Goal: Task Accomplishment & Management: Use online tool/utility

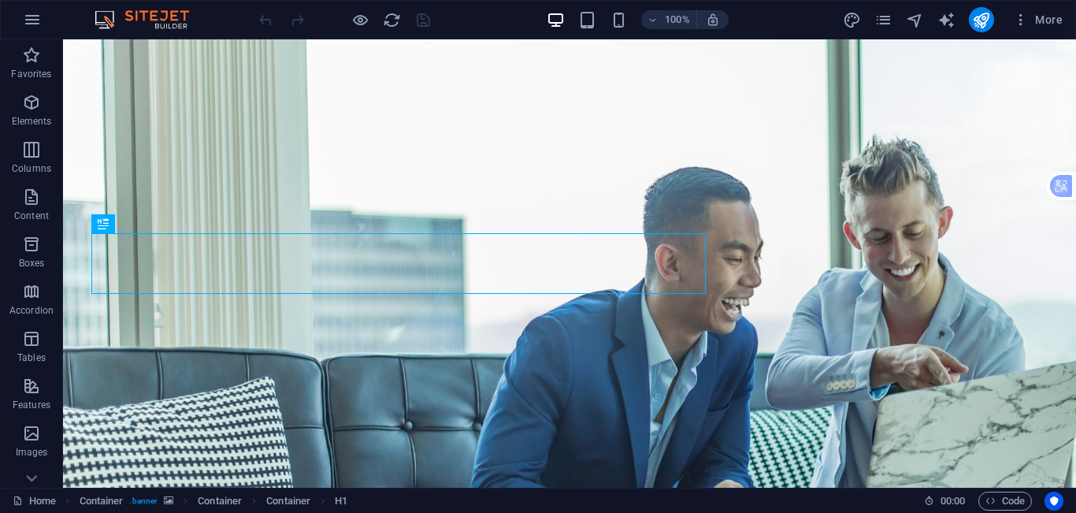
click at [575, 22] on div "100%" at bounding box center [638, 19] width 182 height 25
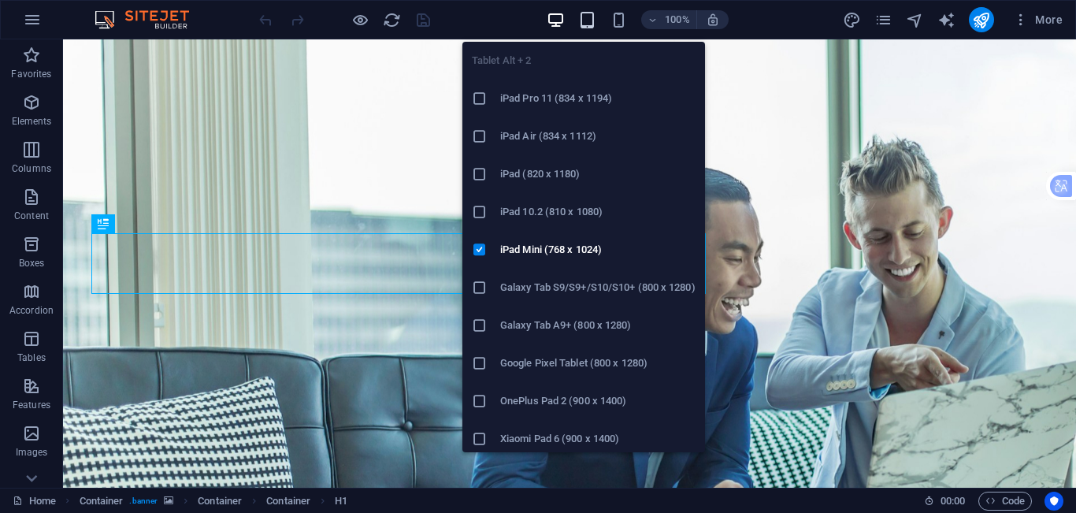
click at [583, 25] on icon "button" at bounding box center [587, 20] width 18 height 18
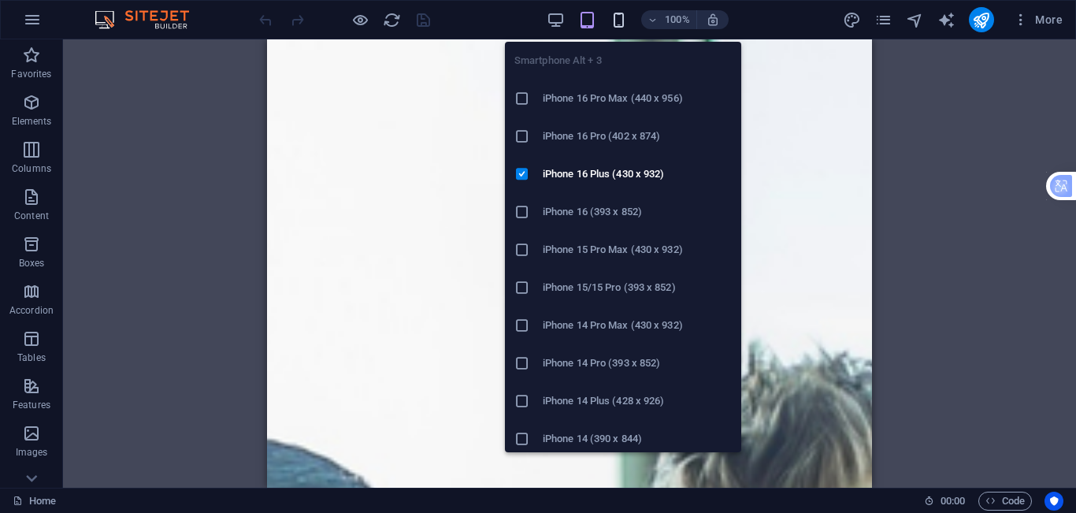
click at [613, 20] on icon "button" at bounding box center [619, 20] width 18 height 18
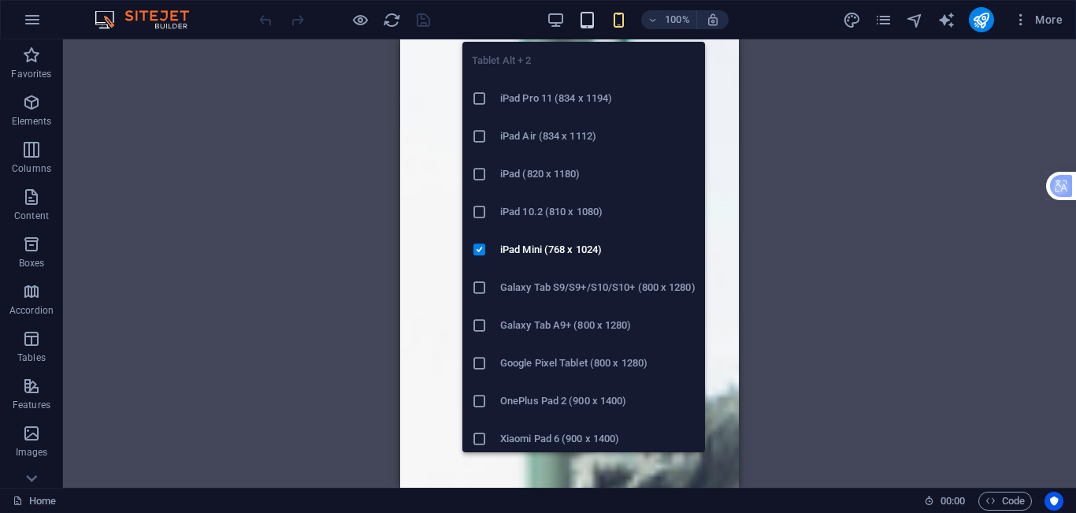
click at [591, 27] on icon "button" at bounding box center [587, 20] width 18 height 18
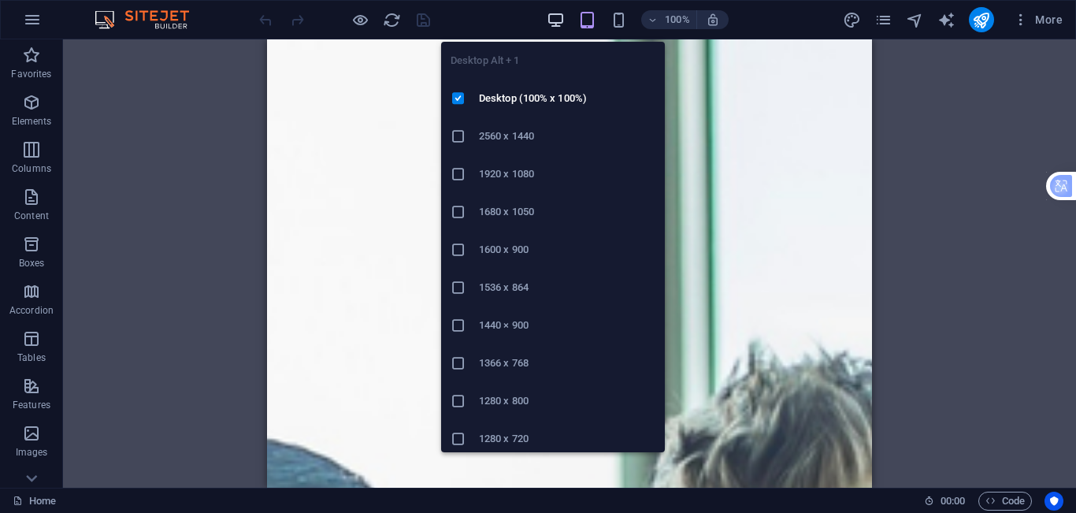
click at [551, 20] on icon "button" at bounding box center [556, 20] width 18 height 18
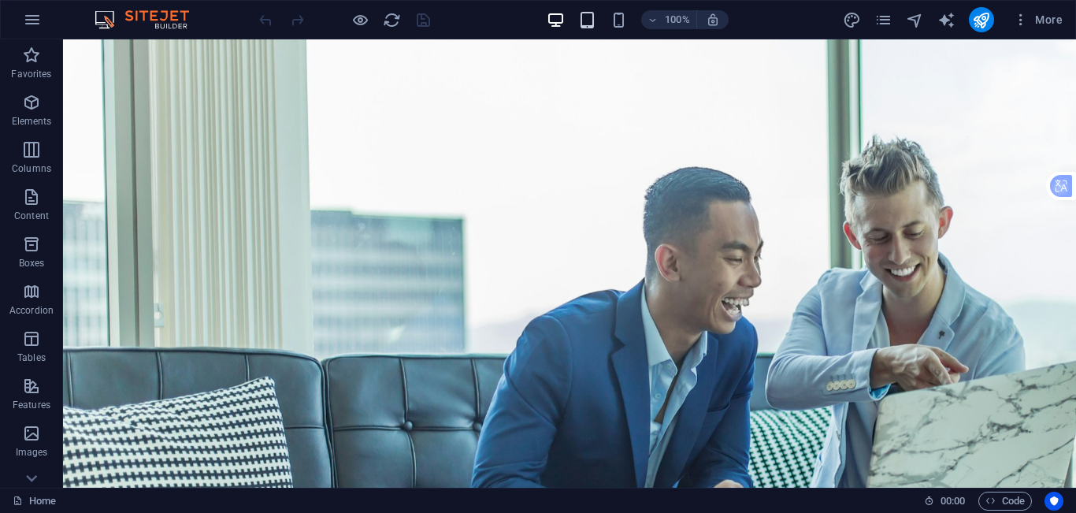
click at [584, 23] on icon "button" at bounding box center [587, 20] width 18 height 18
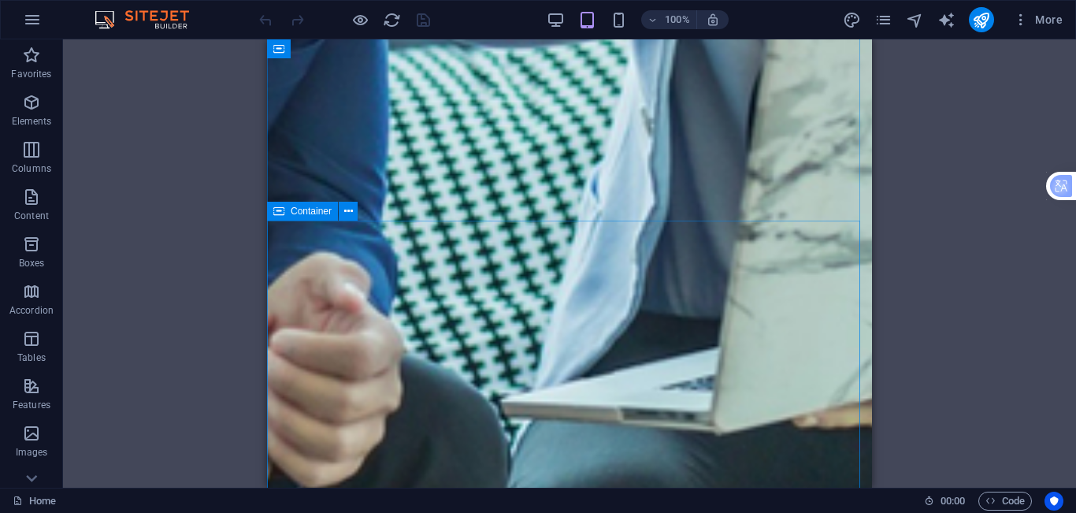
scroll to position [788, 0]
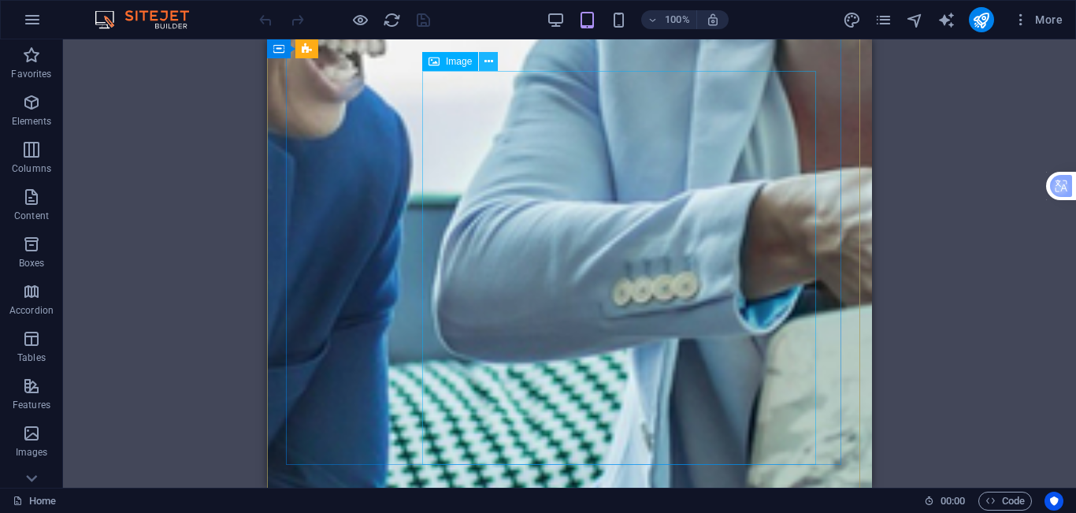
click at [493, 65] on button at bounding box center [488, 61] width 19 height 19
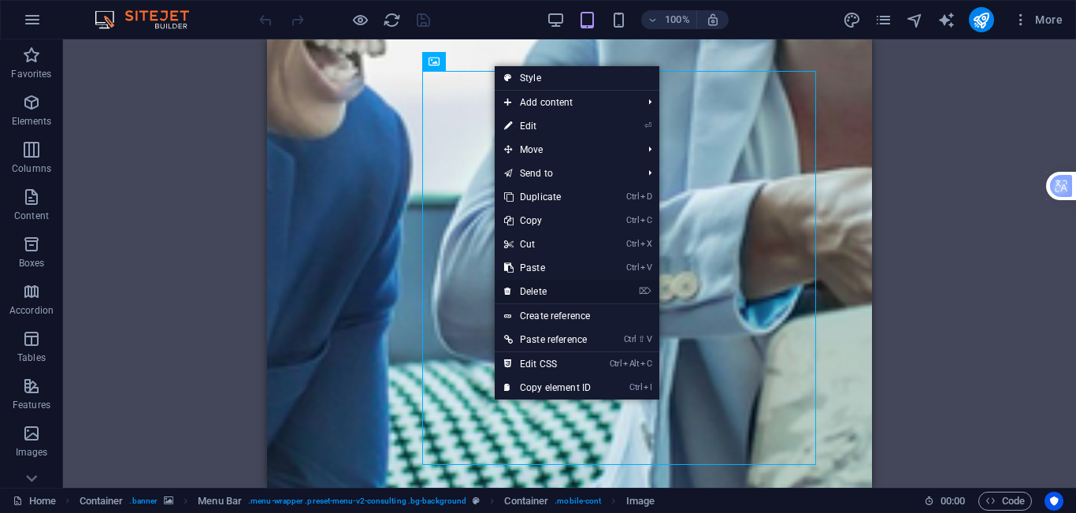
click at [583, 287] on link "⌦ Delete" at bounding box center [548, 292] width 106 height 24
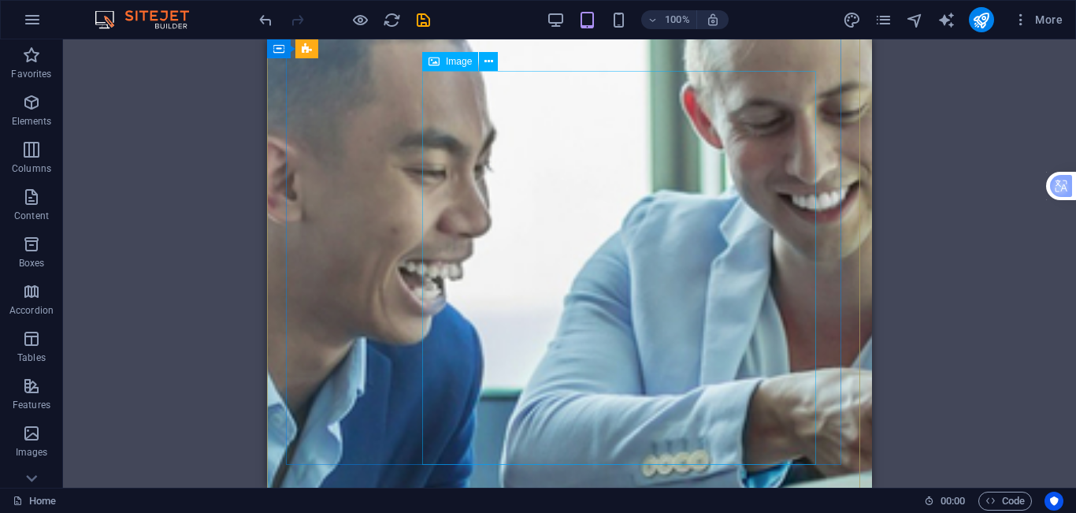
scroll to position [315, 0]
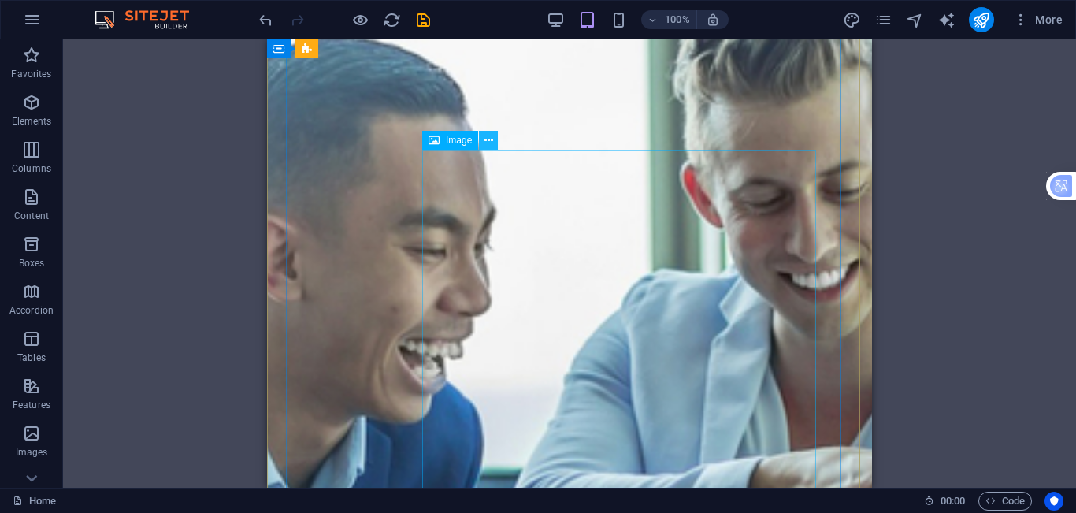
click at [493, 134] on button at bounding box center [488, 140] width 19 height 19
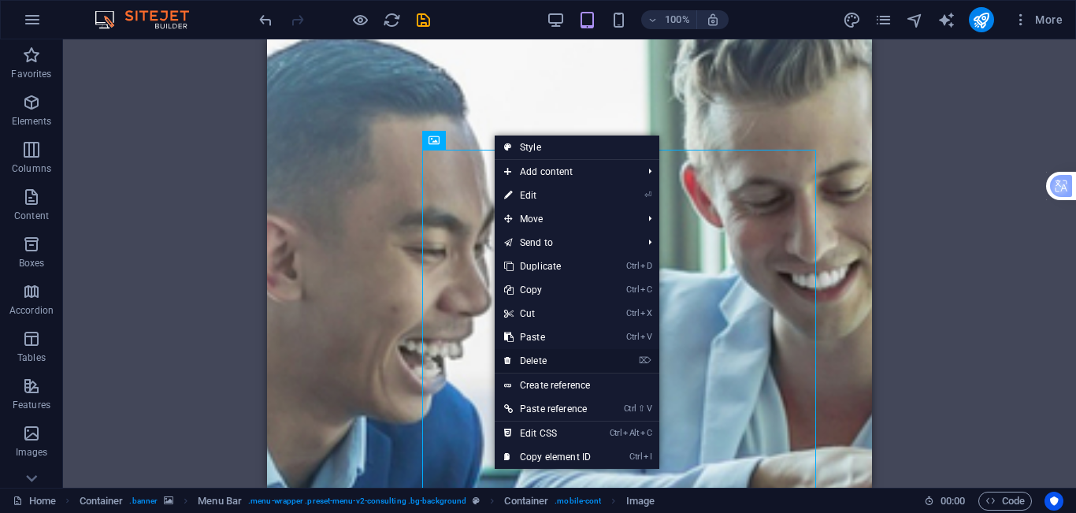
click at [534, 358] on link "⌦ Delete" at bounding box center [548, 361] width 106 height 24
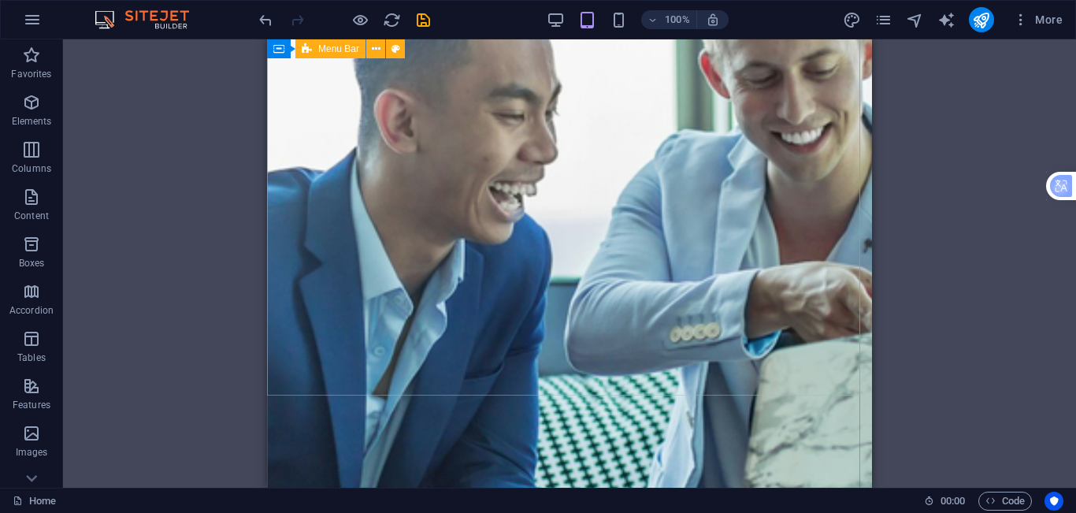
scroll to position [0, 0]
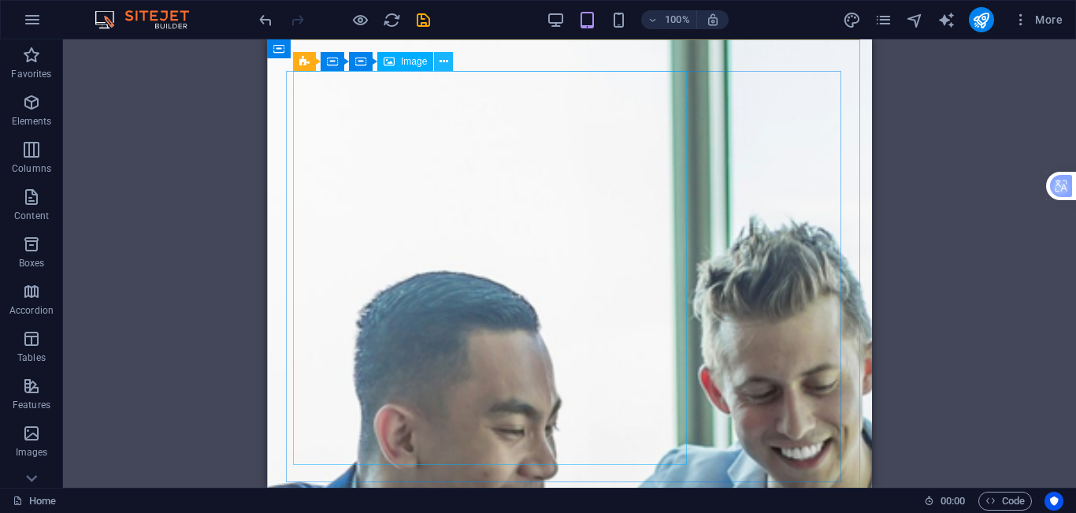
click at [447, 66] on icon at bounding box center [443, 62] width 9 height 17
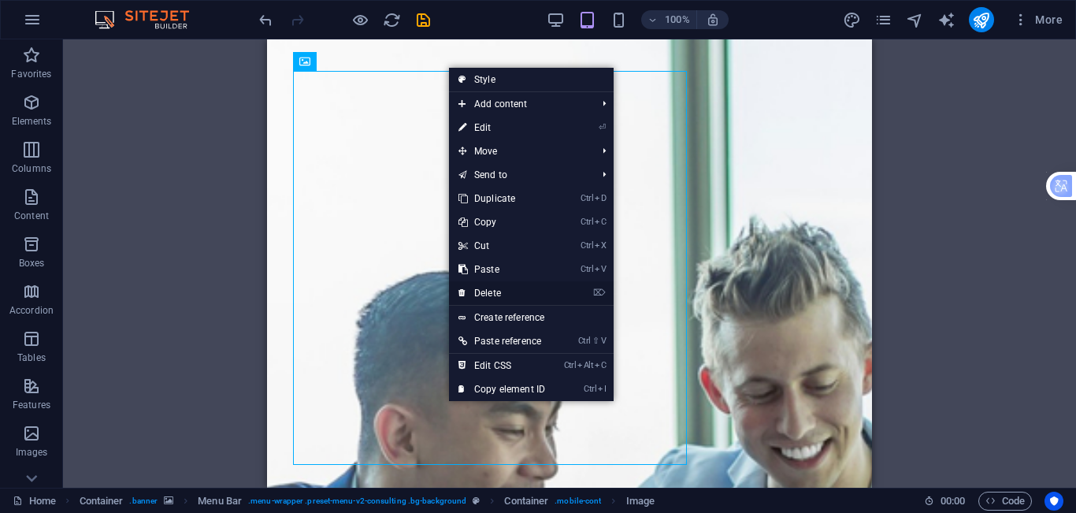
click at [513, 298] on link "⌦ Delete" at bounding box center [502, 293] width 106 height 24
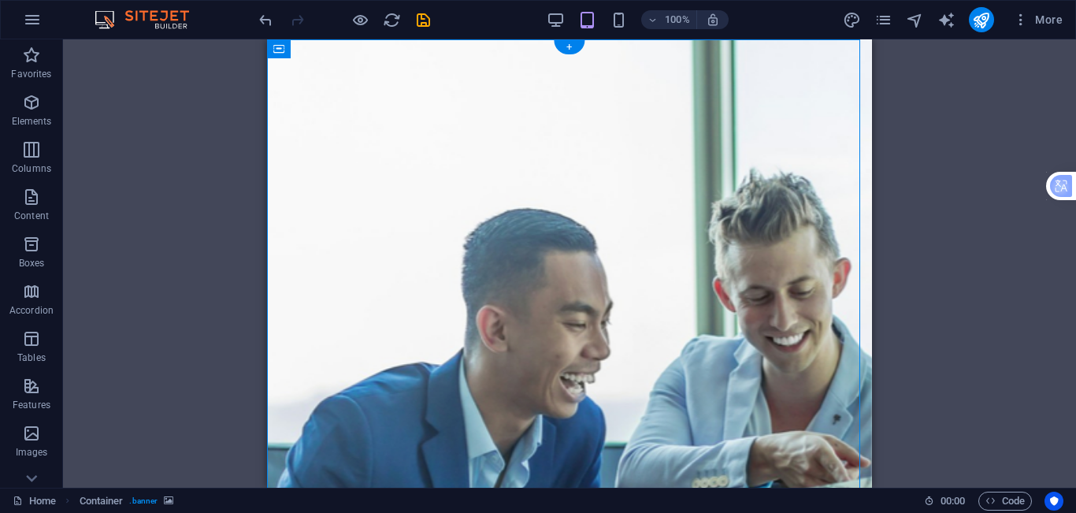
drag, startPoint x: 598, startPoint y: 159, endPoint x: 352, endPoint y: 159, distance: 245.7
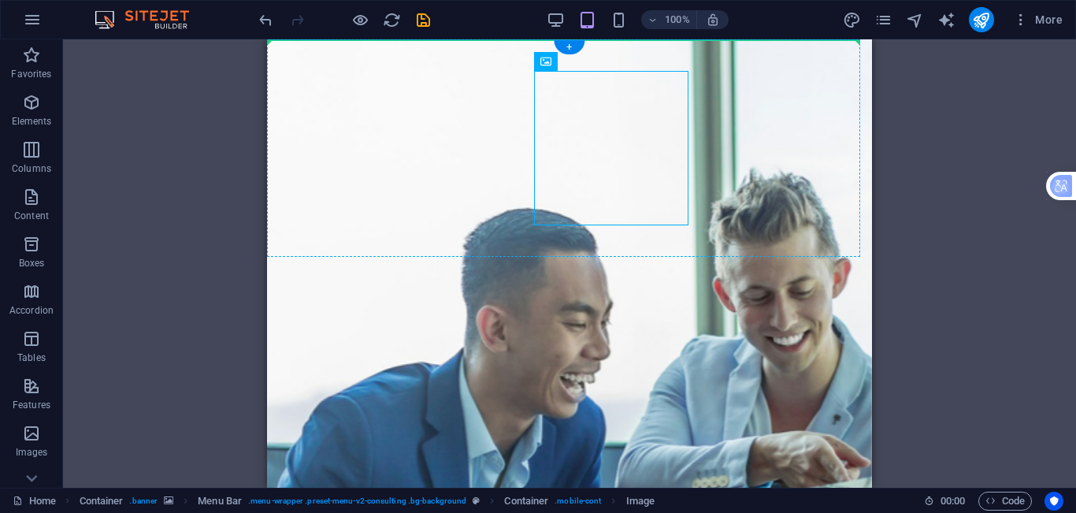
drag, startPoint x: 601, startPoint y: 125, endPoint x: 387, endPoint y: 125, distance: 214.2
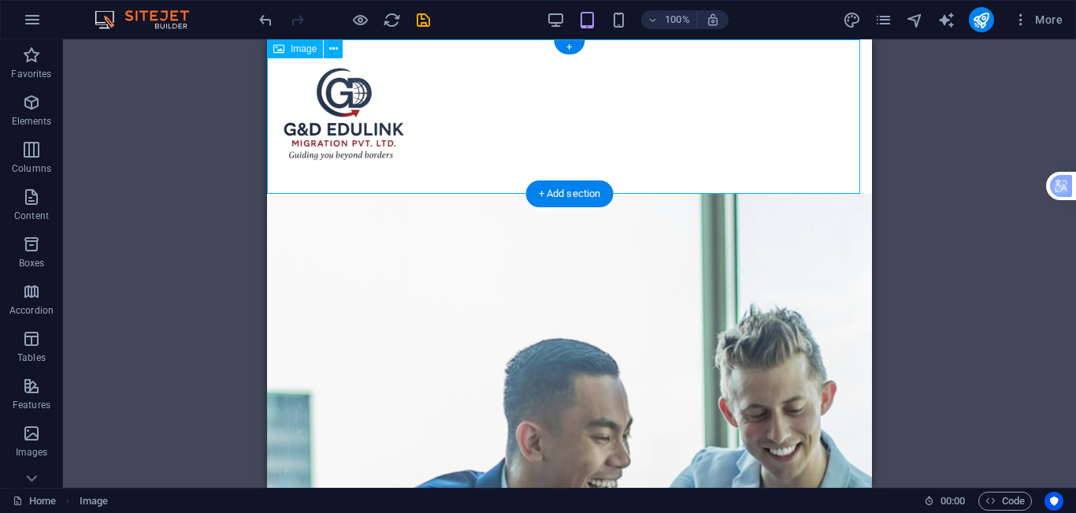
click at [387, 125] on figure at bounding box center [569, 116] width 605 height 154
click at [722, 122] on figure at bounding box center [569, 116] width 605 height 154
click at [339, 54] on button at bounding box center [333, 48] width 19 height 19
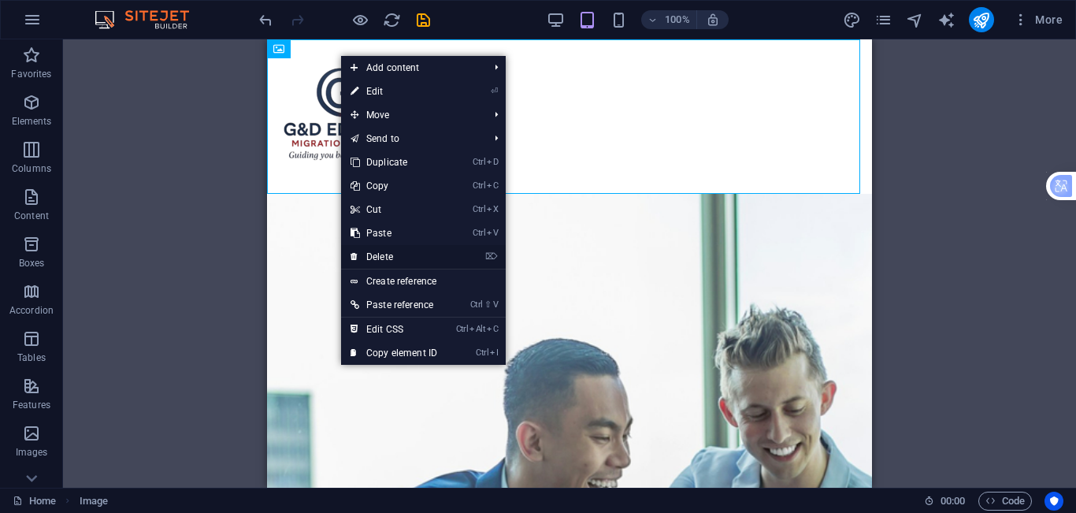
click at [432, 261] on link "⌦ Delete" at bounding box center [394, 257] width 106 height 24
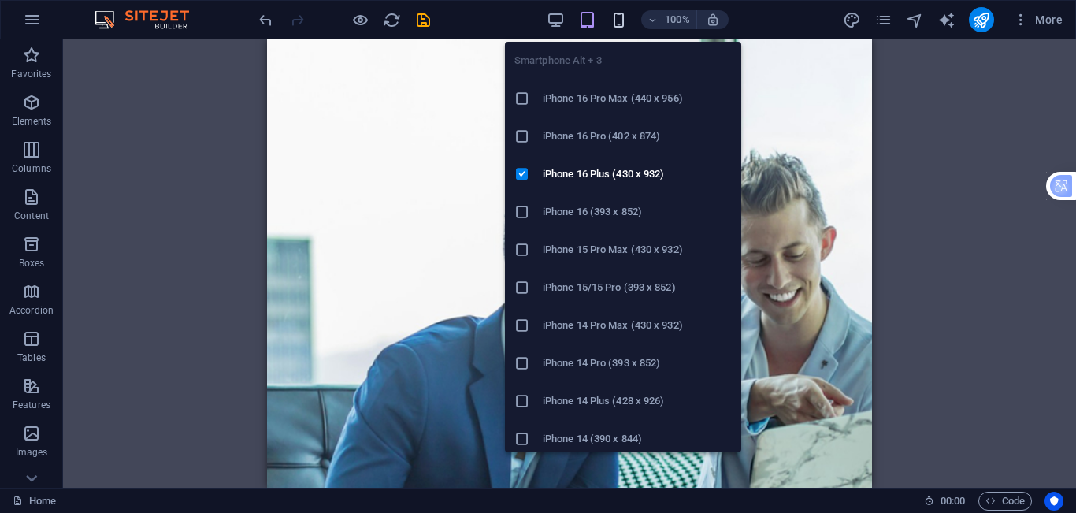
click at [614, 25] on icon "button" at bounding box center [619, 20] width 18 height 18
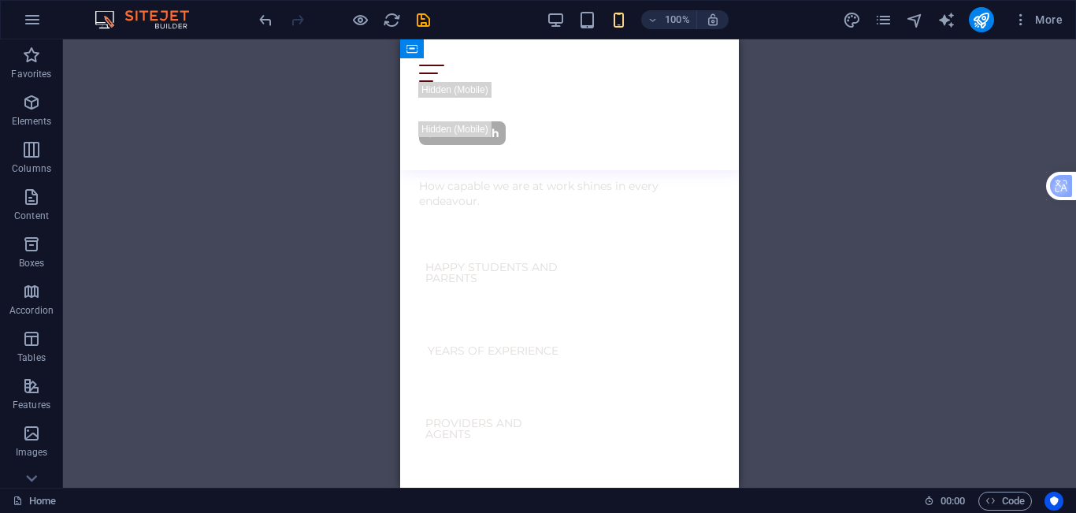
scroll to position [1181, 0]
click at [672, 150] on div "Menu About Services Blog Contact Get In Touch" at bounding box center [569, 104] width 339 height 131
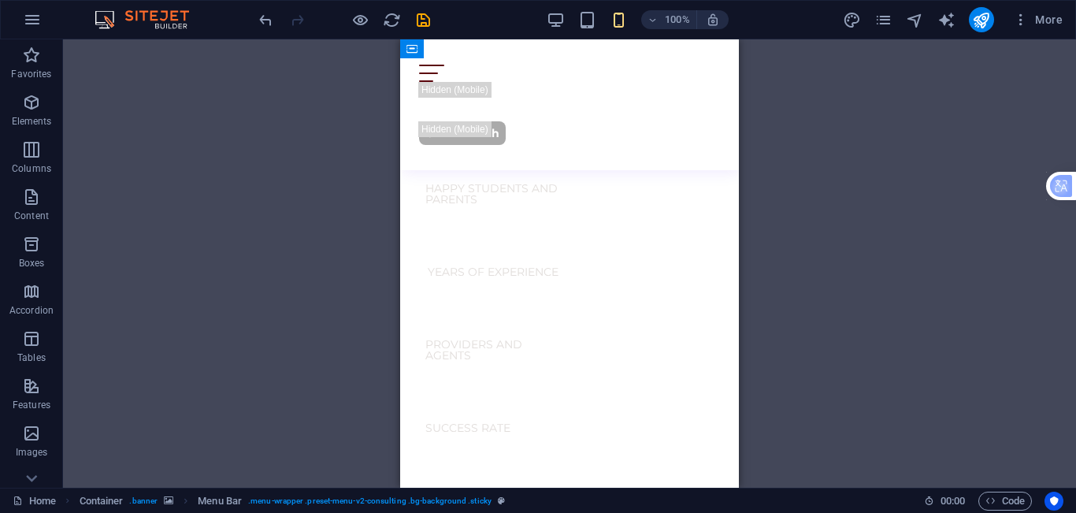
scroll to position [709, 0]
click at [494, 121] on div "Get In Touch" at bounding box center [569, 133] width 301 height 24
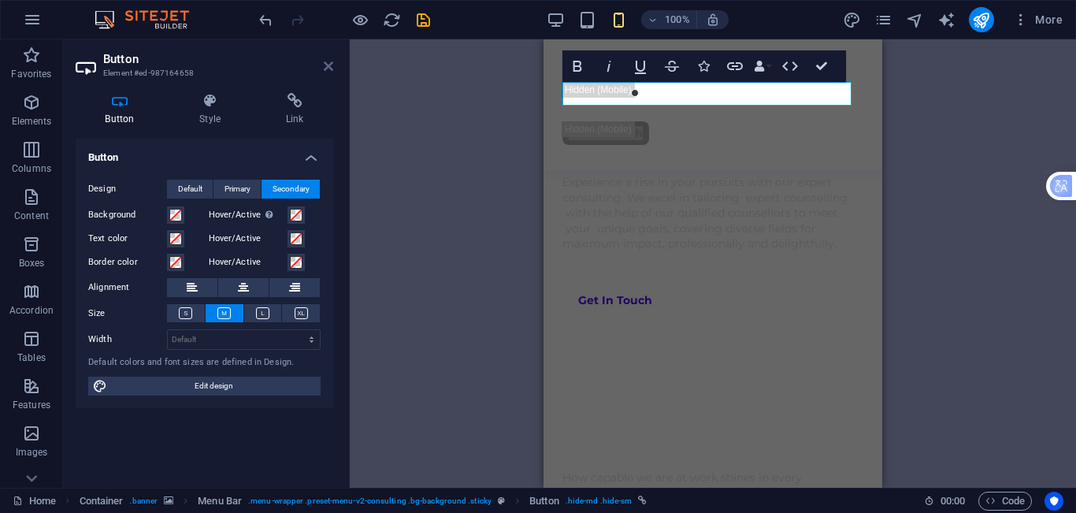
click at [327, 64] on icon at bounding box center [328, 66] width 9 height 13
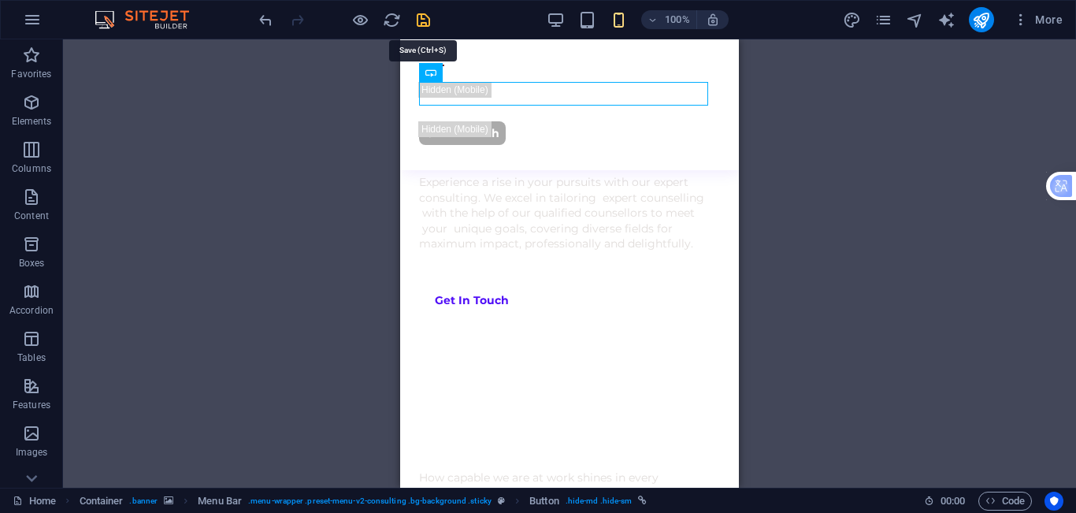
click at [415, 21] on icon "save" at bounding box center [423, 20] width 18 height 18
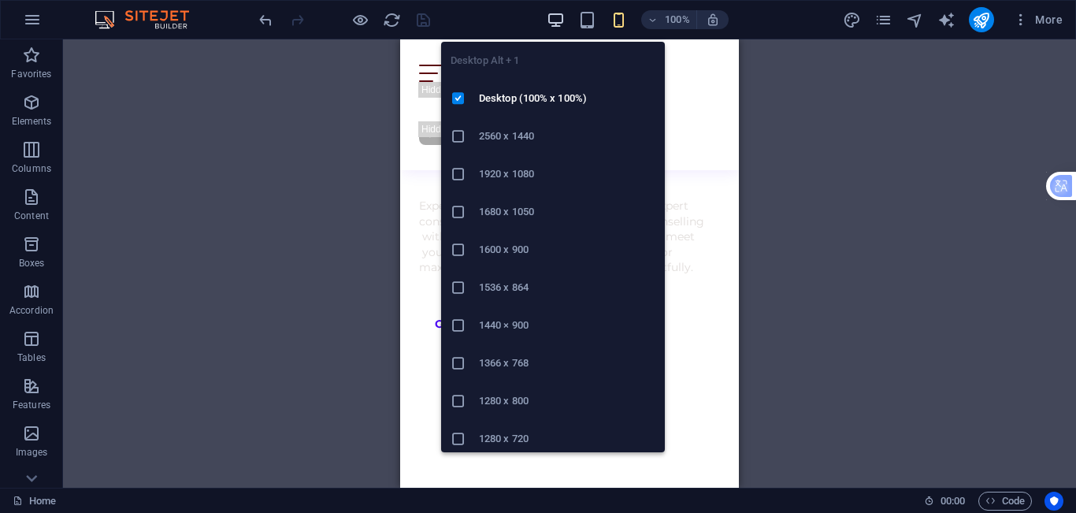
click at [558, 23] on icon "button" at bounding box center [556, 20] width 18 height 18
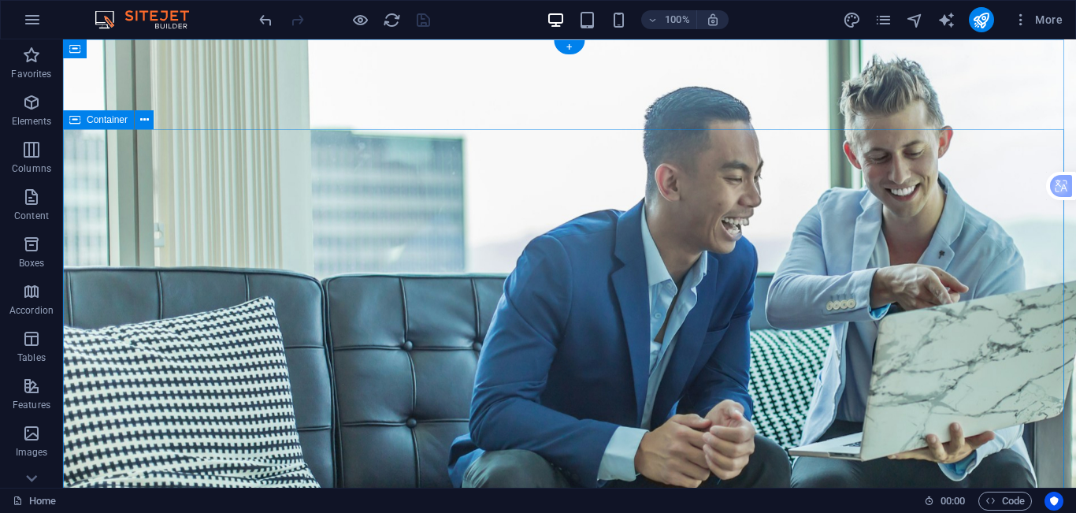
scroll to position [0, 0]
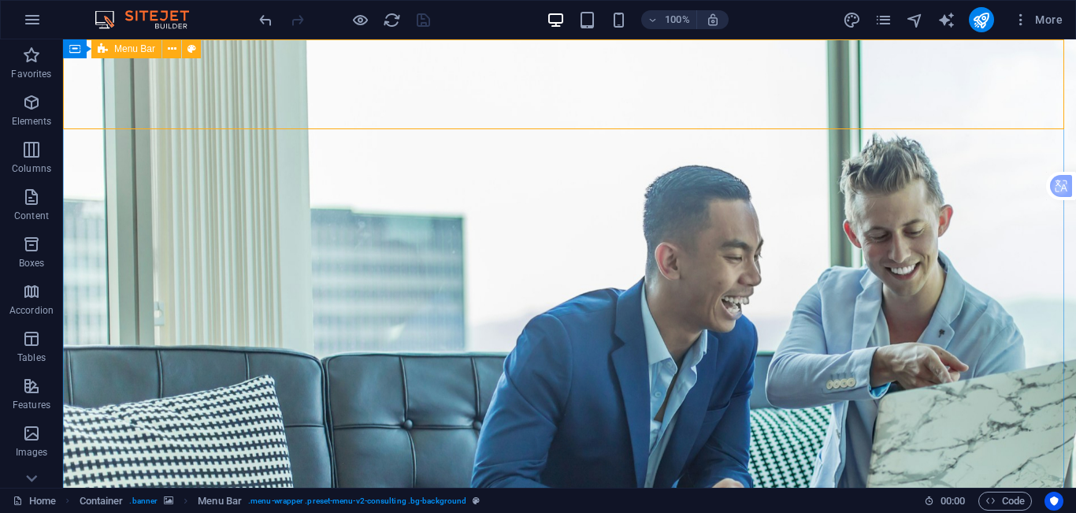
click at [128, 47] on span "Menu Bar" at bounding box center [134, 48] width 41 height 9
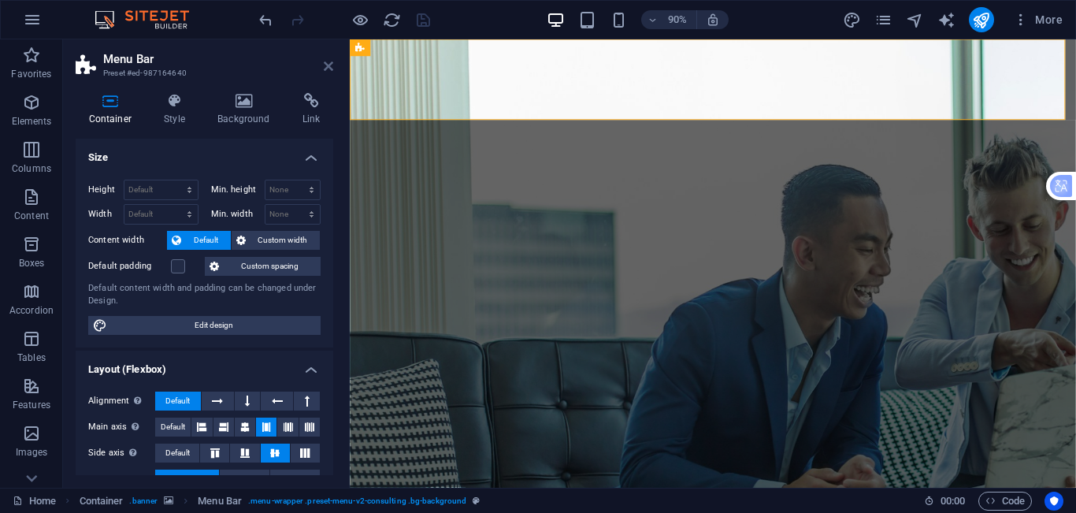
click at [332, 60] on icon at bounding box center [328, 66] width 9 height 13
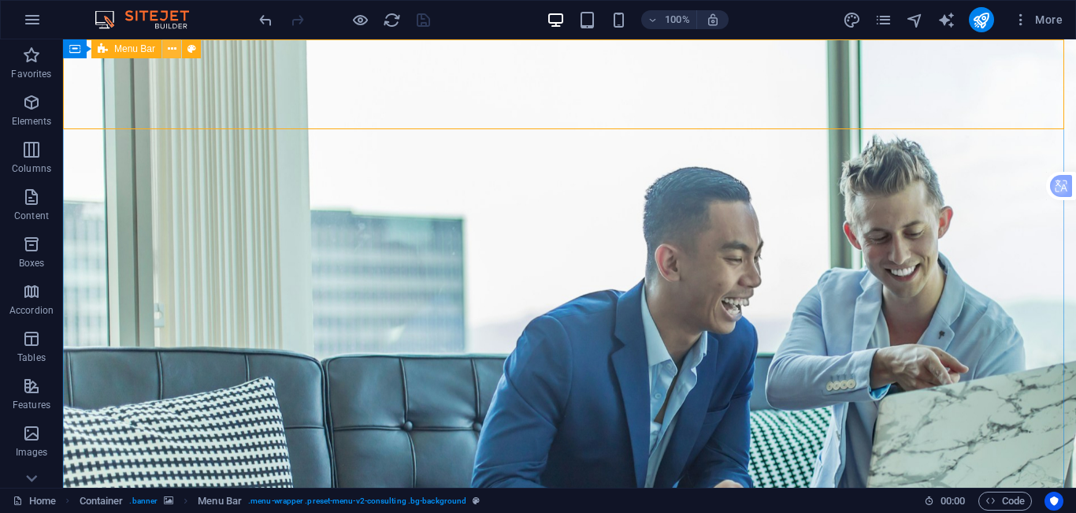
click at [171, 54] on icon at bounding box center [172, 49] width 9 height 17
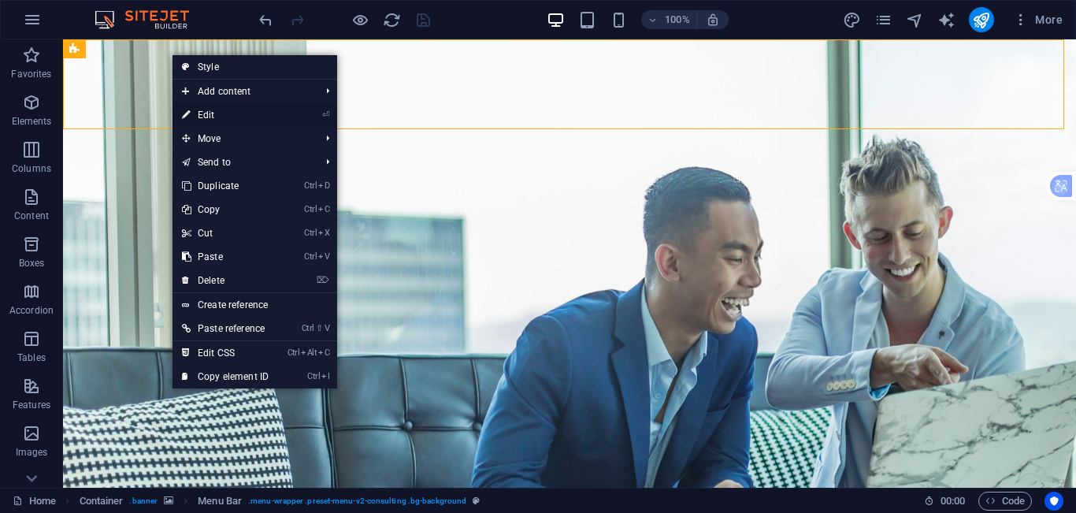
click at [245, 120] on link "⏎ Edit" at bounding box center [225, 115] width 106 height 24
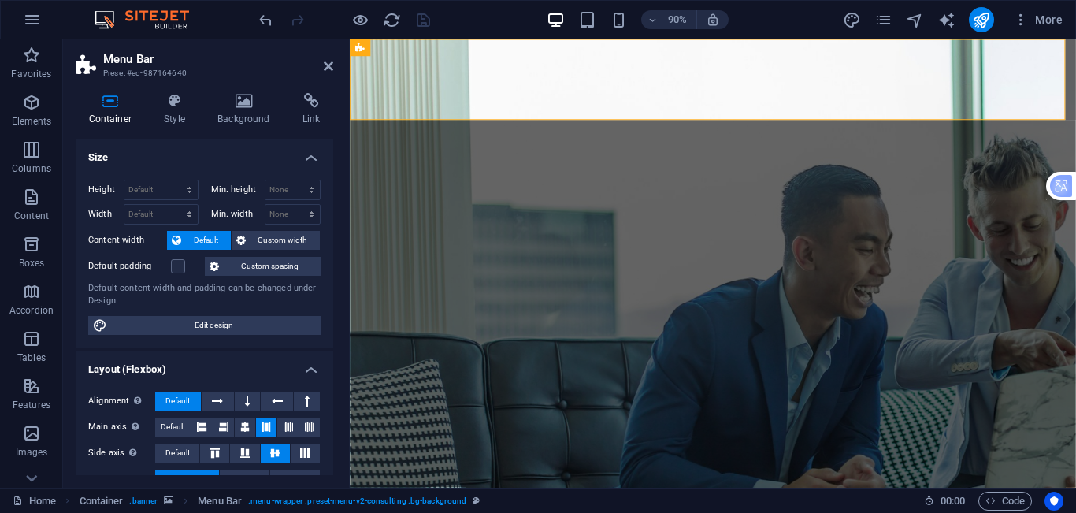
scroll to position [79, 0]
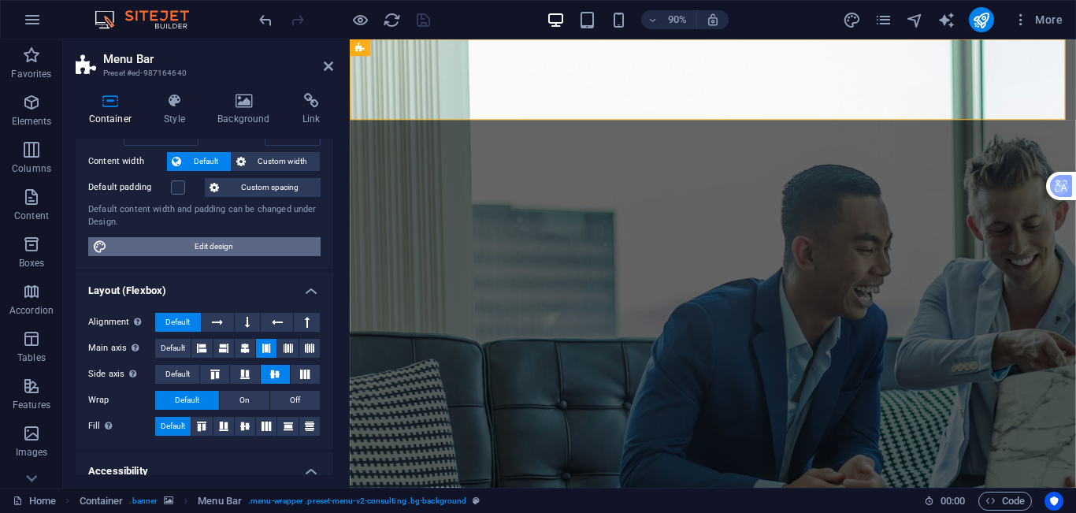
click at [218, 249] on span "Edit design" at bounding box center [214, 246] width 204 height 19
select select "rem"
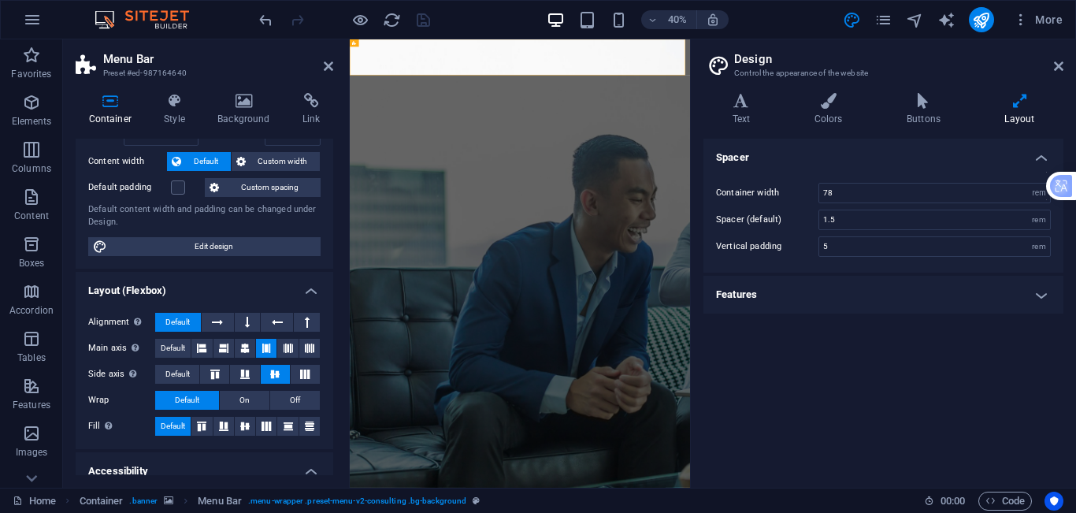
click at [823, 290] on h4 "Features" at bounding box center [883, 295] width 360 height 38
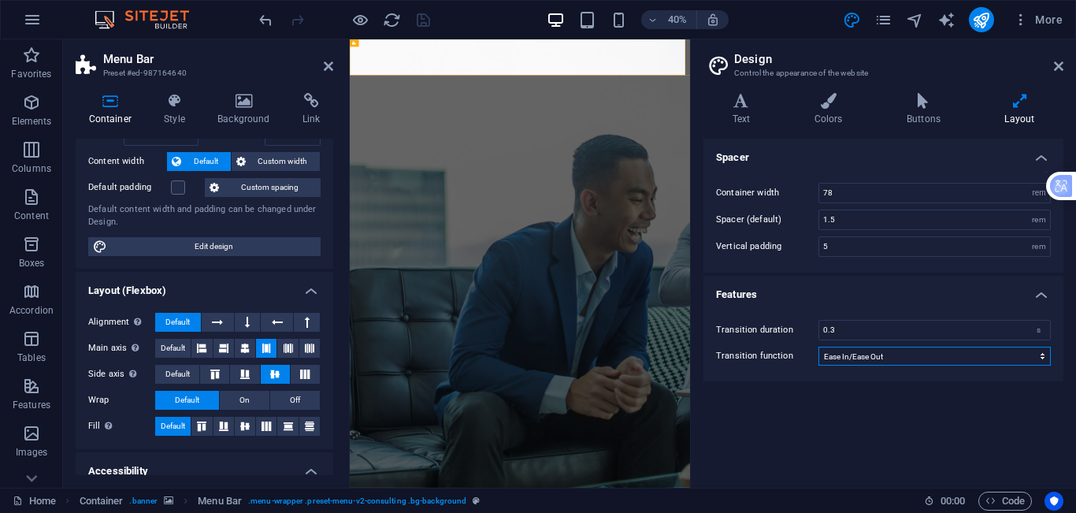
click at [960, 353] on select "Ease Ease In Ease Out Ease In/Ease Out Linear" at bounding box center [934, 356] width 232 height 19
click at [818, 347] on select "Ease Ease In Ease Out Ease In/Ease Out Linear" at bounding box center [934, 356] width 232 height 19
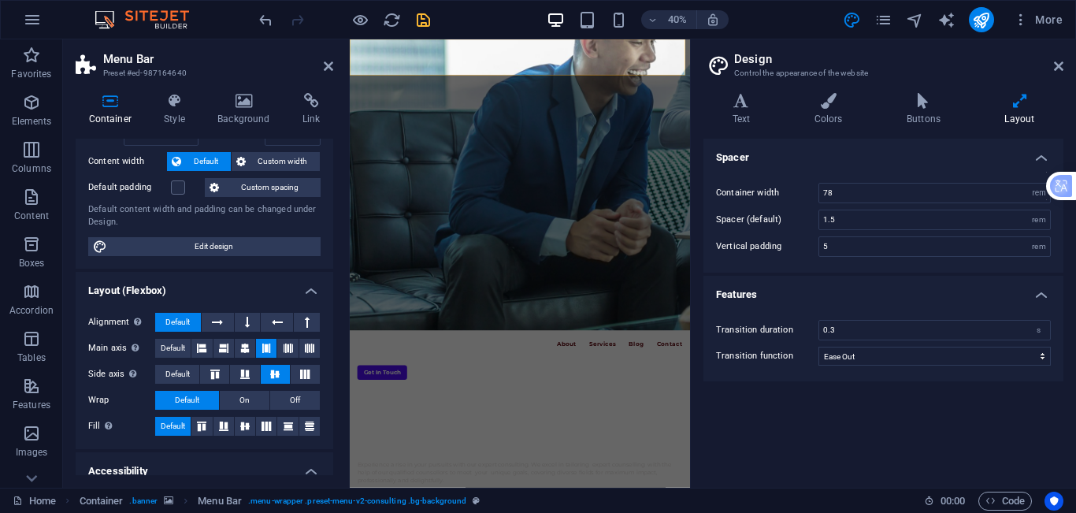
scroll to position [0, 0]
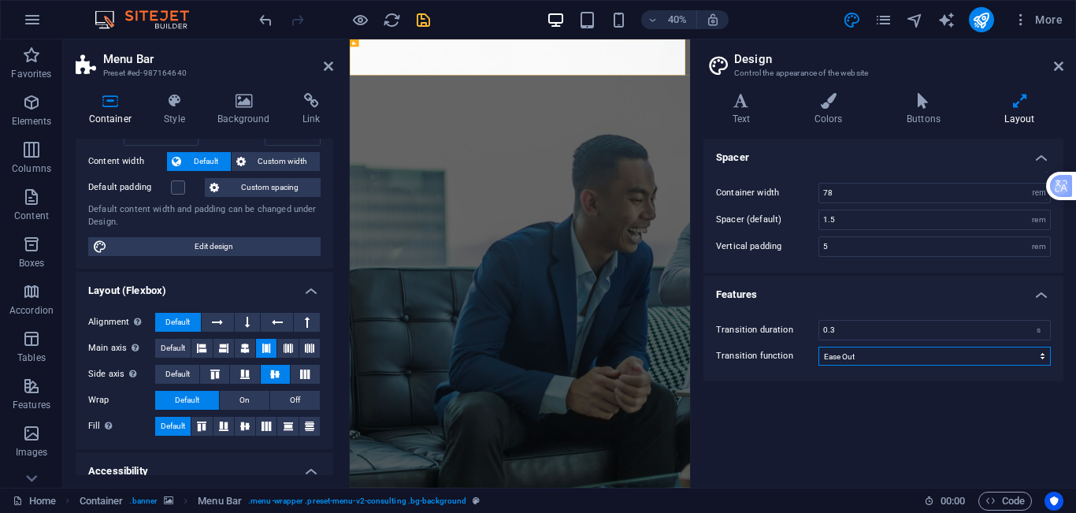
click at [908, 358] on select "Ease Ease In Ease Out Ease In/Ease Out Linear" at bounding box center [934, 356] width 232 height 19
click at [818, 347] on select "Ease Ease In Ease Out Ease In/Ease Out Linear" at bounding box center [934, 356] width 232 height 19
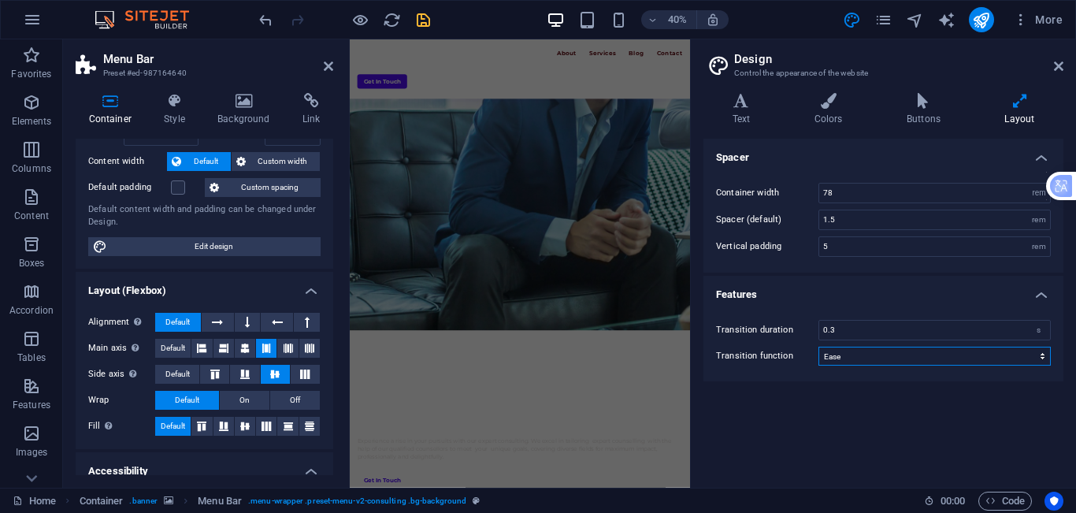
scroll to position [79, 0]
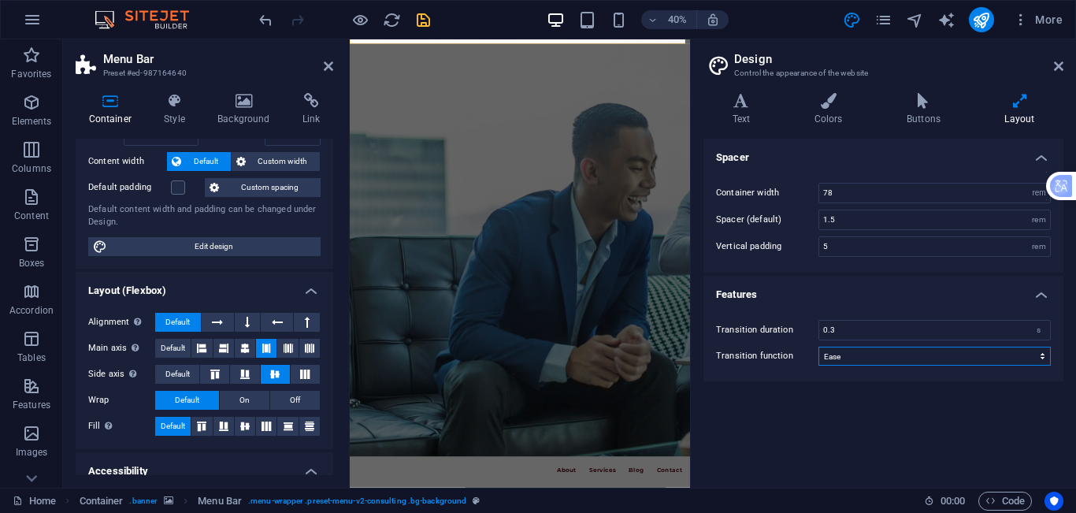
click at [896, 358] on select "Ease Ease In Ease Out Ease In/Ease Out Linear" at bounding box center [934, 356] width 232 height 19
select select "linear"
click at [818, 347] on select "Ease Ease In Ease Out Ease In/Ease Out Linear" at bounding box center [934, 356] width 232 height 19
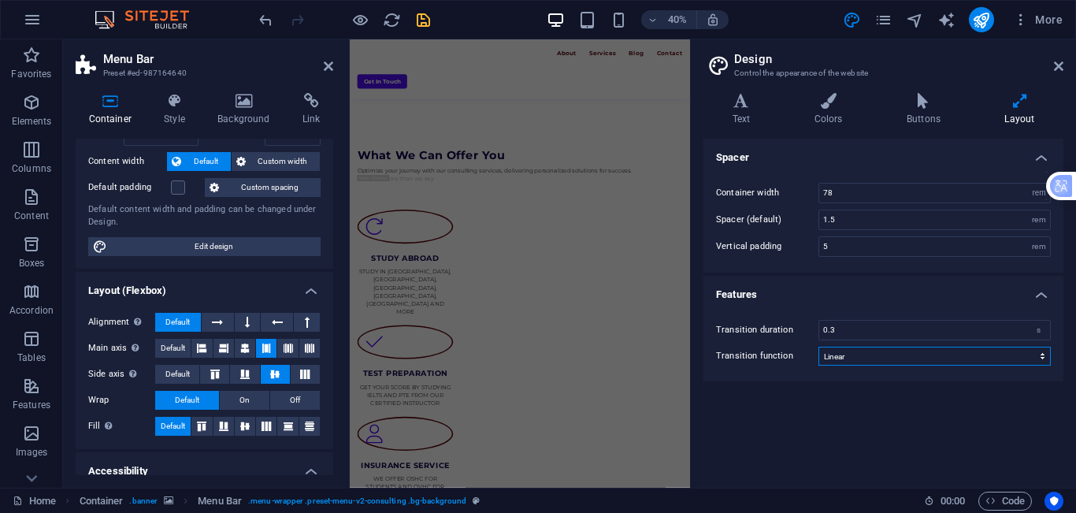
scroll to position [1969, 0]
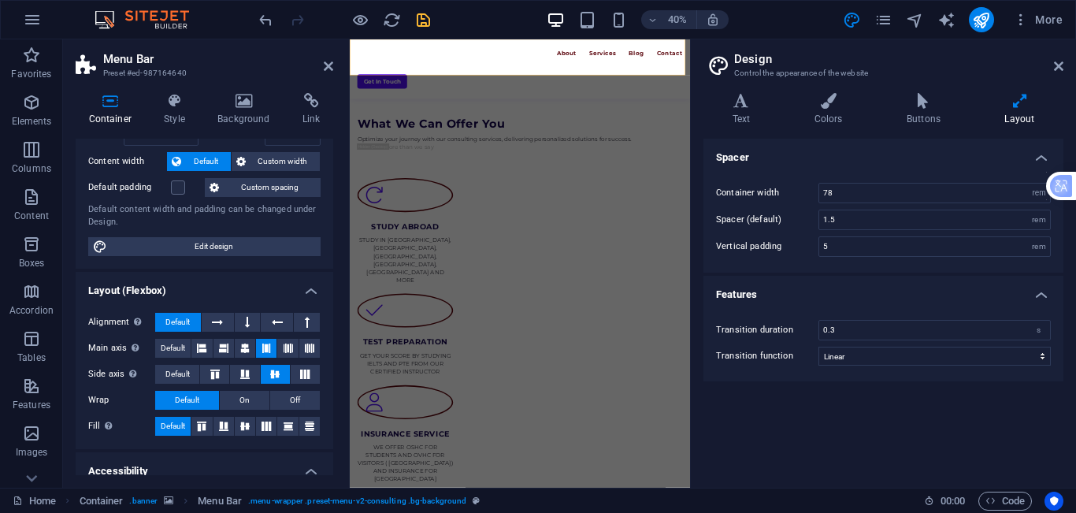
click at [423, 22] on icon "save" at bounding box center [423, 20] width 18 height 18
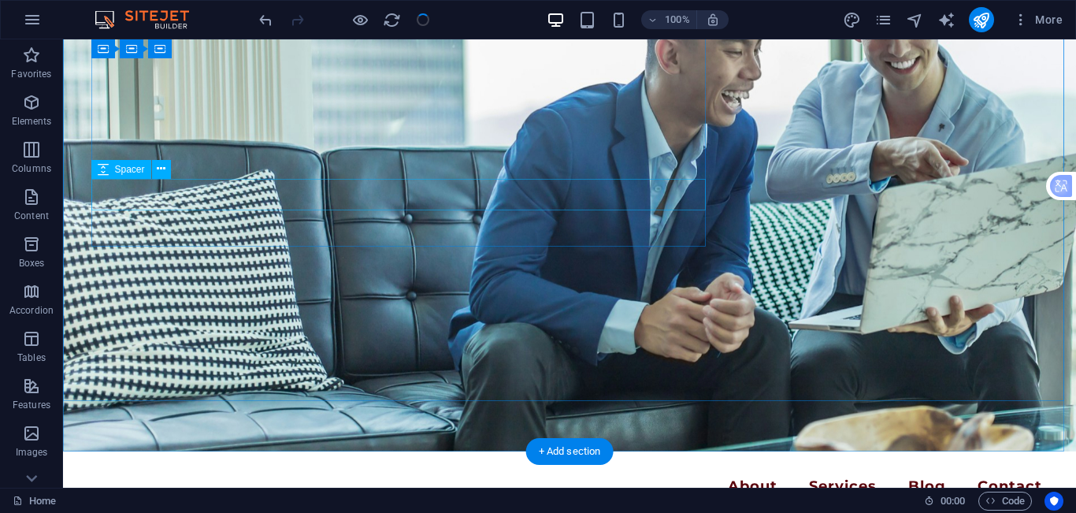
scroll to position [0, 0]
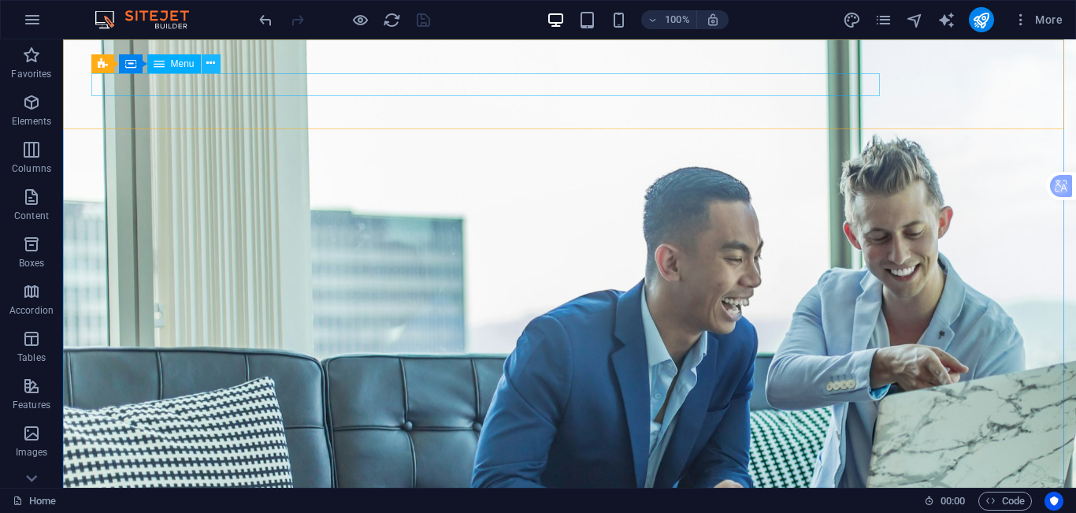
click at [204, 62] on button at bounding box center [211, 63] width 19 height 19
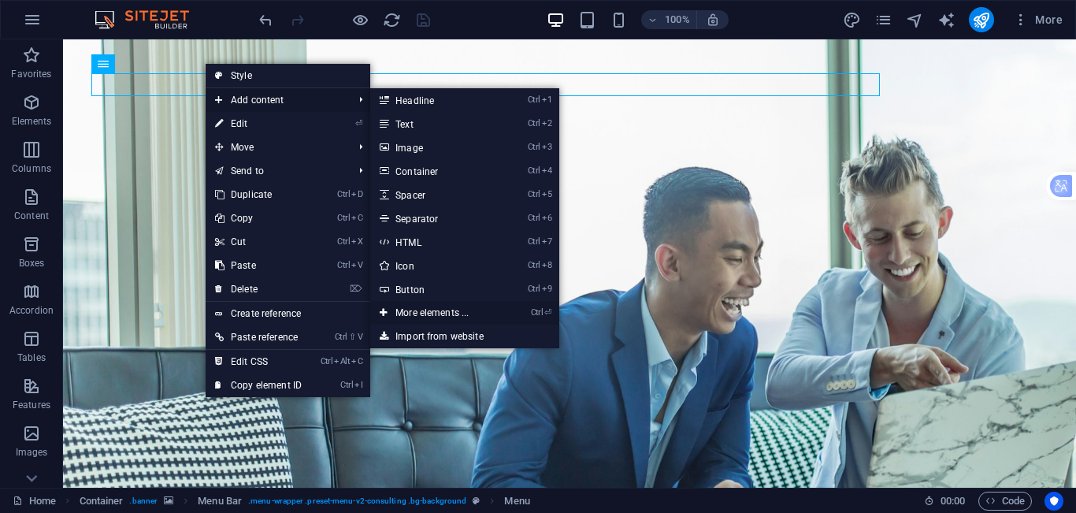
click at [445, 305] on link "Ctrl ⏎ More elements ..." at bounding box center [435, 313] width 130 height 24
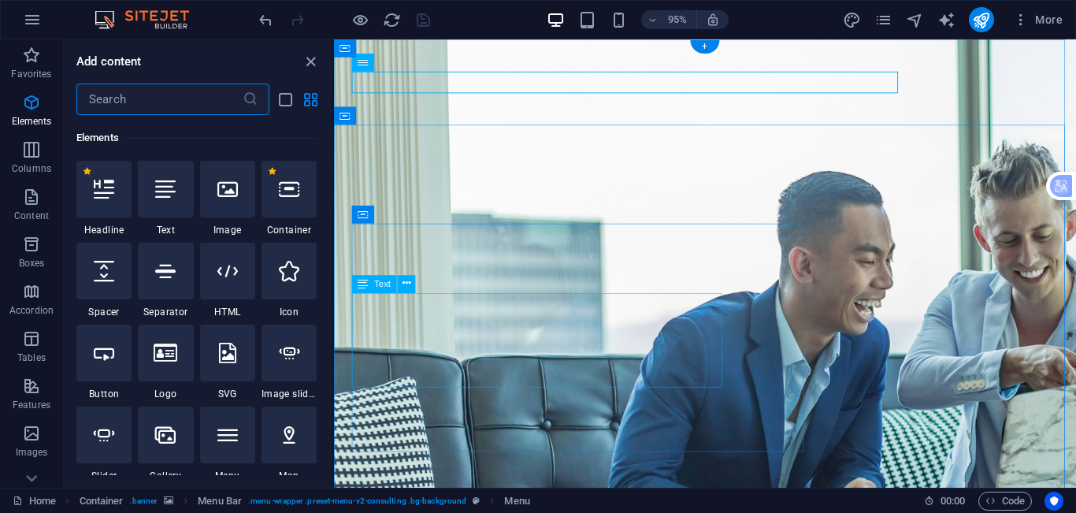
scroll to position [168, 0]
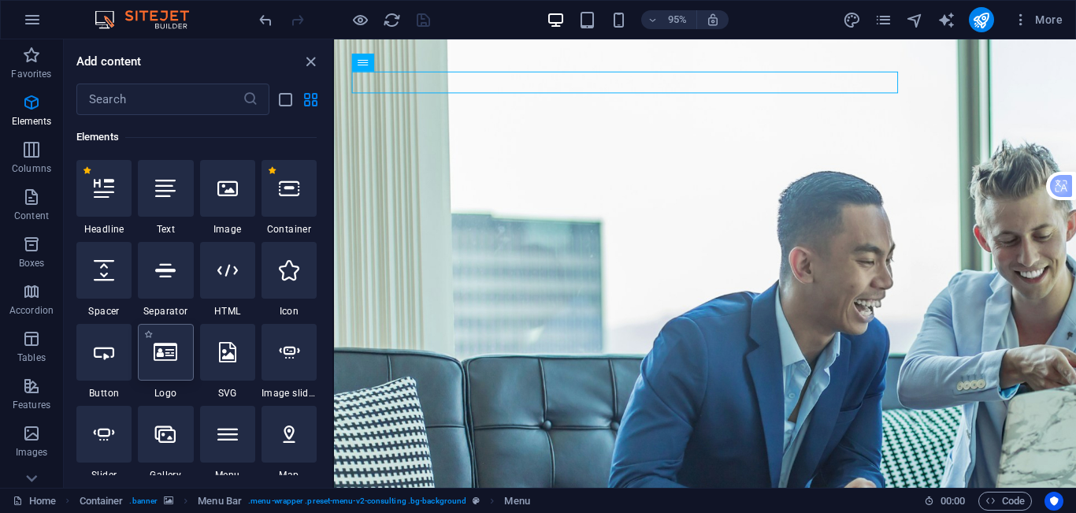
click at [171, 371] on div at bounding box center [165, 352] width 55 height 57
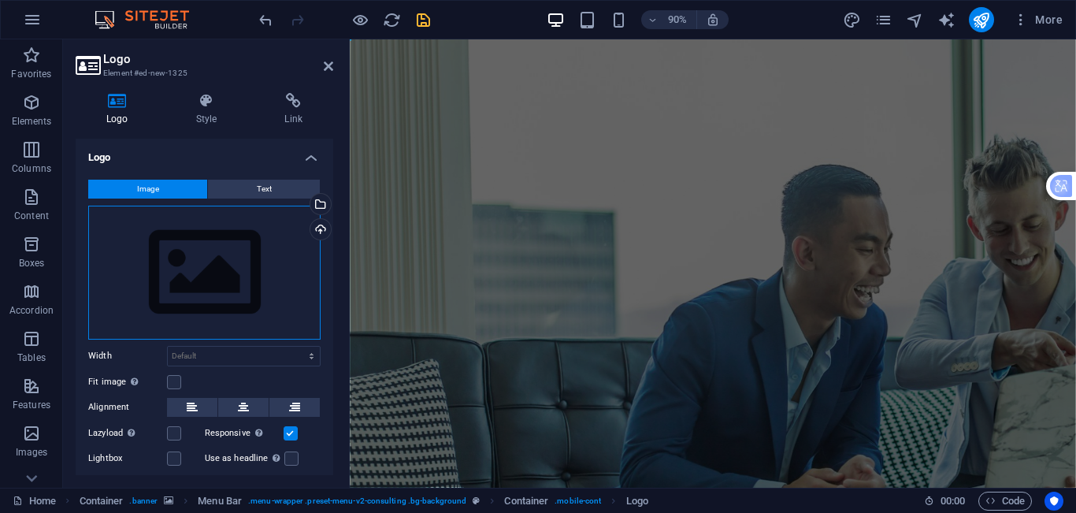
click at [223, 264] on div "Drag files here, click to choose files or select files from Files or our free s…" at bounding box center [204, 273] width 232 height 134
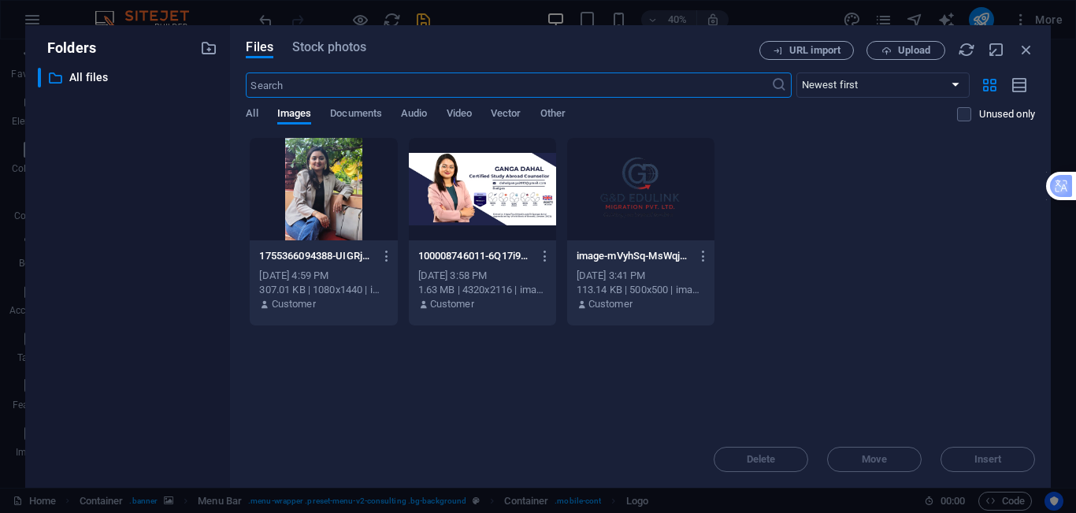
click at [648, 206] on div at bounding box center [640, 189] width 147 height 102
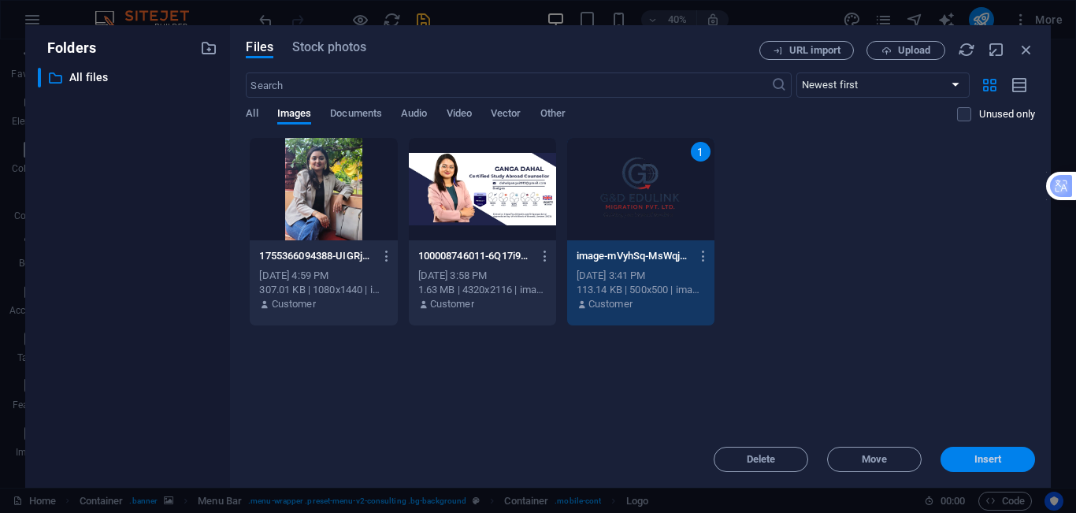
click at [982, 451] on button "Insert" at bounding box center [987, 459] width 95 height 25
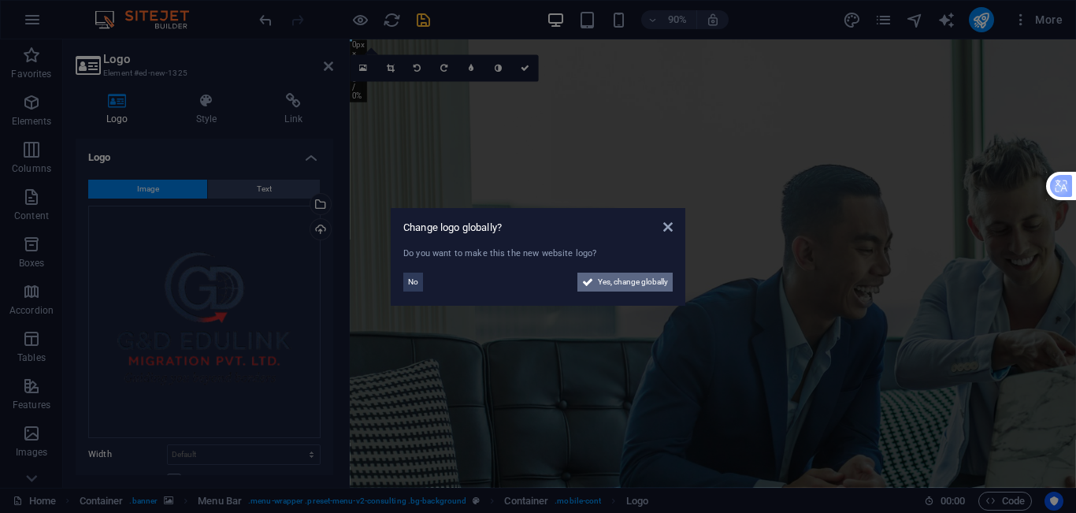
click at [621, 280] on span "Yes, change globally" at bounding box center [633, 282] width 70 height 19
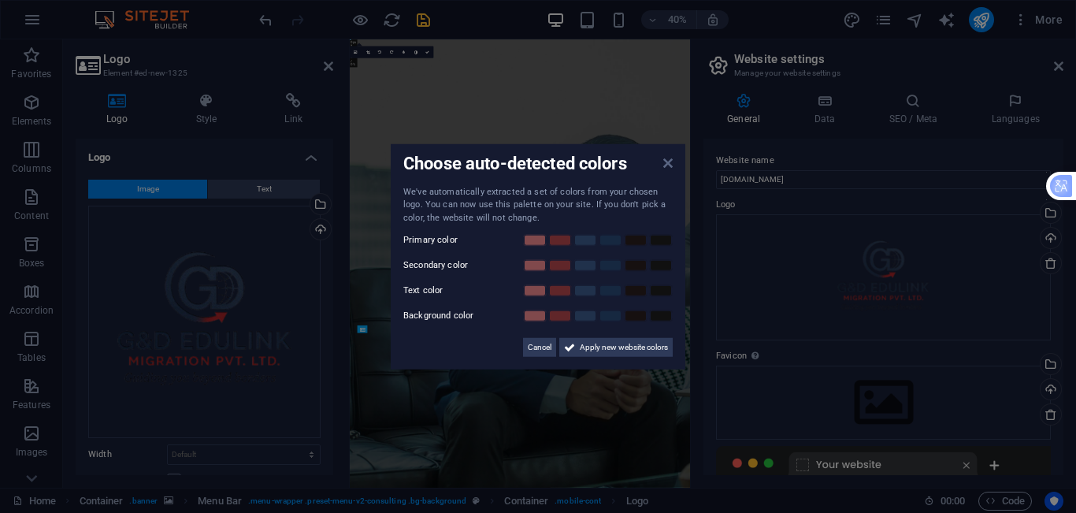
click at [669, 161] on icon at bounding box center [667, 162] width 9 height 13
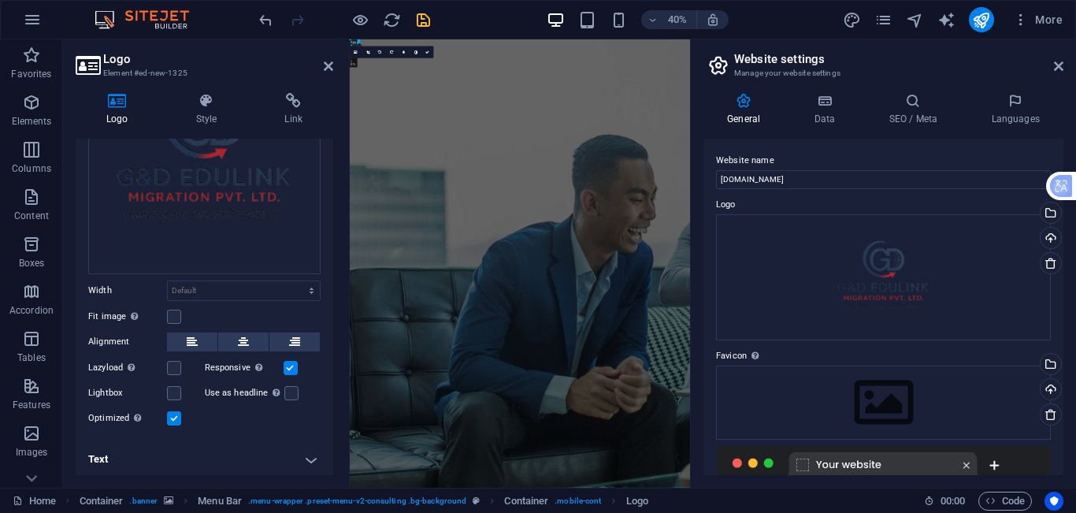
click at [421, 24] on icon "save" at bounding box center [423, 20] width 18 height 18
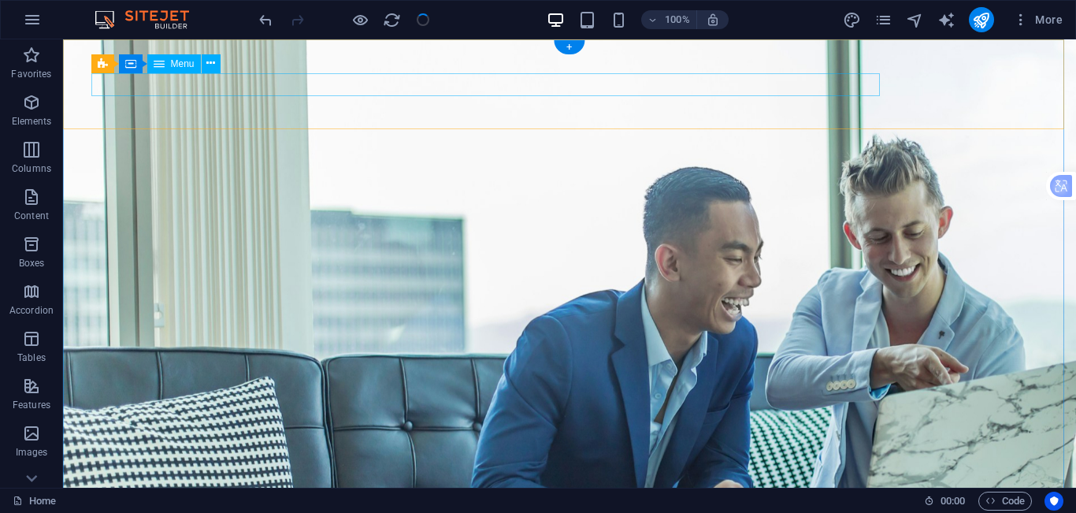
select select "1"
select select
select select "2"
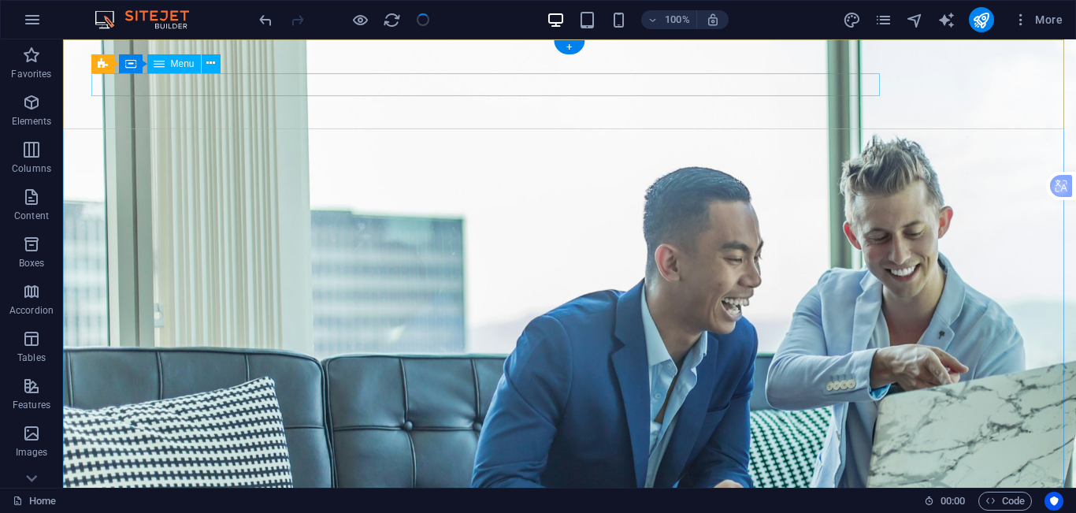
select select
select select "4"
select select
select select "5"
select select
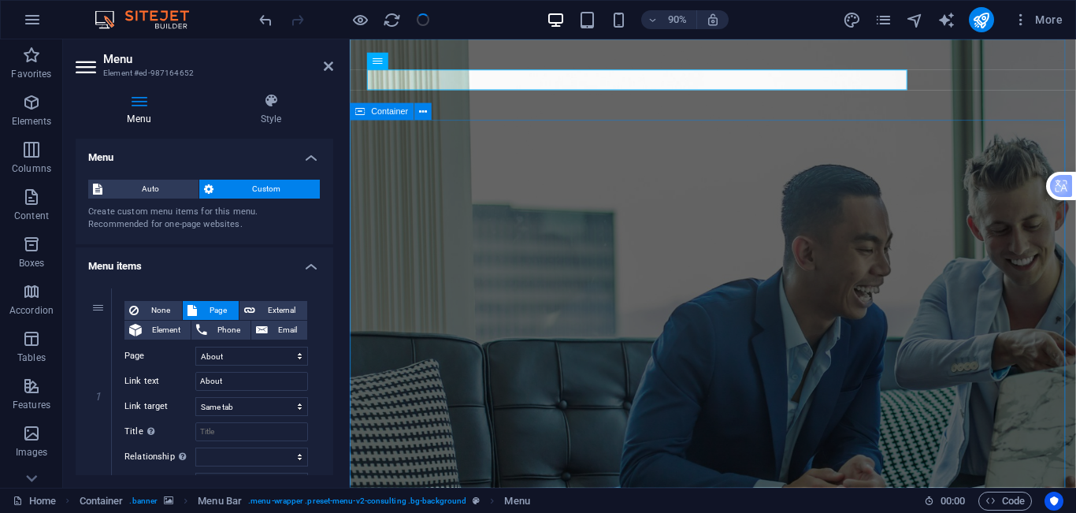
select select "1"
select select "2"
select select "4"
select select "5"
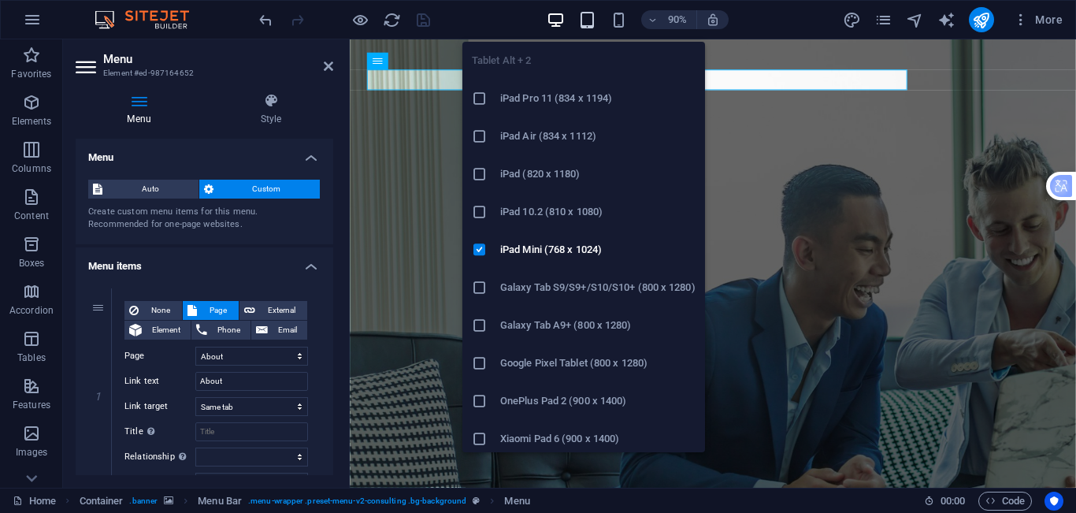
click at [584, 19] on icon "button" at bounding box center [587, 20] width 18 height 18
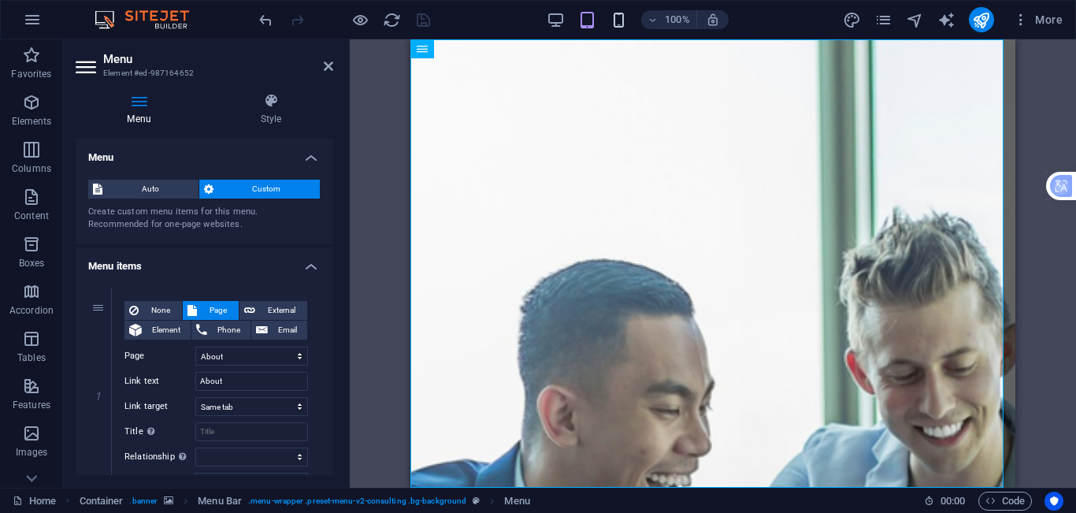
click at [617, 24] on icon "button" at bounding box center [619, 20] width 18 height 18
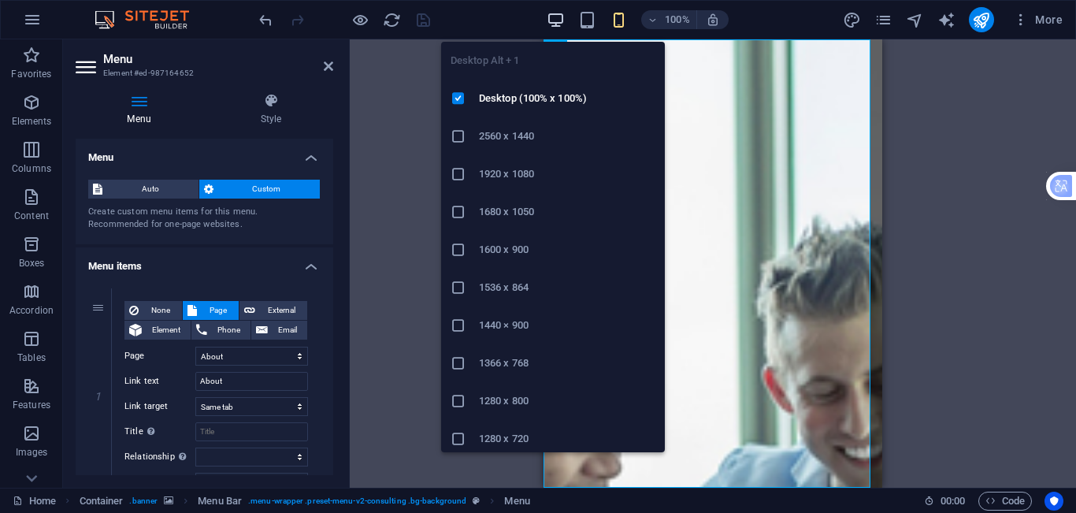
click at [554, 24] on icon "button" at bounding box center [556, 20] width 18 height 18
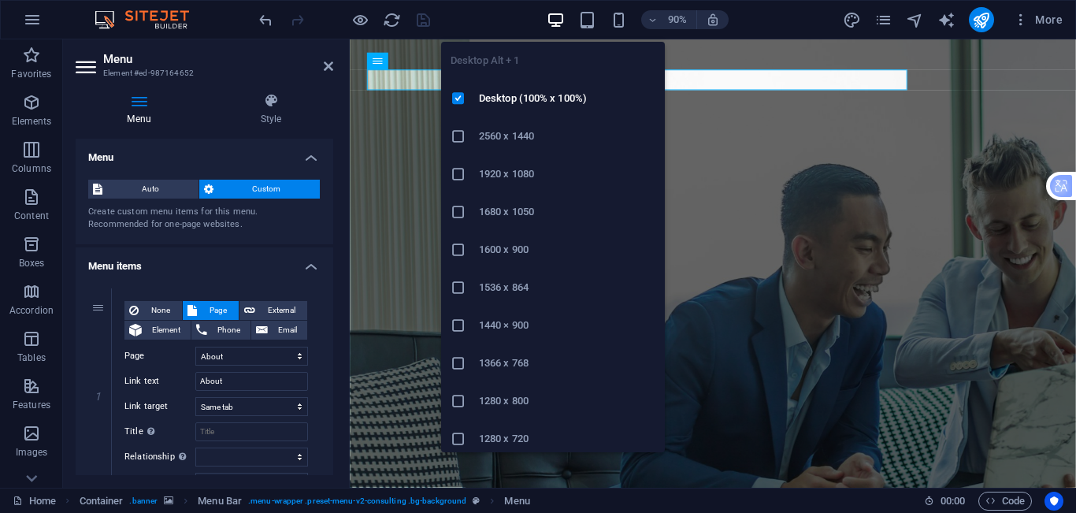
click at [528, 362] on h6 "1366 x 768" at bounding box center [567, 363] width 176 height 19
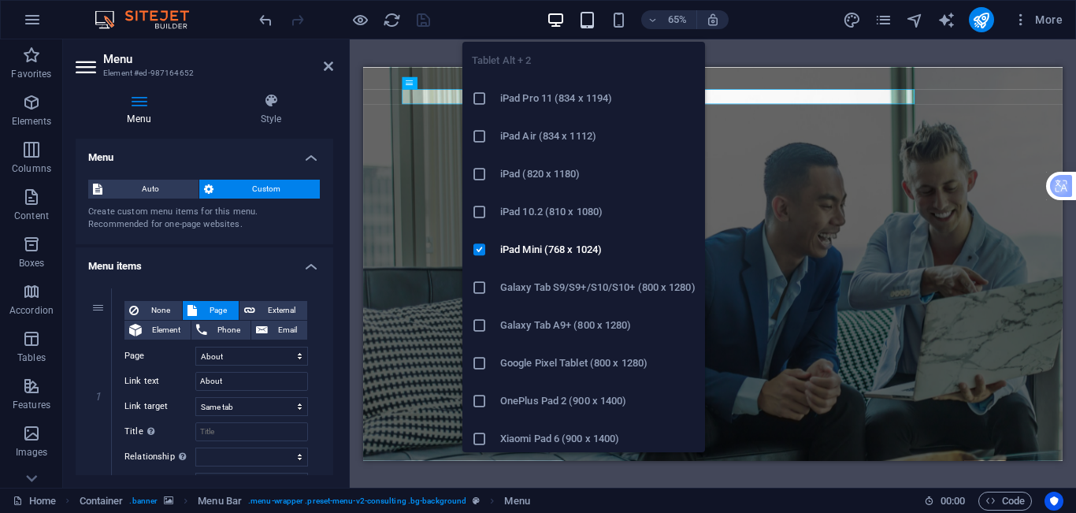
click at [591, 18] on icon "button" at bounding box center [587, 20] width 18 height 18
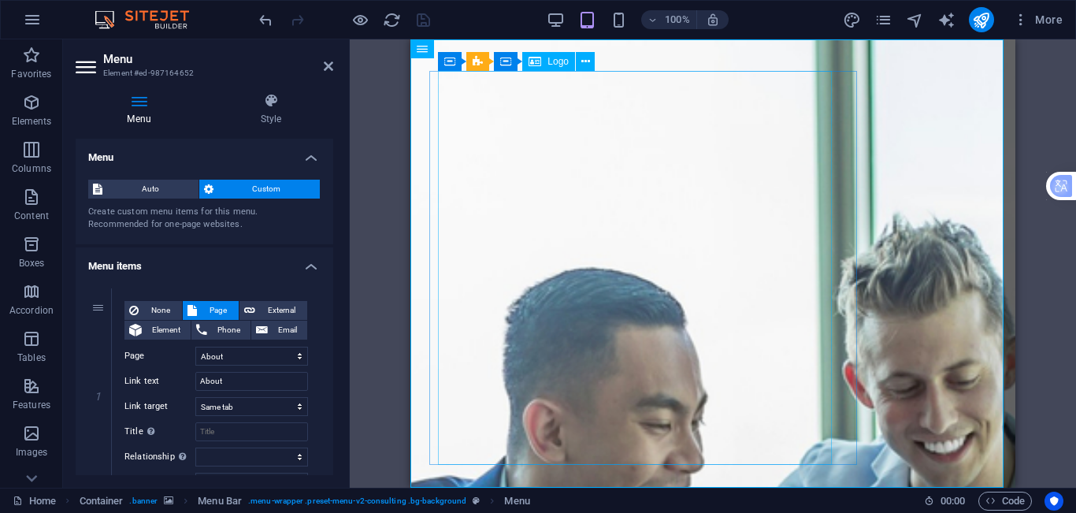
click at [560, 62] on span "Logo" at bounding box center [557, 61] width 21 height 9
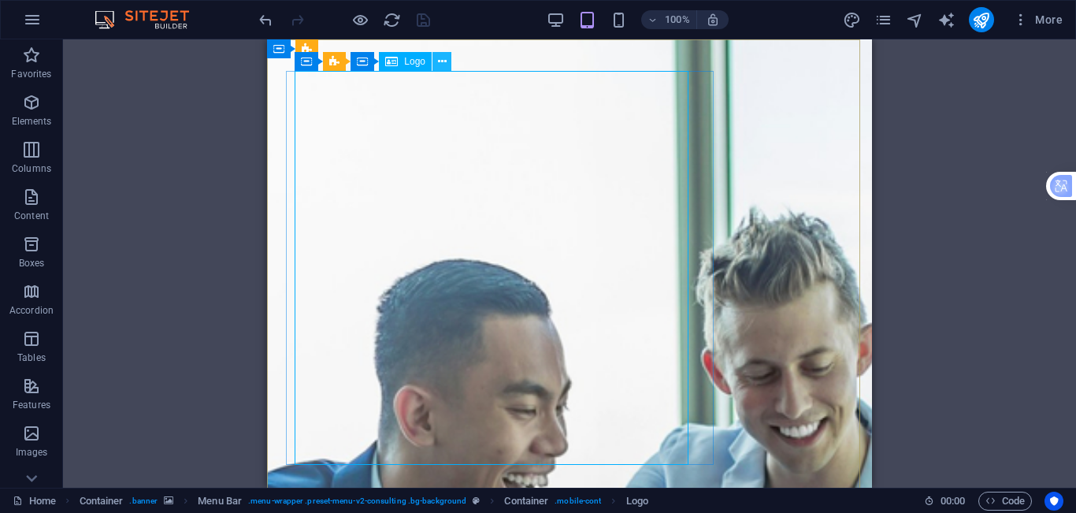
click at [444, 69] on icon at bounding box center [442, 62] width 9 height 17
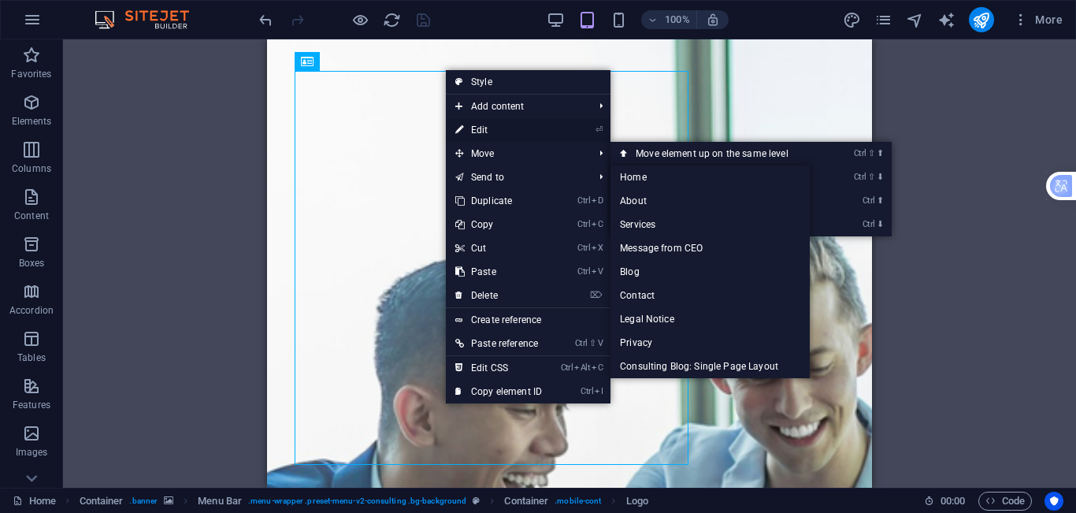
click at [502, 138] on link "⏎ Edit" at bounding box center [499, 130] width 106 height 24
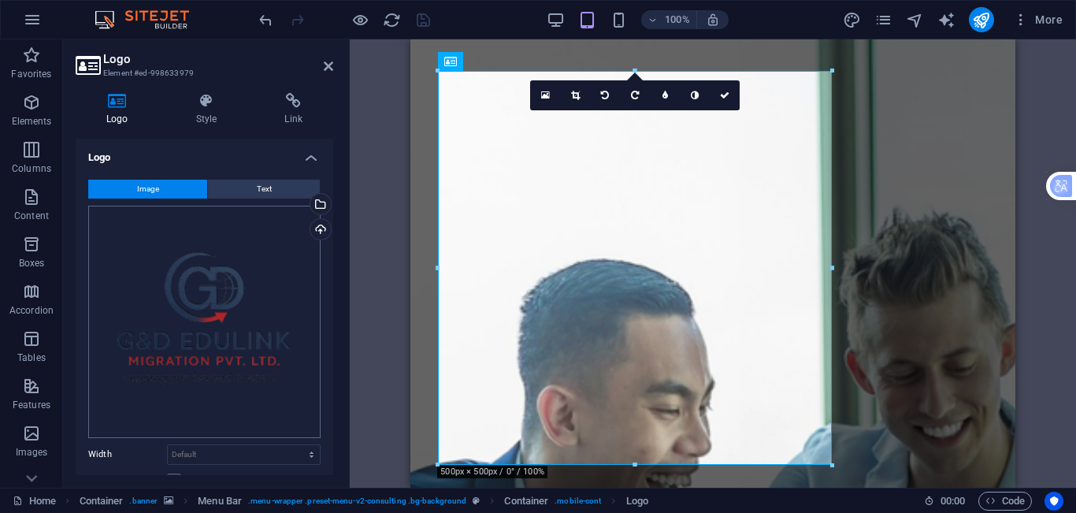
scroll to position [158, 0]
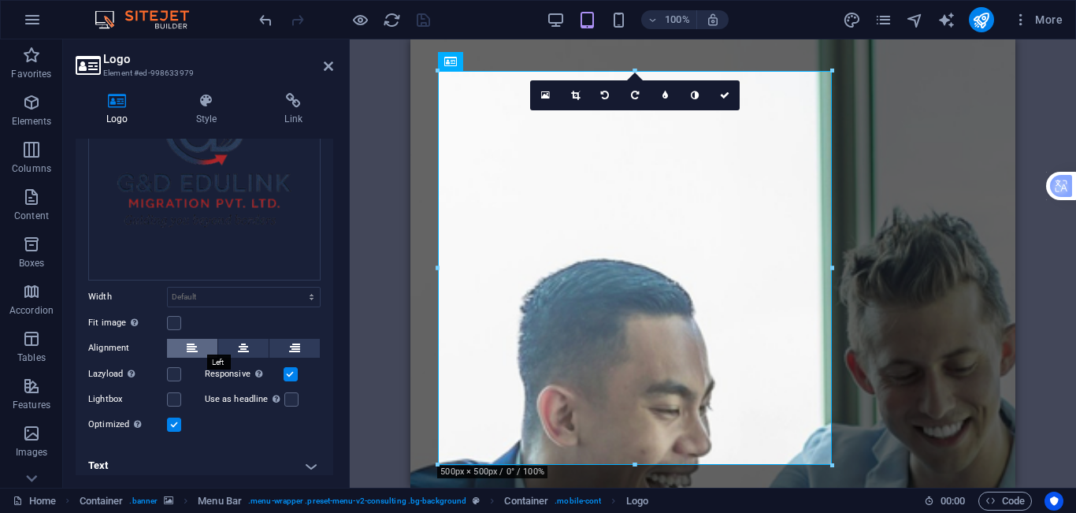
click at [192, 343] on icon at bounding box center [192, 348] width 11 height 19
click at [249, 347] on button at bounding box center [243, 348] width 50 height 19
click at [295, 347] on icon at bounding box center [294, 348] width 11 height 19
click at [203, 347] on button at bounding box center [192, 348] width 50 height 19
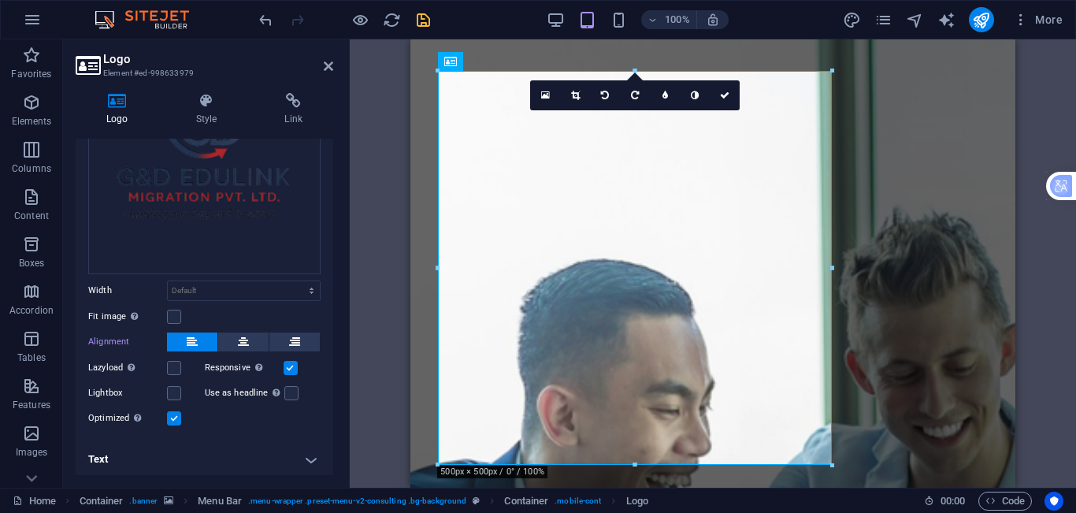
click at [200, 444] on h4 "Text" at bounding box center [205, 459] width 258 height 38
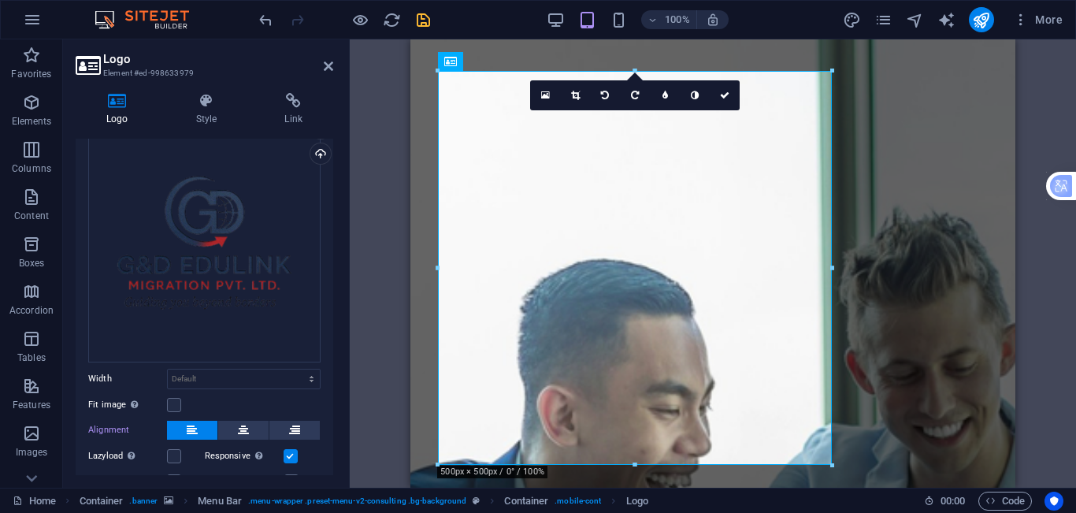
scroll to position [0, 0]
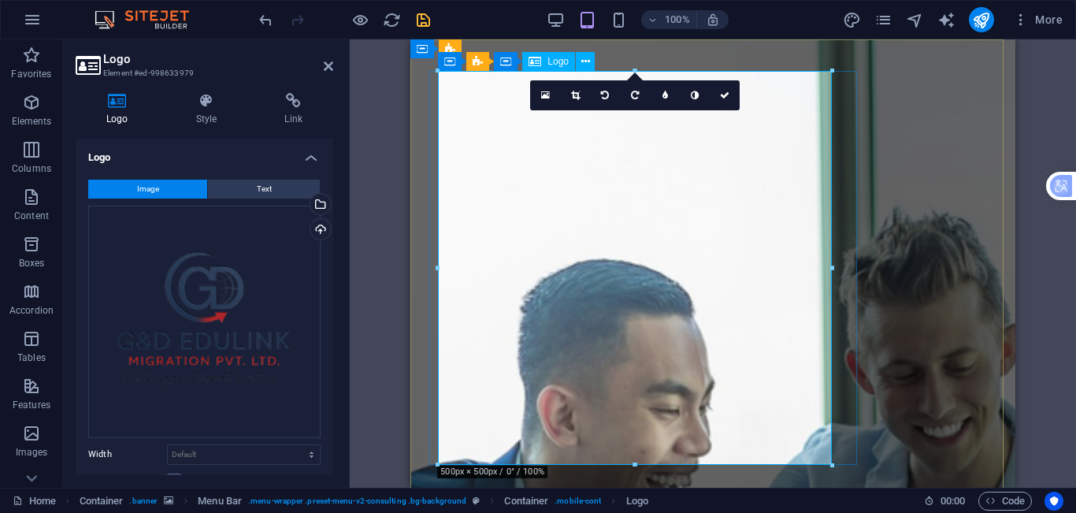
drag, startPoint x: 1044, startPoint y: 503, endPoint x: 606, endPoint y: 336, distance: 469.4
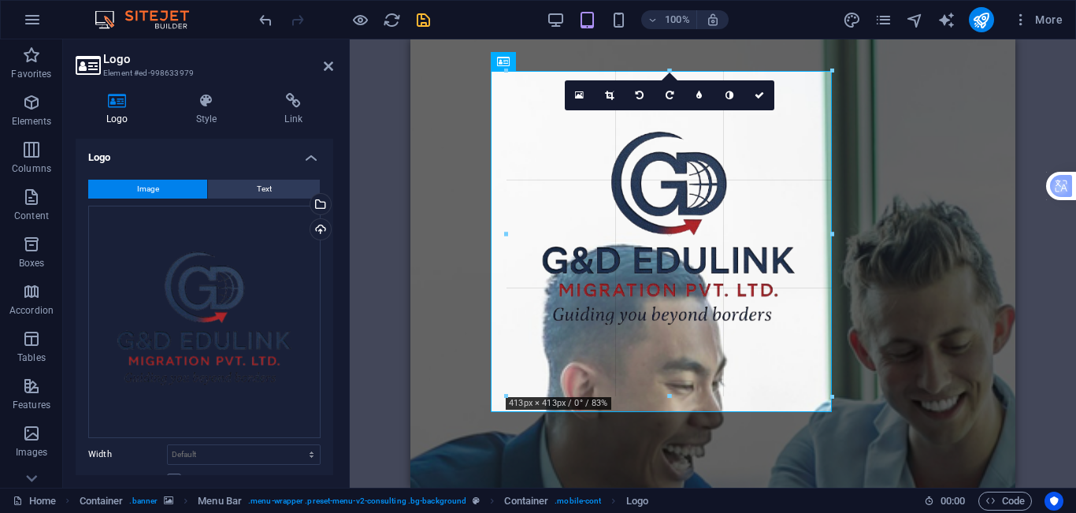
type input "413"
select select "px"
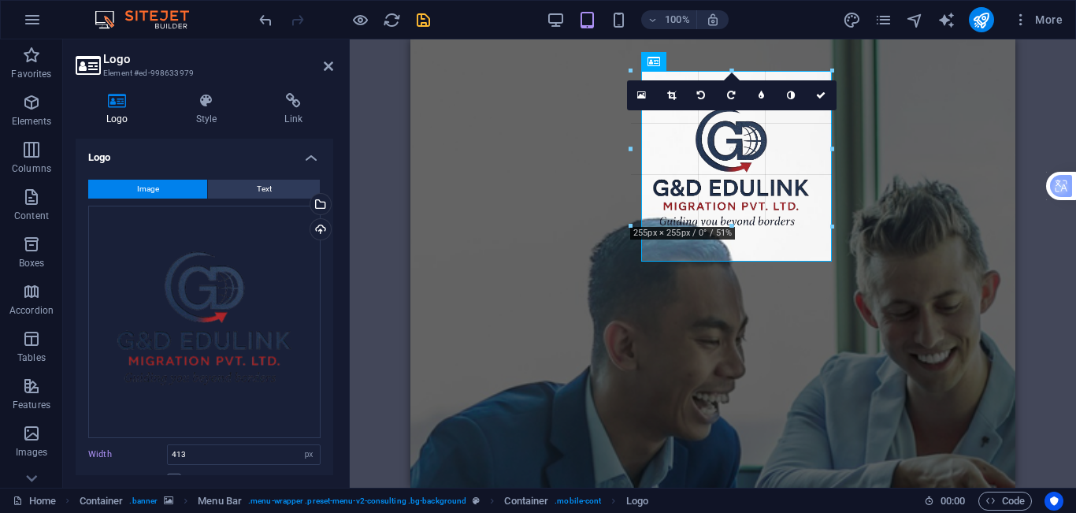
drag, startPoint x: 508, startPoint y: 74, endPoint x: 678, endPoint y: 189, distance: 205.3
type input "197"
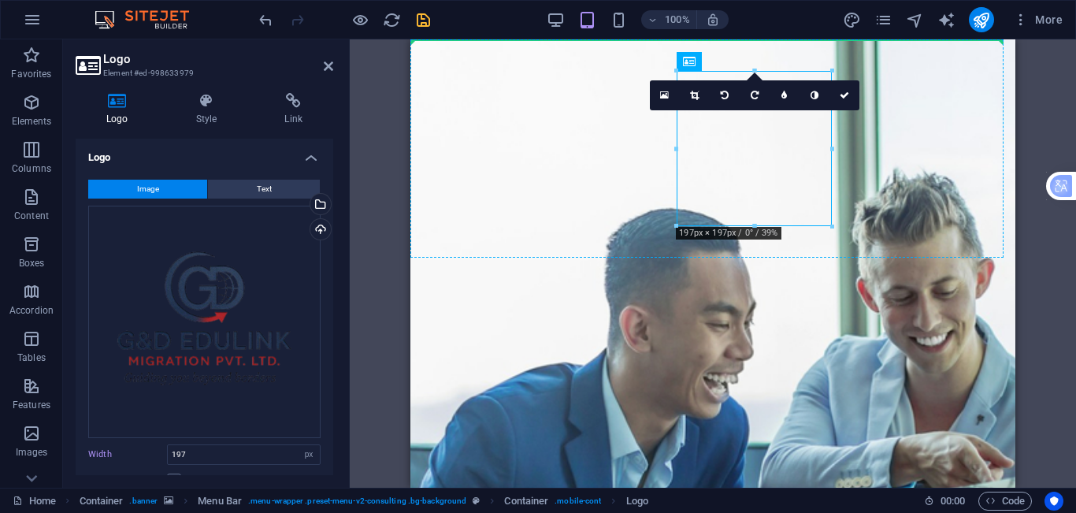
drag, startPoint x: 736, startPoint y: 164, endPoint x: 513, endPoint y: 169, distance: 223.7
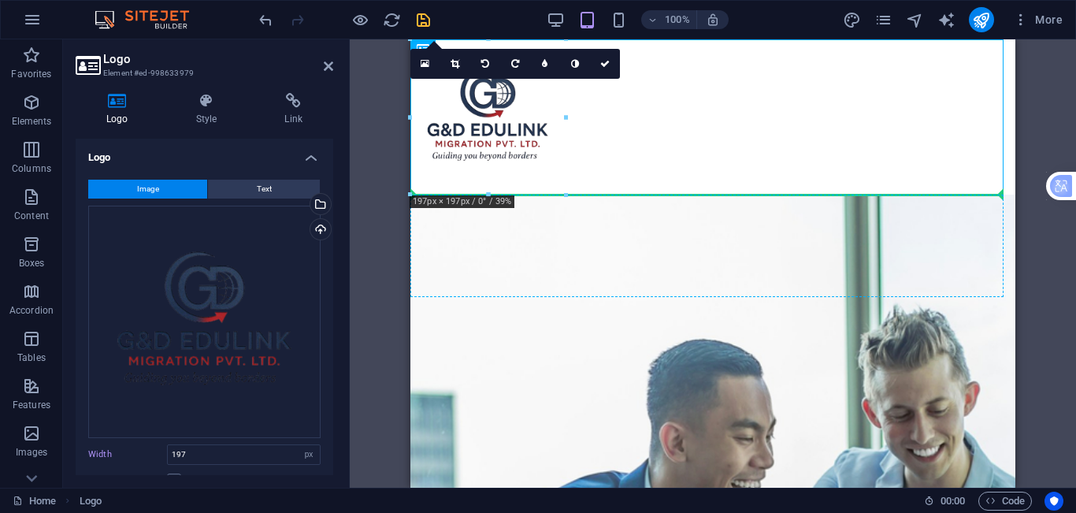
drag, startPoint x: 491, startPoint y: 124, endPoint x: 506, endPoint y: 269, distance: 145.8
drag, startPoint x: 493, startPoint y: 121, endPoint x: 493, endPoint y: 247, distance: 126.0
drag, startPoint x: 502, startPoint y: 126, endPoint x: 515, endPoint y: 236, distance: 111.0
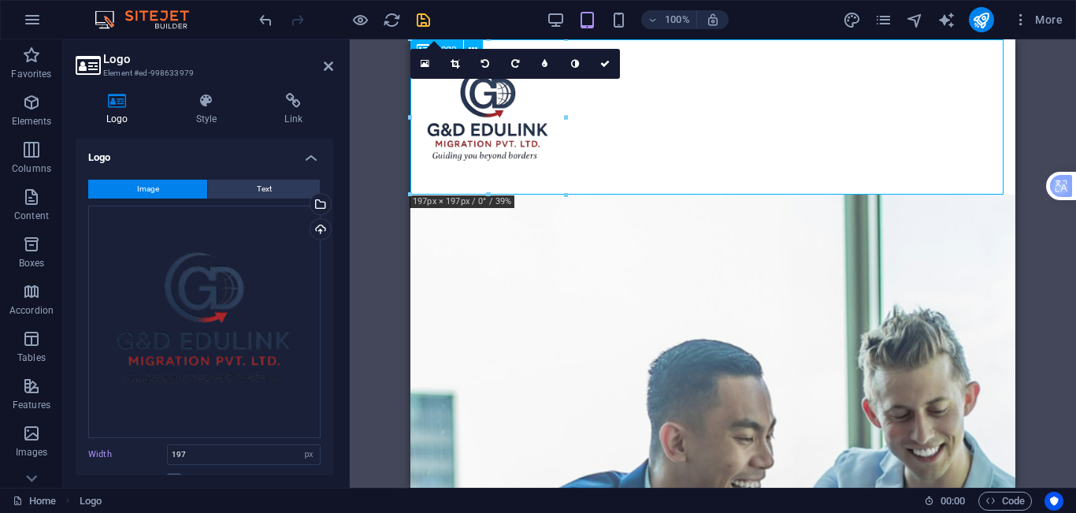
click at [484, 110] on div at bounding box center [712, 116] width 605 height 155
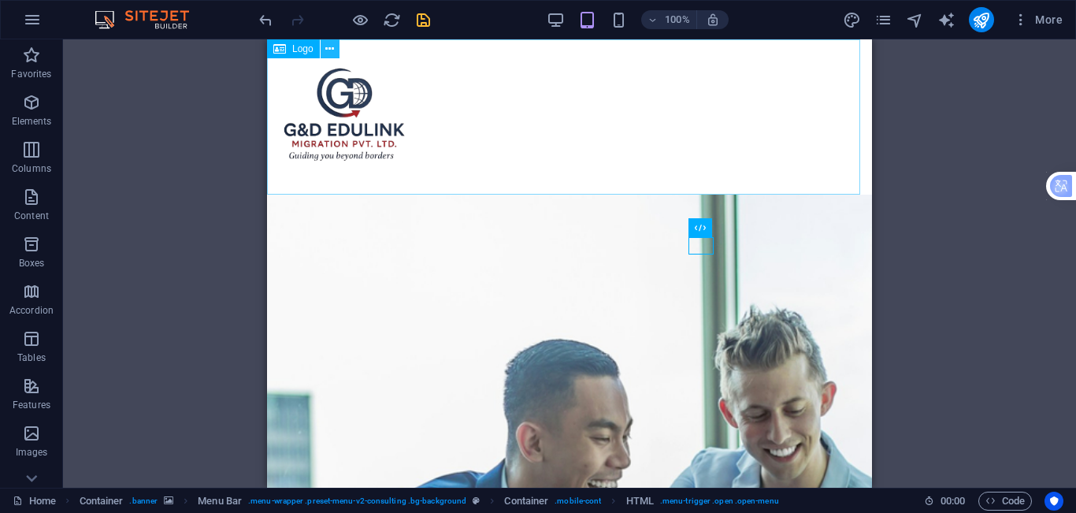
click at [323, 46] on button at bounding box center [330, 48] width 19 height 19
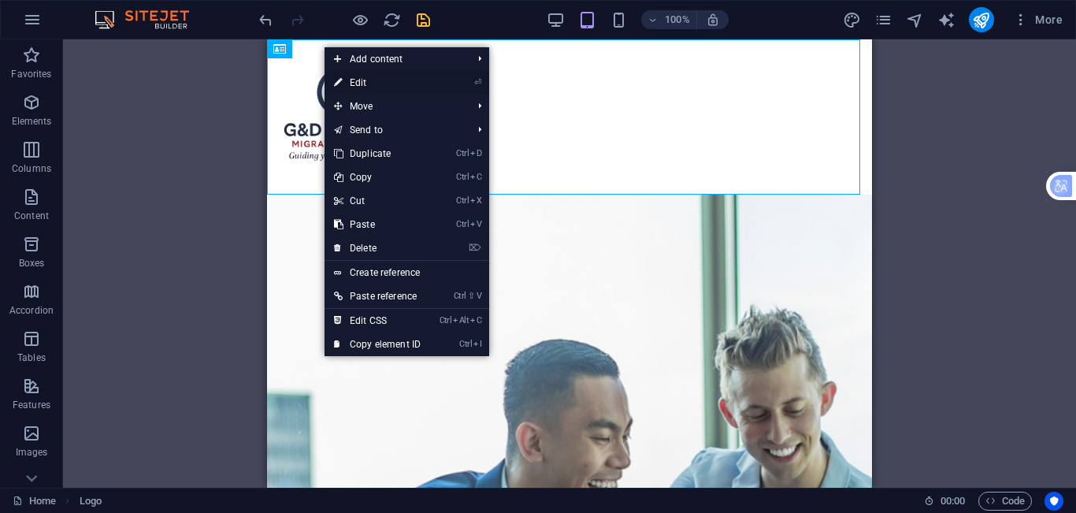
click at [409, 83] on link "⏎ Edit" at bounding box center [377, 83] width 106 height 24
select select "px"
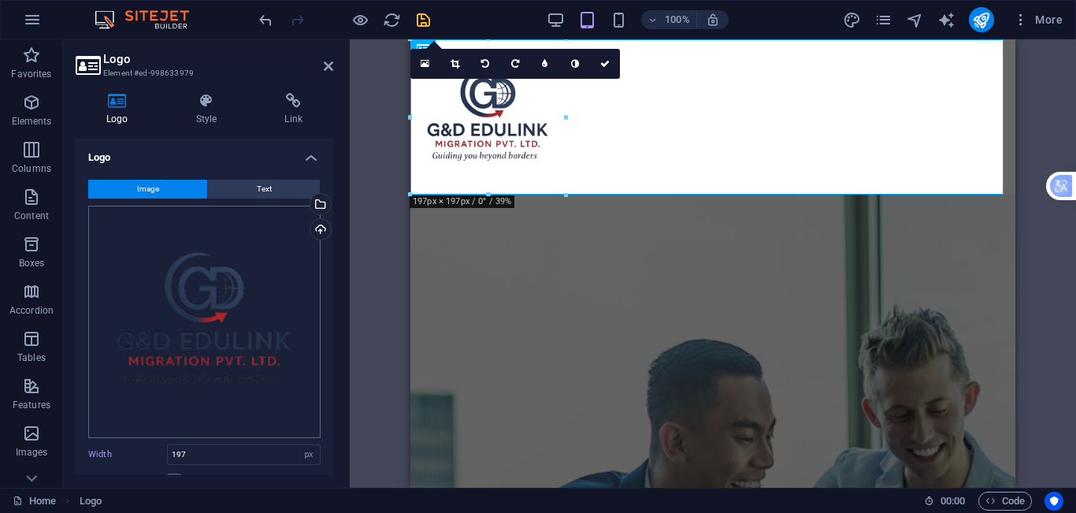
scroll to position [79, 0]
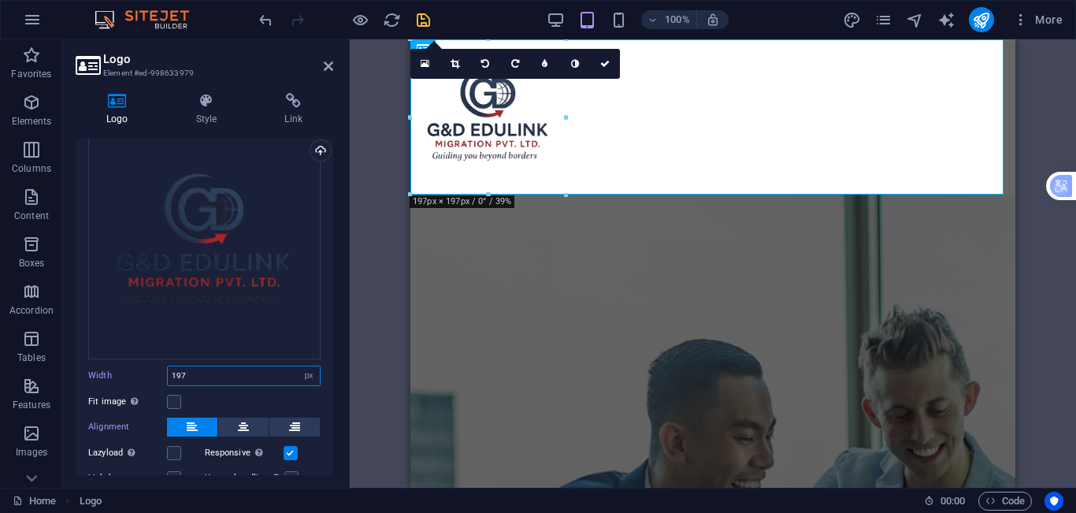
click at [242, 370] on input "197" at bounding box center [244, 375] width 152 height 19
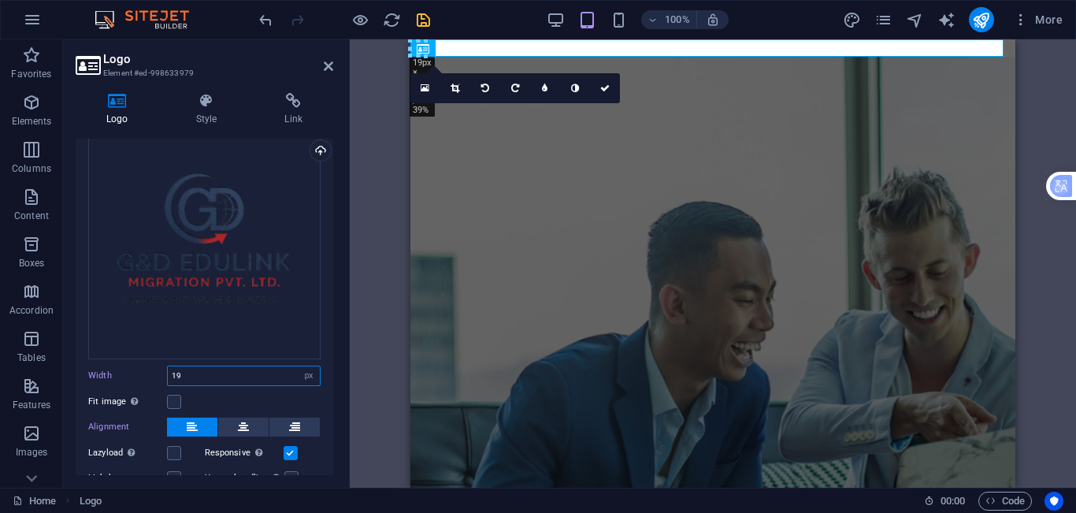
type input "1"
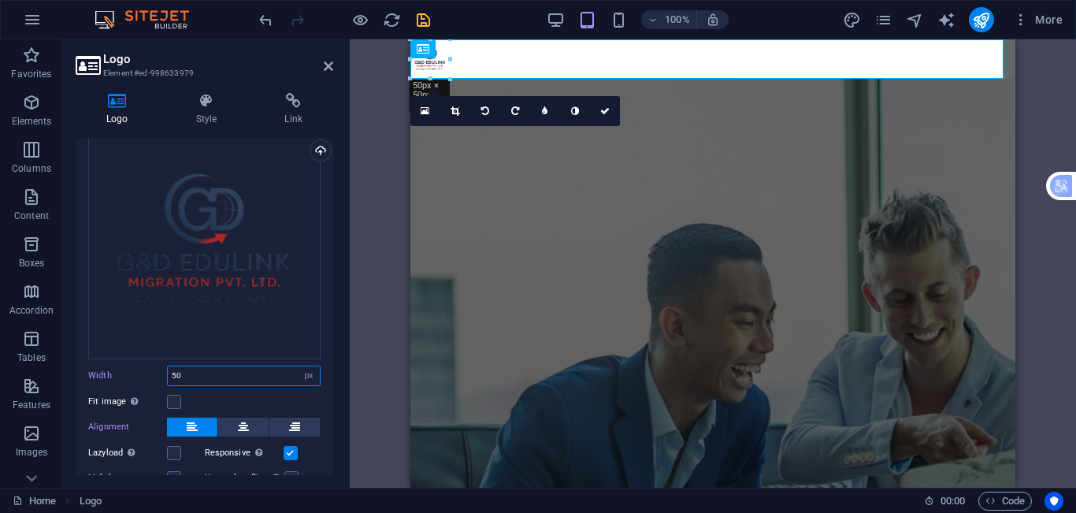
type input "5"
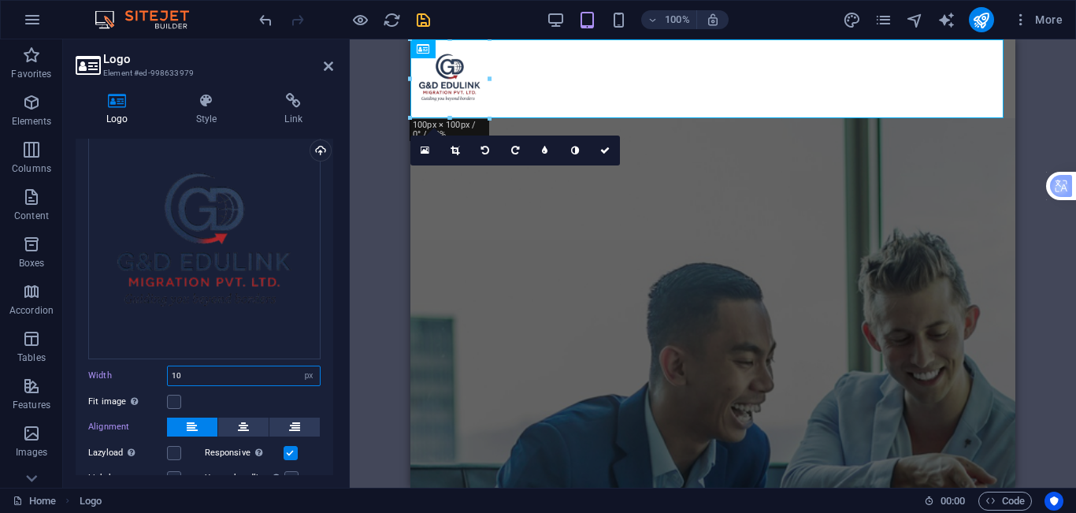
type input "1"
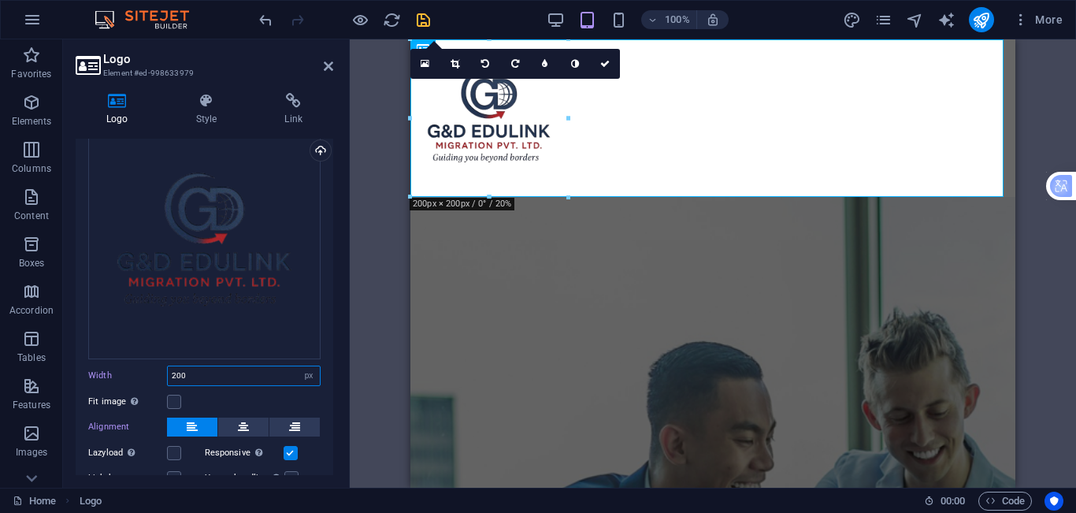
type input "200"
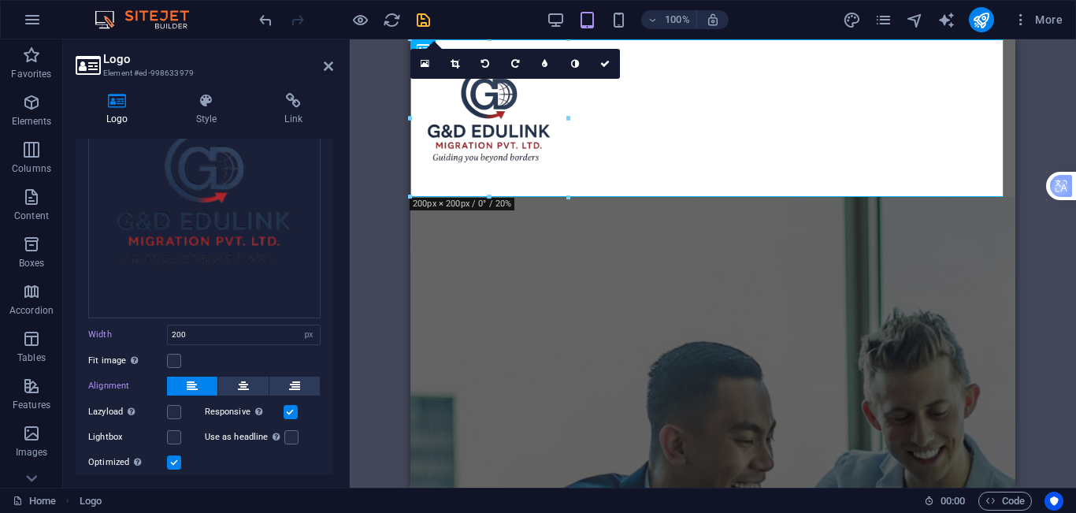
scroll to position [0, 0]
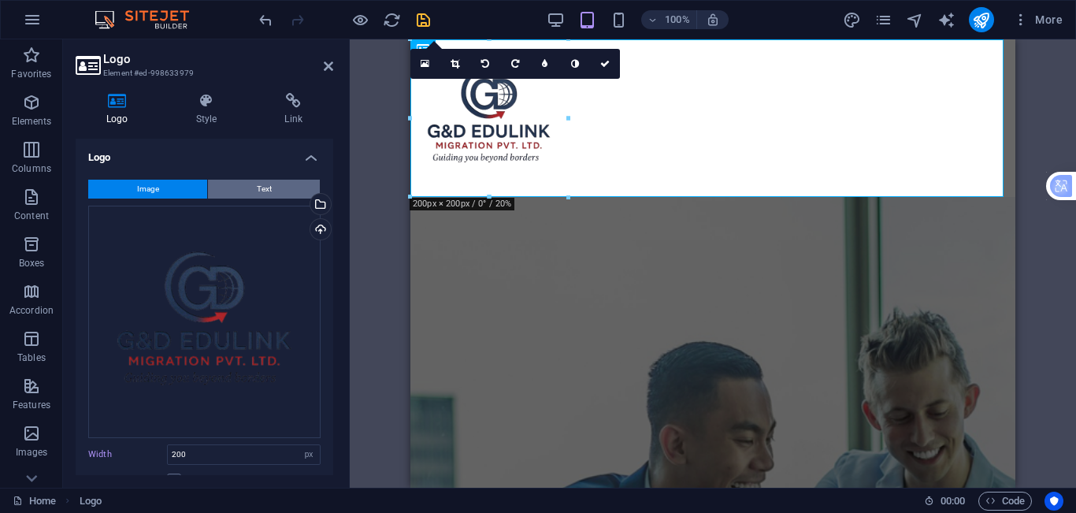
click at [266, 192] on span "Text" at bounding box center [264, 189] width 15 height 19
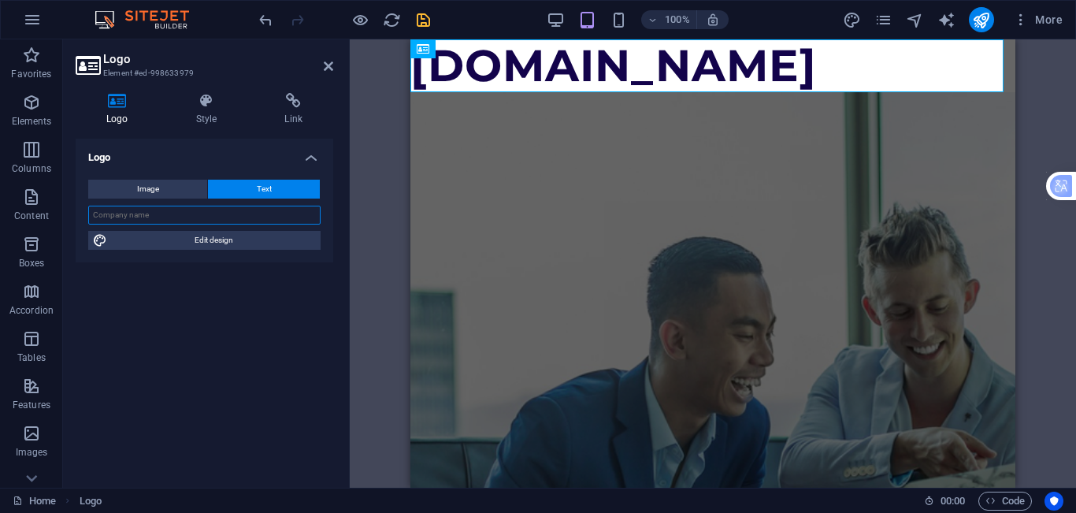
click at [187, 210] on input "text" at bounding box center [204, 215] width 232 height 19
click at [178, 189] on button "Image" at bounding box center [147, 189] width 119 height 19
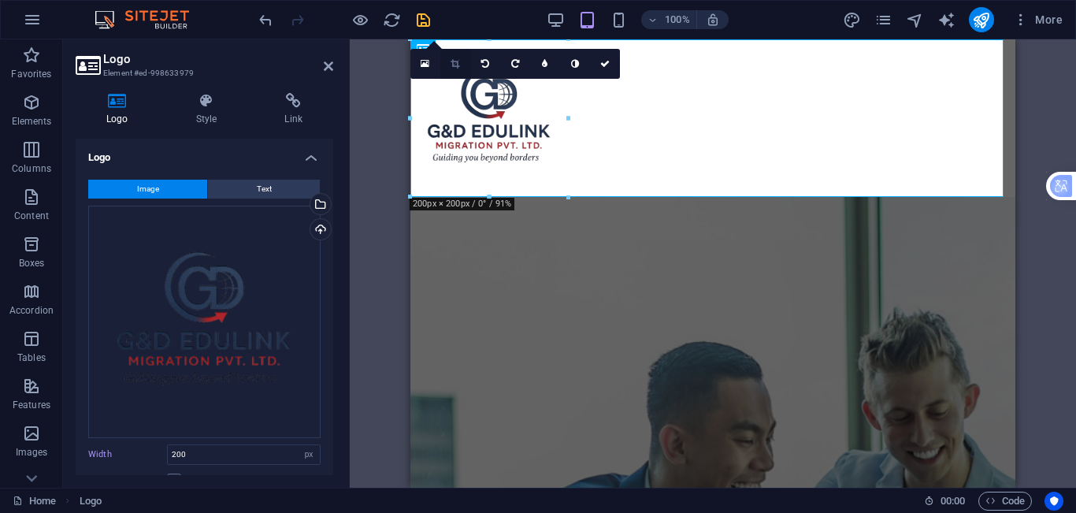
click at [455, 63] on icon at bounding box center [455, 63] width 9 height 9
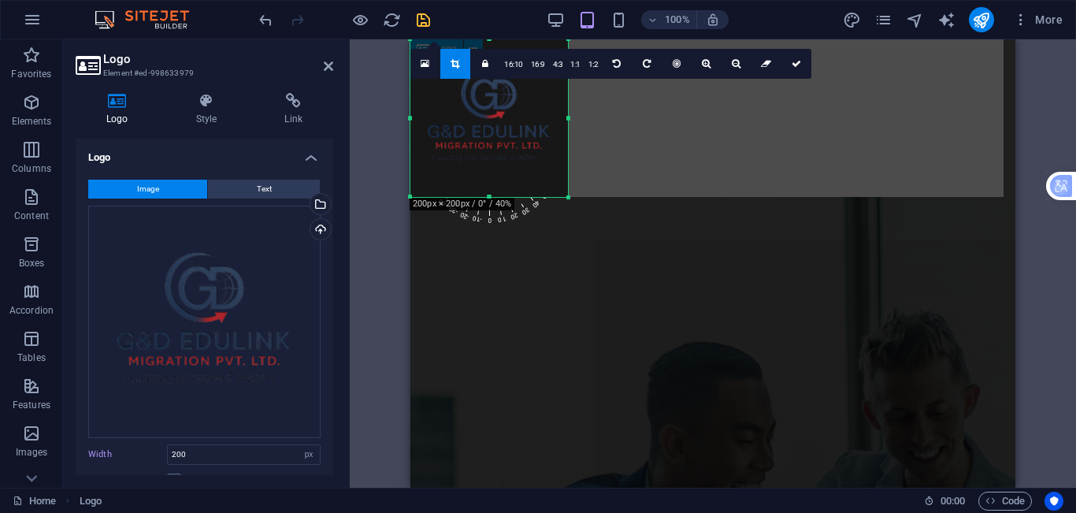
click at [707, 145] on div at bounding box center [712, 118] width 605 height 158
click at [622, 134] on div at bounding box center [712, 118] width 605 height 158
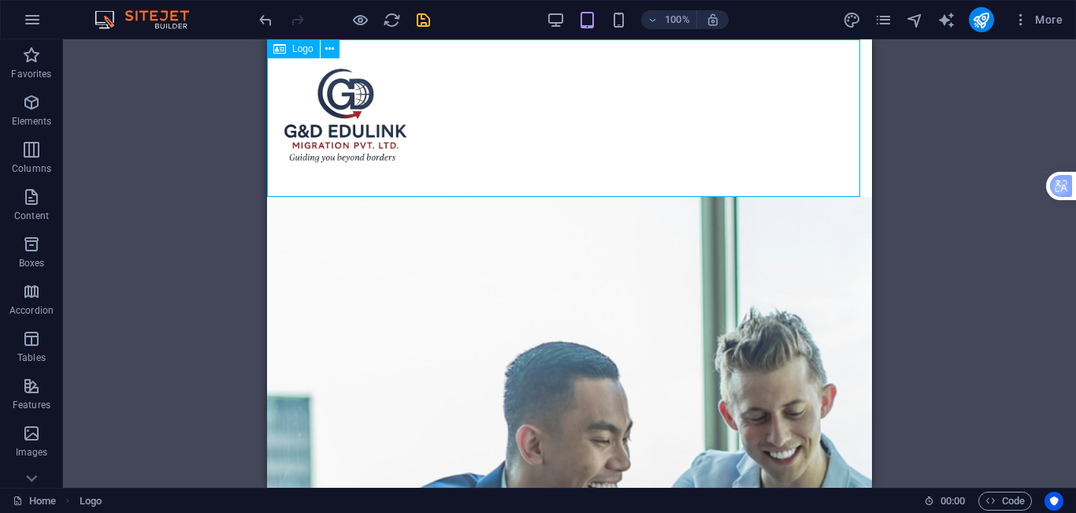
click at [361, 113] on div at bounding box center [569, 118] width 605 height 158
click at [324, 46] on button at bounding box center [330, 48] width 19 height 19
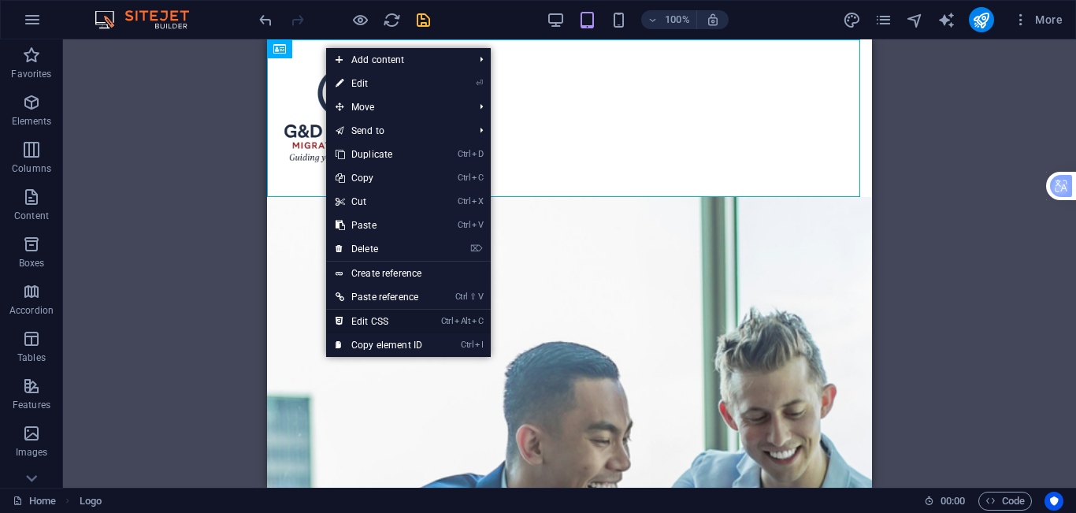
click at [395, 322] on link "Ctrl Alt C Edit CSS" at bounding box center [379, 322] width 106 height 24
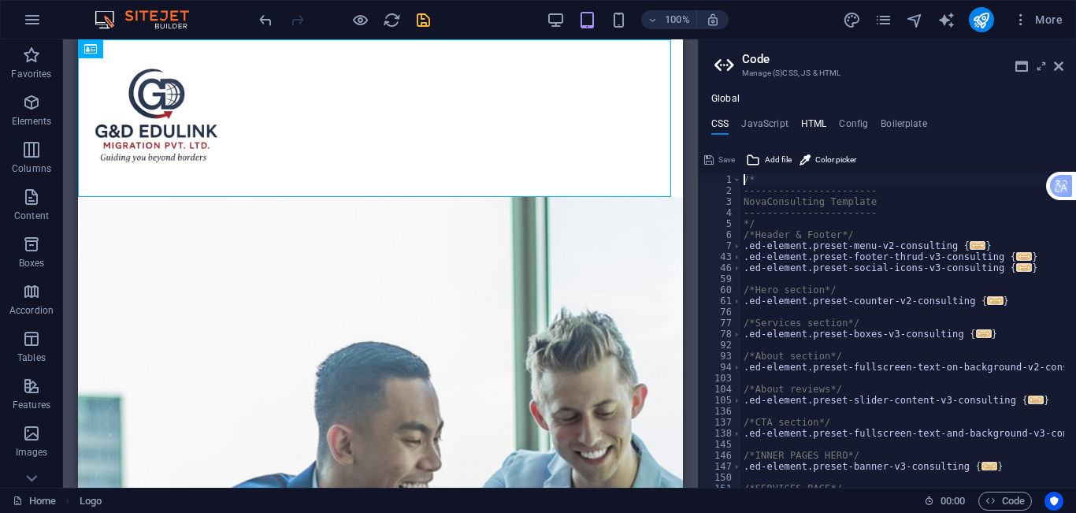
click at [808, 125] on h4 "HTML" at bounding box center [814, 126] width 26 height 17
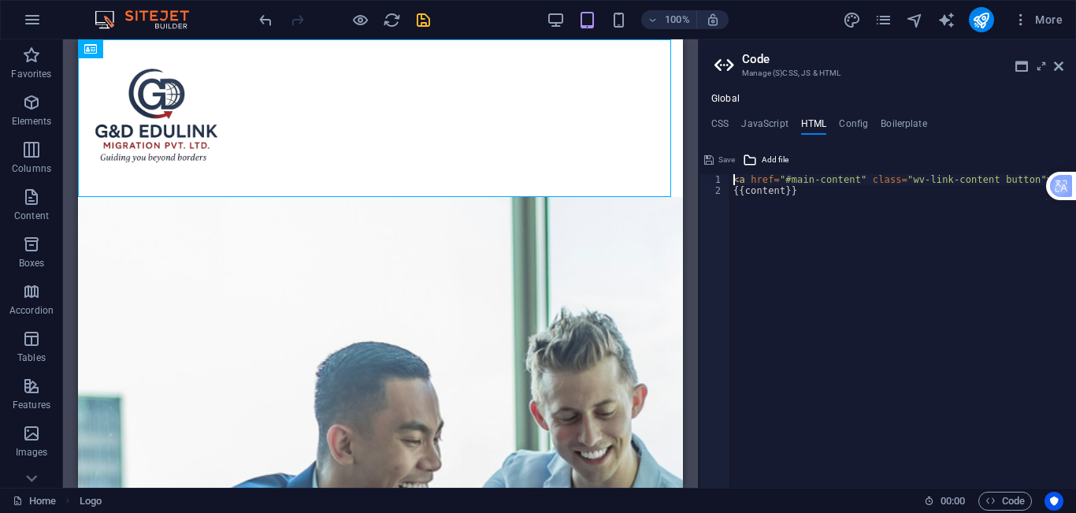
click at [847, 177] on div "< a href = "#main-content" class = "wv-link-content button" > Skip to main cont…" at bounding box center [942, 336] width 425 height 324
type textarea "{{content}}"
click at [885, 114] on div "Global CSS JavaScript HTML Config Boilerplate /* 1 2 3 4 5 6 7 43 46 59 60 61 7…" at bounding box center [887, 290] width 377 height 395
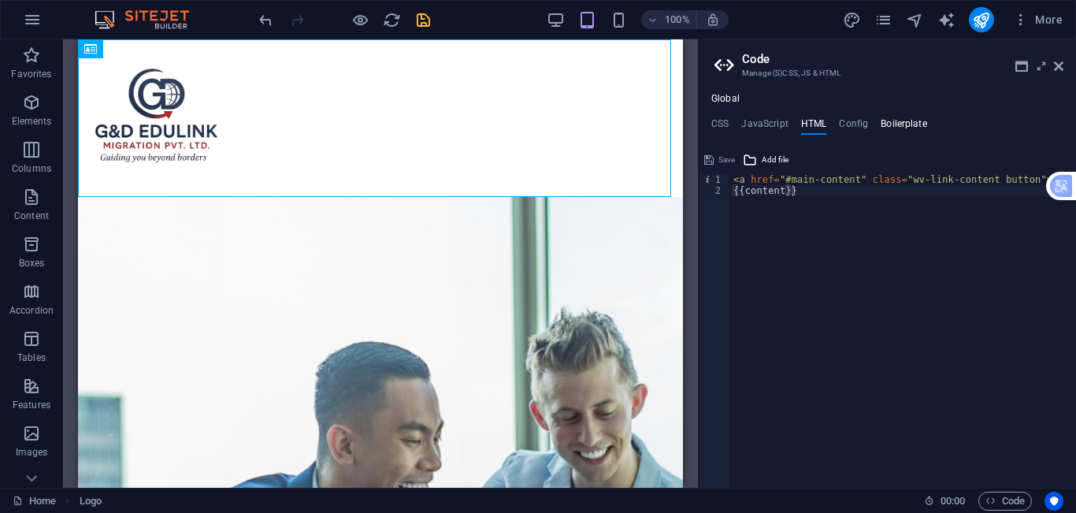
click at [881, 122] on h4 "Boilerplate" at bounding box center [904, 126] width 46 height 17
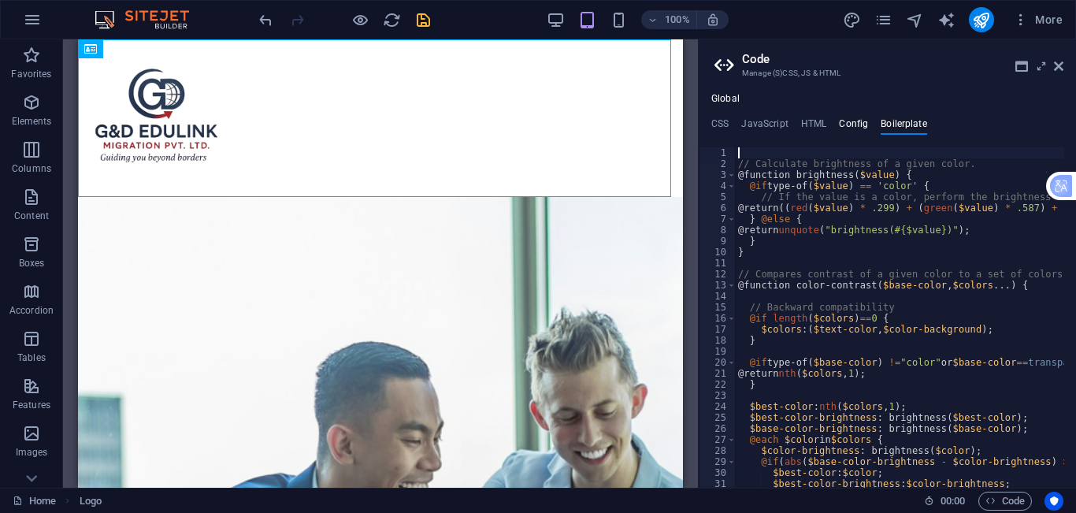
click at [862, 122] on h4 "Config" at bounding box center [853, 126] width 29 height 17
type textarea "$color-background: #ffffff;"
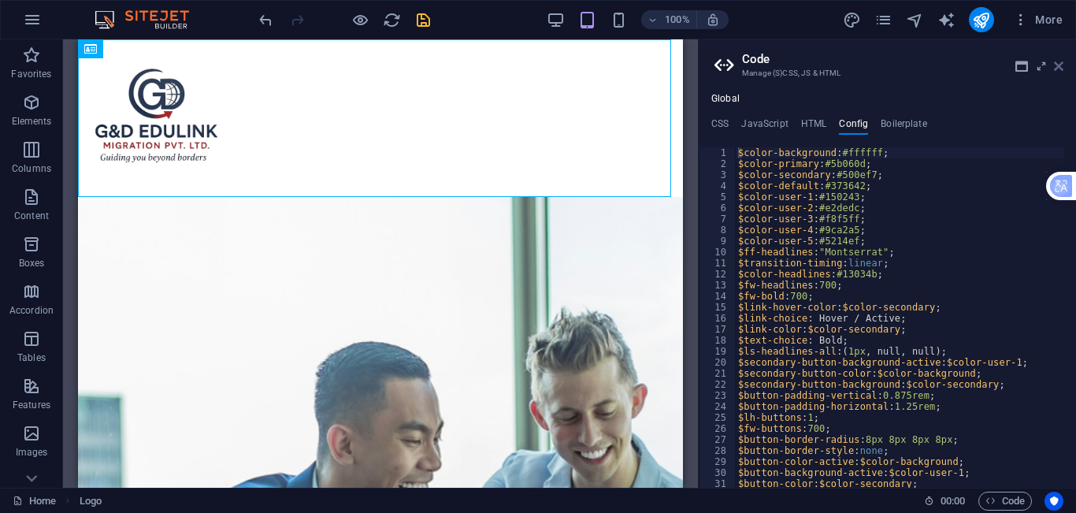
click at [1059, 62] on icon at bounding box center [1058, 66] width 9 height 13
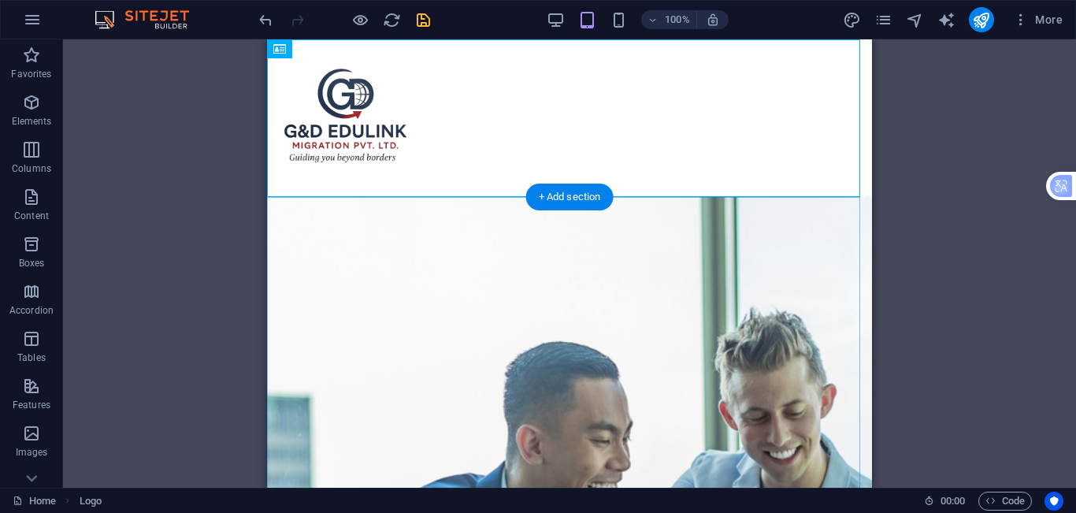
click at [574, 195] on div "+ Add section" at bounding box center [569, 197] width 87 height 27
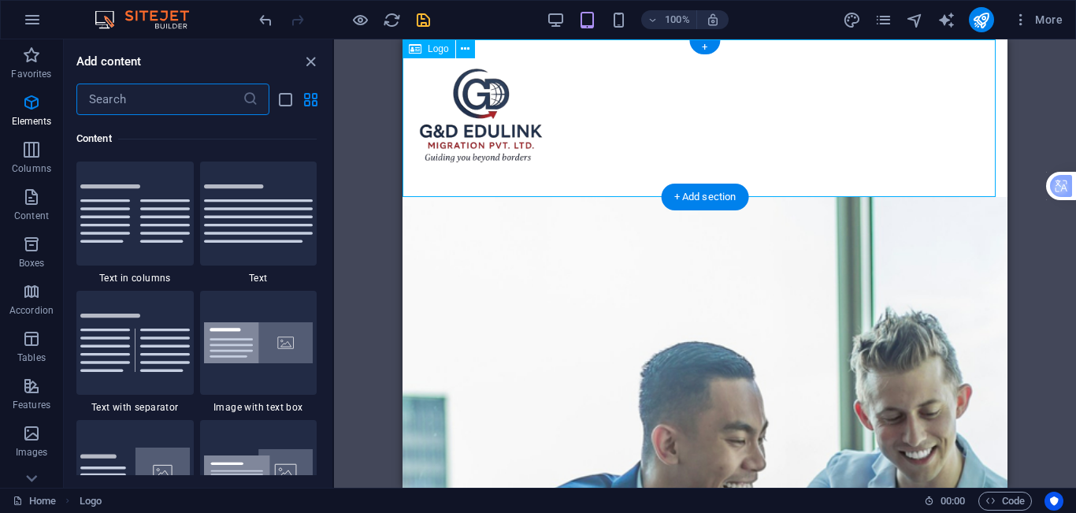
scroll to position [2756, 0]
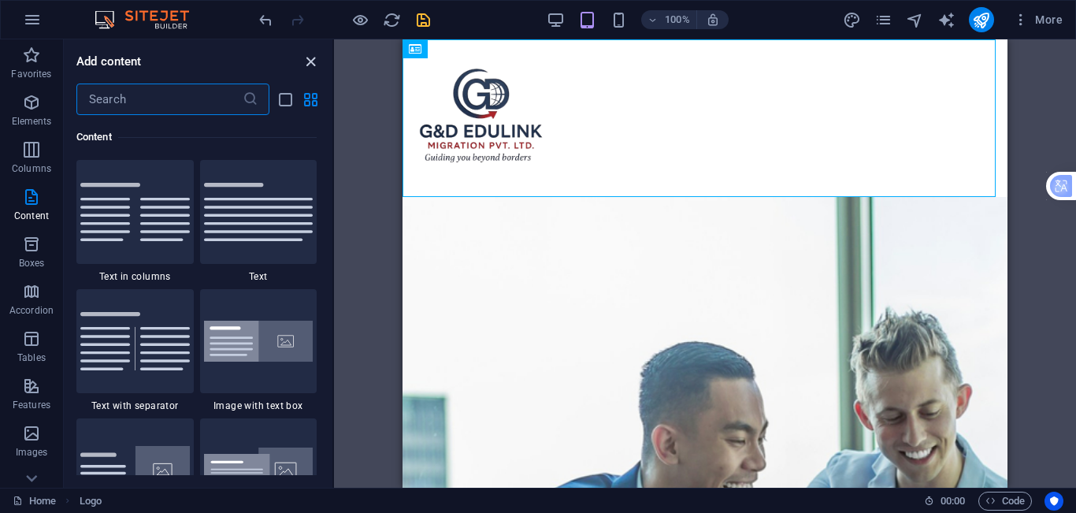
click at [313, 63] on icon "close panel" at bounding box center [311, 62] width 18 height 18
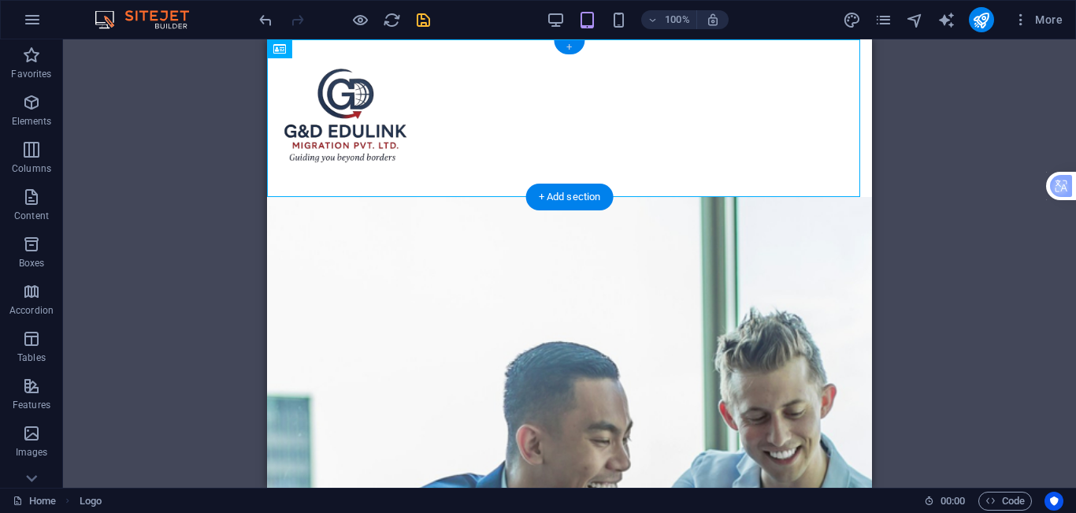
click at [563, 46] on div "+" at bounding box center [569, 47] width 31 height 14
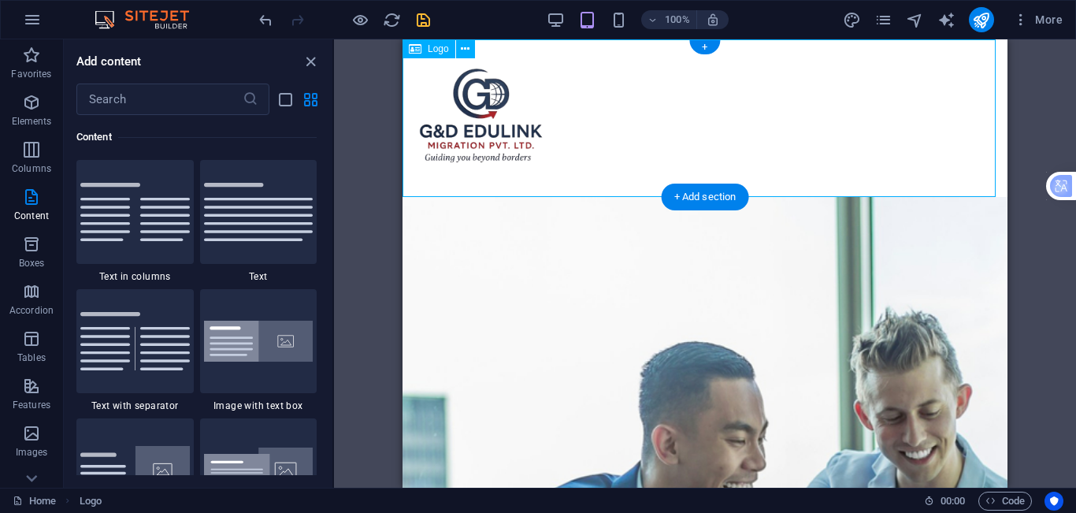
click at [552, 144] on div at bounding box center [704, 118] width 605 height 158
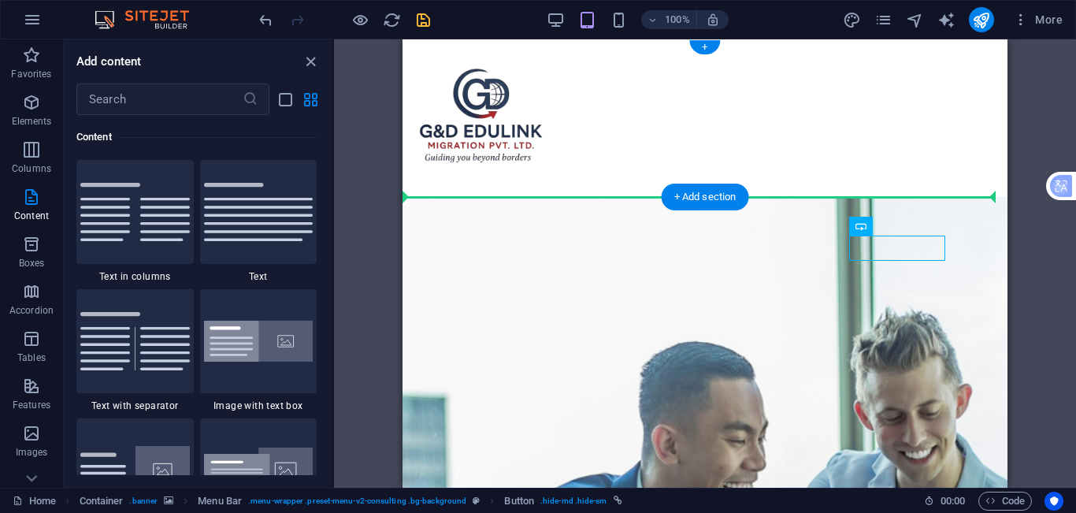
drag, startPoint x: 913, startPoint y: 250, endPoint x: 875, endPoint y: 126, distance: 130.1
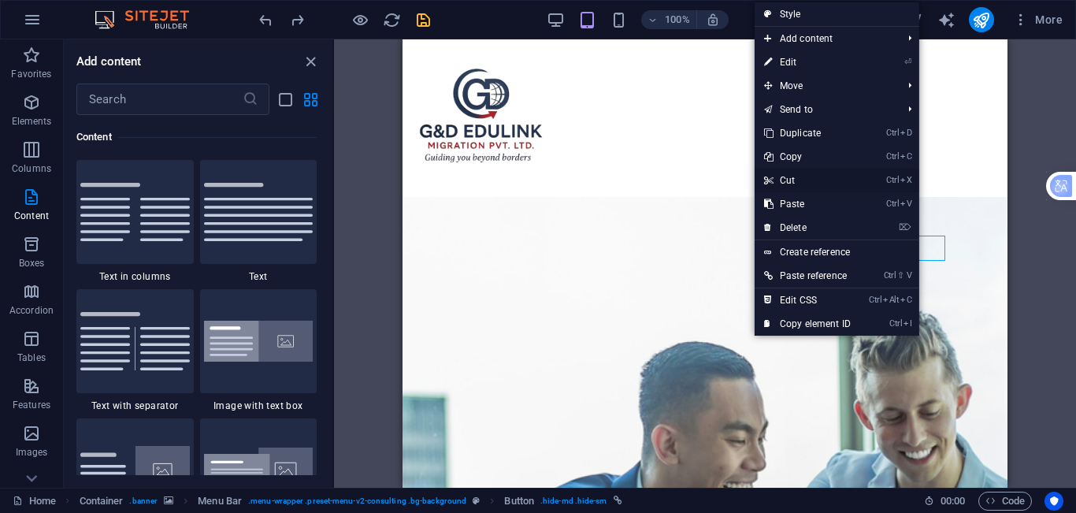
click at [845, 181] on link "Ctrl X Cut" at bounding box center [808, 181] width 106 height 24
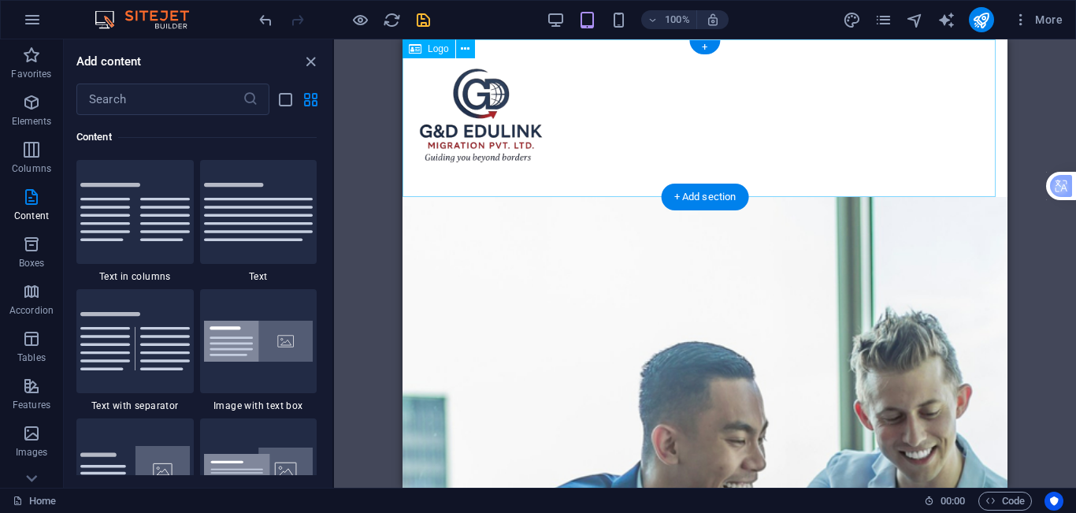
click at [792, 74] on div at bounding box center [704, 118] width 605 height 158
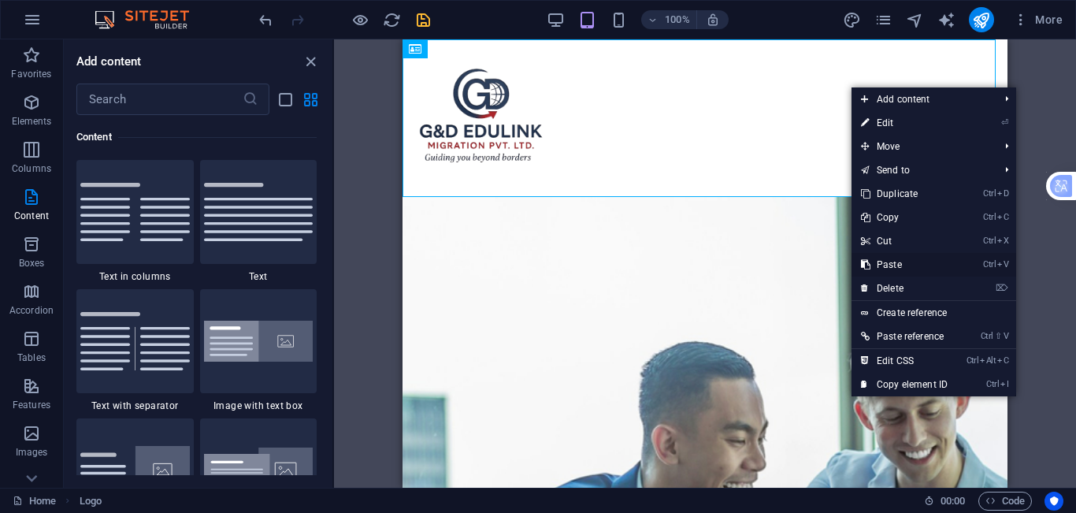
click at [910, 259] on link "Ctrl V Paste" at bounding box center [904, 265] width 106 height 24
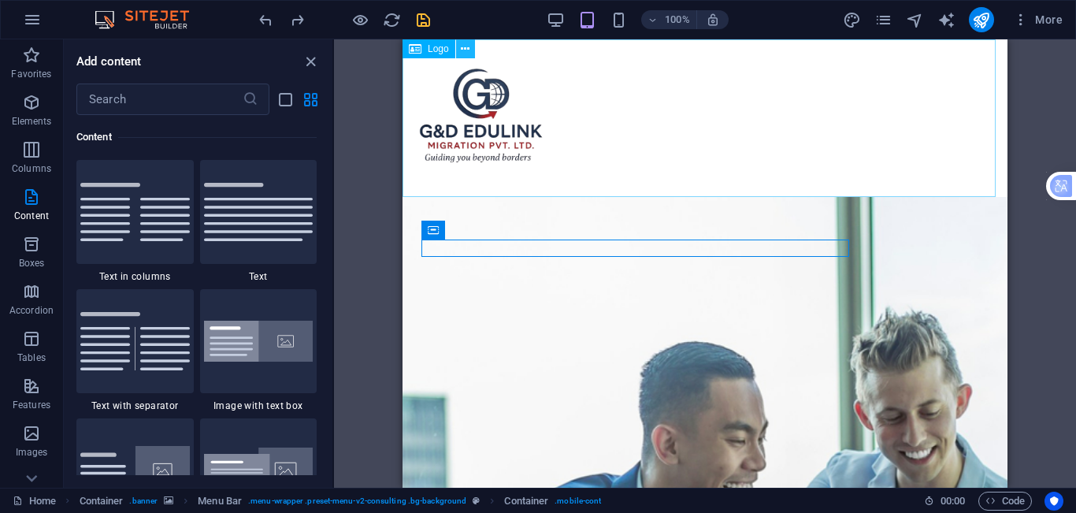
click at [461, 51] on icon at bounding box center [465, 49] width 9 height 17
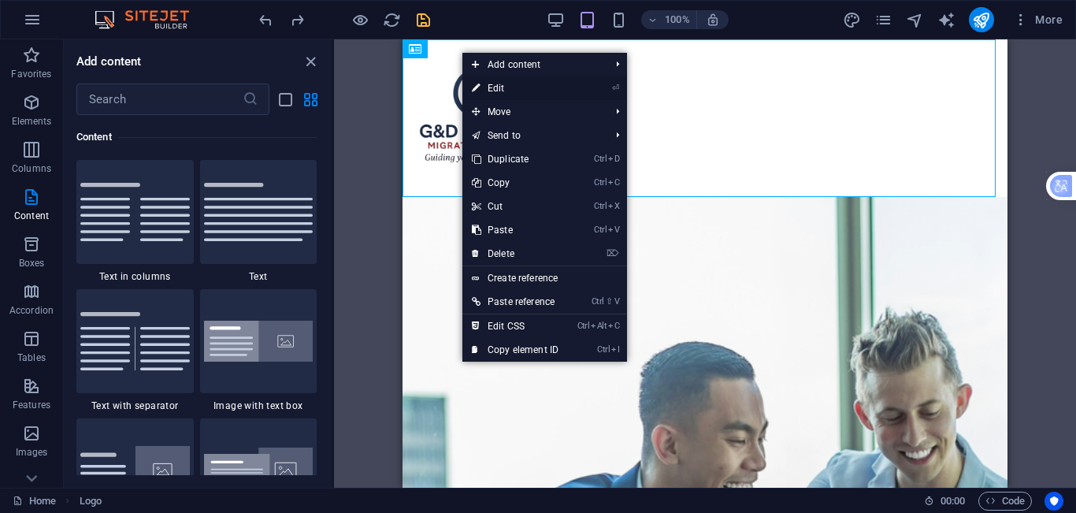
click at [515, 94] on link "⏎ Edit" at bounding box center [515, 88] width 106 height 24
select select "px"
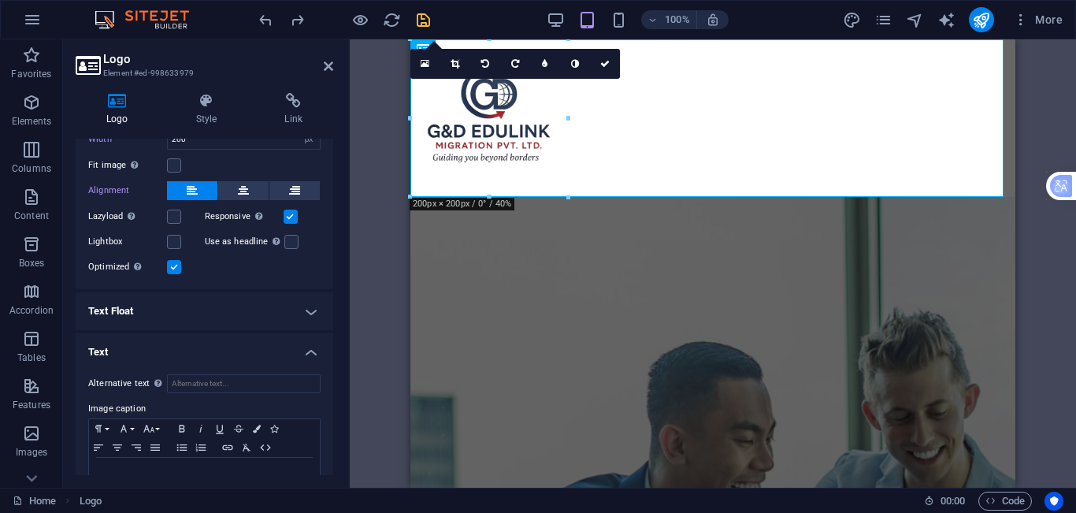
scroll to position [236, 0]
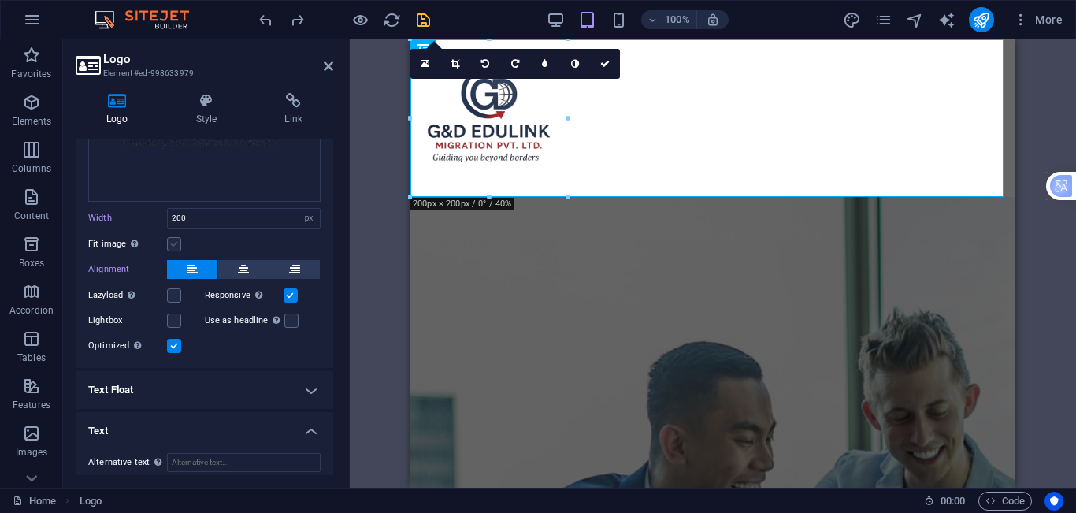
click at [176, 240] on label at bounding box center [174, 244] width 14 height 14
click at [0, 0] on input "Fit image Automatically fit image to a fixed width and height" at bounding box center [0, 0] width 0 height 0
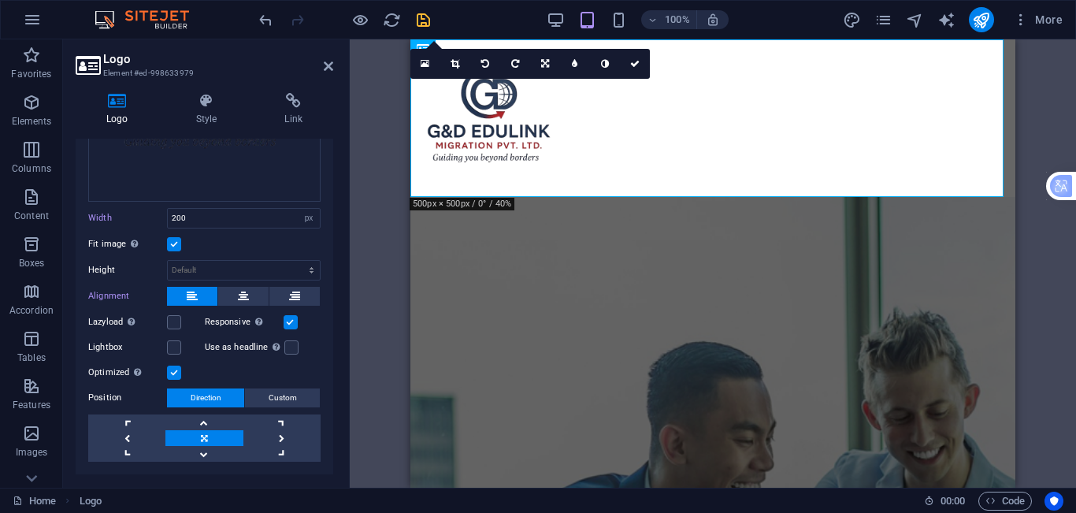
click at [176, 240] on label at bounding box center [174, 244] width 14 height 14
click at [0, 0] on input "Fit image Automatically fit image to a fixed width and height" at bounding box center [0, 0] width 0 height 0
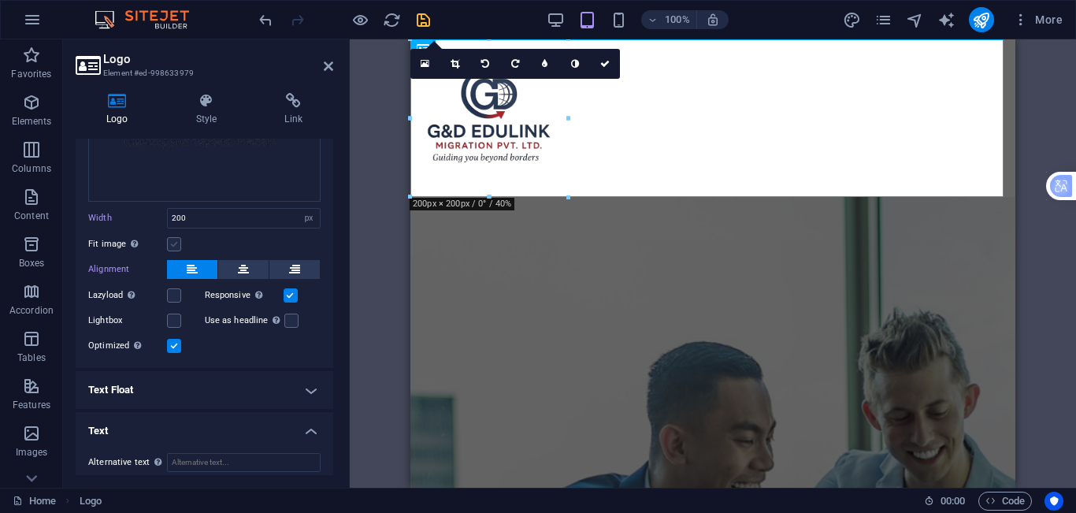
click at [176, 239] on label at bounding box center [174, 244] width 14 height 14
click at [0, 0] on input "Fit image Automatically fit image to a fixed width and height" at bounding box center [0, 0] width 0 height 0
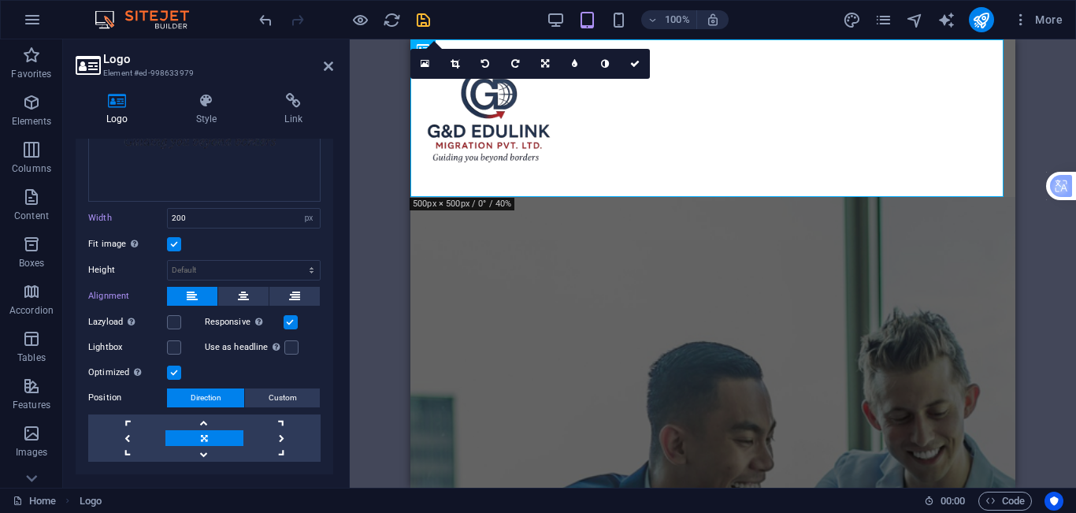
click at [176, 239] on label at bounding box center [174, 244] width 14 height 14
click at [0, 0] on input "Fit image Automatically fit image to a fixed width and height" at bounding box center [0, 0] width 0 height 0
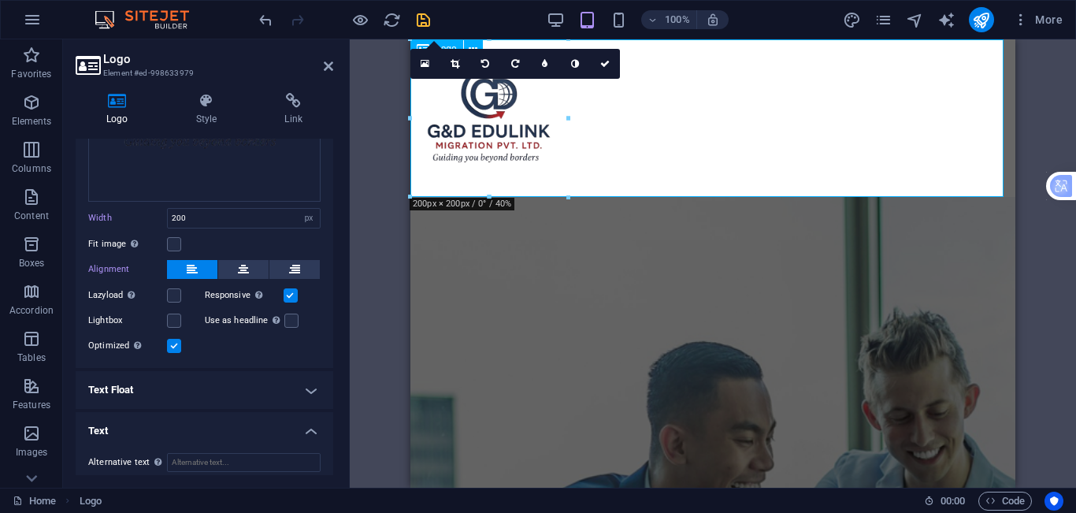
drag, startPoint x: 981, startPoint y: 156, endPoint x: 597, endPoint y: 118, distance: 385.4
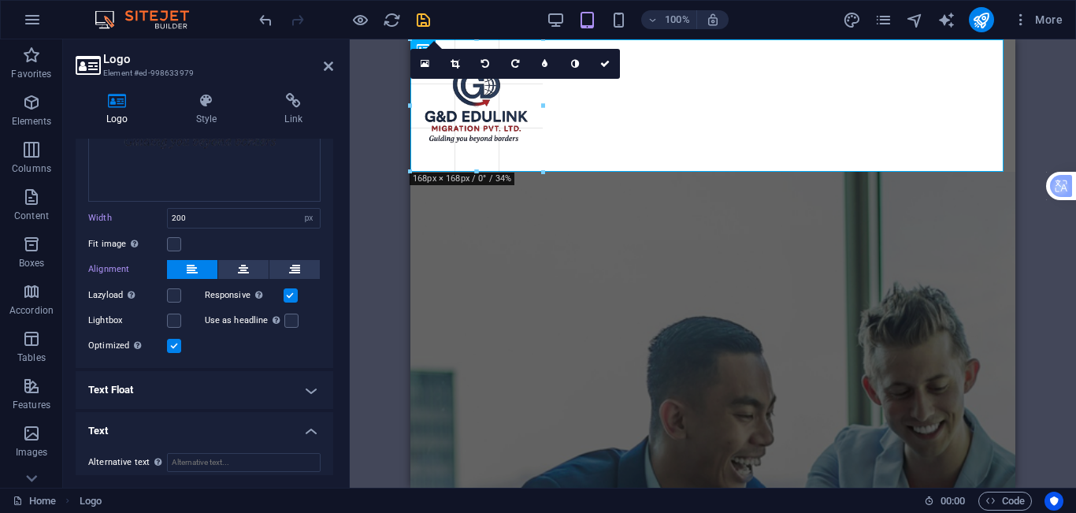
drag, startPoint x: 567, startPoint y: 198, endPoint x: 543, endPoint y: 169, distance: 38.1
type input "168"
click at [543, 169] on div at bounding box center [543, 172] width 9 height 9
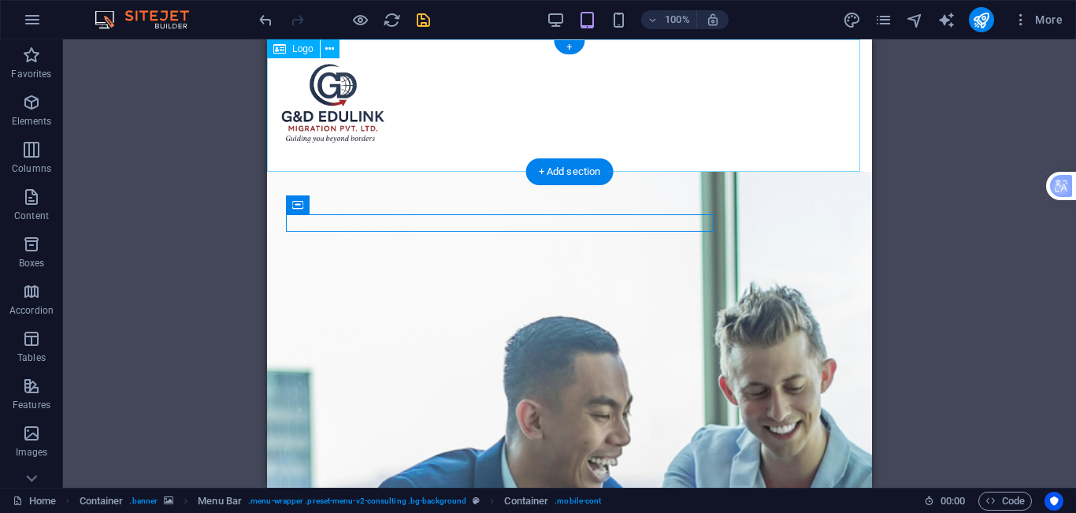
click at [348, 102] on div at bounding box center [569, 105] width 605 height 132
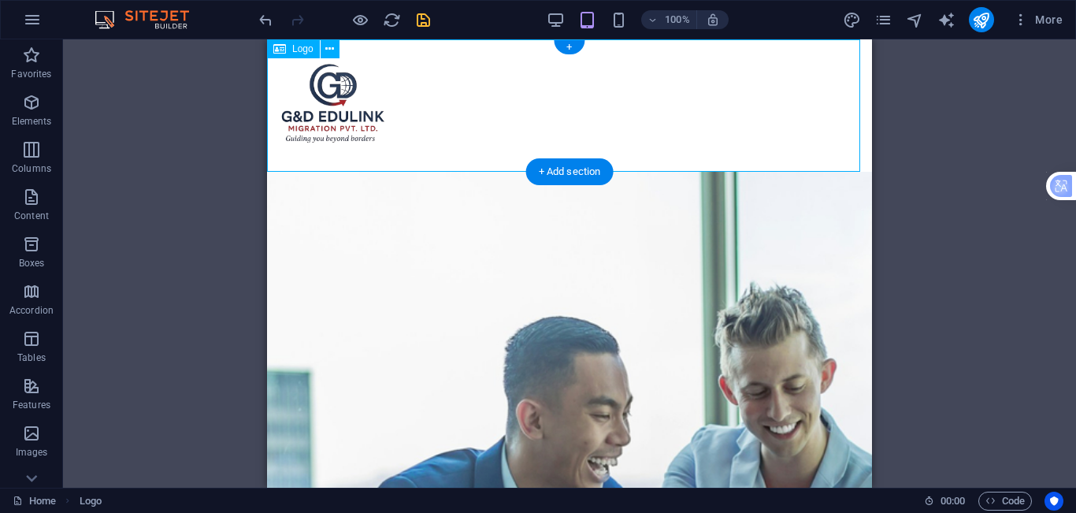
click at [347, 98] on div at bounding box center [569, 105] width 605 height 132
select select "px"
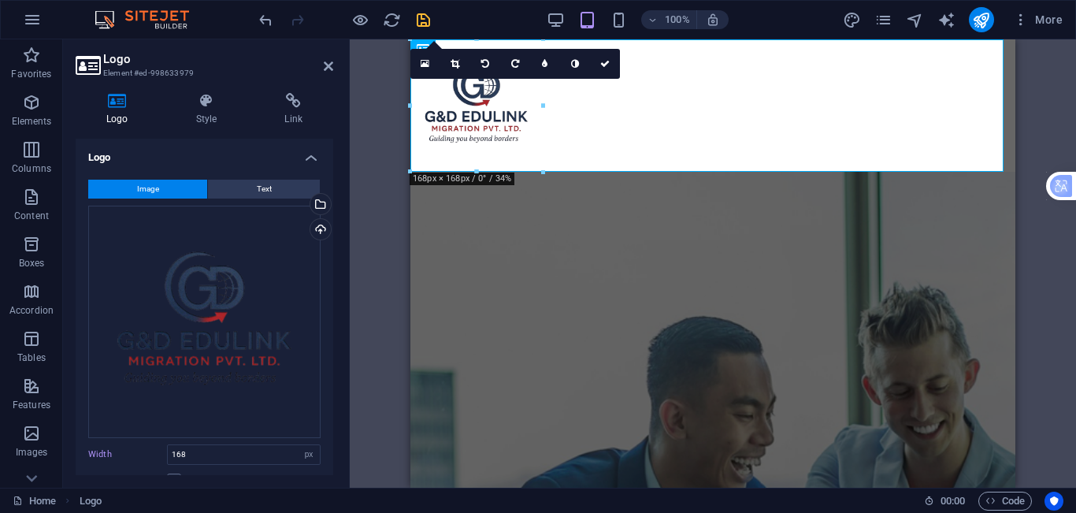
click at [536, 172] on div at bounding box center [476, 172] width 132 height 6
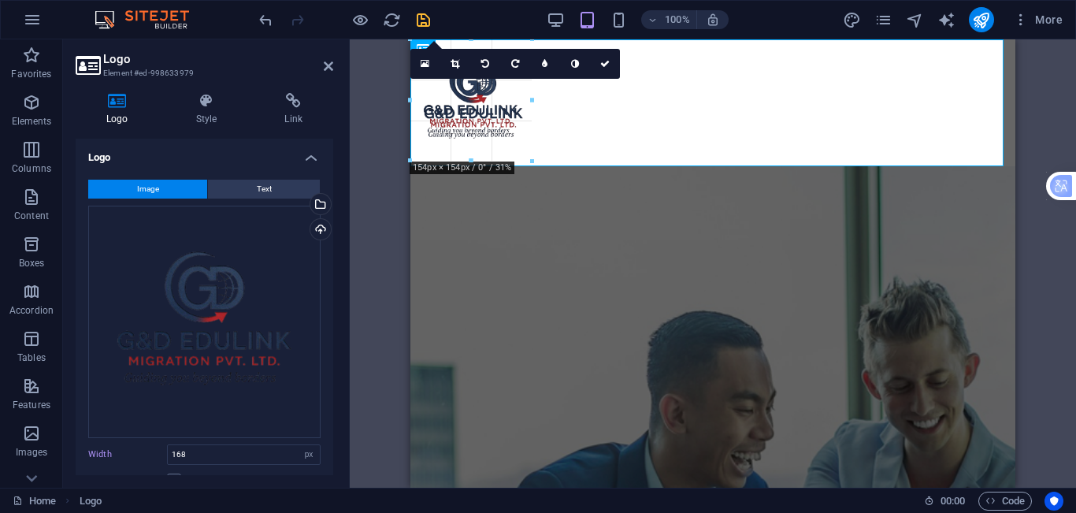
drag, startPoint x: 545, startPoint y: 172, endPoint x: 529, endPoint y: 156, distance: 22.3
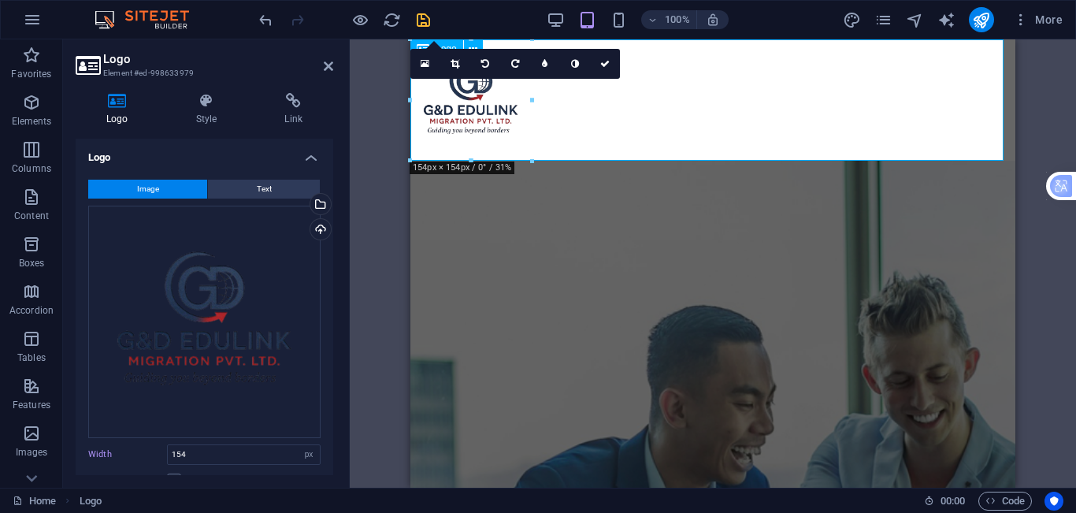
click at [521, 135] on div at bounding box center [712, 99] width 605 height 121
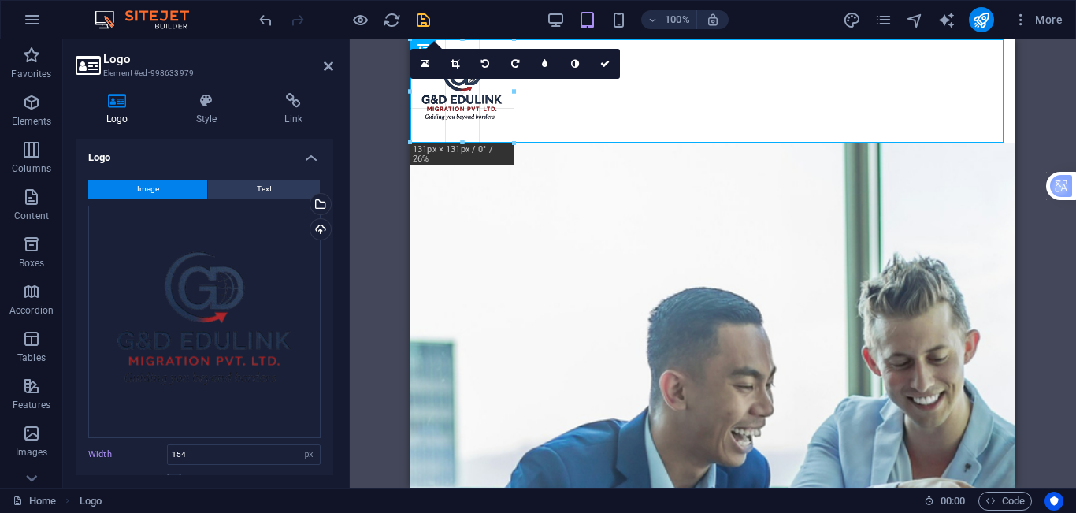
drag, startPoint x: 534, startPoint y: 161, endPoint x: 106, endPoint y: 98, distance: 432.3
type input "131"
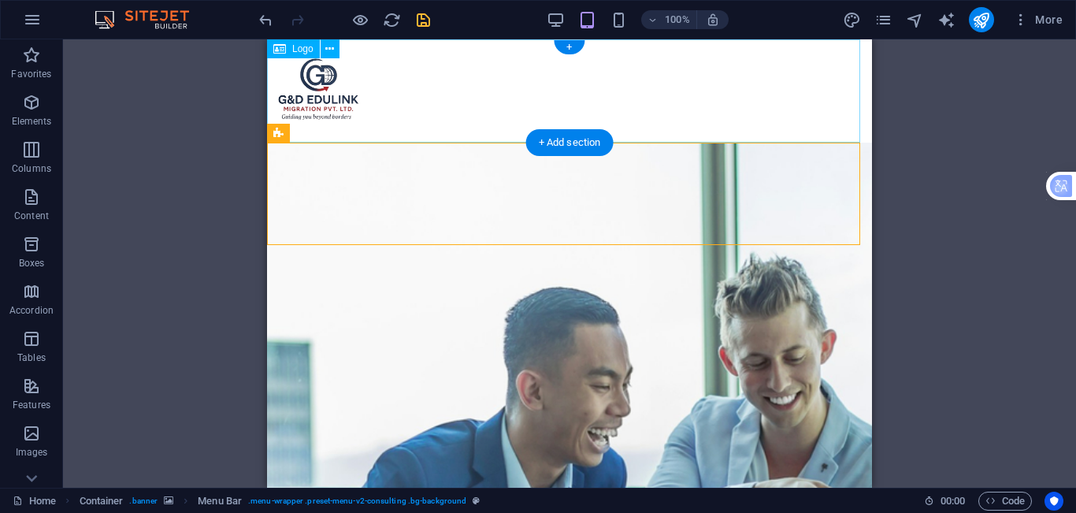
click at [323, 84] on div at bounding box center [569, 90] width 605 height 103
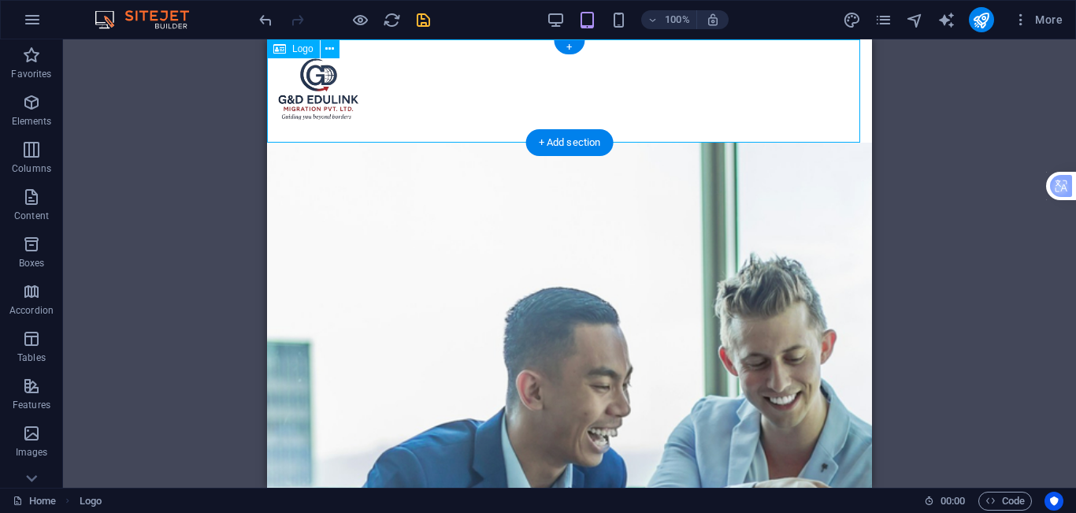
click at [323, 84] on div at bounding box center [569, 90] width 605 height 103
select select "px"
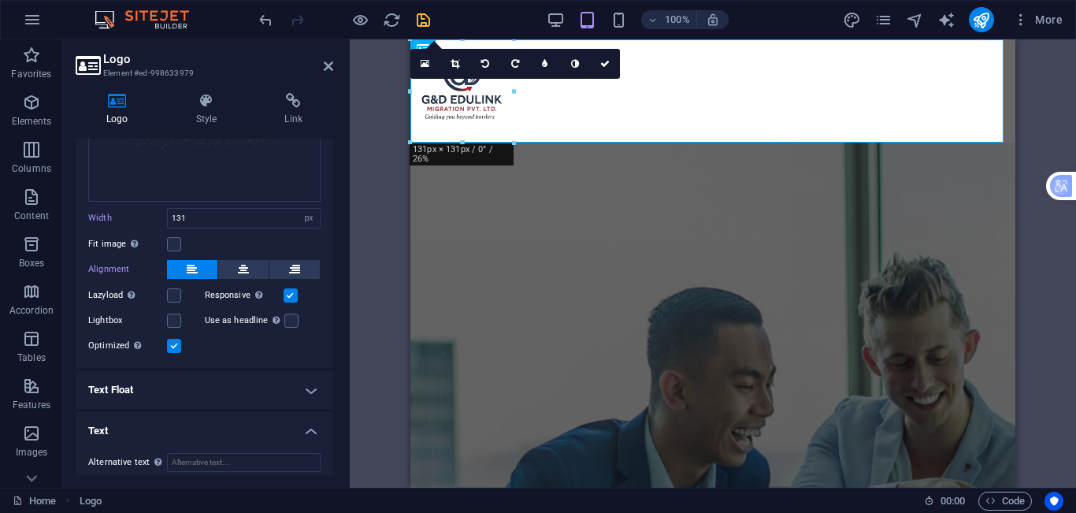
scroll to position [0, 0]
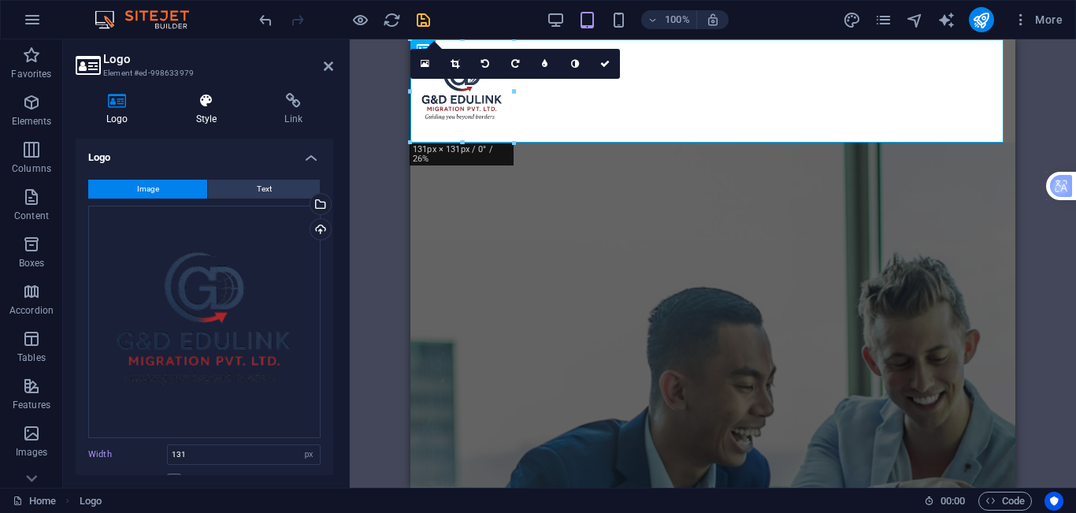
click at [225, 113] on h4 "Style" at bounding box center [209, 109] width 89 height 33
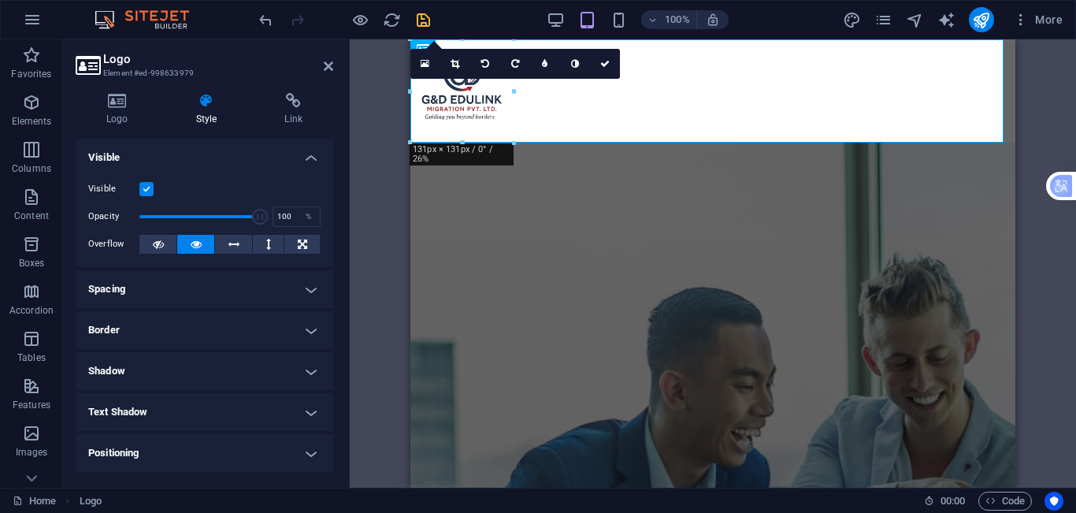
click at [239, 281] on h4 "Spacing" at bounding box center [205, 289] width 258 height 38
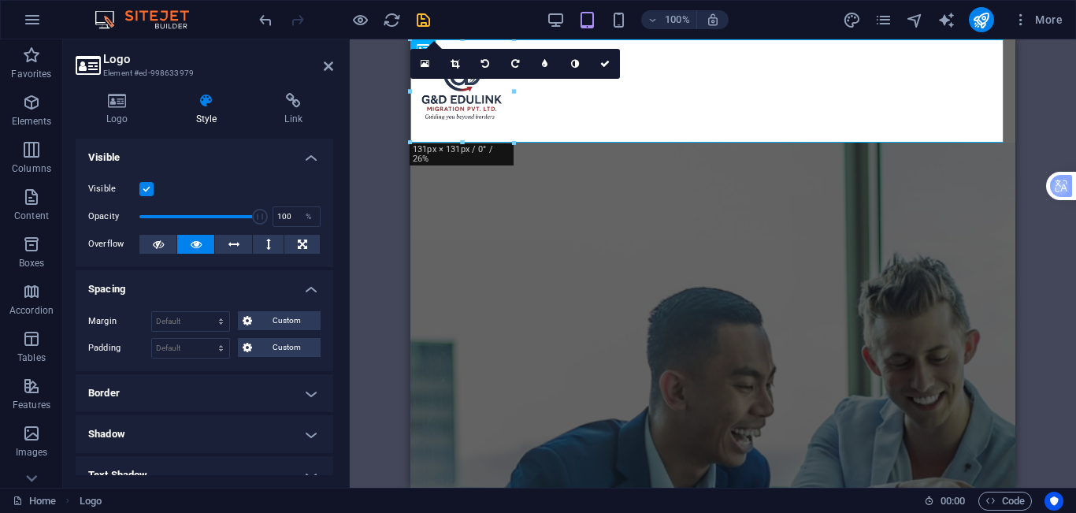
click at [239, 281] on h4 "Spacing" at bounding box center [205, 284] width 258 height 28
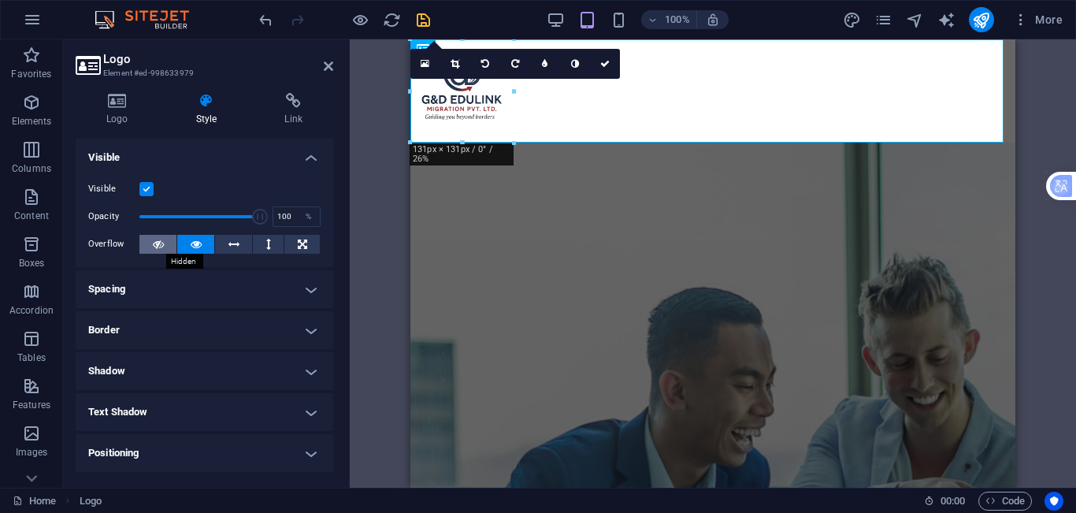
click at [151, 250] on button at bounding box center [157, 244] width 37 height 19
click at [235, 247] on icon at bounding box center [233, 244] width 11 height 19
click at [260, 247] on button at bounding box center [268, 244] width 31 height 19
click at [298, 247] on icon at bounding box center [302, 244] width 9 height 19
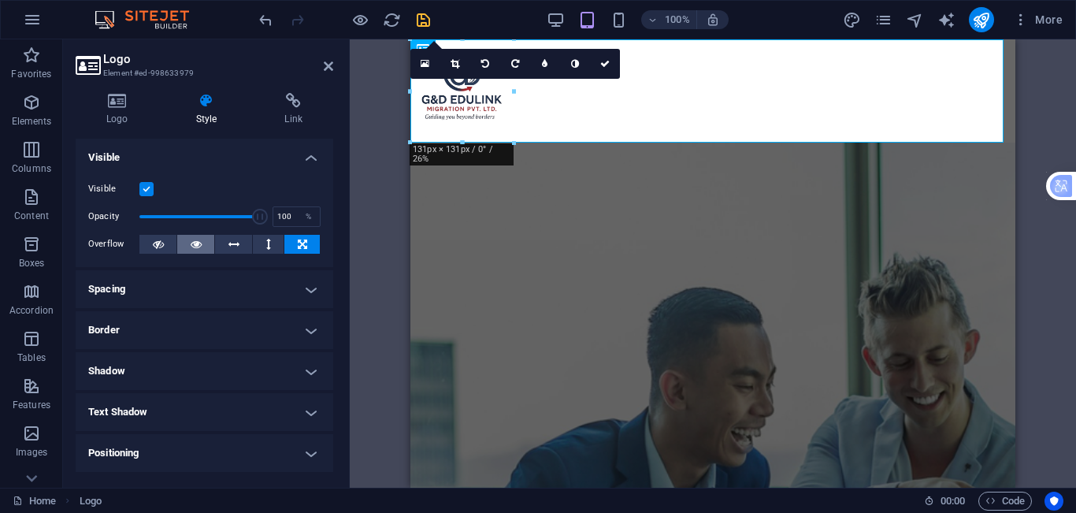
click at [198, 247] on icon at bounding box center [196, 244] width 11 height 19
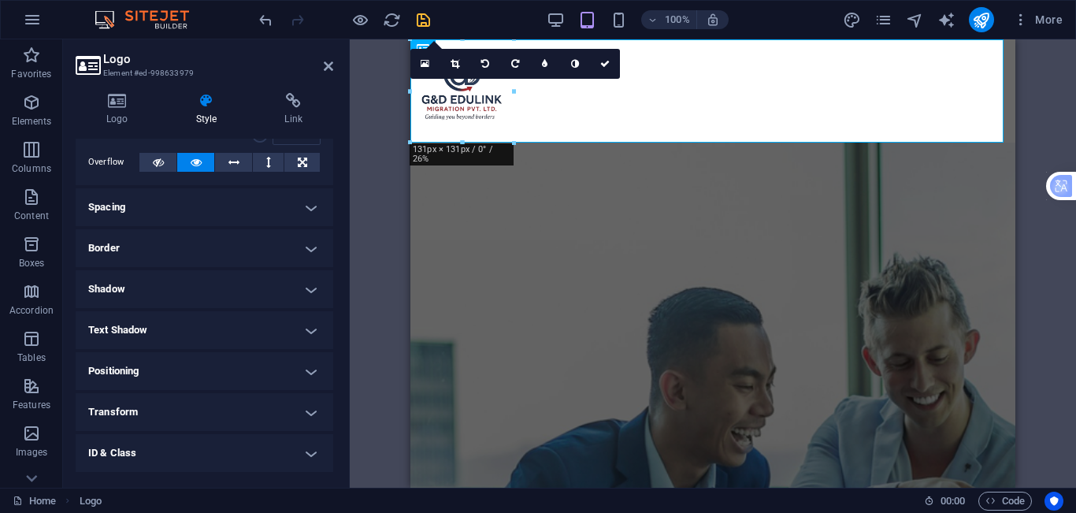
scroll to position [3, 0]
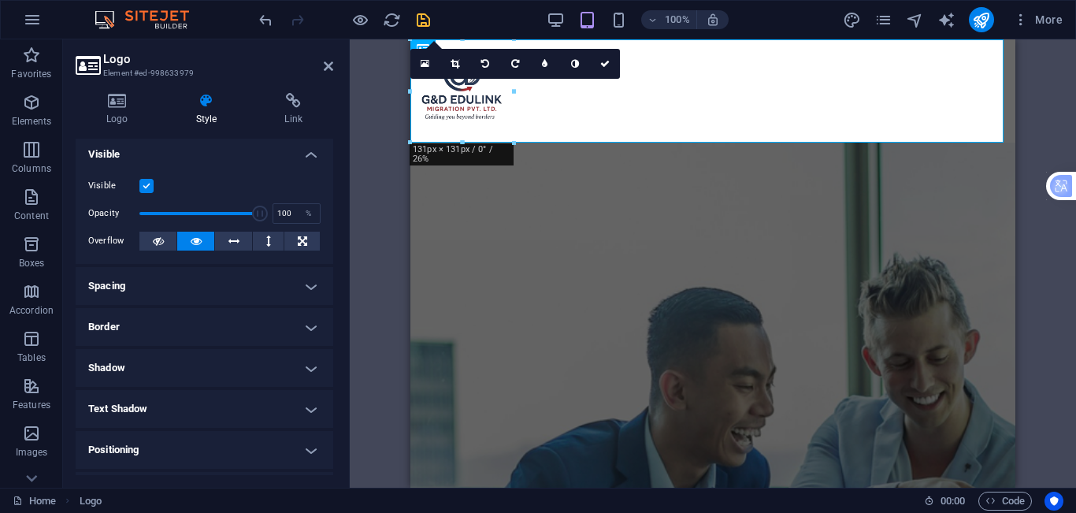
click at [307, 280] on h4 "Spacing" at bounding box center [205, 286] width 258 height 38
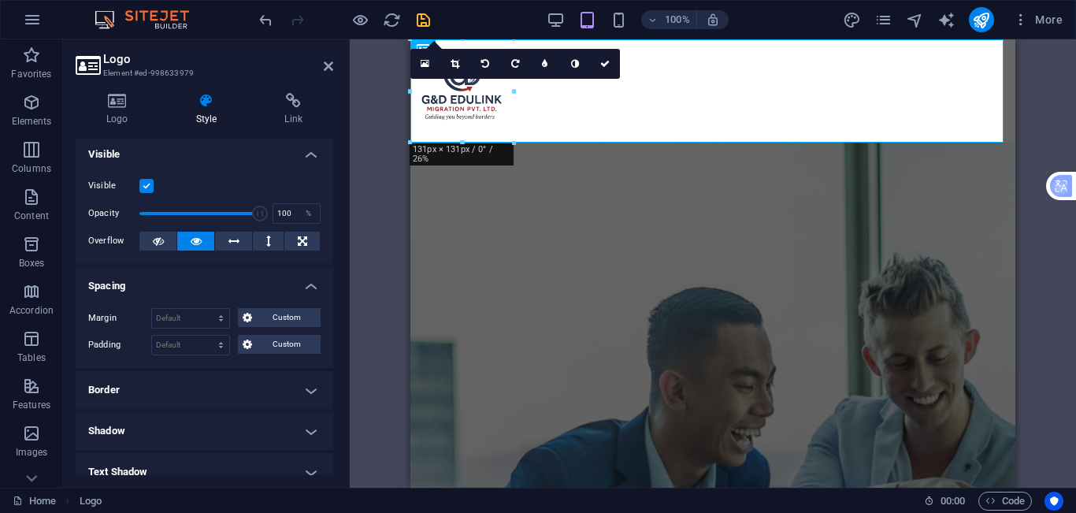
click at [254, 373] on h4 "Border" at bounding box center [205, 390] width 258 height 38
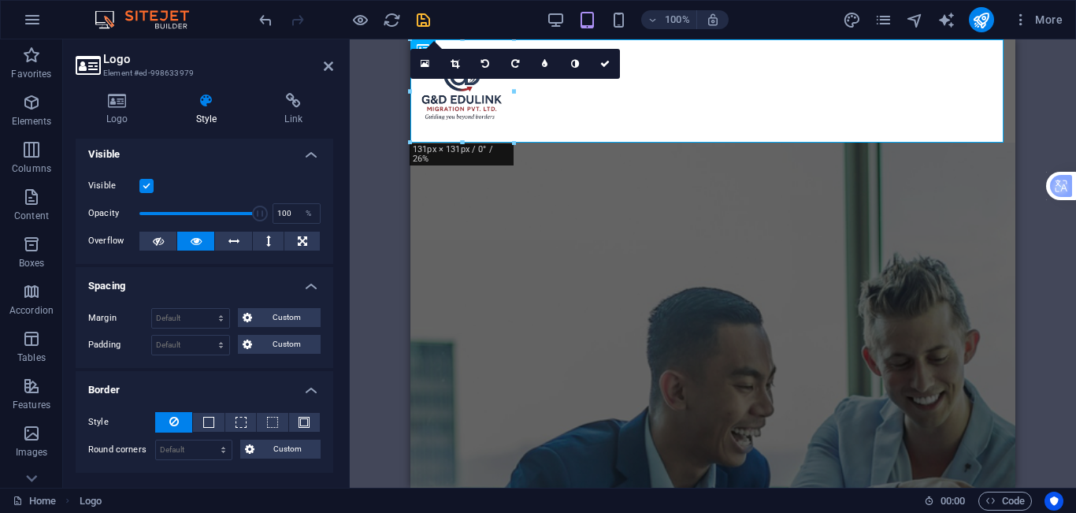
scroll to position [82, 0]
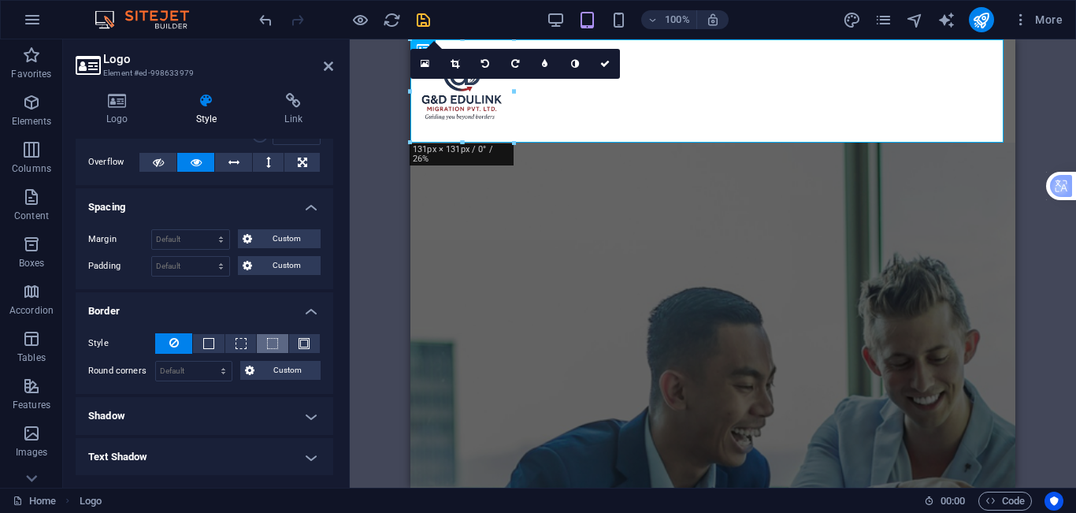
click at [271, 338] on span at bounding box center [272, 343] width 11 height 11
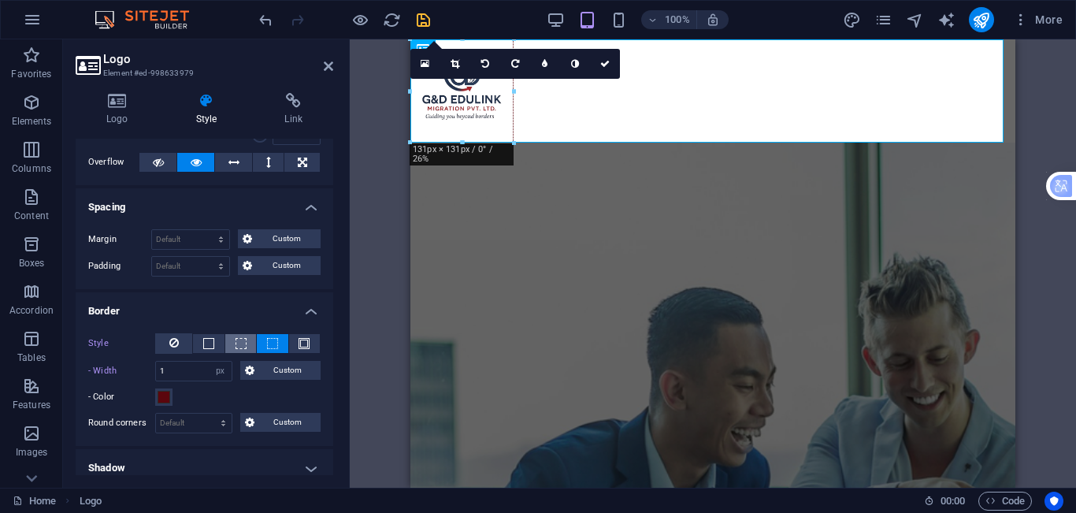
click at [249, 341] on button at bounding box center [240, 343] width 31 height 19
click at [217, 339] on button at bounding box center [208, 343] width 31 height 19
click at [306, 344] on span at bounding box center [304, 343] width 11 height 11
click at [208, 343] on span at bounding box center [208, 343] width 11 height 11
click at [176, 343] on icon at bounding box center [173, 342] width 9 height 19
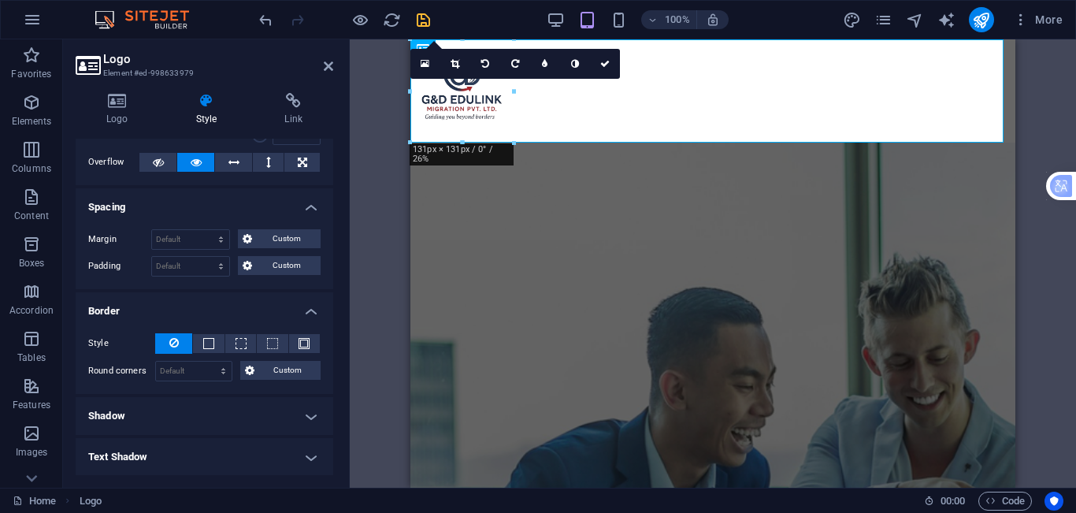
scroll to position [3, 0]
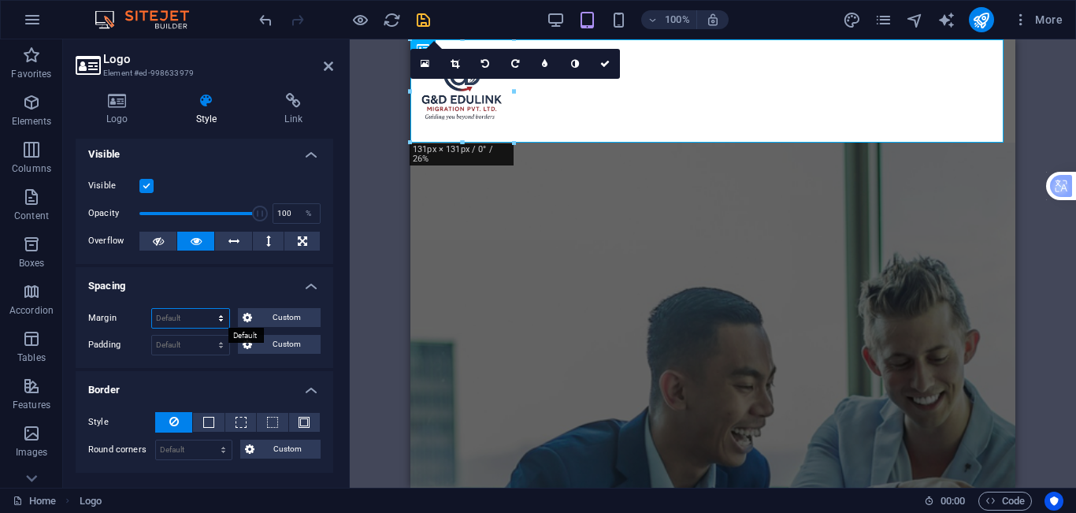
click at [178, 316] on select "Default auto px % rem vw vh Custom" at bounding box center [190, 318] width 77 height 19
select select "px"
click at [206, 309] on select "Default auto px % rem vw vh Custom" at bounding box center [190, 318] width 77 height 19
type input "0"
click at [198, 346] on select "Default px rem % vh vw Custom" at bounding box center [190, 345] width 77 height 19
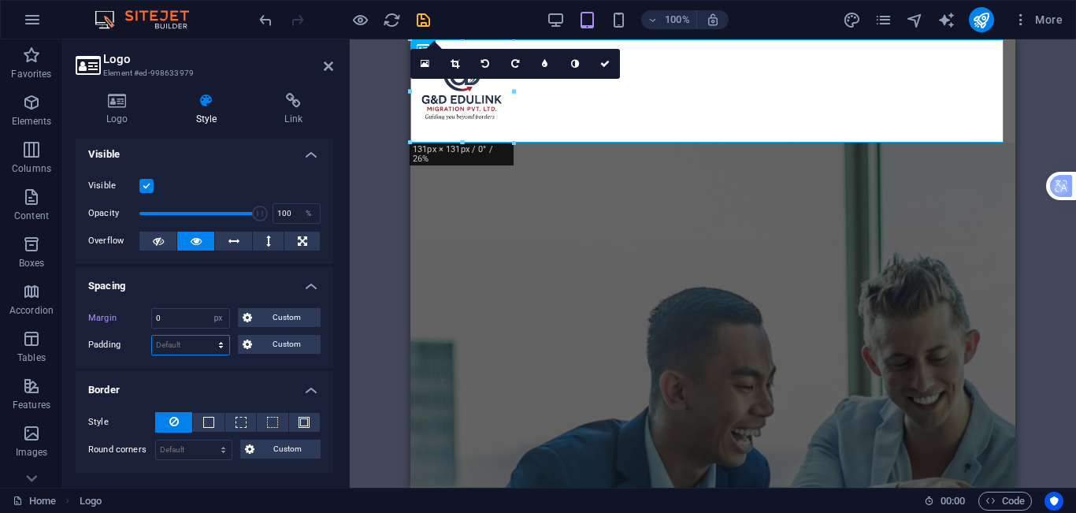
select select "px"
click at [206, 336] on select "Default px rem % vh vw Custom" at bounding box center [190, 345] width 77 height 19
type input "0"
click at [191, 322] on input "0" at bounding box center [190, 318] width 77 height 19
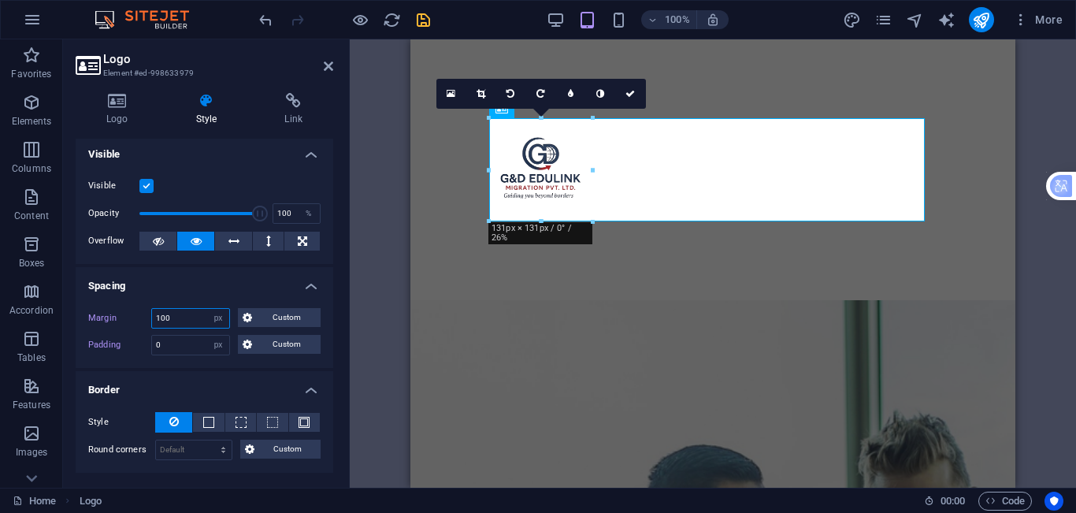
click at [187, 322] on input "100" at bounding box center [190, 318] width 77 height 19
type input "1"
type input "10"
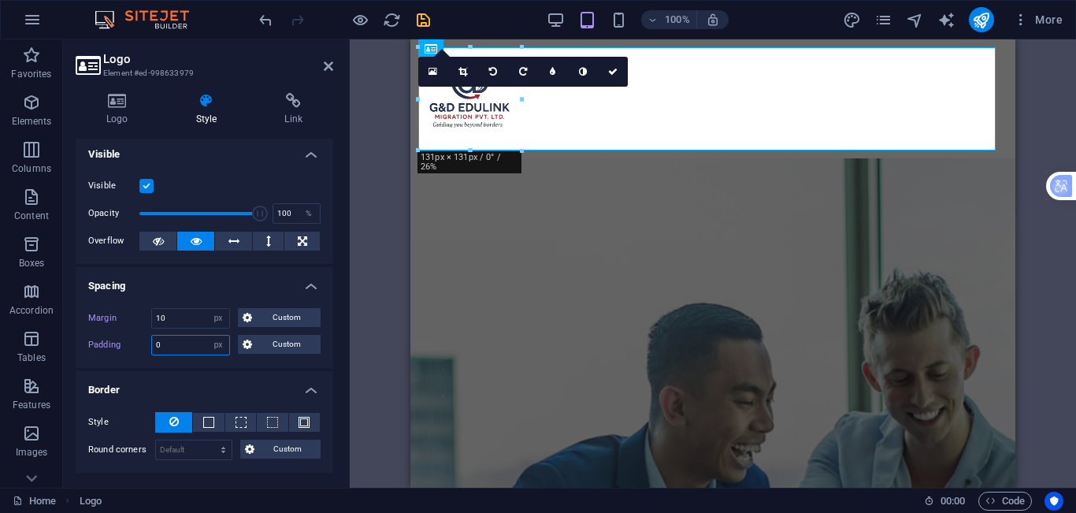
click at [172, 352] on input "0" at bounding box center [190, 345] width 77 height 19
click at [187, 346] on input "10" at bounding box center [190, 345] width 77 height 19
type input "100"
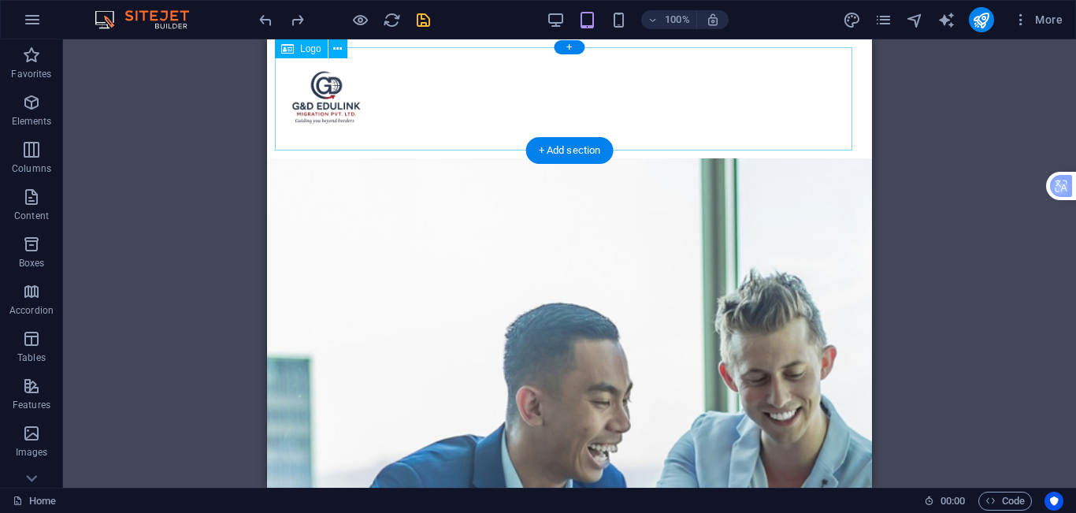
click at [340, 106] on div at bounding box center [569, 98] width 589 height 103
select select "px"
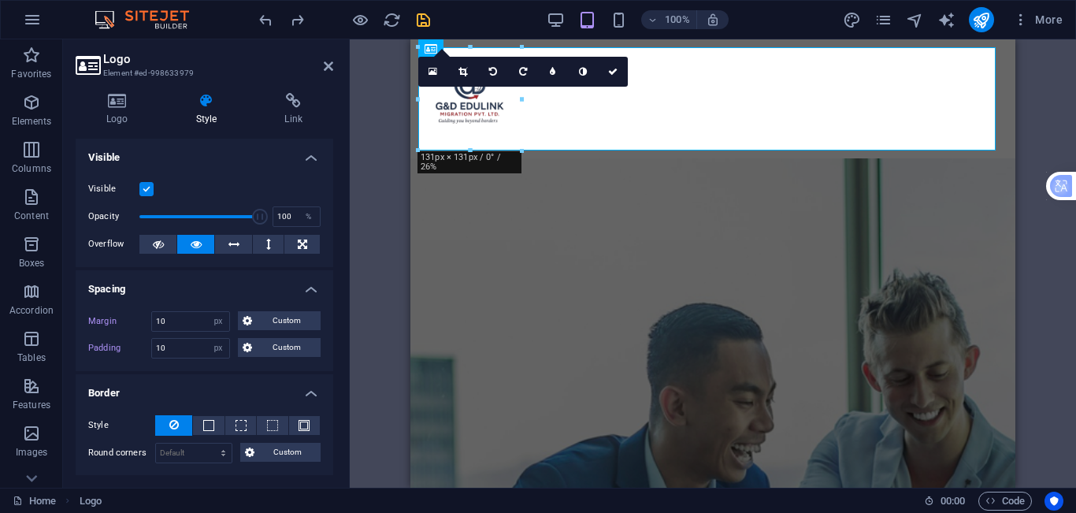
click at [340, 106] on div "Logo Style Link Logo Image Text Drag files here, click to choose files or selec…" at bounding box center [204, 283] width 283 height 407
click at [202, 347] on input "10" at bounding box center [190, 348] width 77 height 19
type input "1"
type input "50"
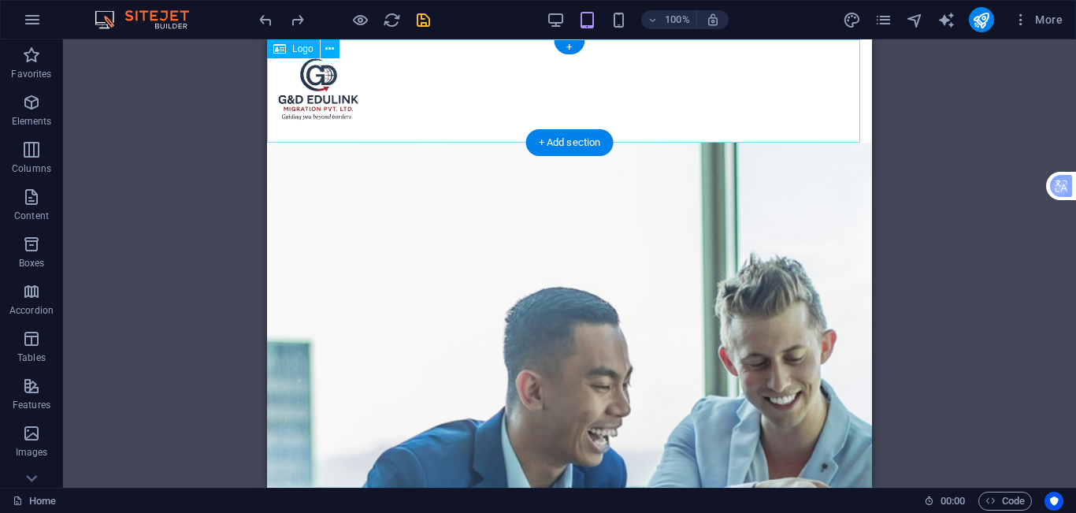
click at [323, 91] on div at bounding box center [569, 90] width 605 height 103
select select "px"
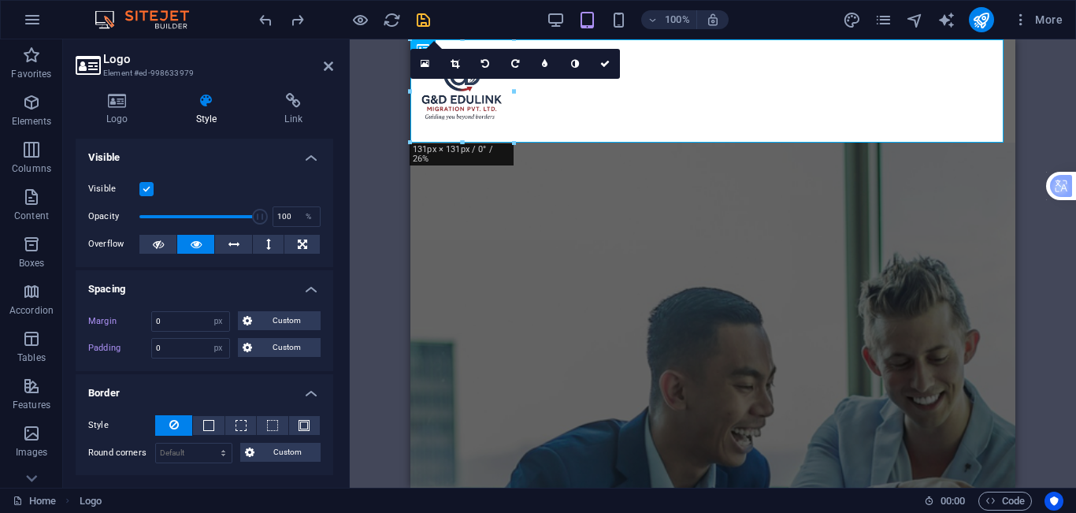
click at [302, 287] on h4 "Spacing" at bounding box center [205, 284] width 258 height 28
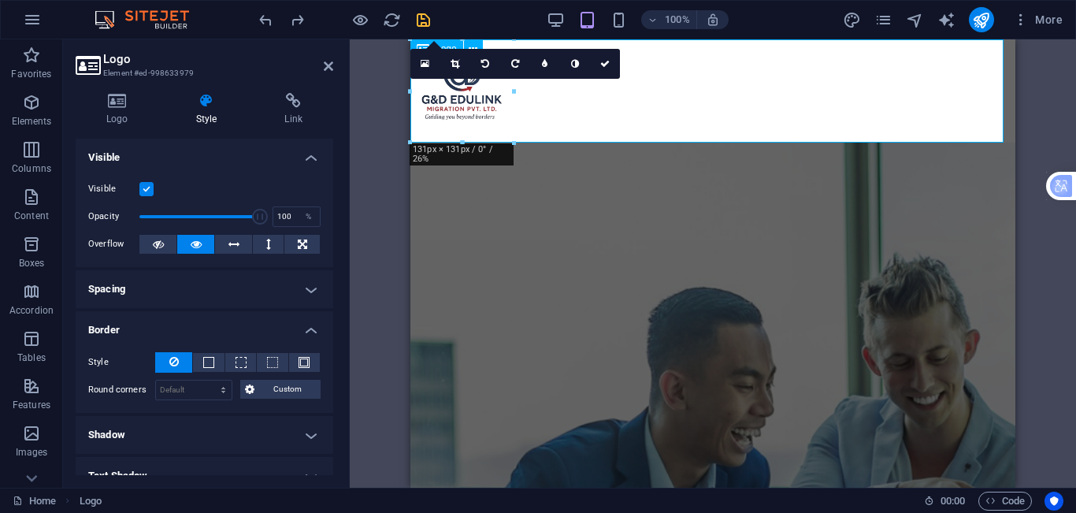
click at [939, 90] on div at bounding box center [712, 90] width 605 height 103
click at [599, 66] on link at bounding box center [605, 64] width 30 height 30
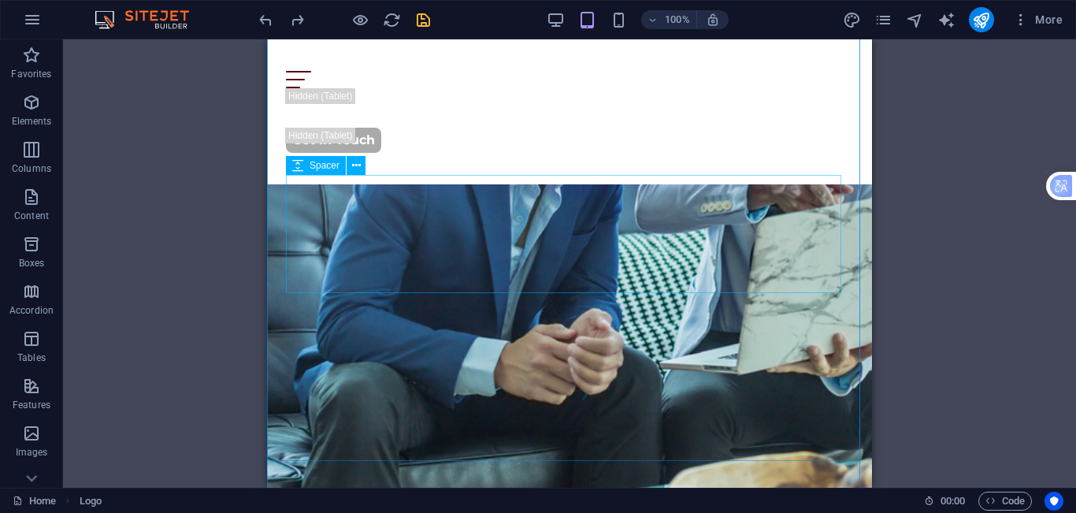
scroll to position [158, 0]
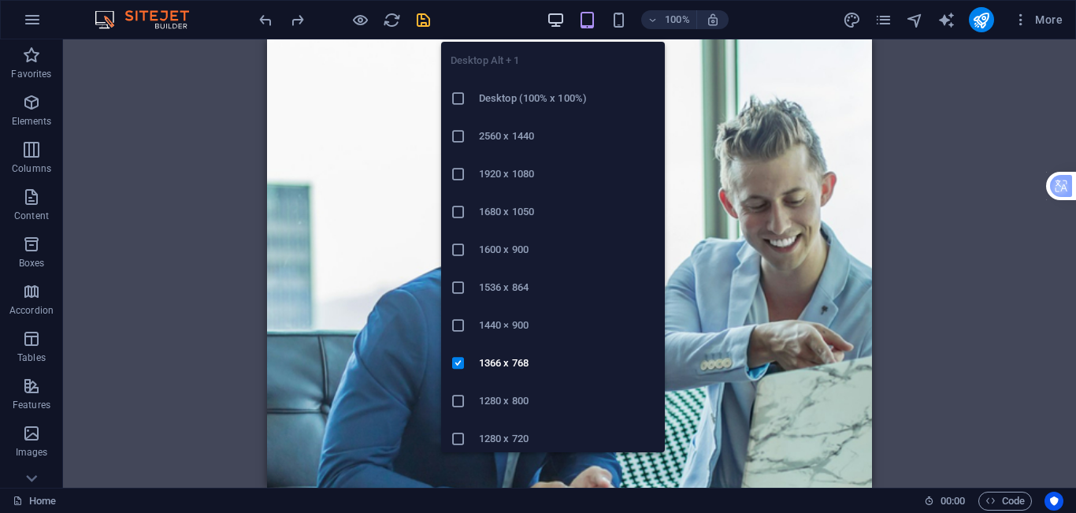
click at [554, 24] on icon "button" at bounding box center [556, 20] width 18 height 18
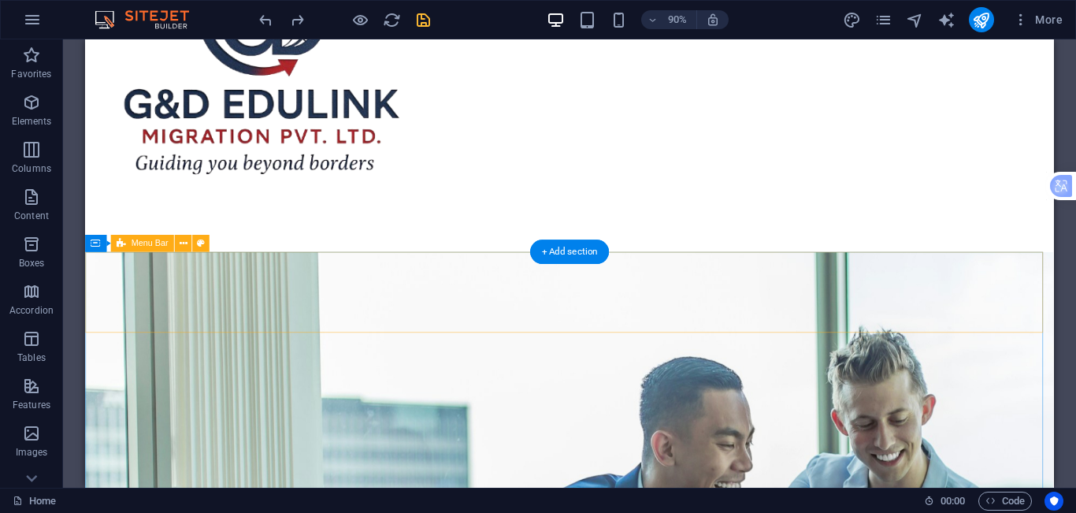
scroll to position [0, 0]
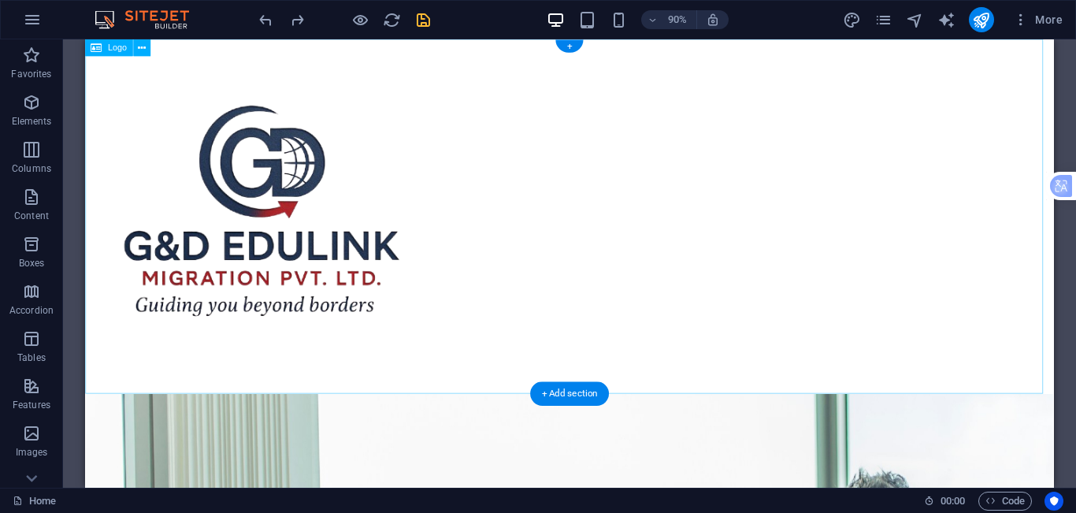
click at [291, 282] on div at bounding box center [623, 236] width 1076 height 394
select select "px"
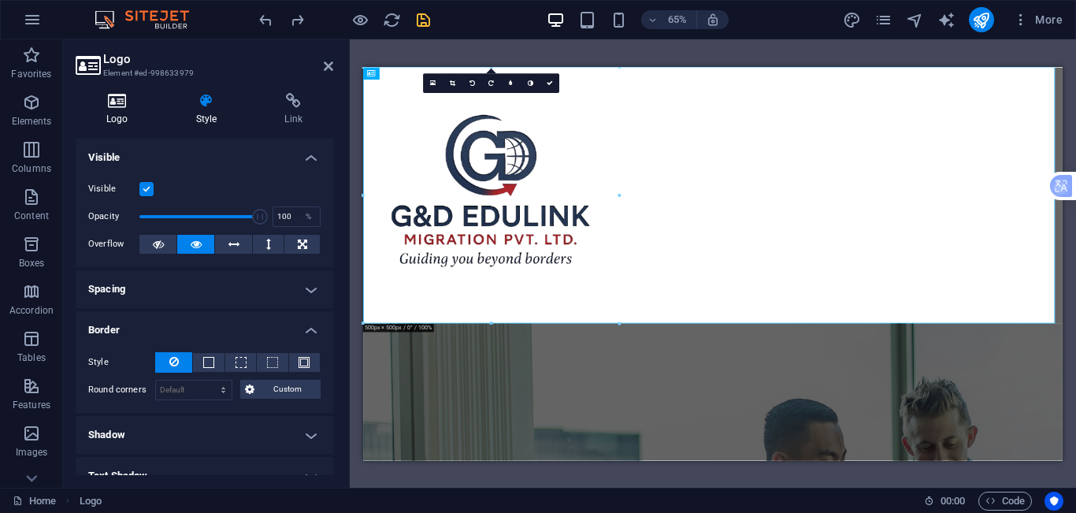
click at [126, 109] on h4 "Logo" at bounding box center [121, 109] width 90 height 33
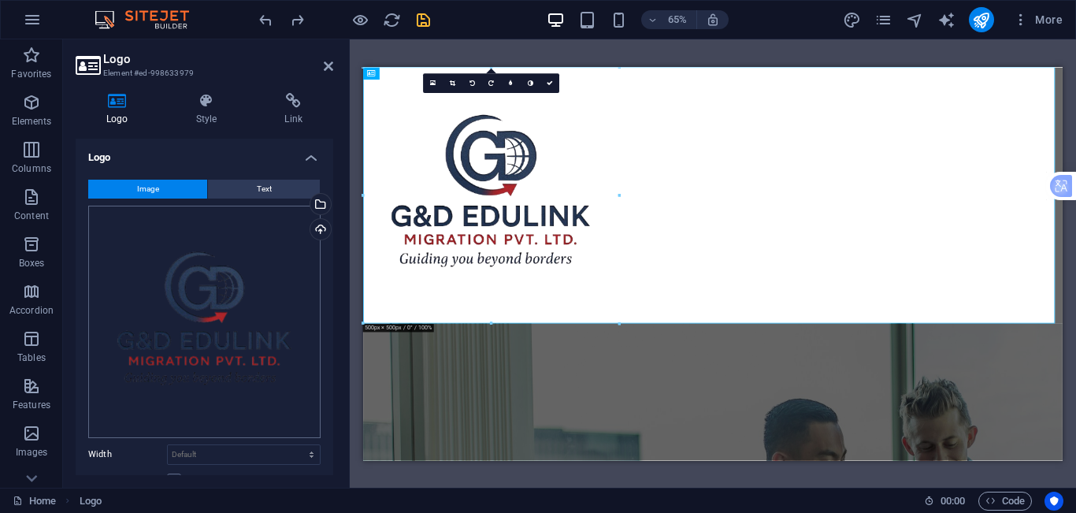
scroll to position [79, 0]
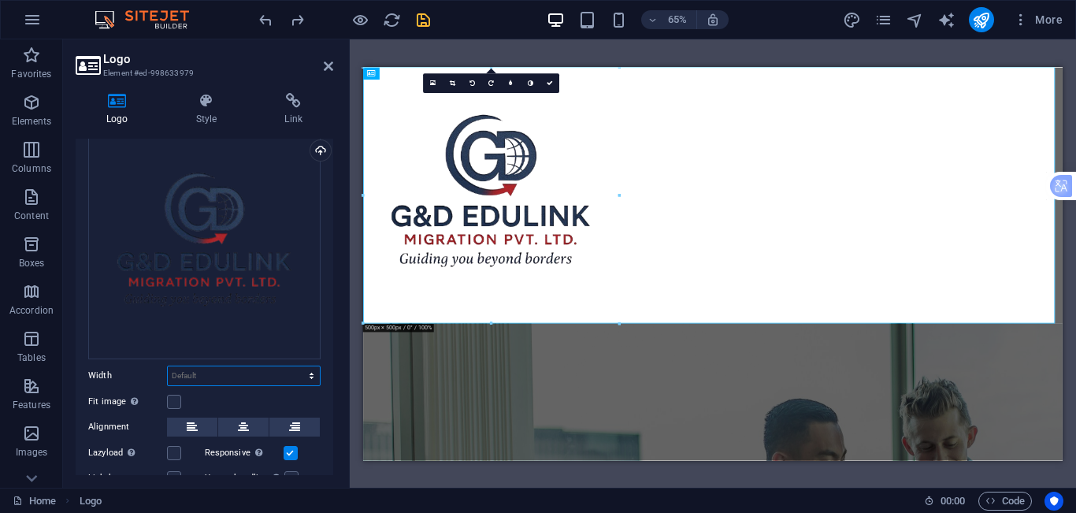
click at [254, 366] on select "Default auto px rem % em vh vw" at bounding box center [244, 375] width 152 height 19
select select "px"
click at [295, 366] on select "Default auto px rem % em vh vw" at bounding box center [244, 375] width 152 height 19
click at [224, 366] on input "500" at bounding box center [244, 375] width 152 height 19
click at [407, 433] on div at bounding box center [901, 263] width 1076 height 394
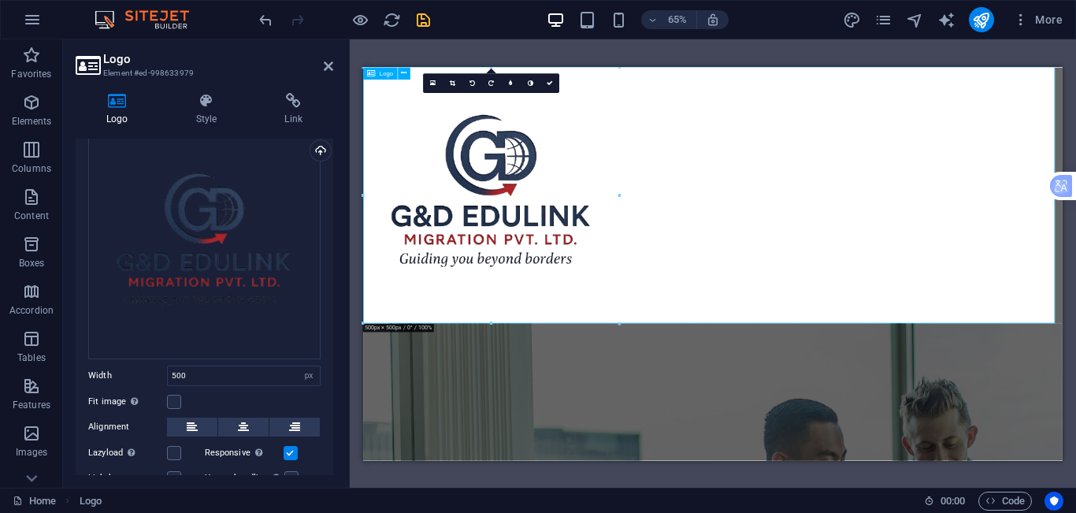
click at [478, 334] on div at bounding box center [901, 263] width 1076 height 394
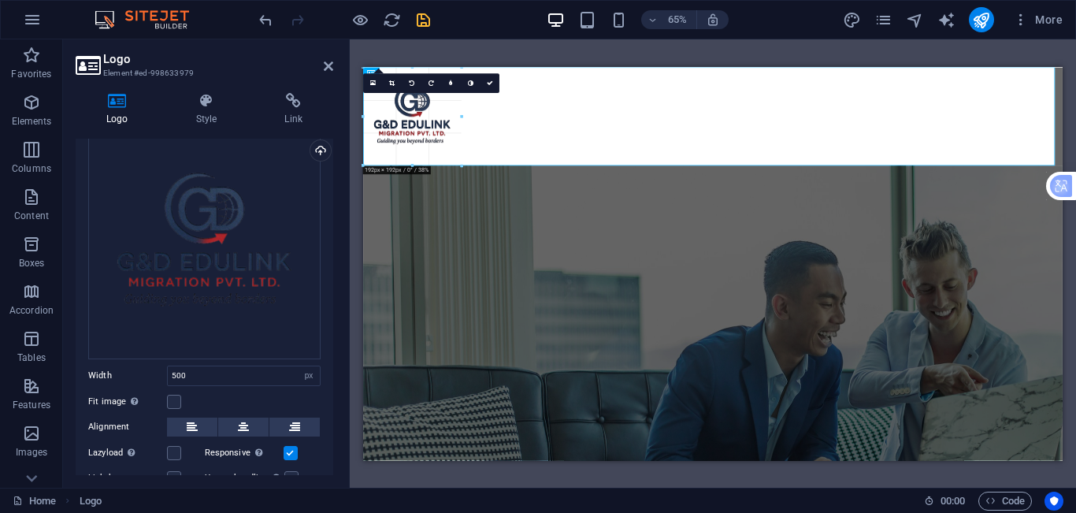
drag, startPoint x: 362, startPoint y: 324, endPoint x: 602, endPoint y: 63, distance: 354.5
type input "192"
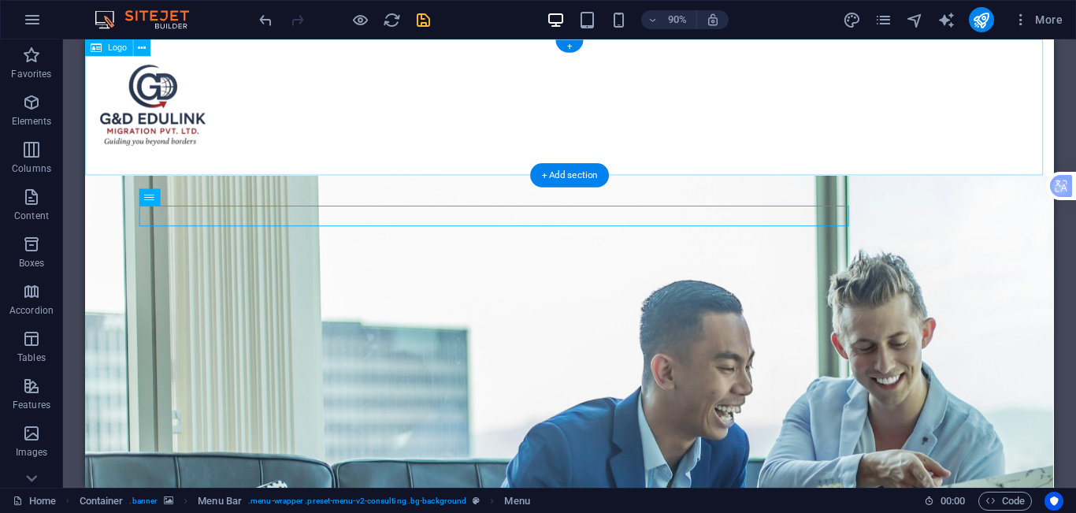
click at [153, 117] on div at bounding box center [623, 114] width 1076 height 151
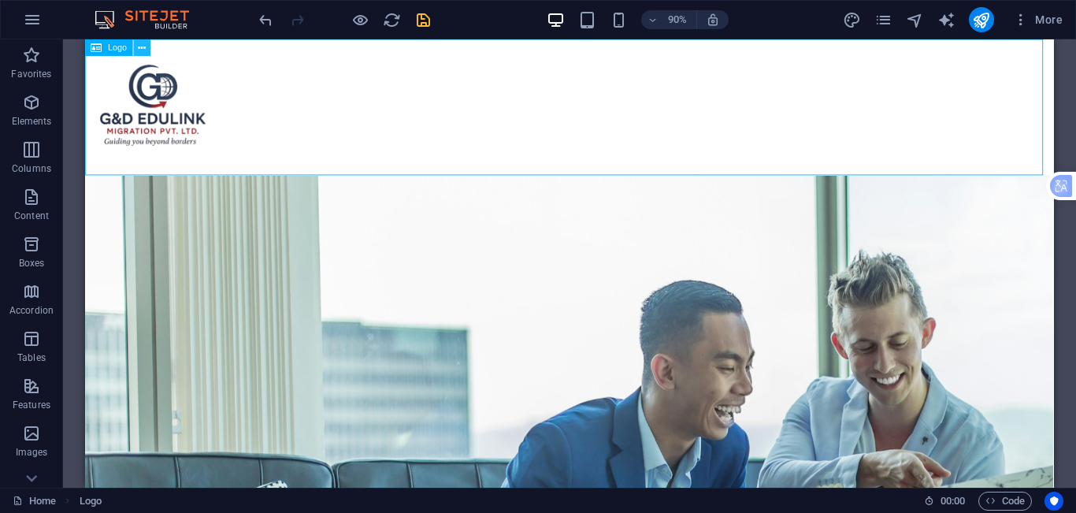
click at [145, 46] on icon at bounding box center [142, 47] width 8 height 15
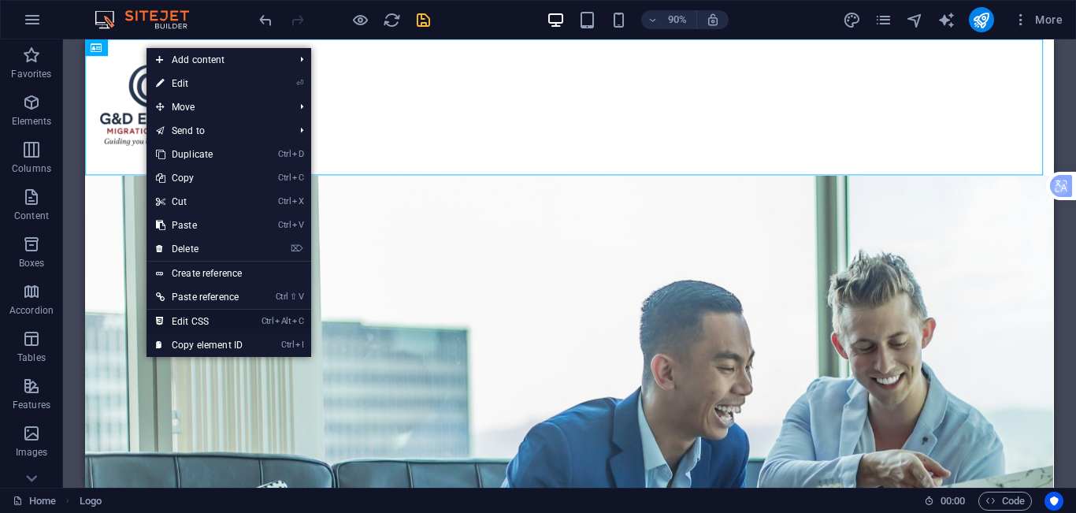
click at [217, 322] on link "Ctrl Alt C Edit CSS" at bounding box center [199, 322] width 106 height 24
drag, startPoint x: 302, startPoint y: 362, endPoint x: 326, endPoint y: 448, distance: 89.8
select select "px"
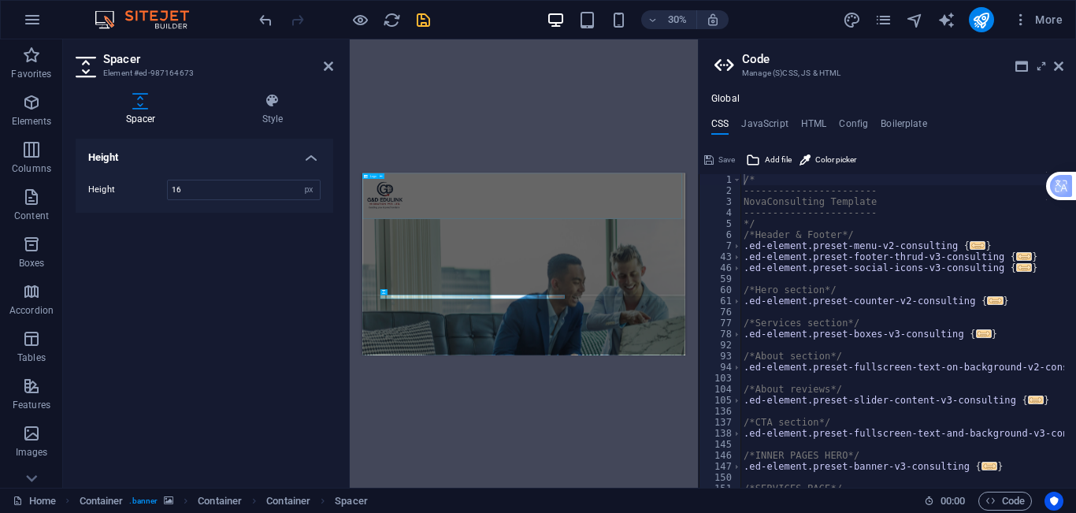
click at [446, 239] on div at bounding box center [900, 247] width 1076 height 151
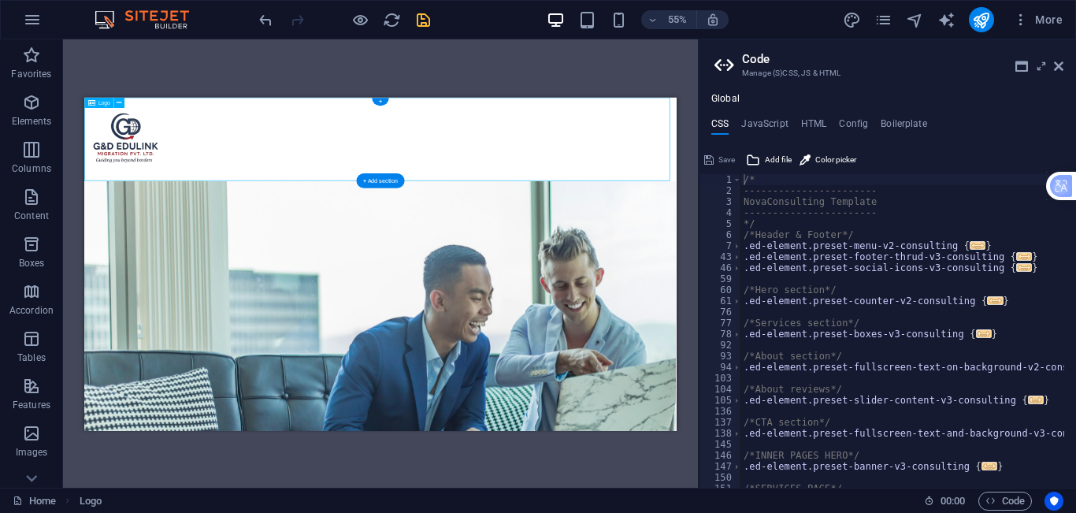
click at [133, 189] on div at bounding box center [622, 172] width 1076 height 151
drag, startPoint x: 1059, startPoint y: 72, endPoint x: 784, endPoint y: 113, distance: 277.1
click at [1059, 72] on link at bounding box center [1058, 66] width 9 height 13
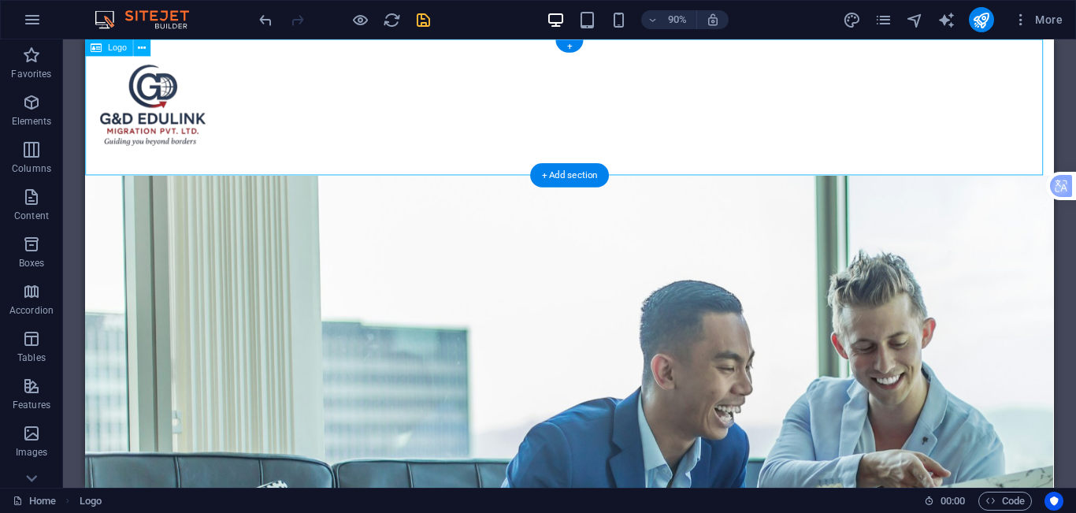
click at [153, 93] on div at bounding box center [623, 114] width 1076 height 151
select select "px"
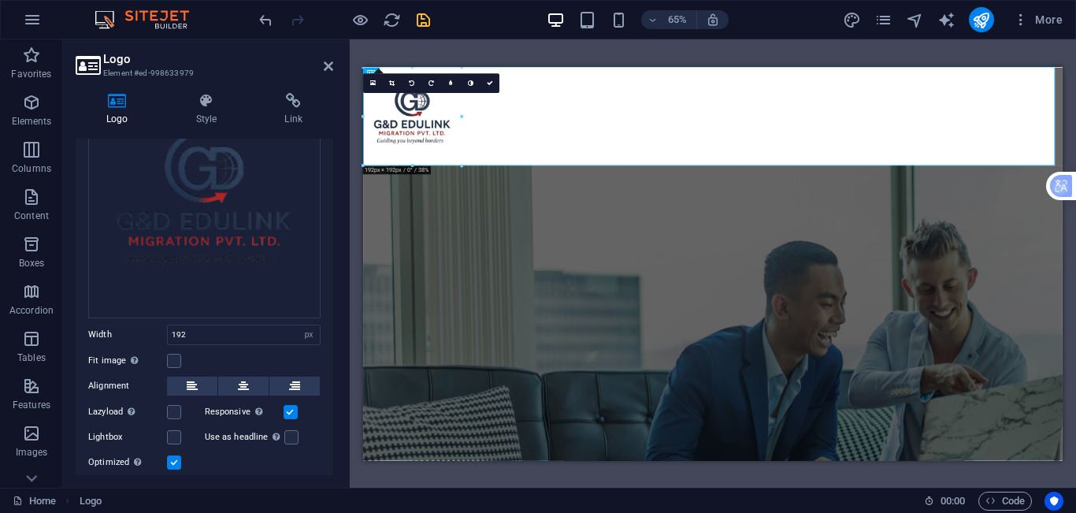
scroll to position [198, 0]
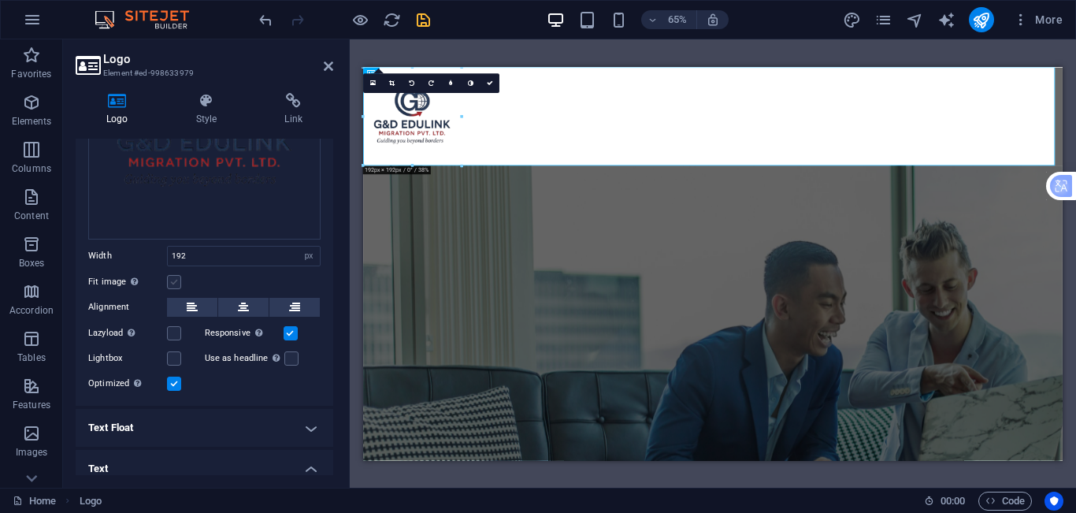
click at [168, 279] on label at bounding box center [174, 282] width 14 height 14
click at [0, 0] on input "Fit image Automatically fit image to a fixed width and height" at bounding box center [0, 0] width 0 height 0
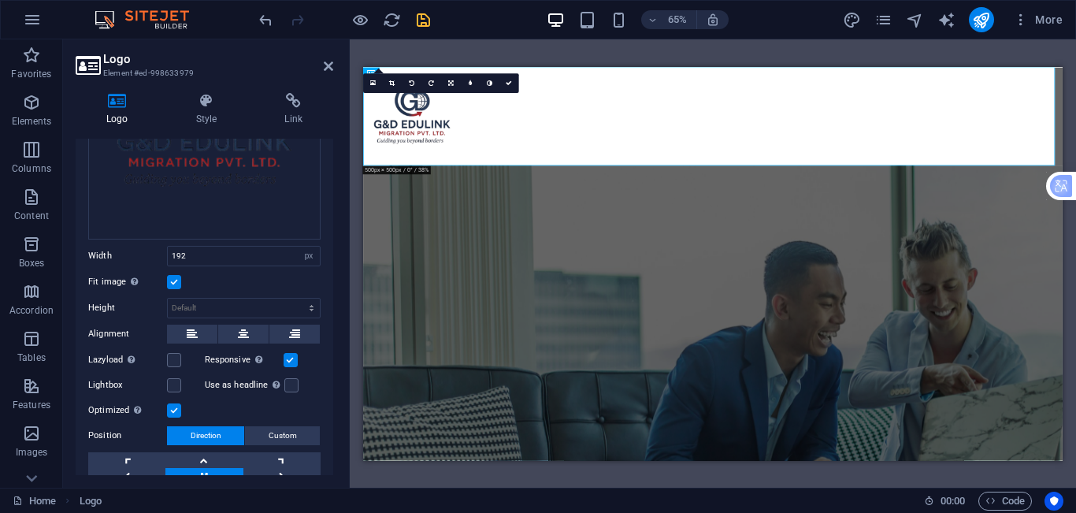
click at [177, 282] on label at bounding box center [174, 282] width 14 height 14
click at [0, 0] on input "Fit image Automatically fit image to a fixed width and height" at bounding box center [0, 0] width 0 height 0
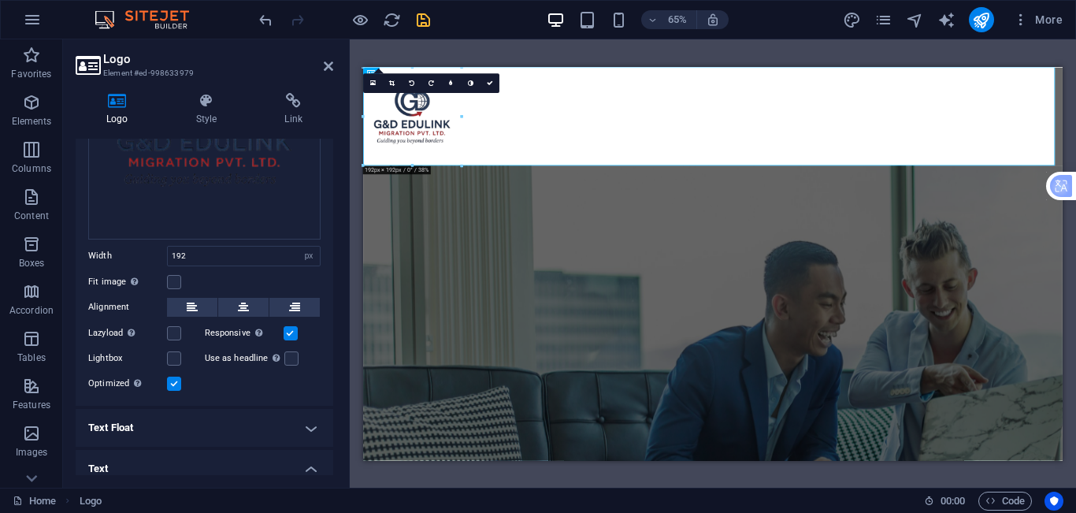
scroll to position [356, 0]
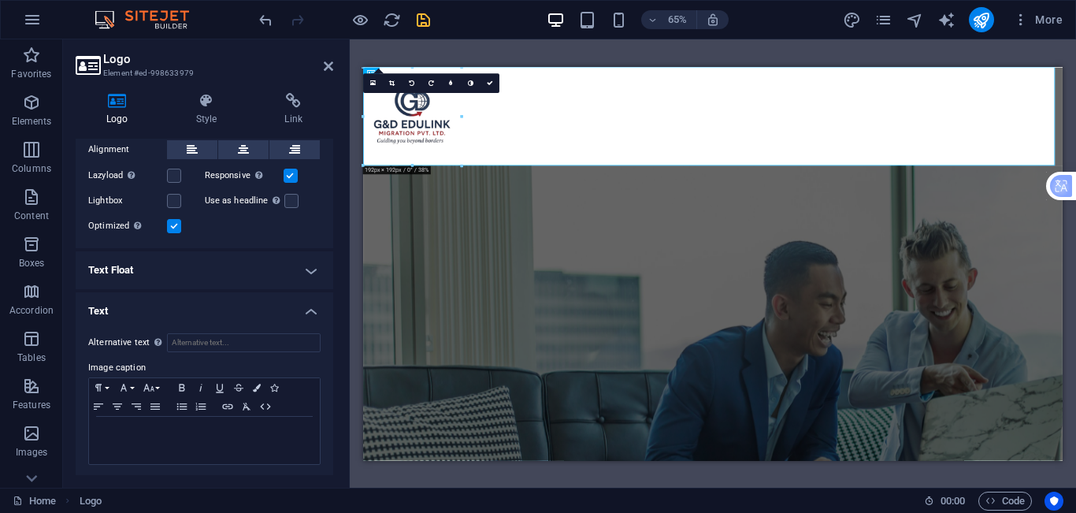
click at [220, 274] on h4 "Text Float" at bounding box center [205, 270] width 258 height 38
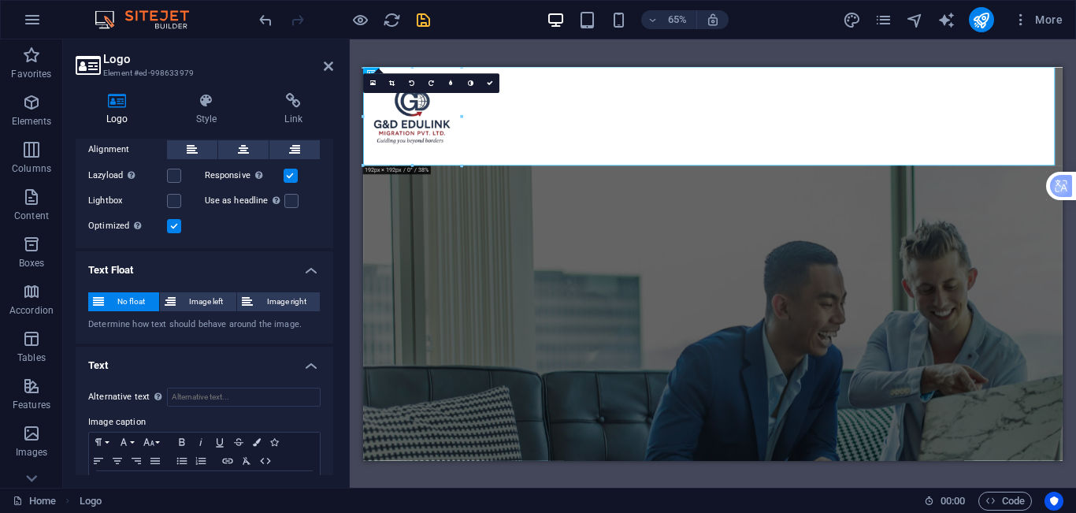
click at [220, 274] on h4 "Text Float" at bounding box center [205, 265] width 258 height 28
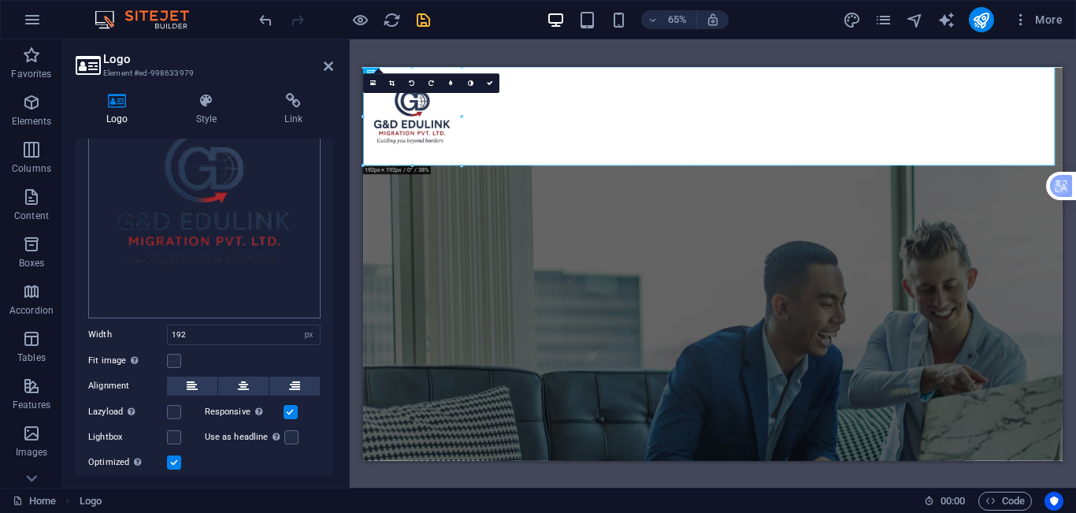
scroll to position [0, 0]
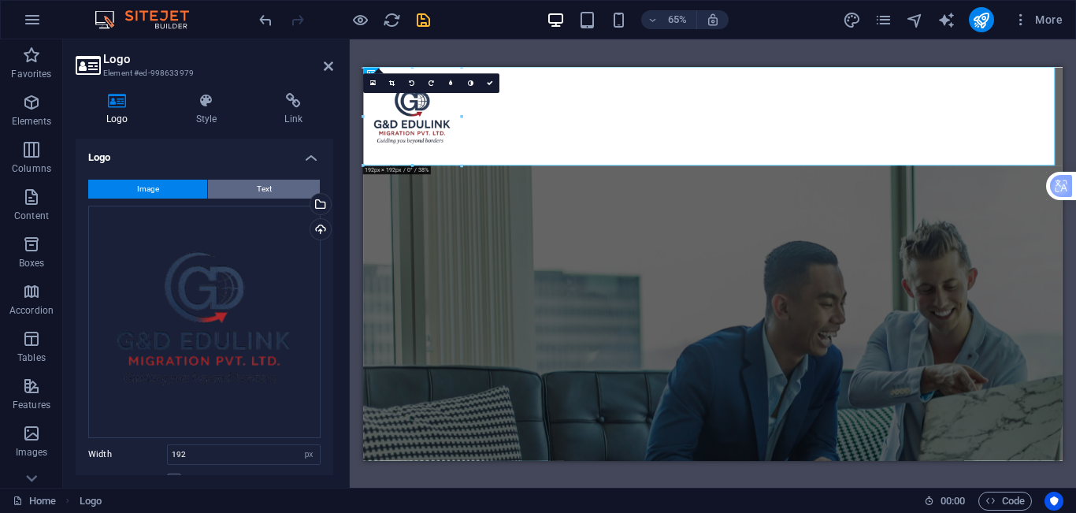
click at [266, 183] on span "Text" at bounding box center [264, 189] width 15 height 19
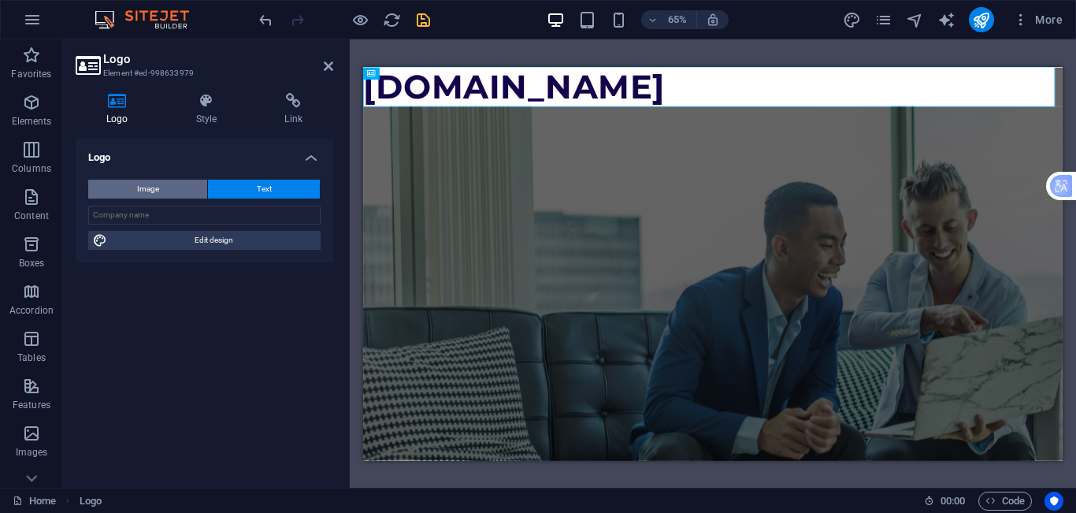
click at [170, 186] on button "Image" at bounding box center [147, 189] width 119 height 19
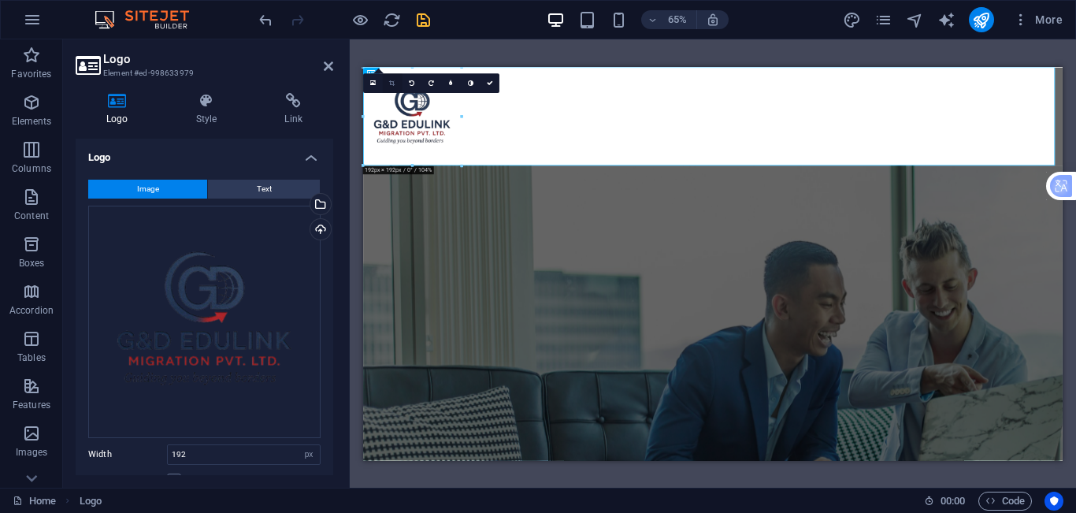
click at [394, 77] on link at bounding box center [393, 83] width 20 height 20
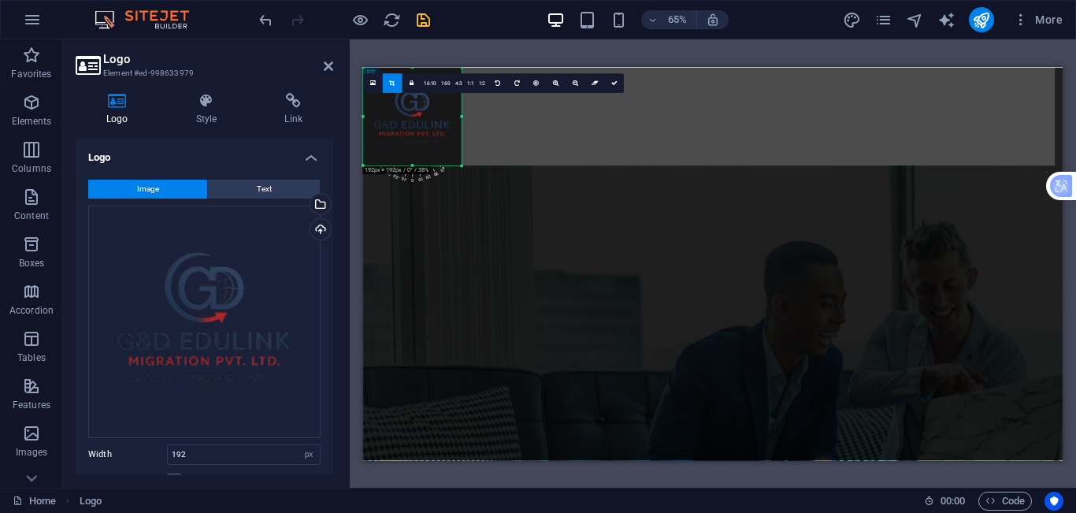
click at [458, 161] on div "180 170 160 150 140 130 120 110 100 90 80 70 60 50 40 30 20 10 0 -10 -20 -30 -4…" at bounding box center [412, 116] width 98 height 98
click at [460, 153] on div "180 170 160 150 140 130 120 110 100 90 80 70 60 50 40 30 20 10 0 -10 -20 -30 -4…" at bounding box center [412, 116] width 98 height 98
click at [460, 153] on div at bounding box center [462, 116] width 4 height 98
click at [567, 147] on div at bounding box center [901, 141] width 1076 height 151
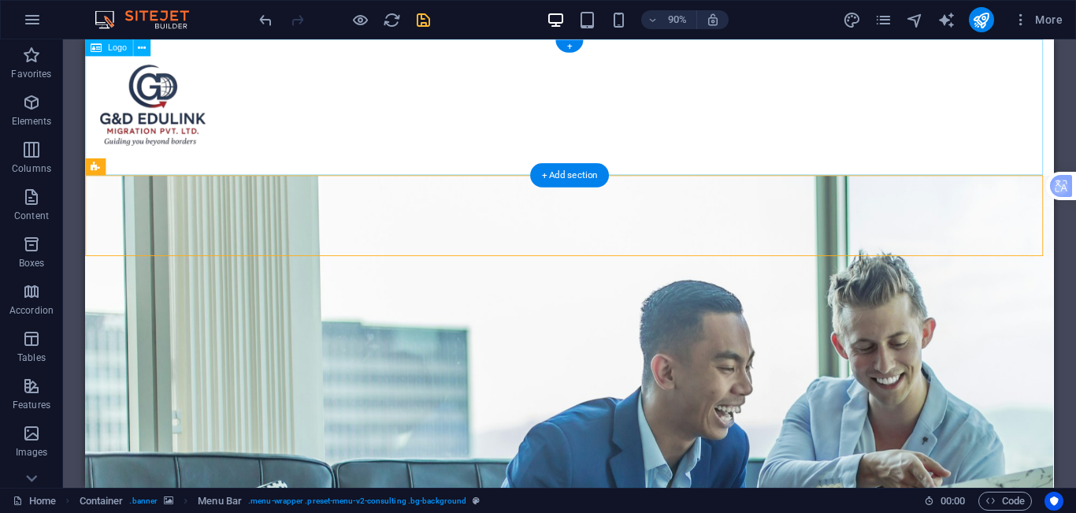
drag, startPoint x: 284, startPoint y: 239, endPoint x: 340, endPoint y: 115, distance: 136.0
click at [340, 115] on div at bounding box center [623, 114] width 1076 height 151
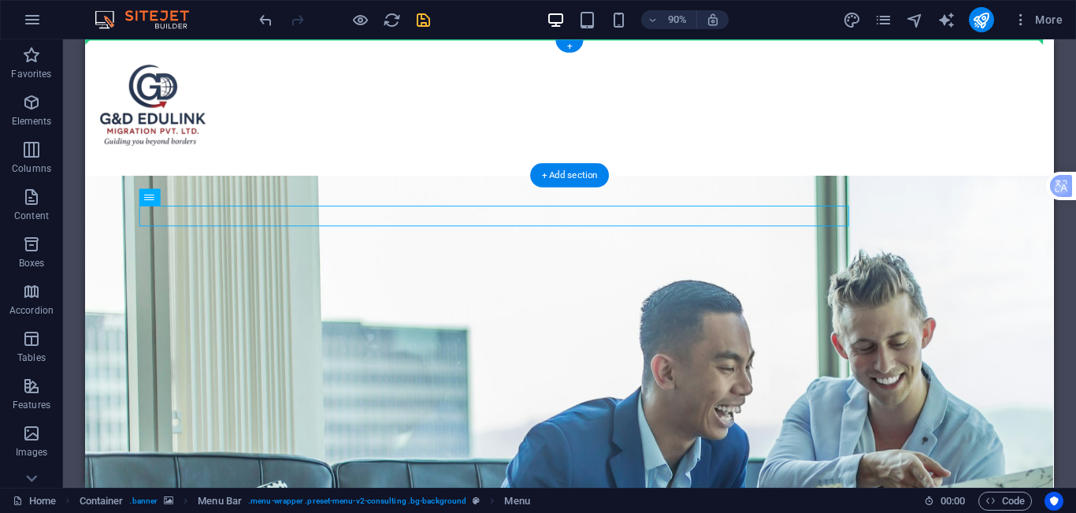
drag, startPoint x: 580, startPoint y: 235, endPoint x: 573, endPoint y: 108, distance: 127.8
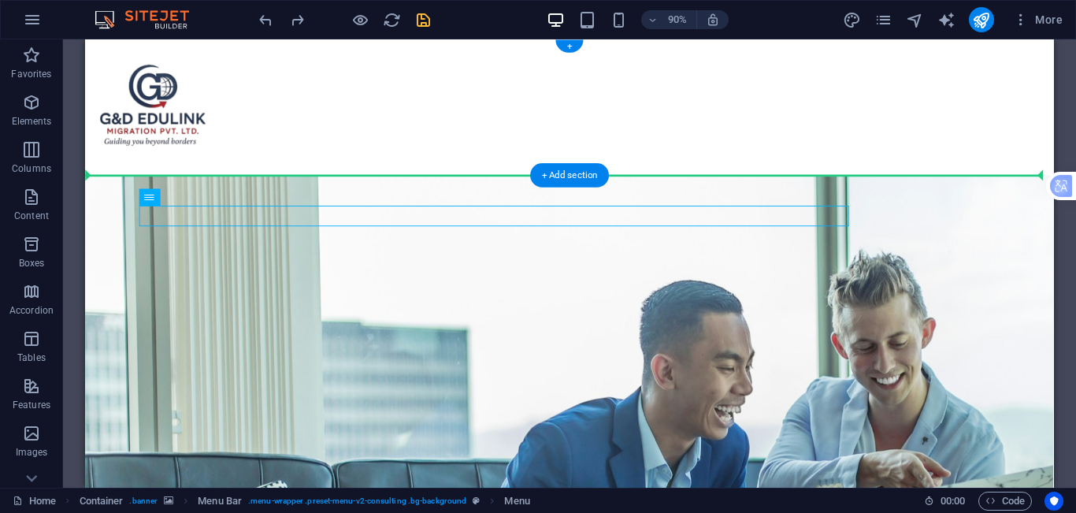
drag, startPoint x: 684, startPoint y: 235, endPoint x: 684, endPoint y: 166, distance: 69.3
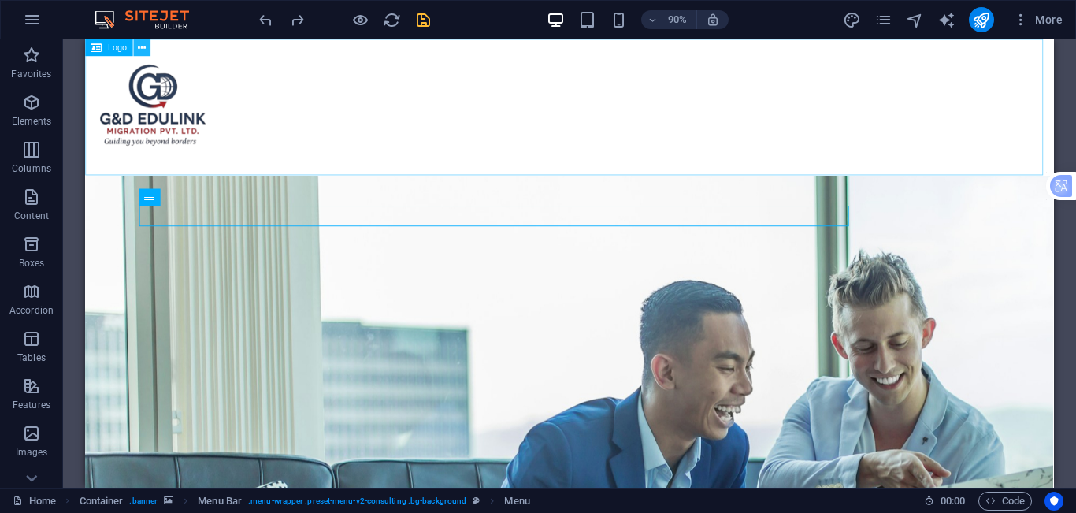
click at [142, 50] on icon at bounding box center [142, 47] width 8 height 15
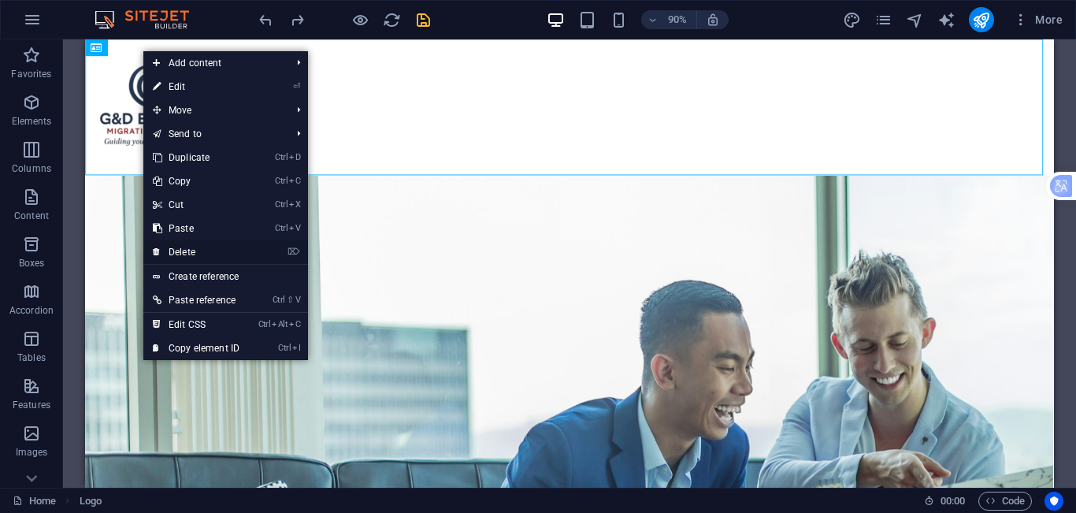
click at [238, 247] on link "⌦ Delete" at bounding box center [196, 252] width 106 height 24
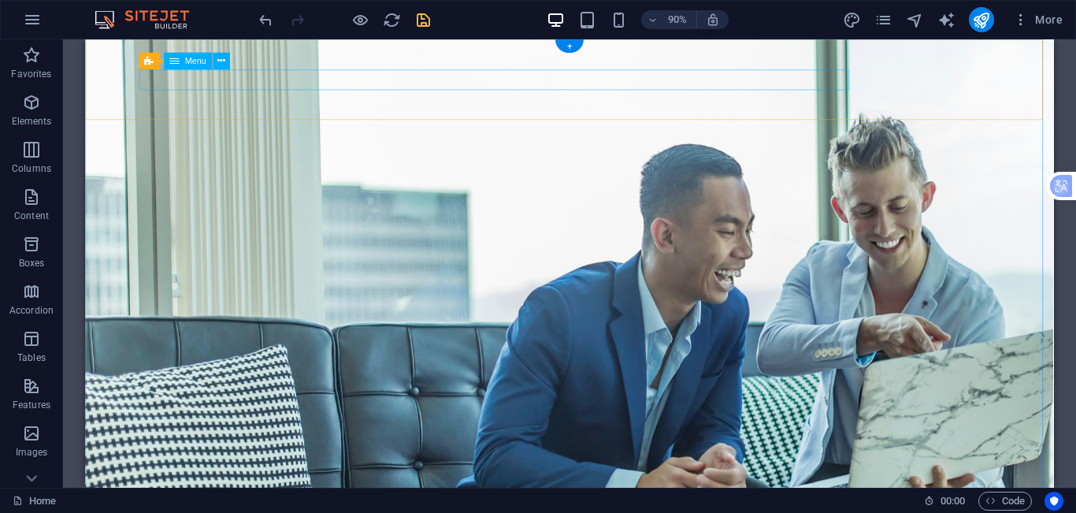
select select "1"
select select
select select "2"
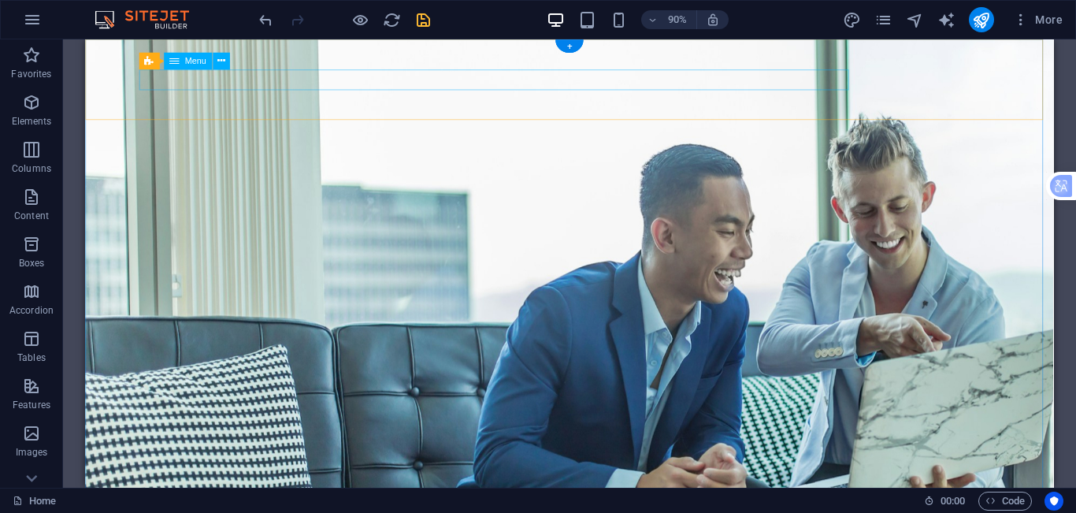
select select
select select "4"
select select
select select "5"
select select
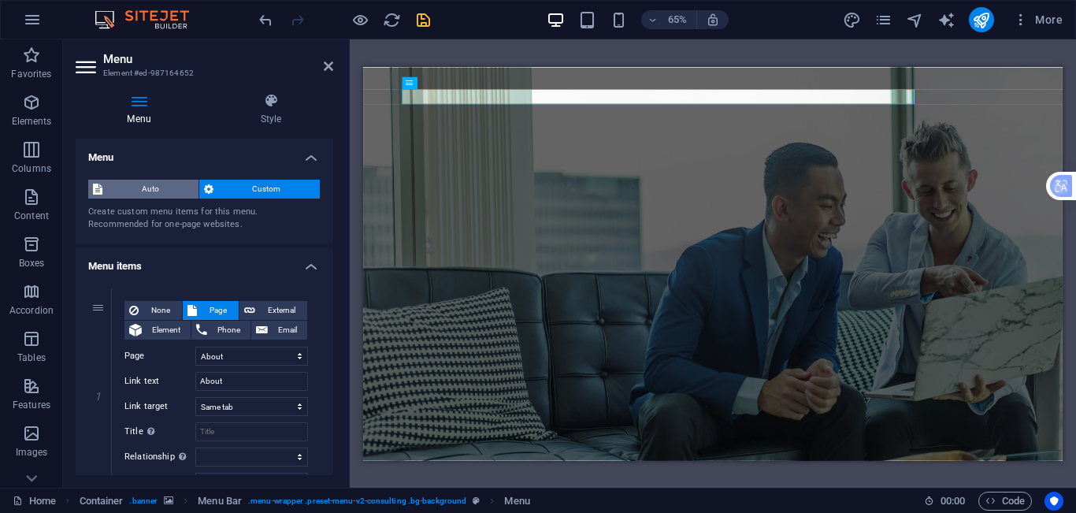
click at [169, 195] on span "Auto" at bounding box center [150, 189] width 87 height 19
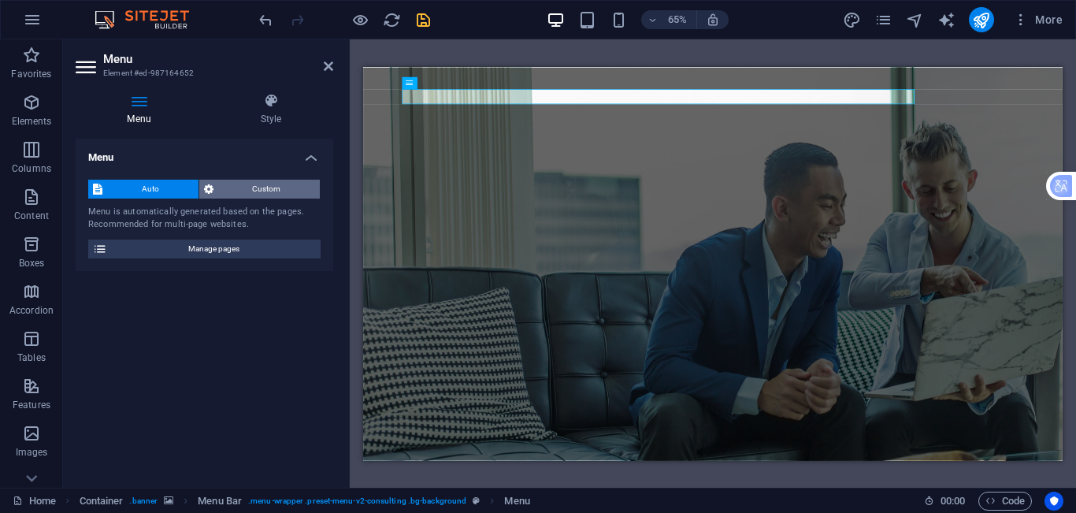
click at [269, 189] on span "Custom" at bounding box center [267, 189] width 98 height 19
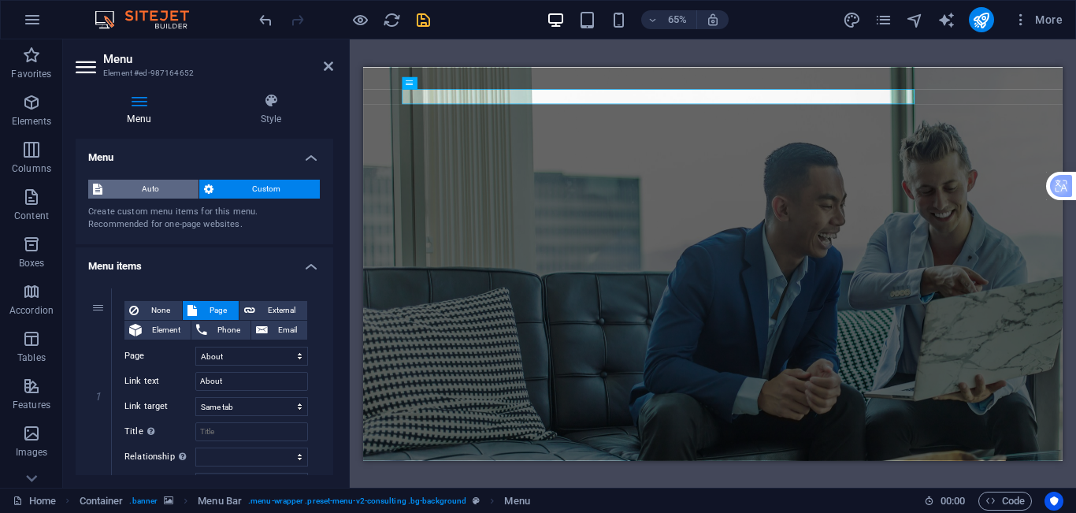
click at [140, 192] on span "Auto" at bounding box center [150, 189] width 87 height 19
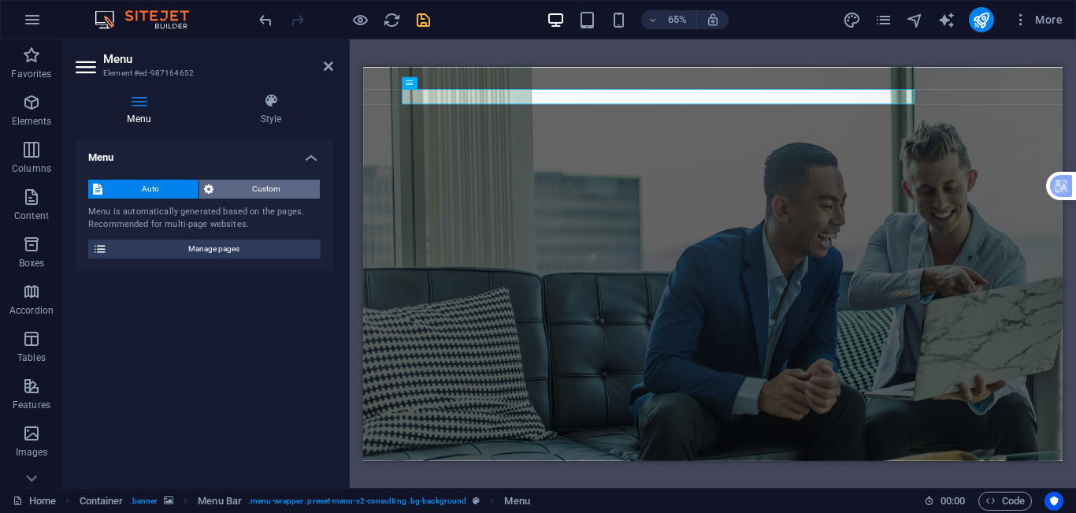
click at [255, 187] on span "Custom" at bounding box center [267, 189] width 98 height 19
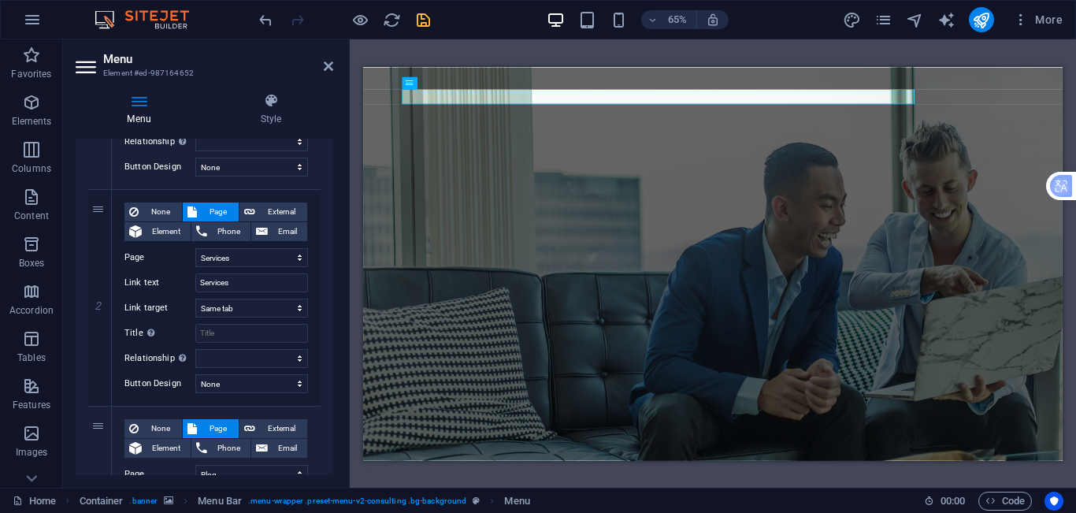
scroll to position [79, 0]
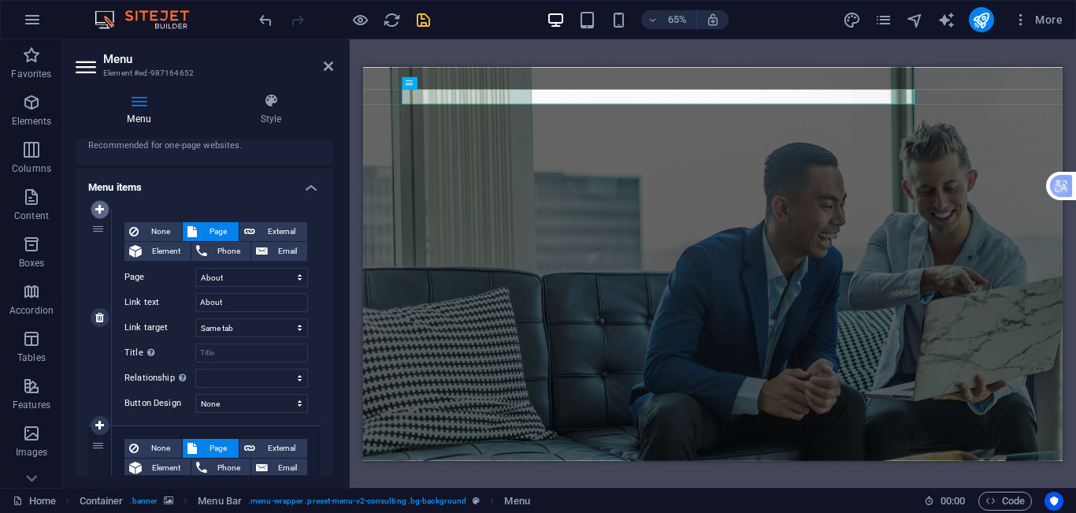
click at [101, 212] on icon at bounding box center [99, 209] width 9 height 11
select select
select select "1"
type input "About"
select select
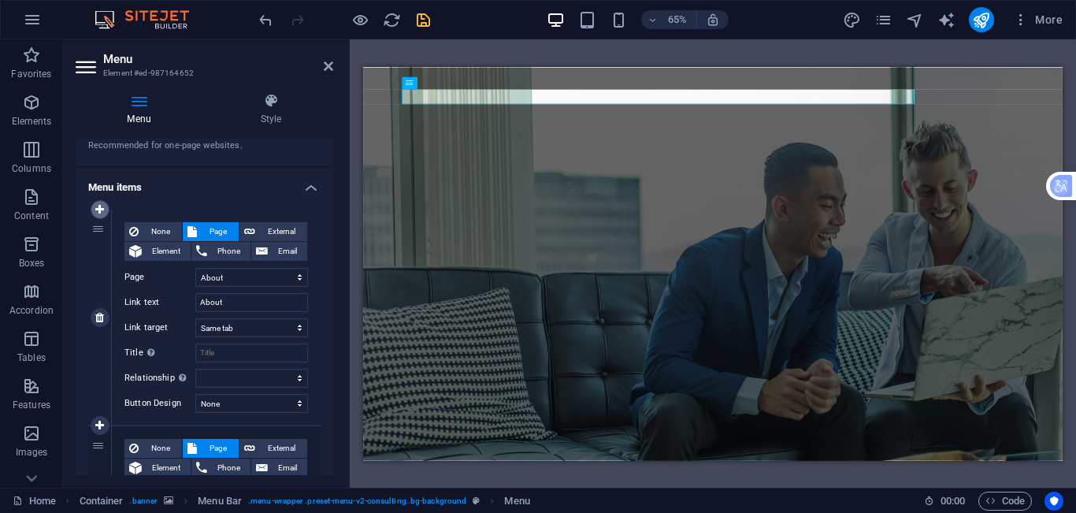
select select "2"
type input "Services"
select select
select select "4"
type input "Blog"
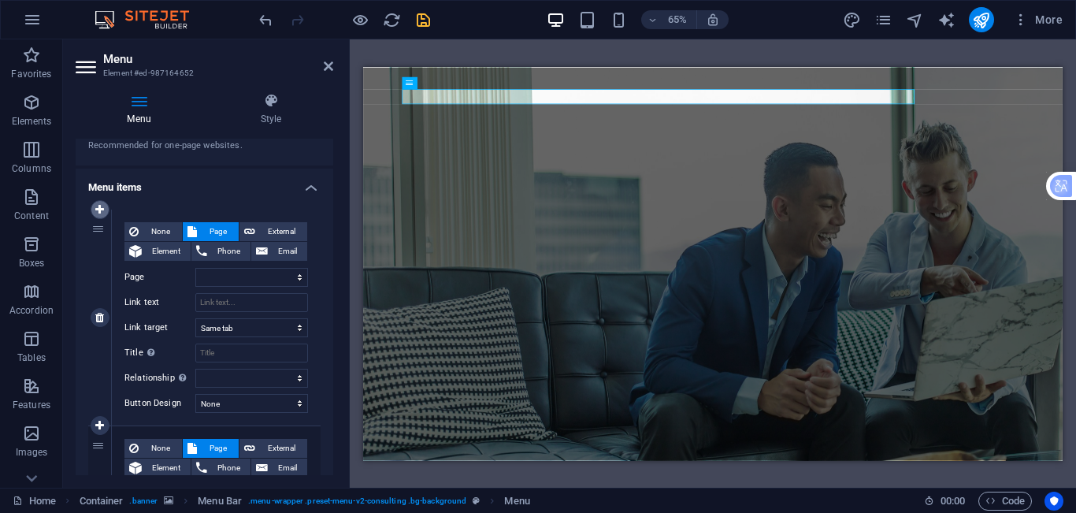
select select
select select "5"
select select
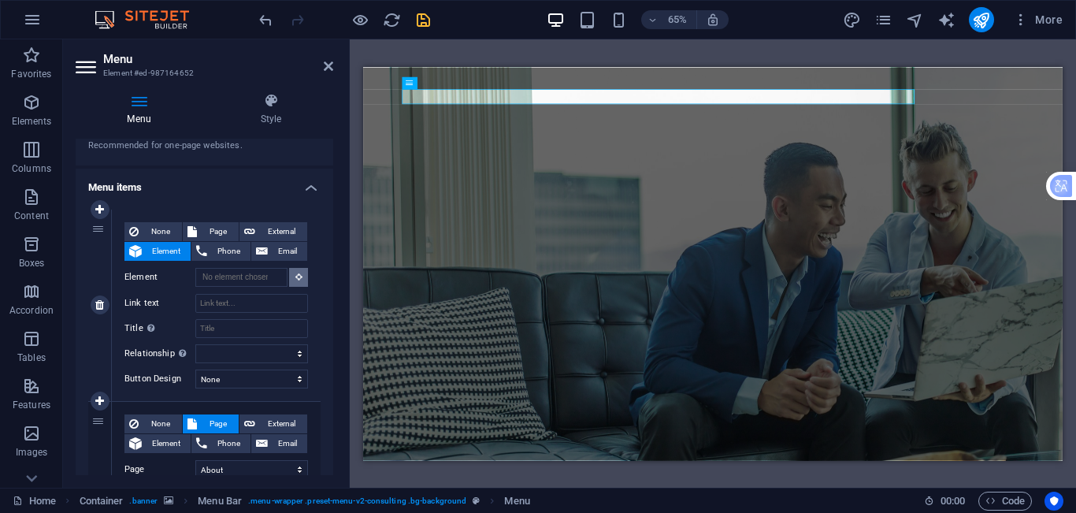
click at [296, 280] on icon at bounding box center [298, 277] width 7 height 8
click at [295, 280] on icon at bounding box center [298, 277] width 7 height 8
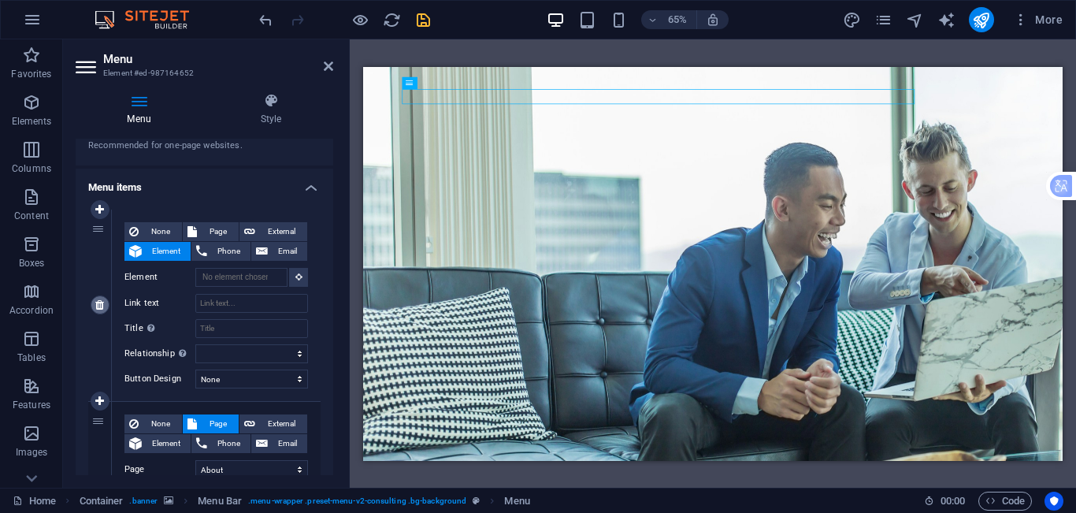
click at [101, 308] on icon at bounding box center [99, 304] width 9 height 11
select select "1"
type input "About"
select select
select select "2"
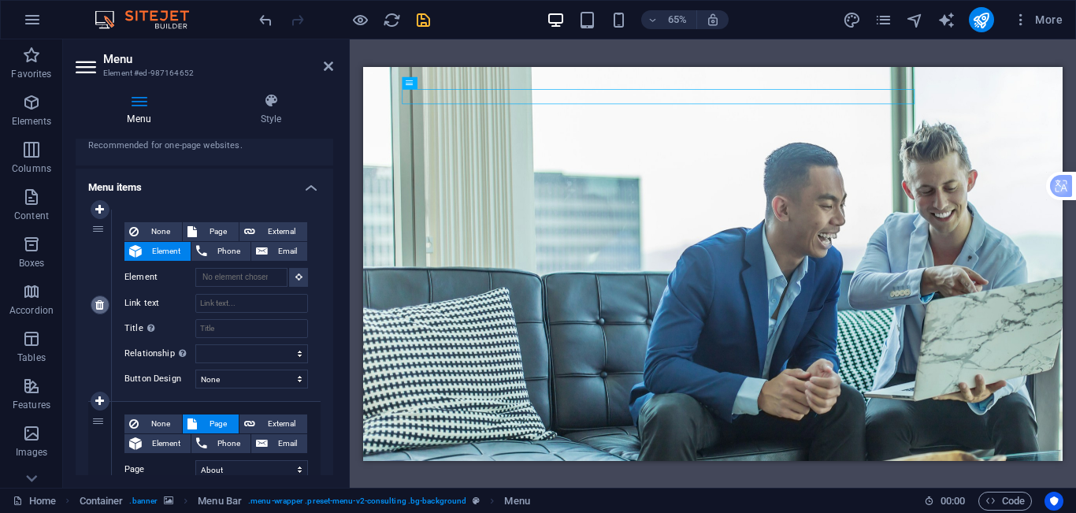
type input "Services"
select select
select select "4"
type input "Blog"
select select
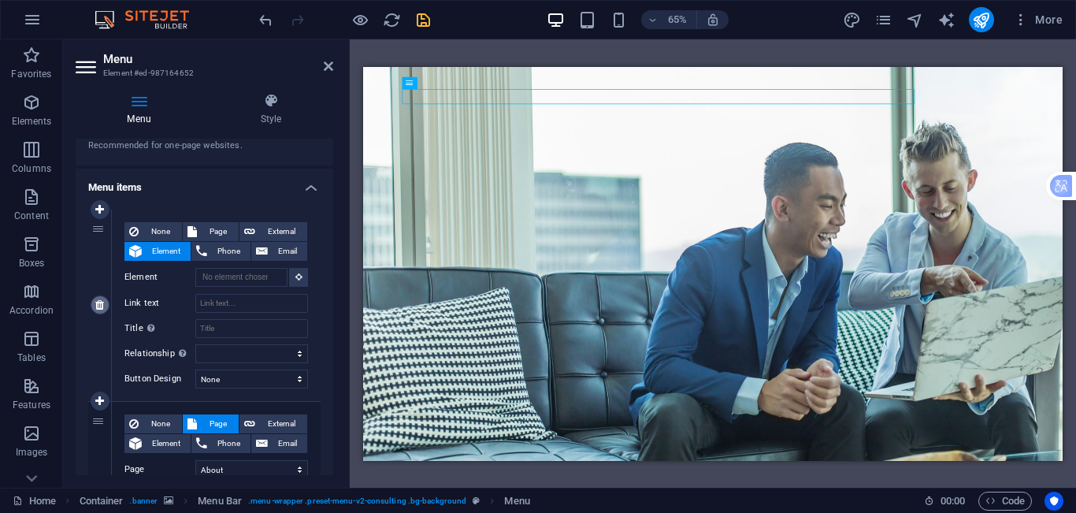
select select "5"
type input "Contact"
select select
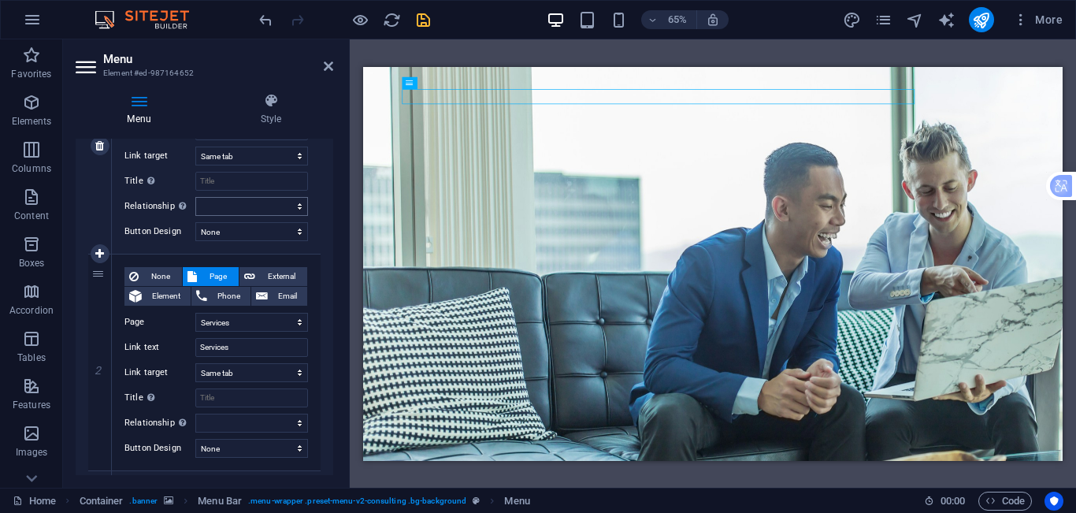
scroll to position [0, 0]
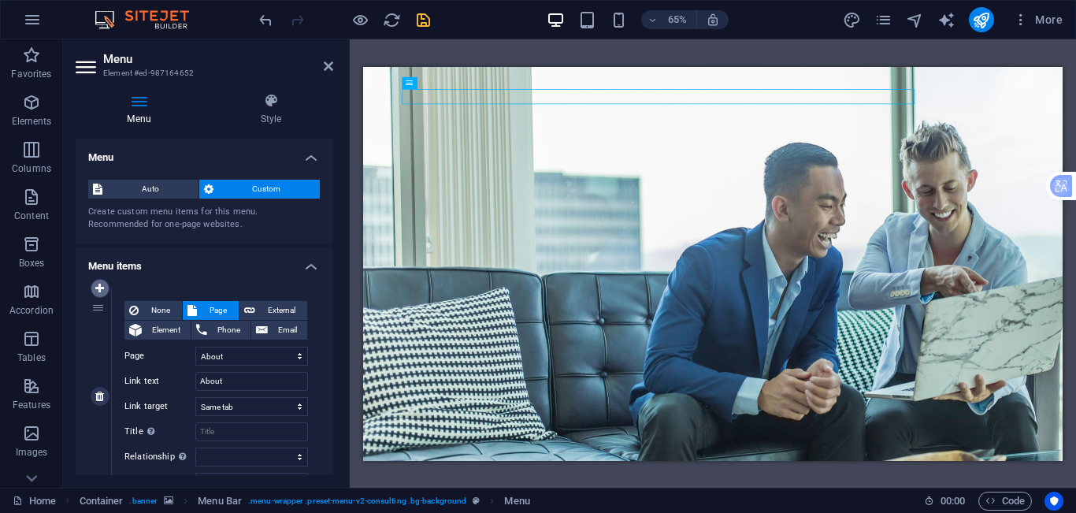
click at [102, 286] on icon at bounding box center [99, 288] width 9 height 11
select select
select select "1"
type input "About"
select select
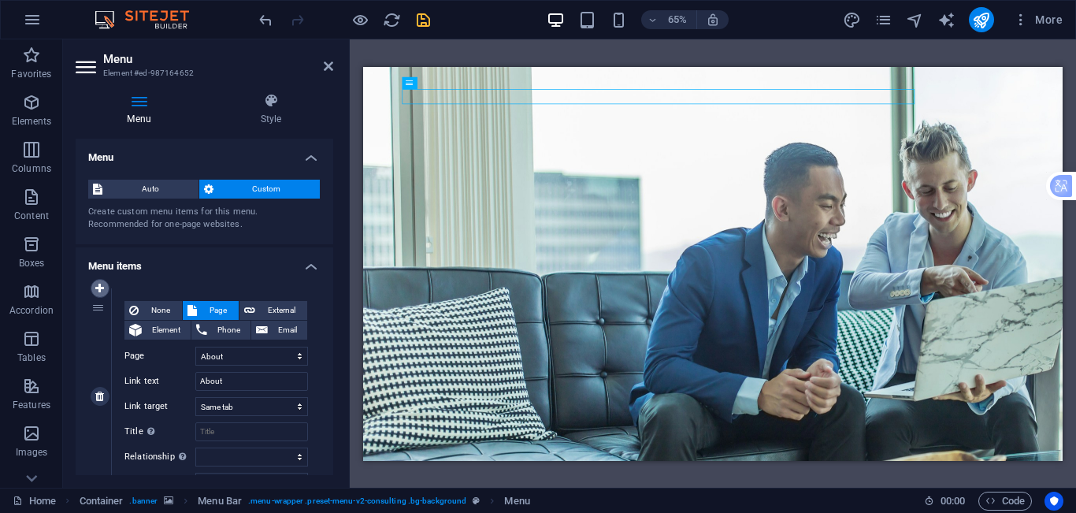
select select "2"
type input "Services"
select select
select select "4"
type input "Blog"
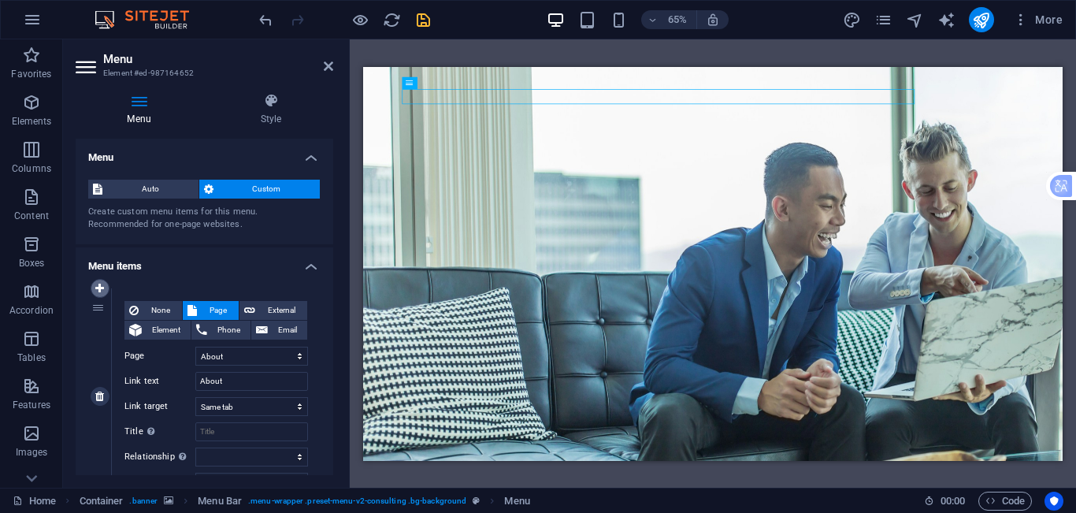
select select
select select "5"
select select
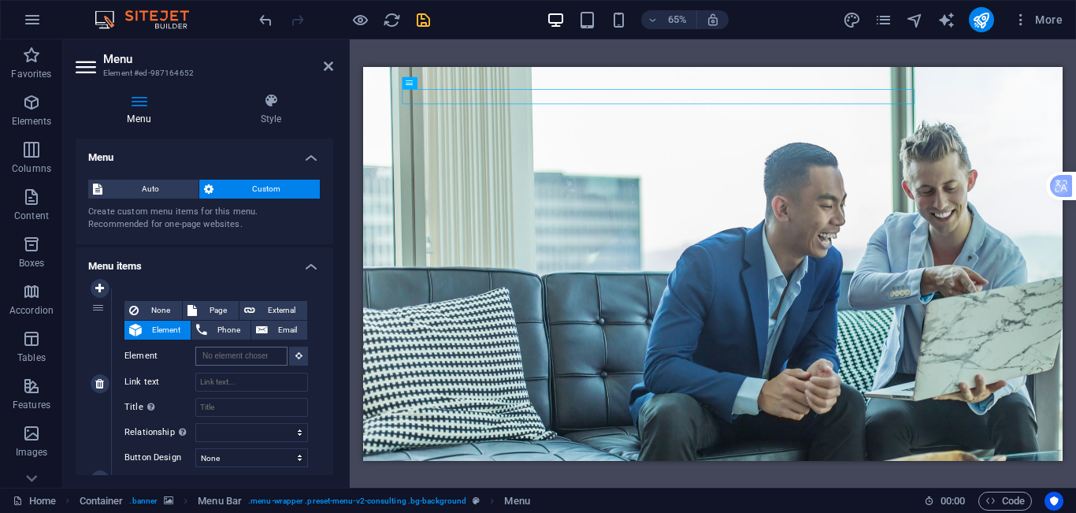
scroll to position [79, 0]
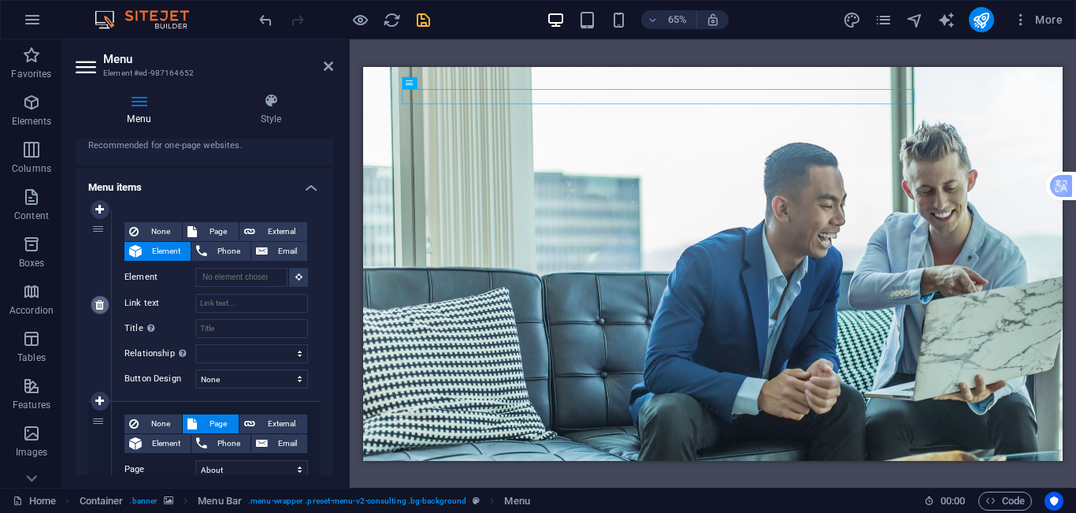
click at [96, 303] on icon at bounding box center [99, 304] width 9 height 11
select select "1"
type input "About"
select select
select select "2"
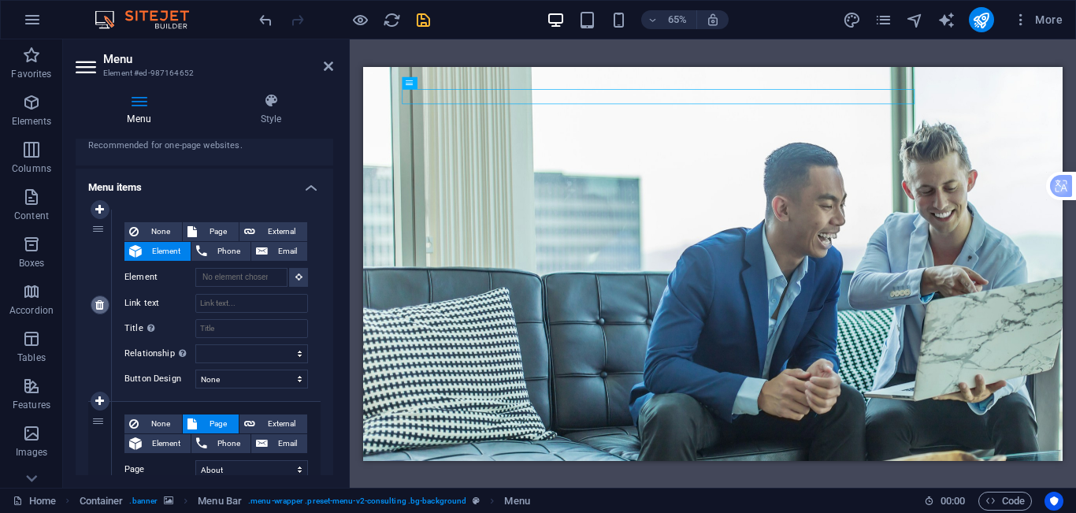
type input "Services"
select select
select select "4"
type input "Blog"
select select
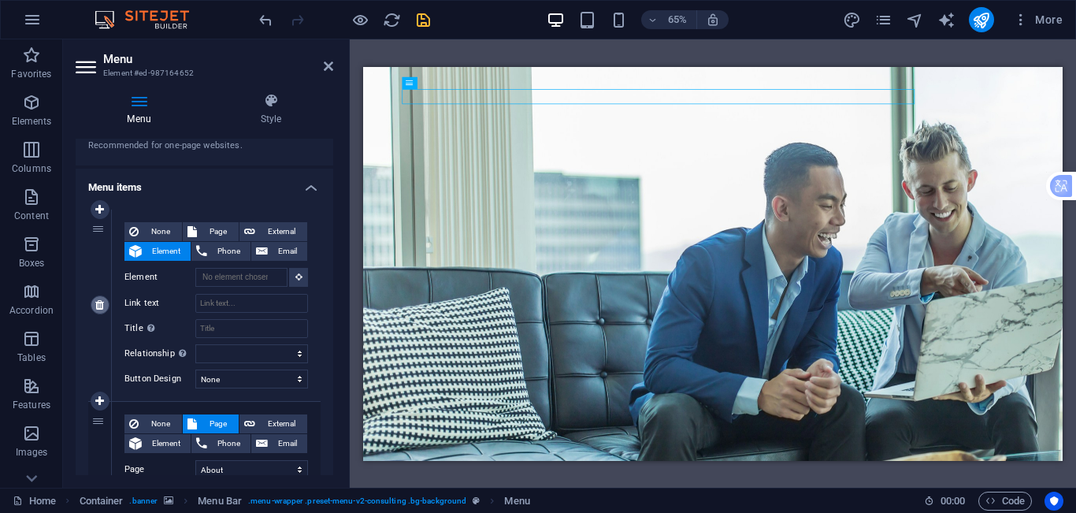
select select "5"
type input "Contact"
select select
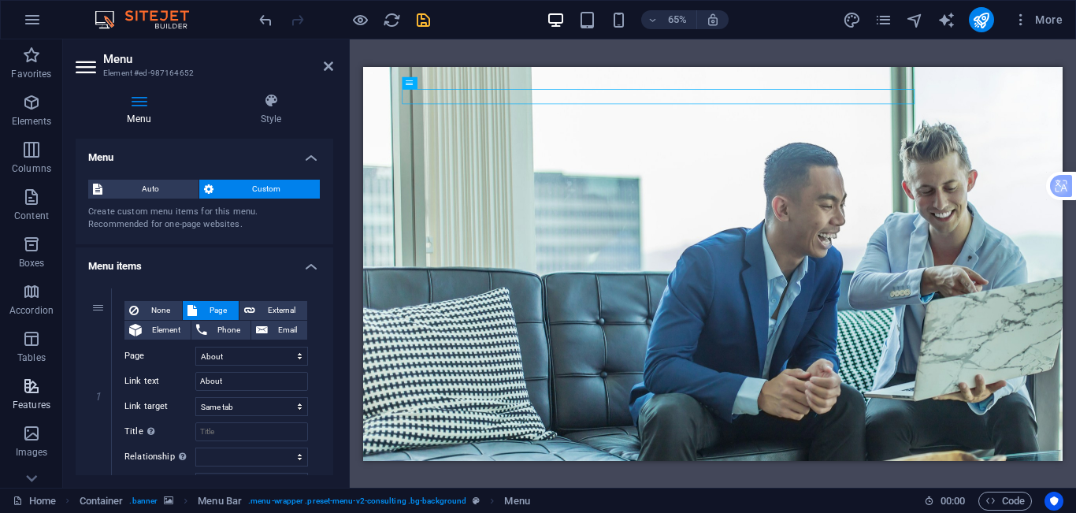
scroll to position [158, 0]
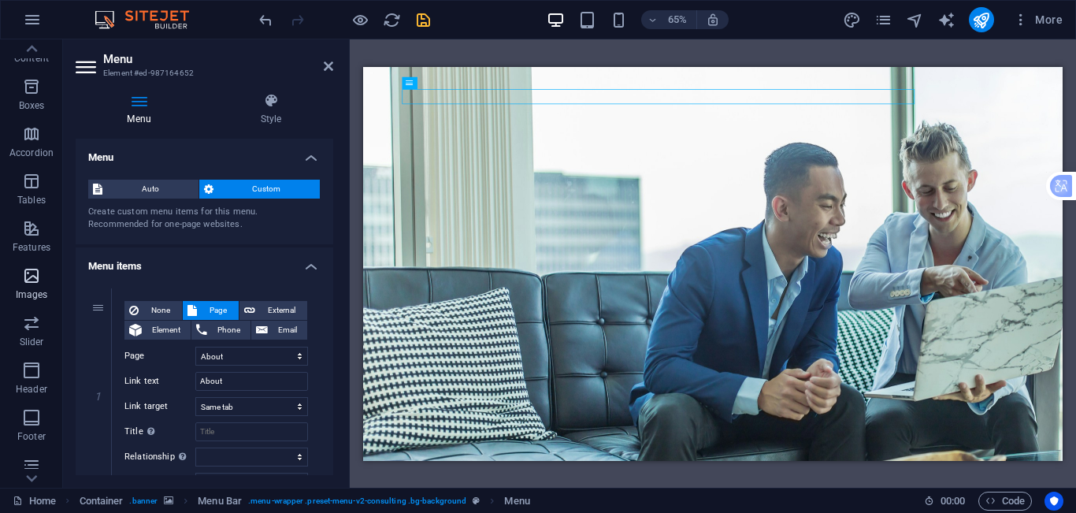
click at [30, 272] on icon "button" at bounding box center [31, 275] width 19 height 19
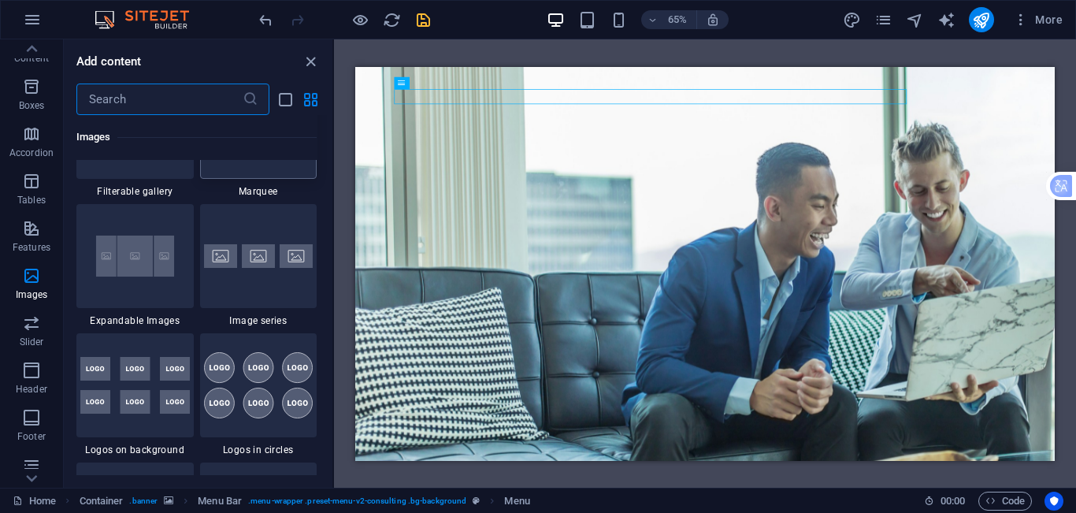
scroll to position [8380, 0]
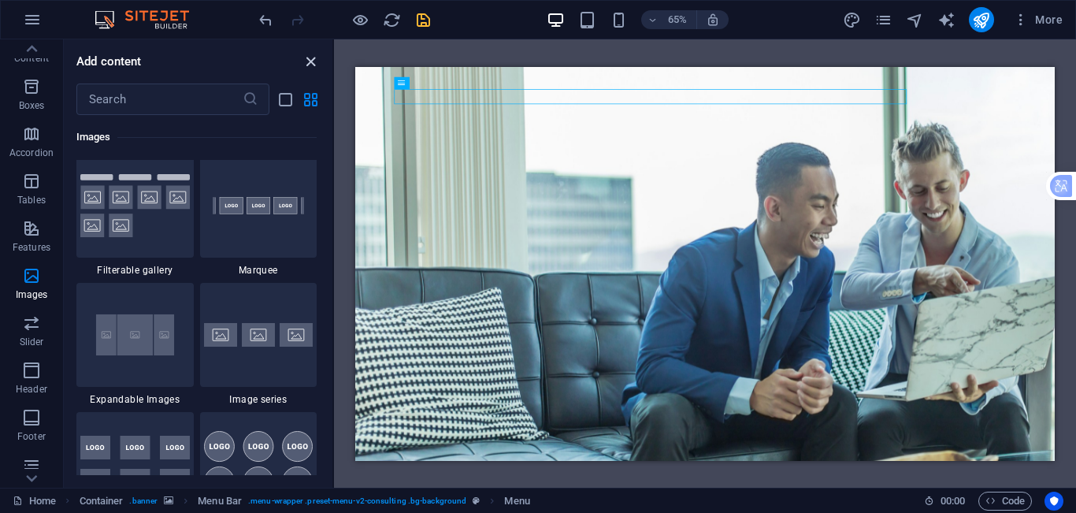
click at [317, 61] on icon "close panel" at bounding box center [311, 62] width 18 height 18
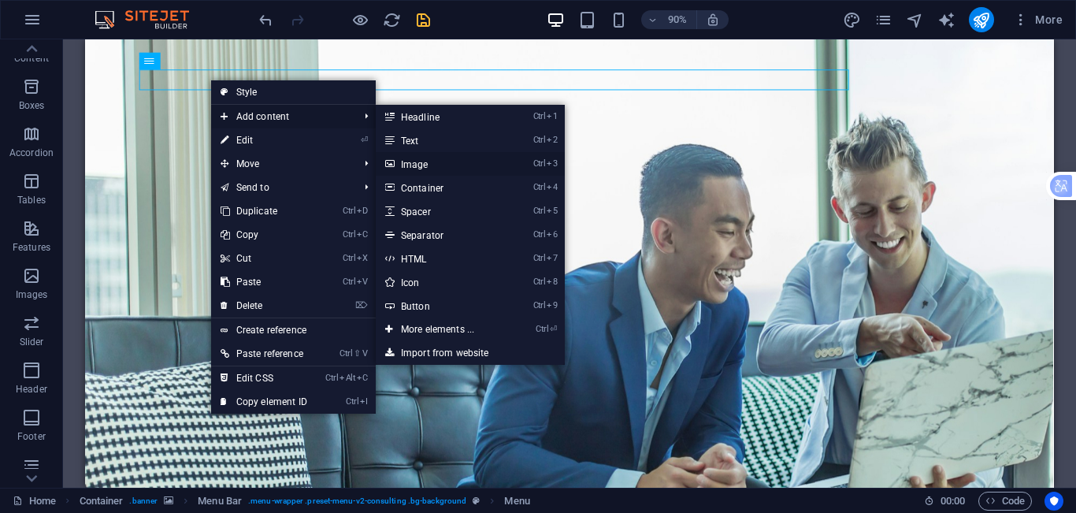
click at [419, 168] on link "Ctrl 3 Image" at bounding box center [441, 164] width 130 height 24
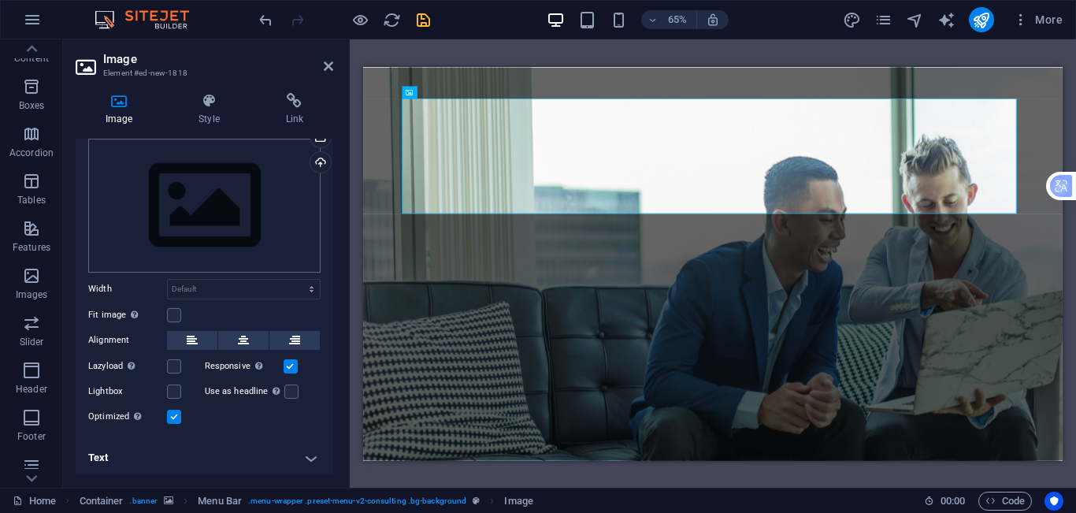
scroll to position [0, 0]
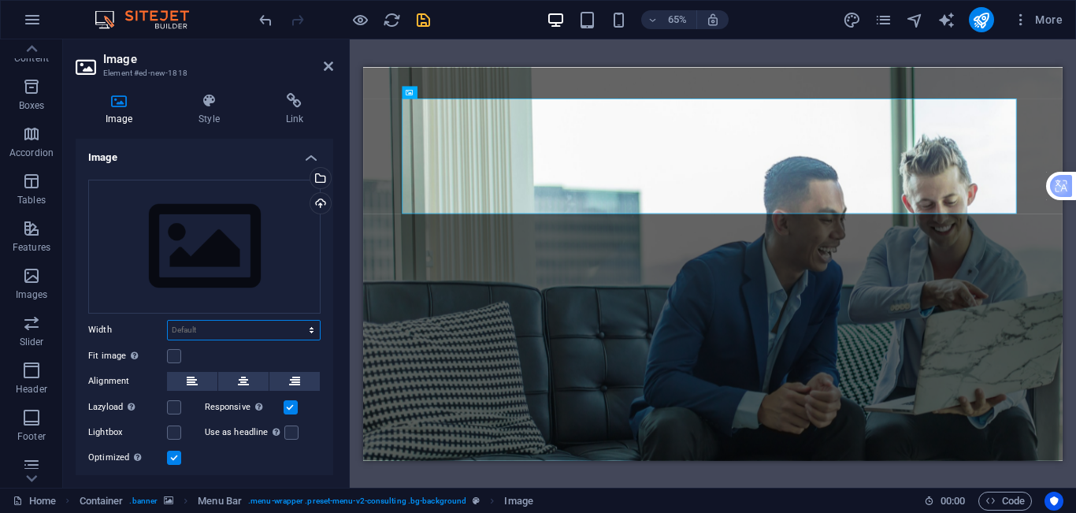
click at [222, 327] on select "Default auto px rem % em vh vw" at bounding box center [244, 330] width 152 height 19
select select "px"
click at [295, 321] on select "Default auto px rem % em vh vw" at bounding box center [244, 330] width 152 height 19
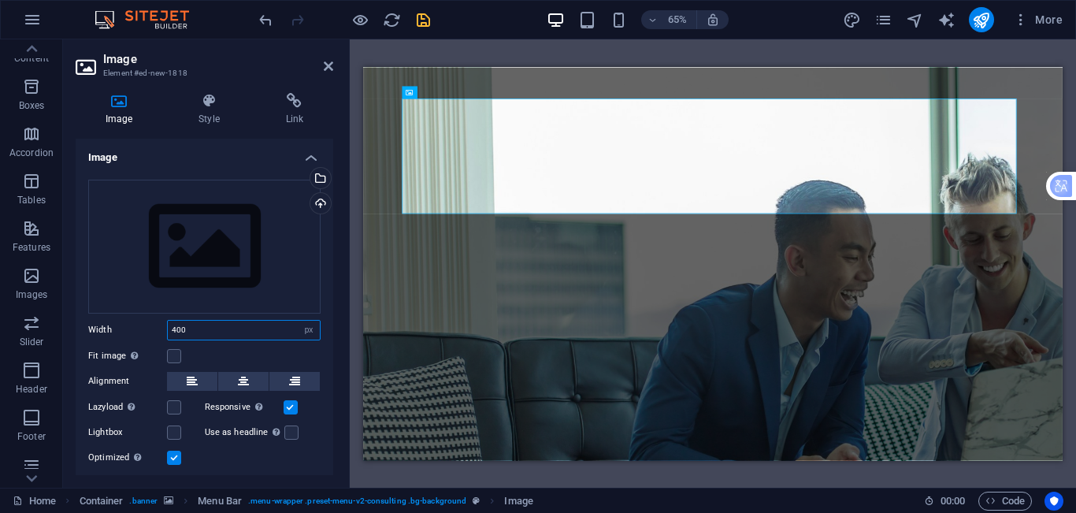
click at [217, 330] on input "400" at bounding box center [244, 330] width 152 height 19
type input "4"
type input "100"
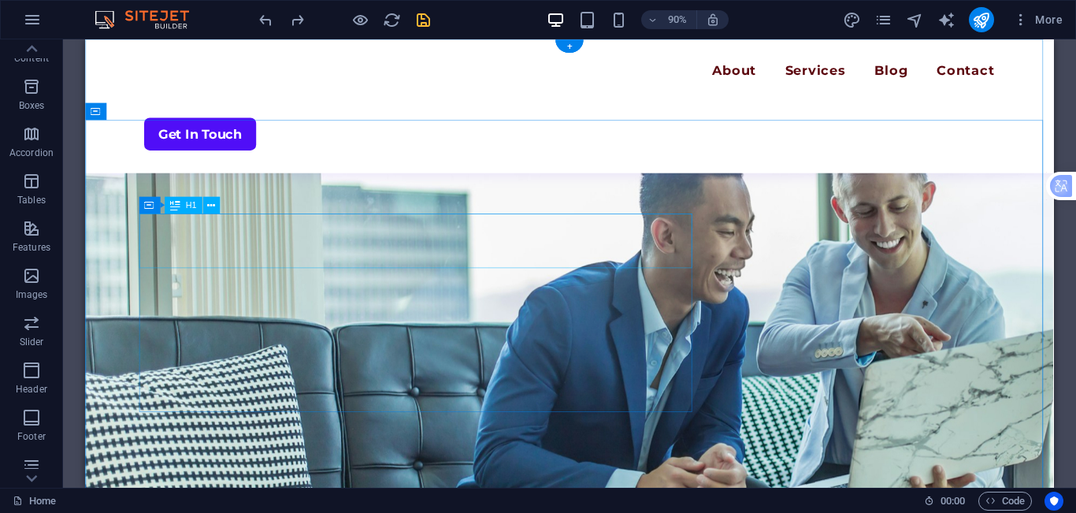
scroll to position [158, 0]
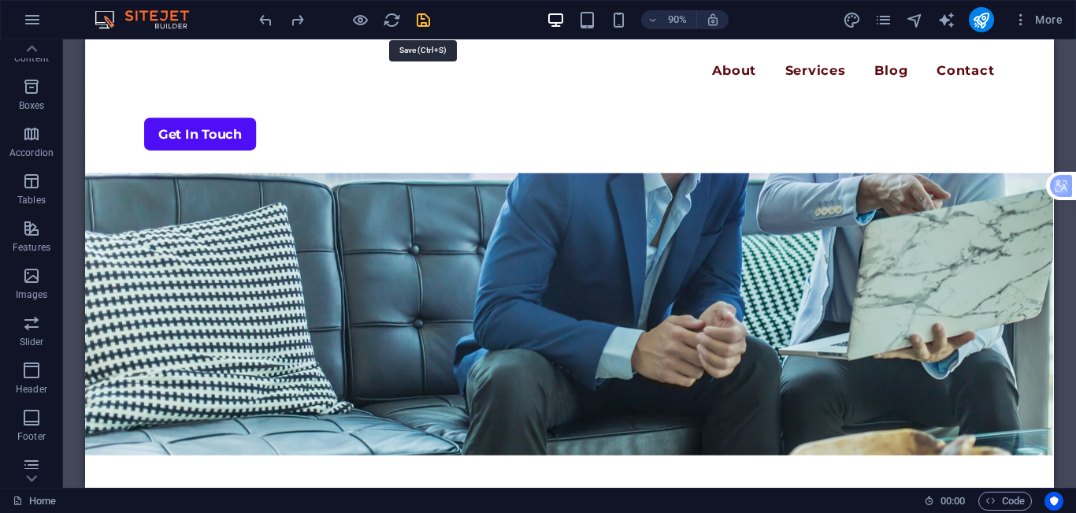
click at [430, 23] on icon "save" at bounding box center [423, 20] width 18 height 18
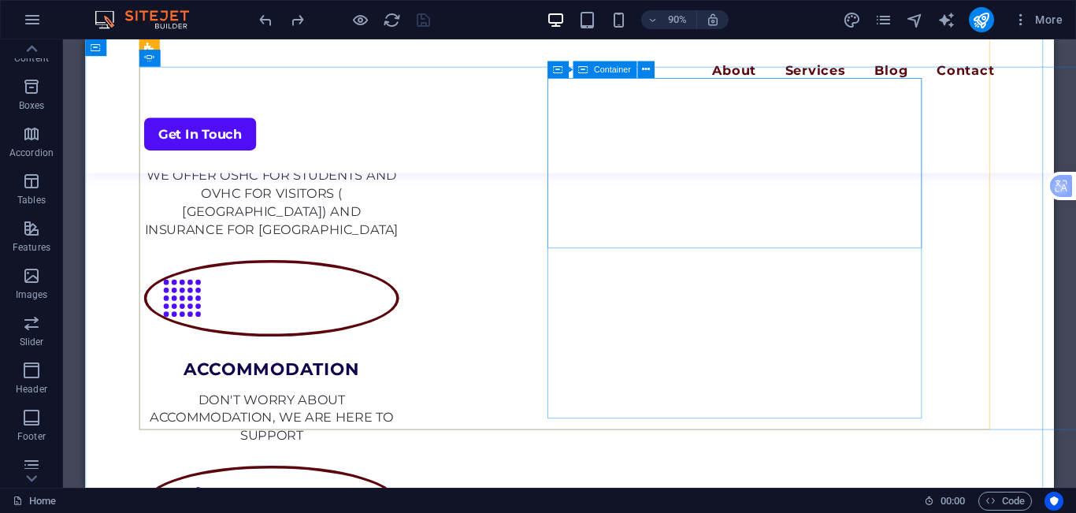
scroll to position [2127, 0]
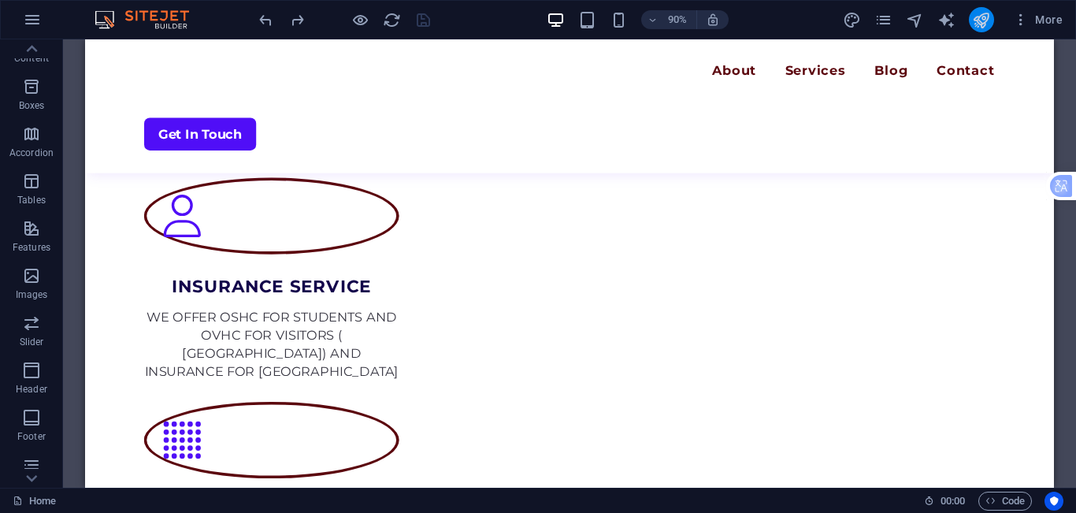
click at [983, 29] on button "publish" at bounding box center [981, 19] width 25 height 25
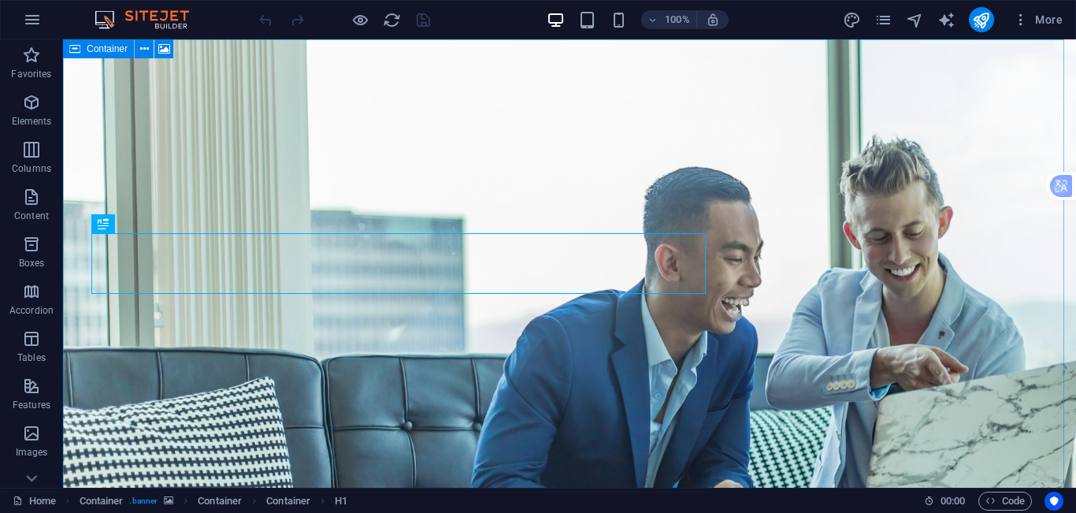
click at [117, 48] on span "Container" at bounding box center [107, 48] width 41 height 9
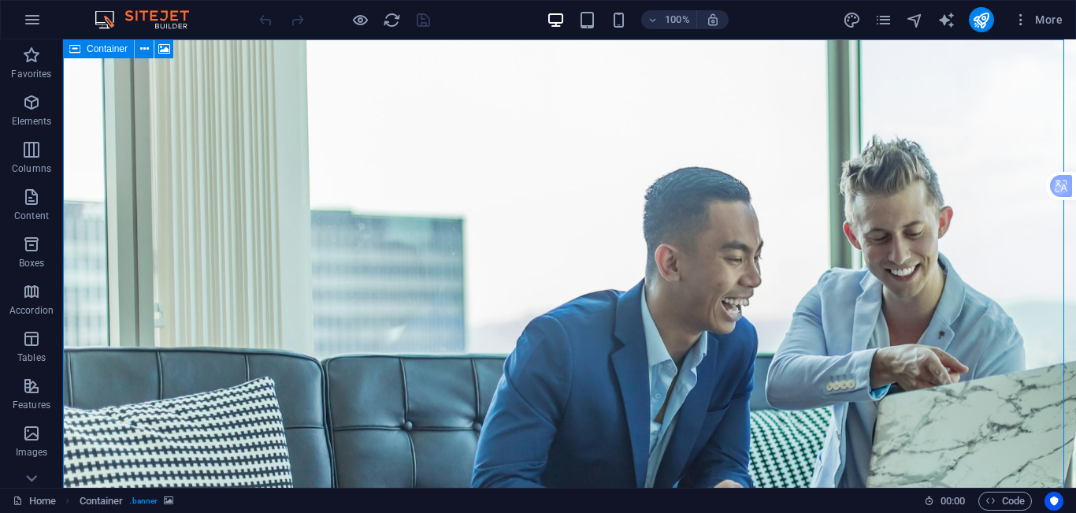
click at [117, 48] on span "Container" at bounding box center [107, 48] width 41 height 9
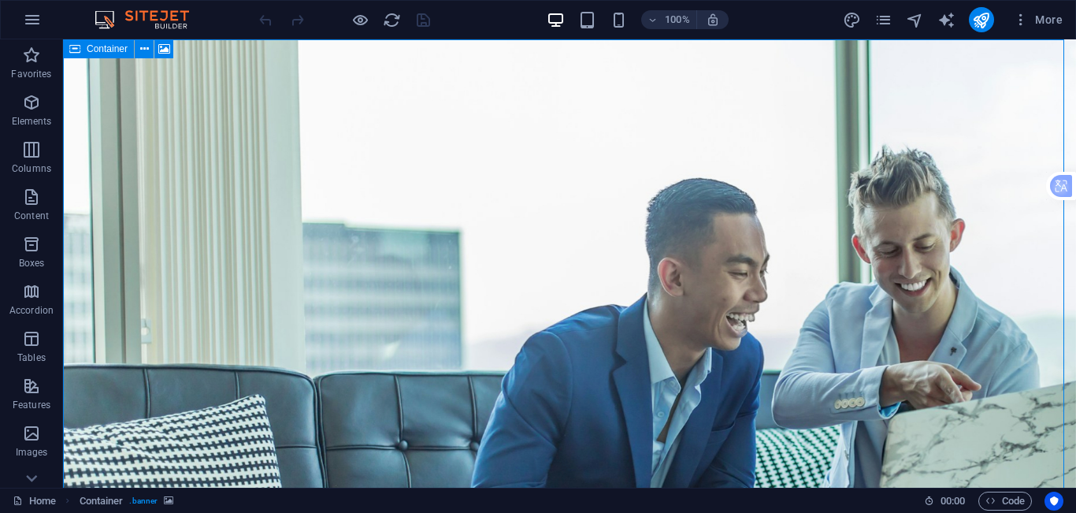
select select "vh"
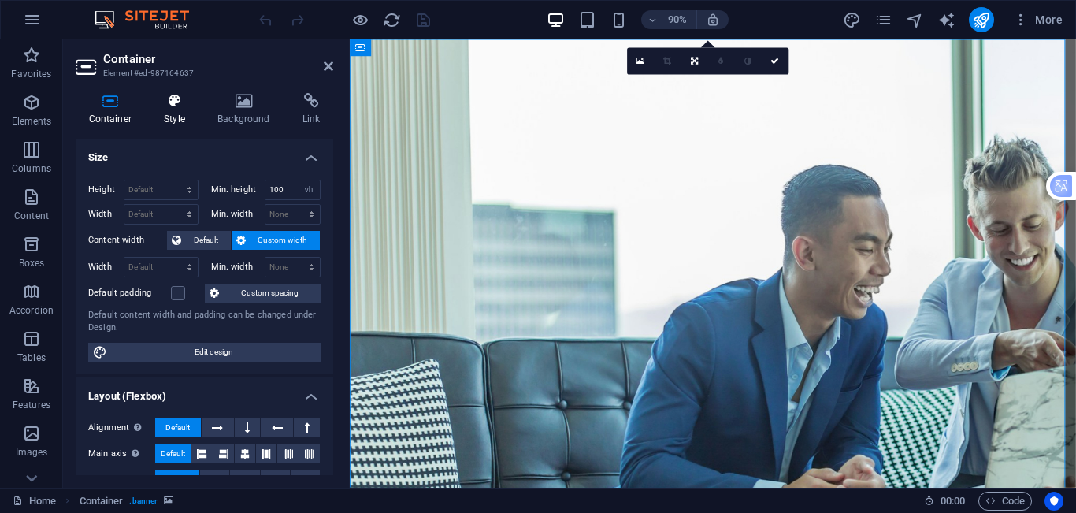
click at [176, 119] on h4 "Style" at bounding box center [178, 109] width 54 height 33
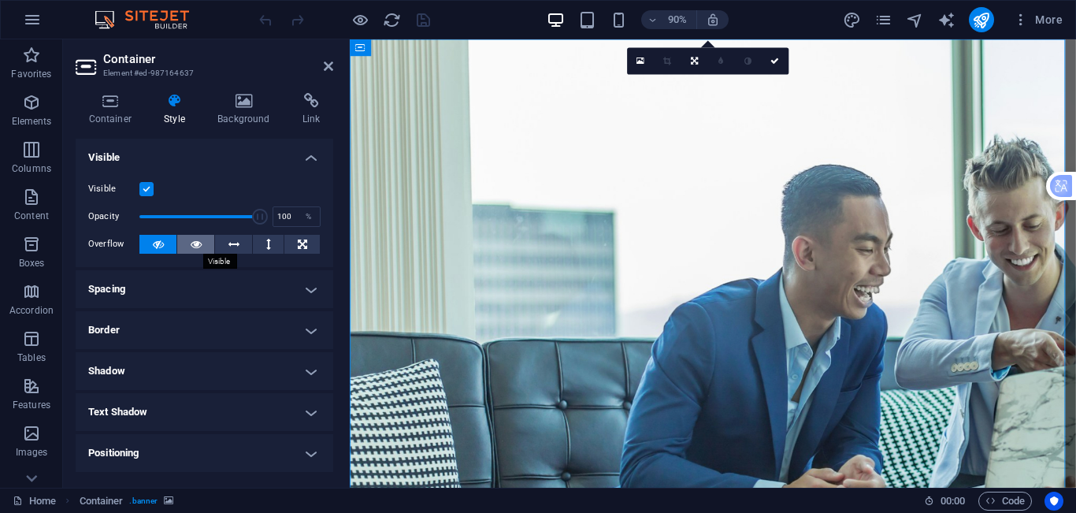
click at [184, 243] on button at bounding box center [195, 244] width 37 height 19
click at [158, 243] on icon at bounding box center [158, 244] width 11 height 19
drag, startPoint x: 254, startPoint y: 220, endPoint x: 118, endPoint y: 206, distance: 136.2
click at [118, 206] on div "Opacity 1 %" at bounding box center [204, 217] width 232 height 24
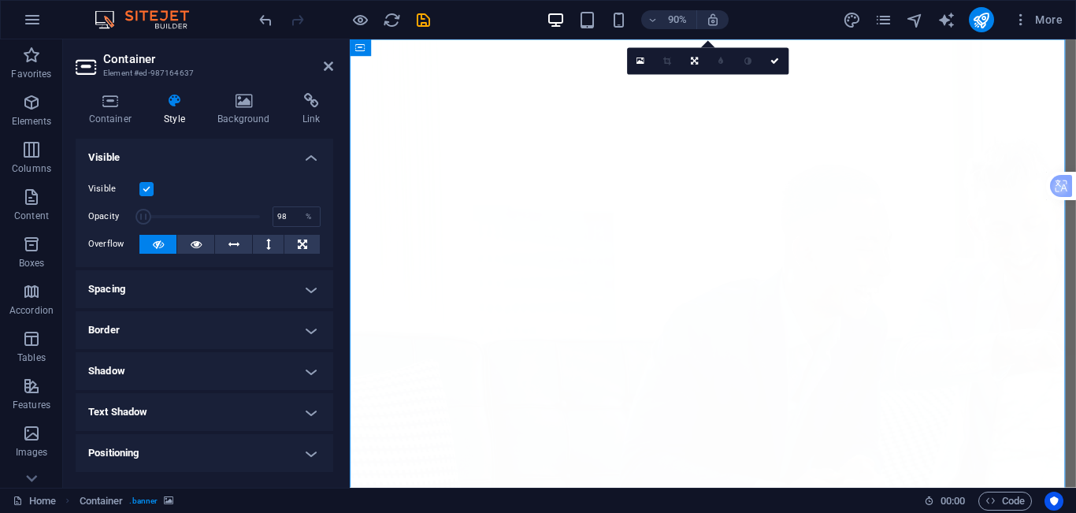
type input "100"
drag, startPoint x: 142, startPoint y: 217, endPoint x: 301, endPoint y: 224, distance: 159.3
click at [301, 224] on div "Opacity 100 %" at bounding box center [204, 217] width 232 height 24
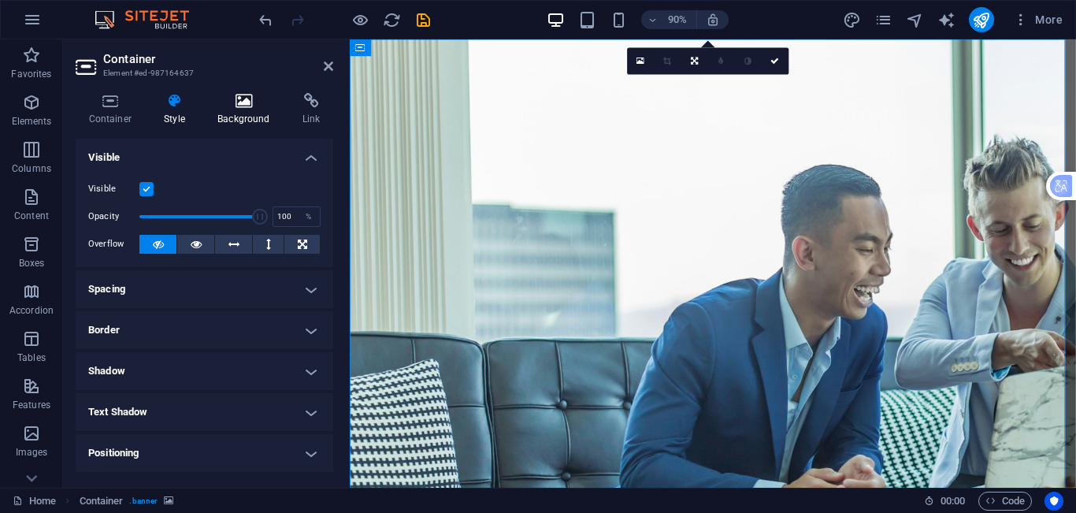
click at [236, 124] on h4 "Background" at bounding box center [247, 109] width 85 height 33
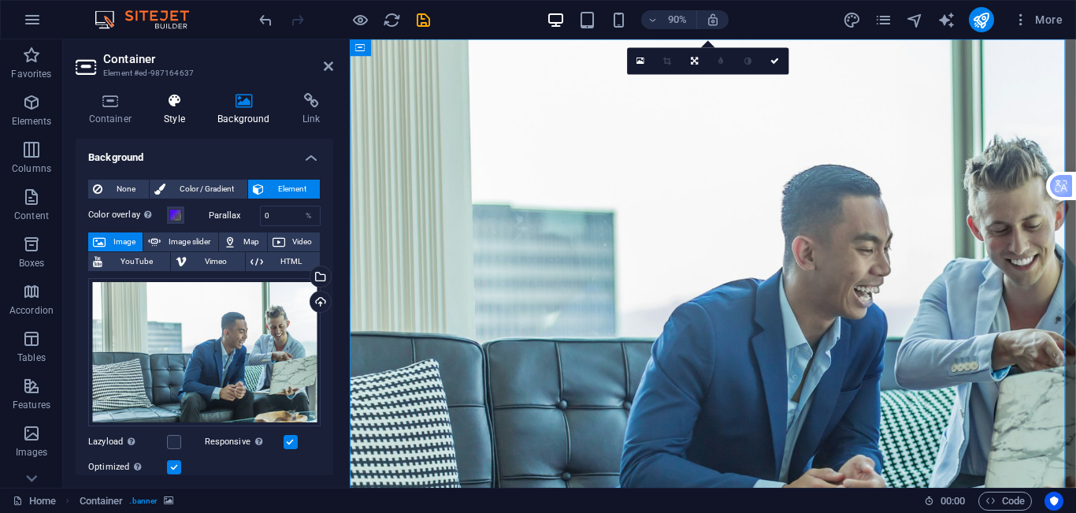
click at [183, 116] on h4 "Style" at bounding box center [178, 109] width 54 height 33
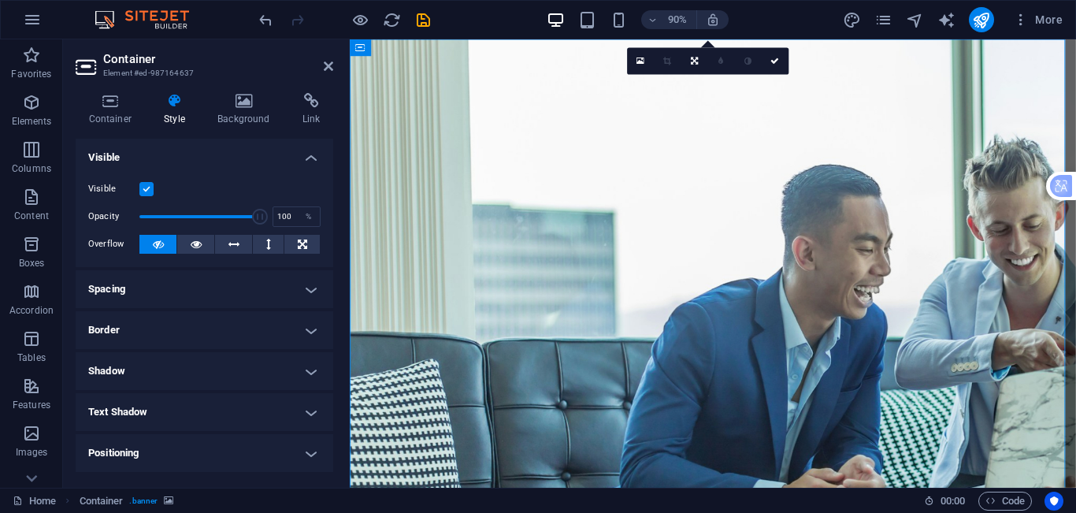
click at [142, 195] on label at bounding box center [146, 189] width 14 height 14
click at [0, 0] on input "Visible" at bounding box center [0, 0] width 0 height 0
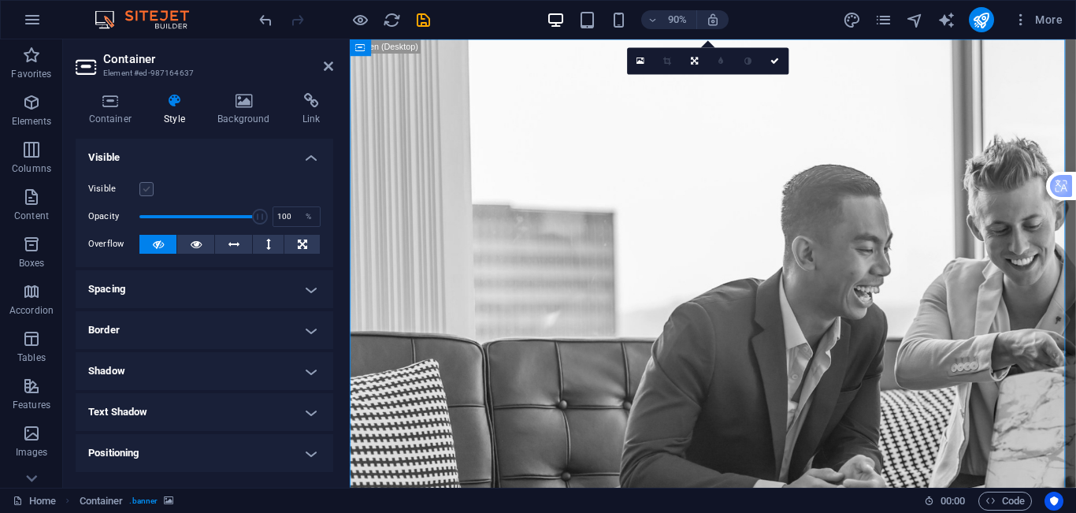
click at [146, 195] on label at bounding box center [146, 189] width 14 height 14
click at [0, 0] on input "Visible" at bounding box center [0, 0] width 0 height 0
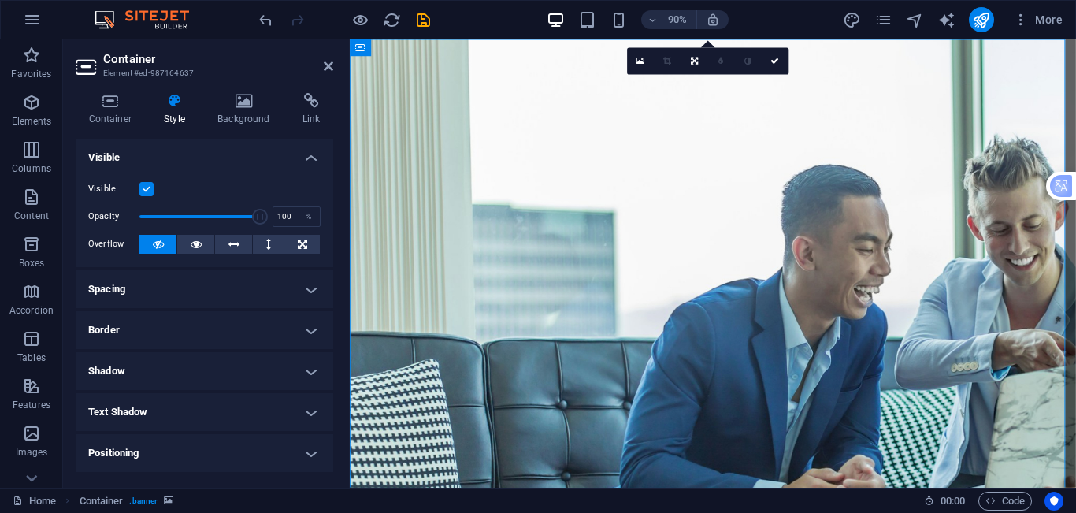
click at [146, 195] on label at bounding box center [146, 189] width 14 height 14
click at [0, 0] on input "Visible" at bounding box center [0, 0] width 0 height 0
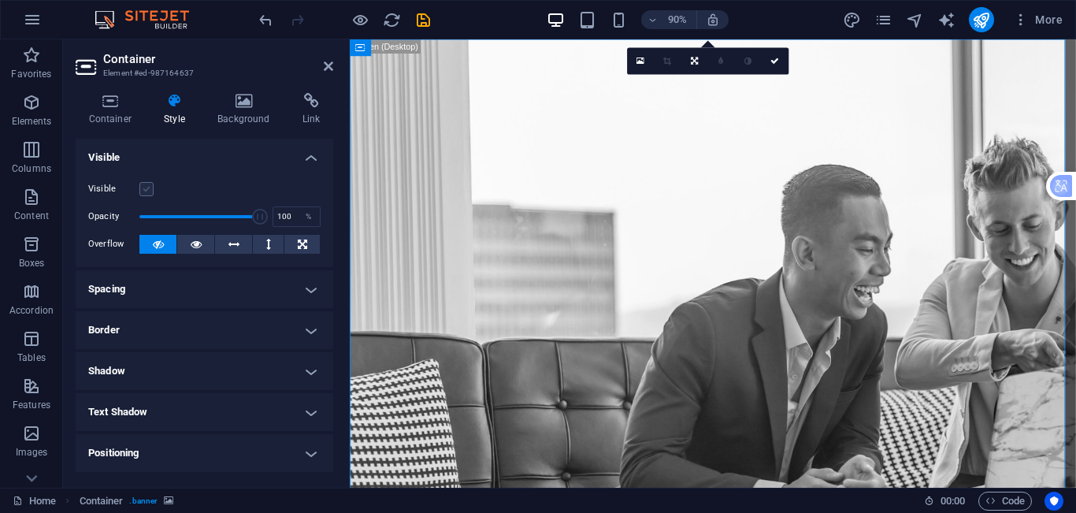
click at [146, 195] on label at bounding box center [146, 189] width 14 height 14
click at [0, 0] on input "Visible" at bounding box center [0, 0] width 0 height 0
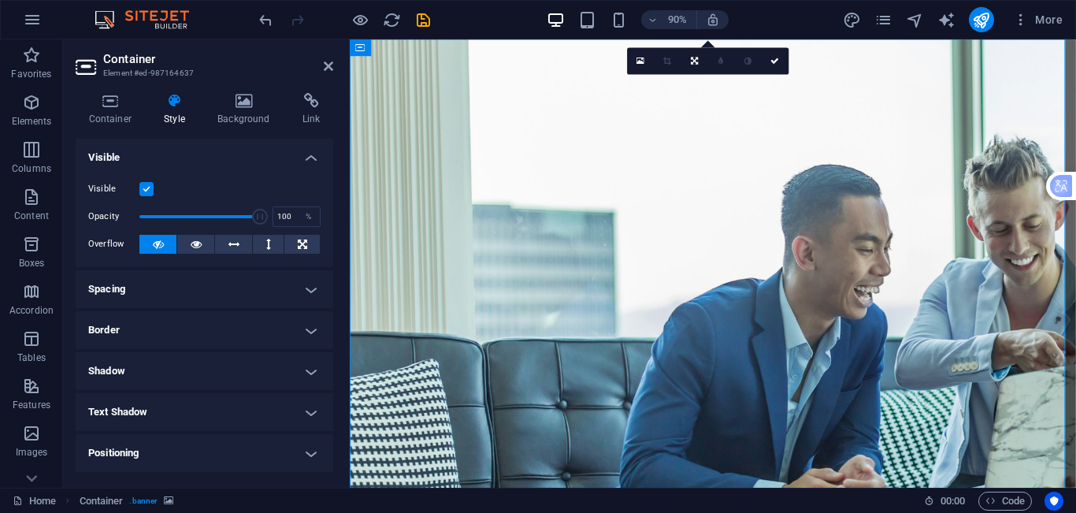
click at [146, 195] on label at bounding box center [146, 189] width 14 height 14
click at [0, 0] on input "Visible" at bounding box center [0, 0] width 0 height 0
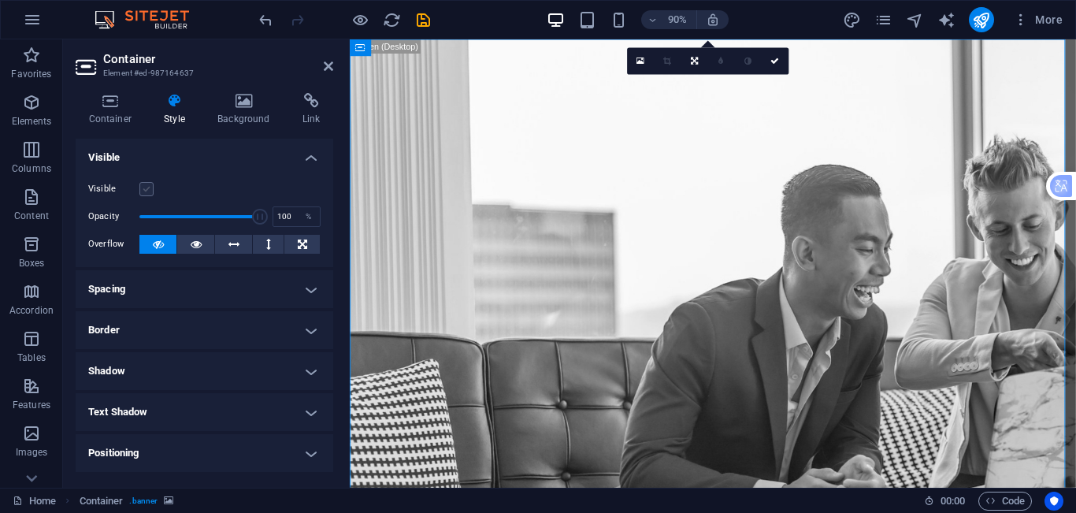
click at [146, 195] on label at bounding box center [146, 189] width 14 height 14
click at [0, 0] on input "Visible" at bounding box center [0, 0] width 0 height 0
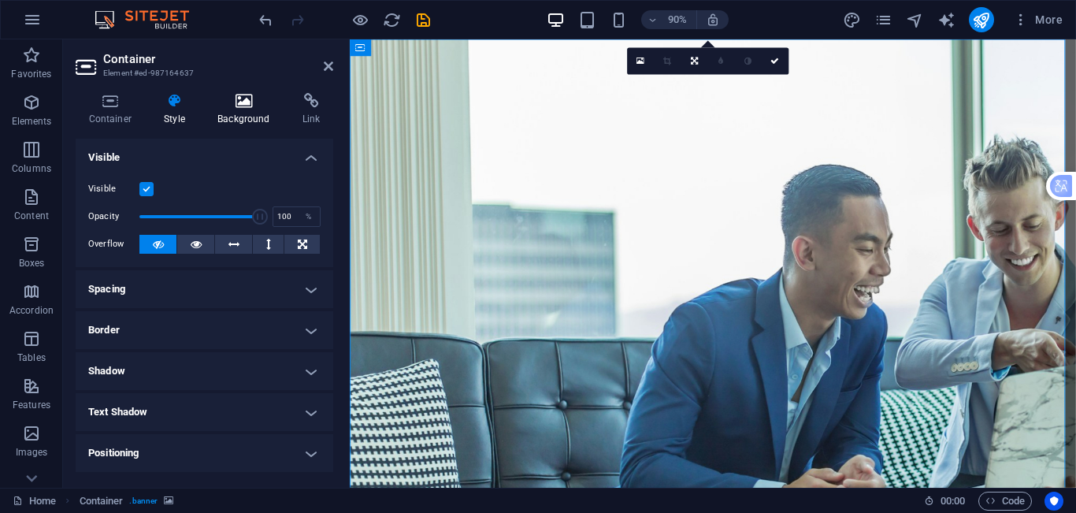
click at [246, 119] on h4 "Background" at bounding box center [247, 109] width 85 height 33
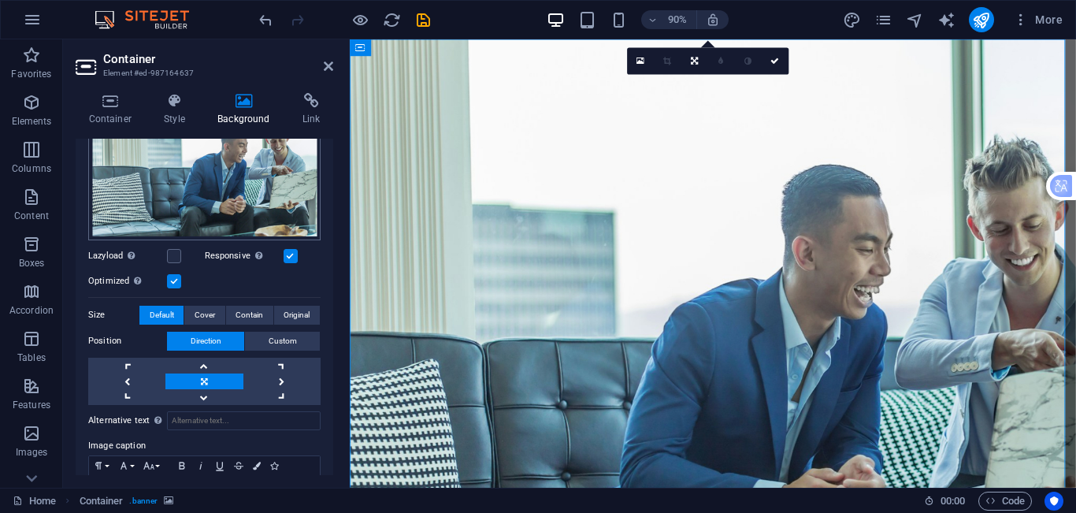
scroll to position [265, 0]
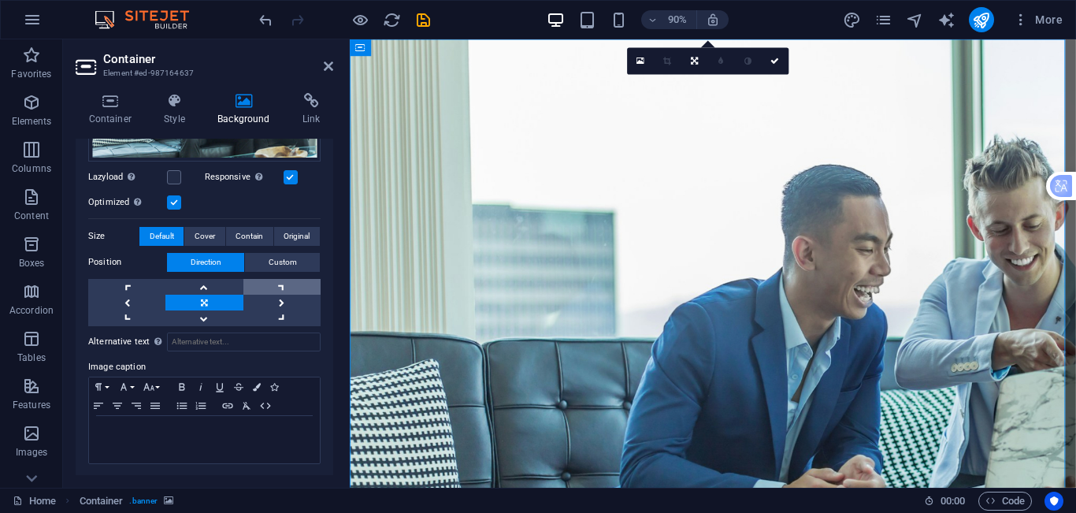
click at [284, 286] on link at bounding box center [281, 287] width 77 height 16
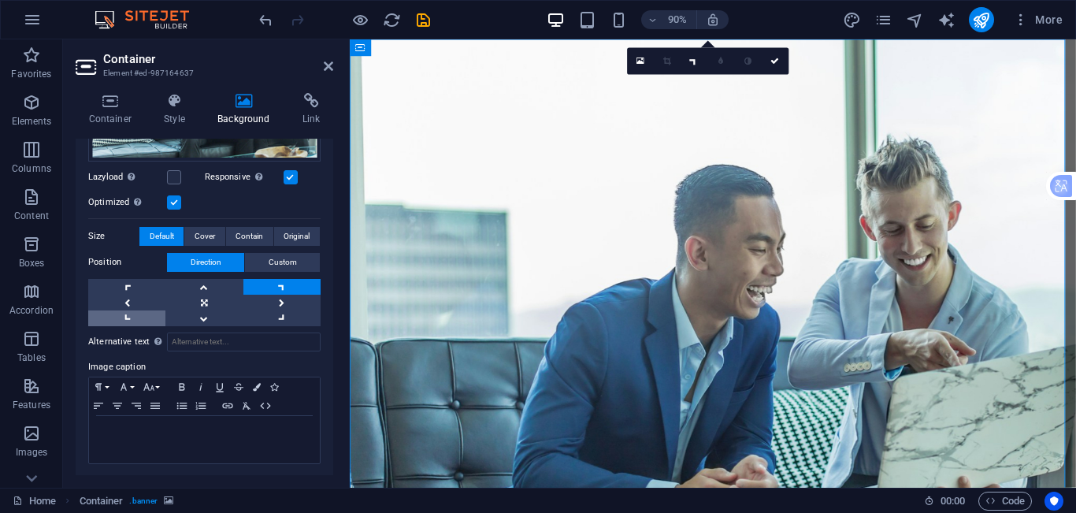
click at [144, 321] on link at bounding box center [126, 318] width 77 height 16
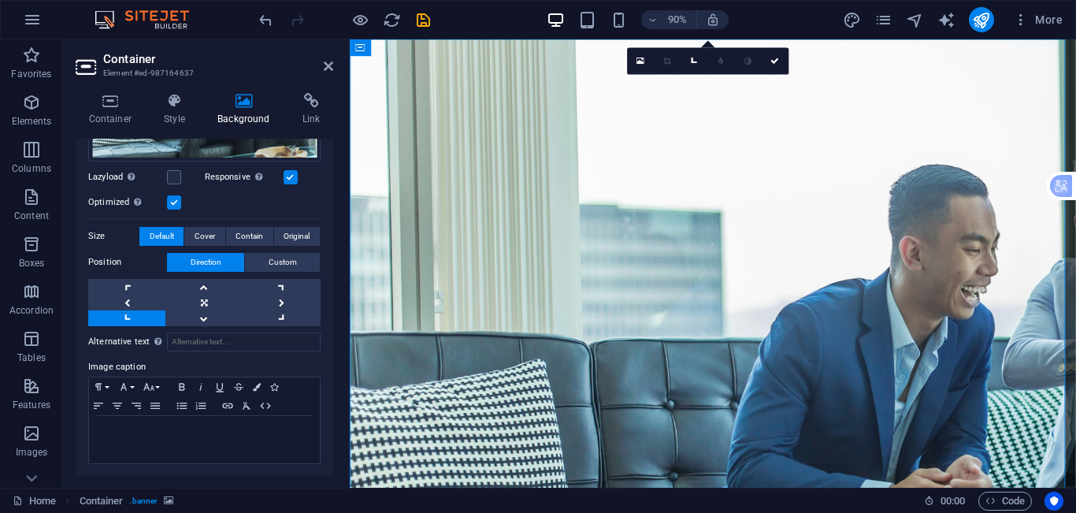
click at [130, 273] on div "Position Direction Custom X offset 50 px rem % vh vw Y offset 50 px rem % vh vw" at bounding box center [204, 289] width 232 height 73
click at [132, 279] on link at bounding box center [126, 287] width 77 height 16
click at [133, 295] on link at bounding box center [126, 303] width 77 height 16
click at [199, 303] on link at bounding box center [203, 303] width 77 height 16
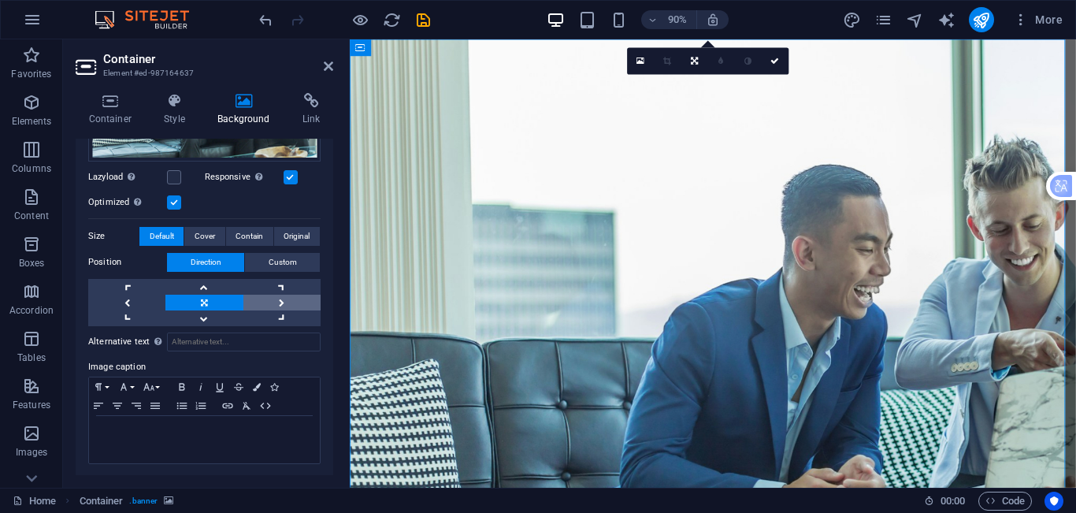
click at [302, 303] on link at bounding box center [281, 303] width 77 height 16
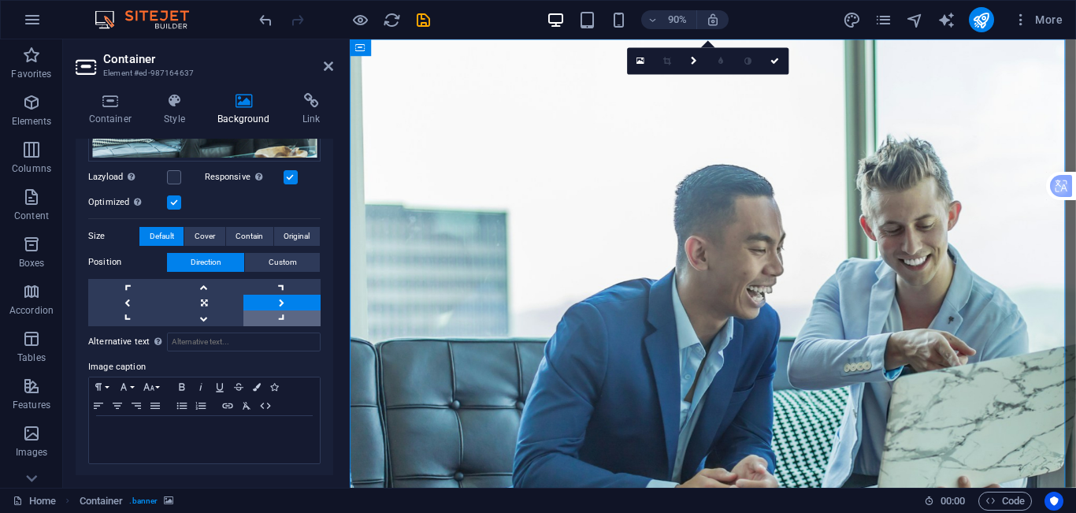
click at [280, 322] on link at bounding box center [281, 318] width 77 height 16
click at [207, 300] on link at bounding box center [203, 303] width 77 height 16
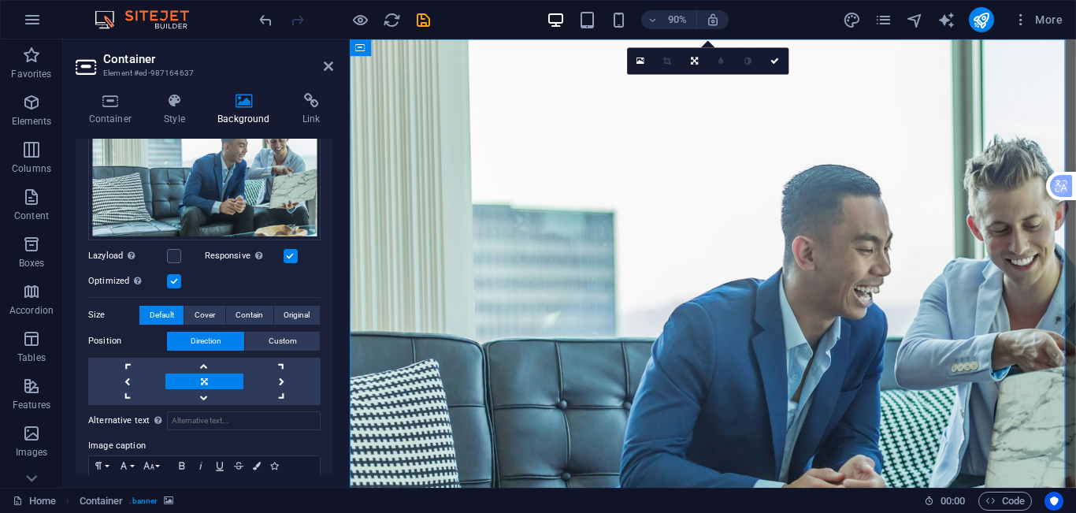
scroll to position [107, 0]
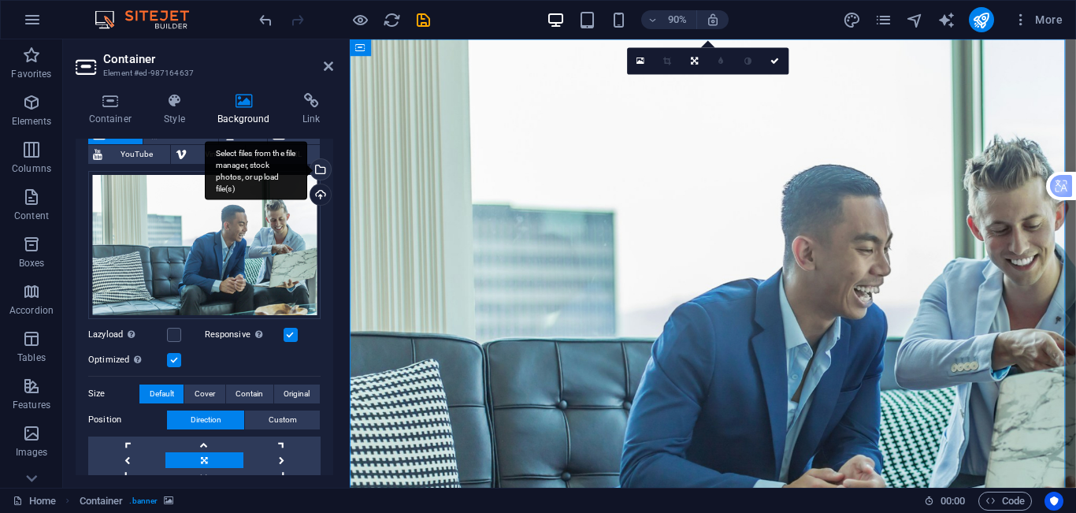
click at [319, 169] on div "Select files from the file manager, stock photos, or upload file(s)" at bounding box center [319, 171] width 24 height 24
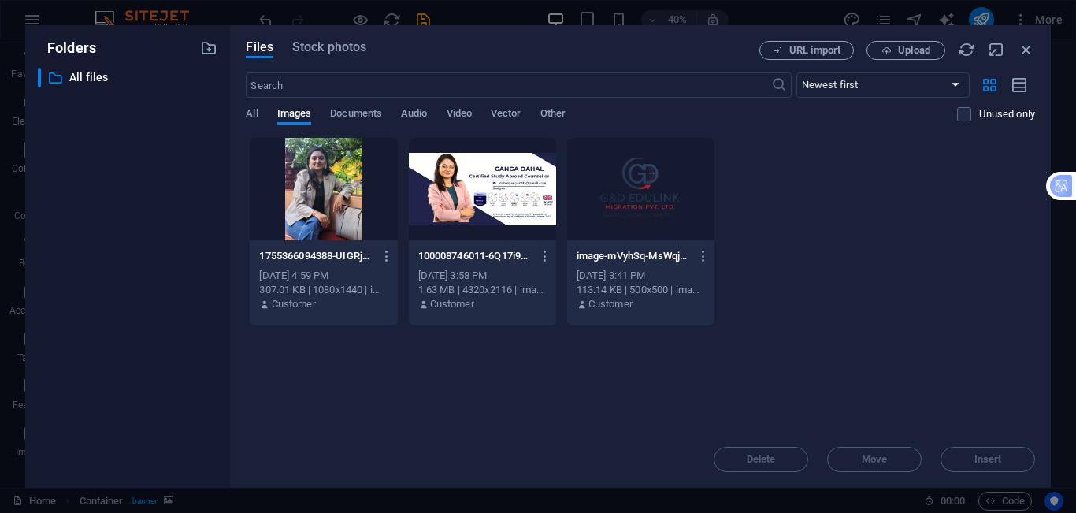
click at [483, 215] on div at bounding box center [482, 189] width 147 height 102
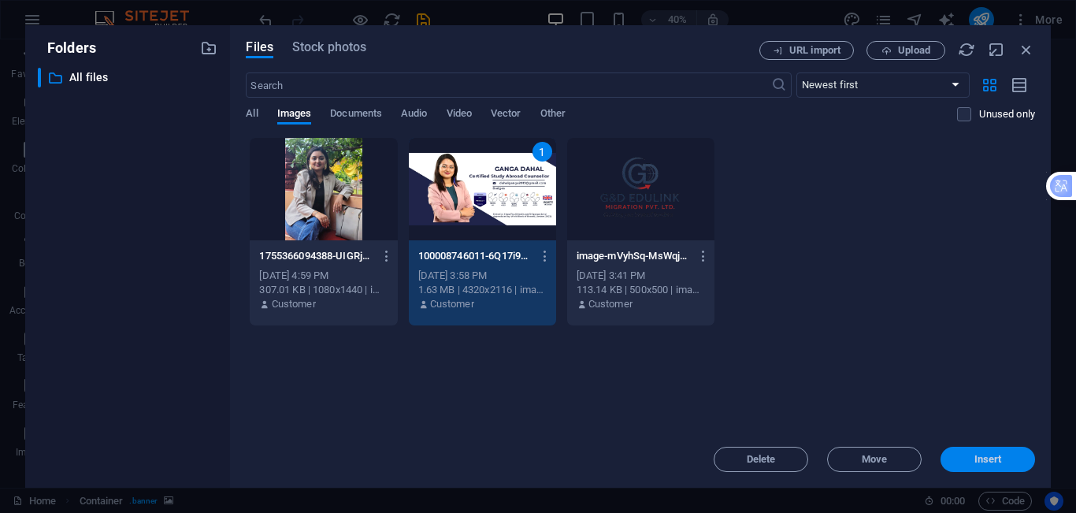
click at [981, 464] on span "Insert" at bounding box center [988, 458] width 28 height 9
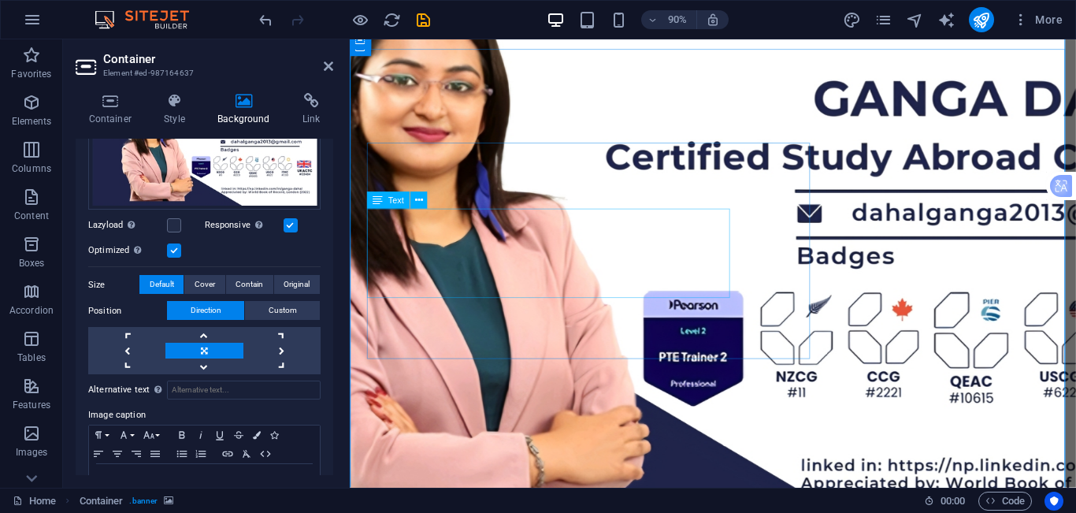
scroll to position [0, 0]
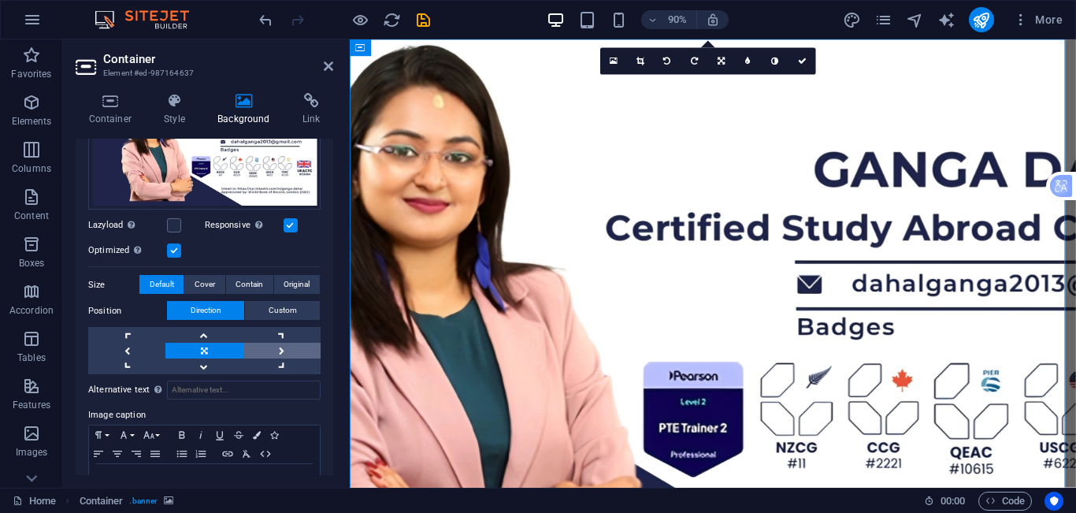
click at [303, 350] on link at bounding box center [281, 351] width 77 height 16
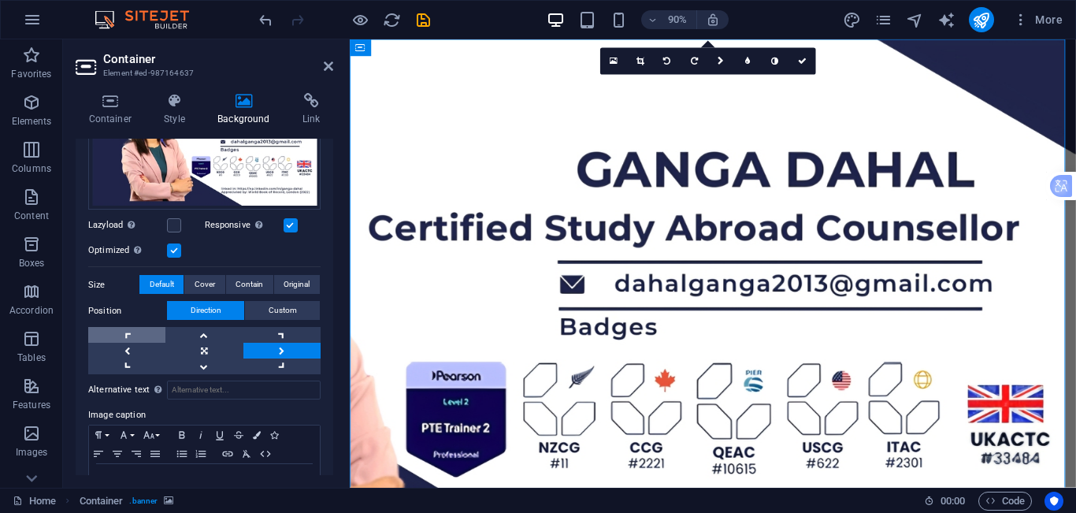
click at [141, 339] on link at bounding box center [126, 335] width 77 height 16
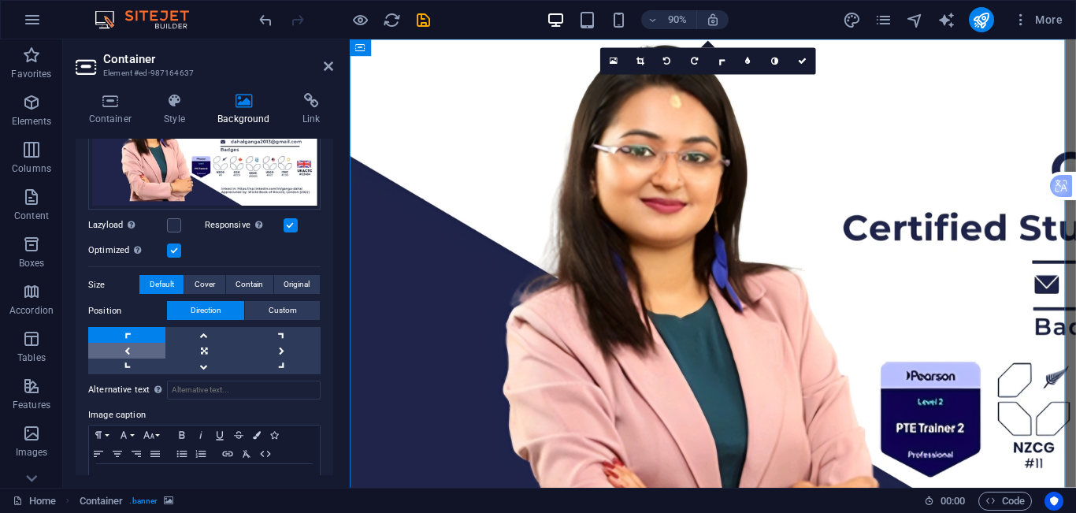
click at [138, 343] on link at bounding box center [126, 351] width 77 height 16
click at [143, 354] on link at bounding box center [126, 351] width 77 height 16
click at [146, 361] on link at bounding box center [126, 366] width 77 height 16
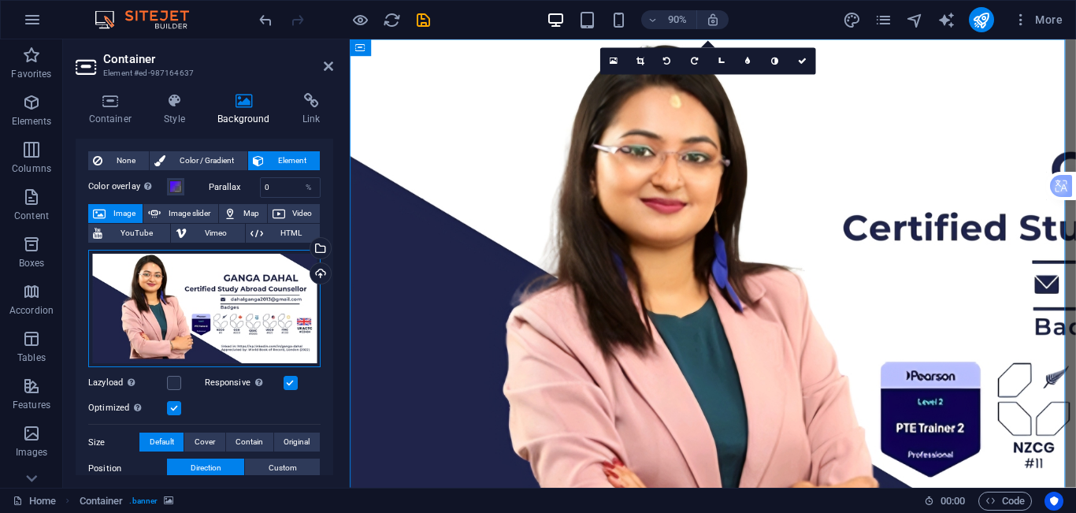
click at [184, 279] on div "Drag files here, click to choose files or select files from Files or our free s…" at bounding box center [204, 309] width 232 height 118
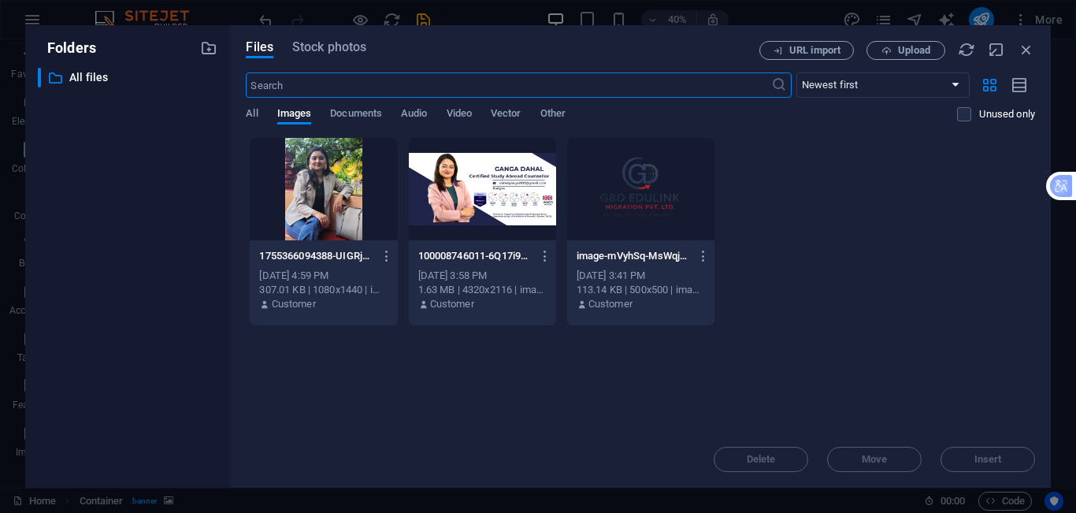
click at [656, 193] on div at bounding box center [640, 189] width 147 height 102
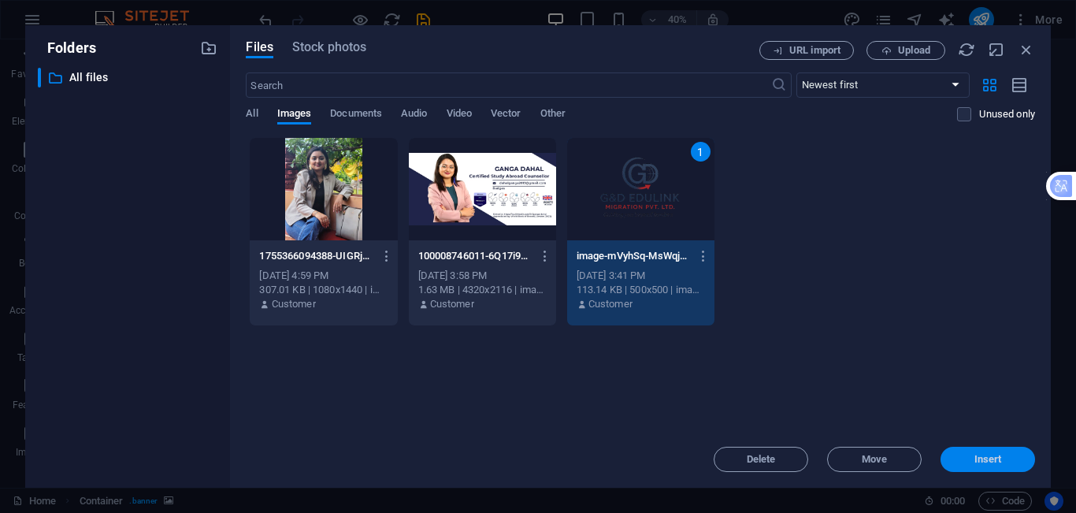
click at [1001, 451] on button "Insert" at bounding box center [987, 459] width 95 height 25
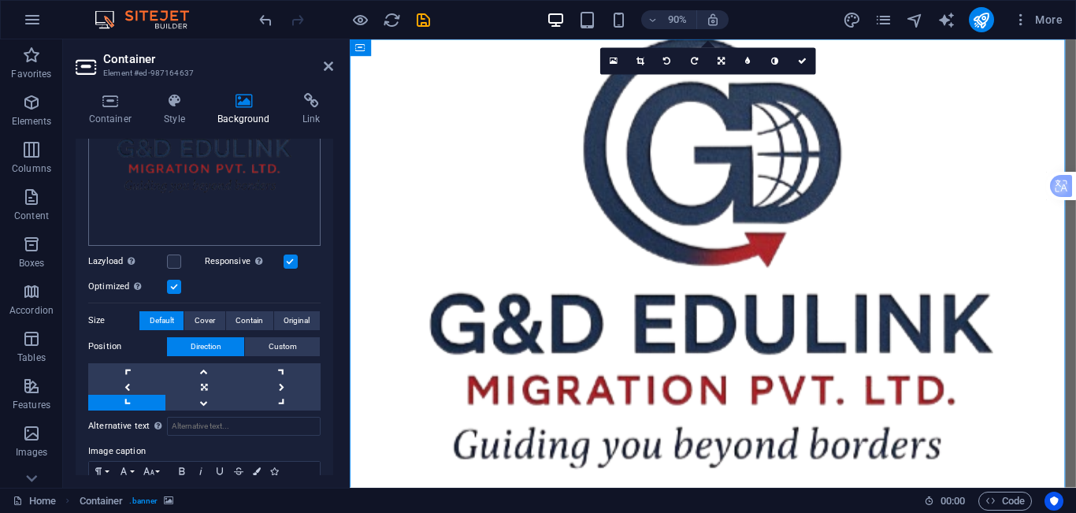
scroll to position [348, 0]
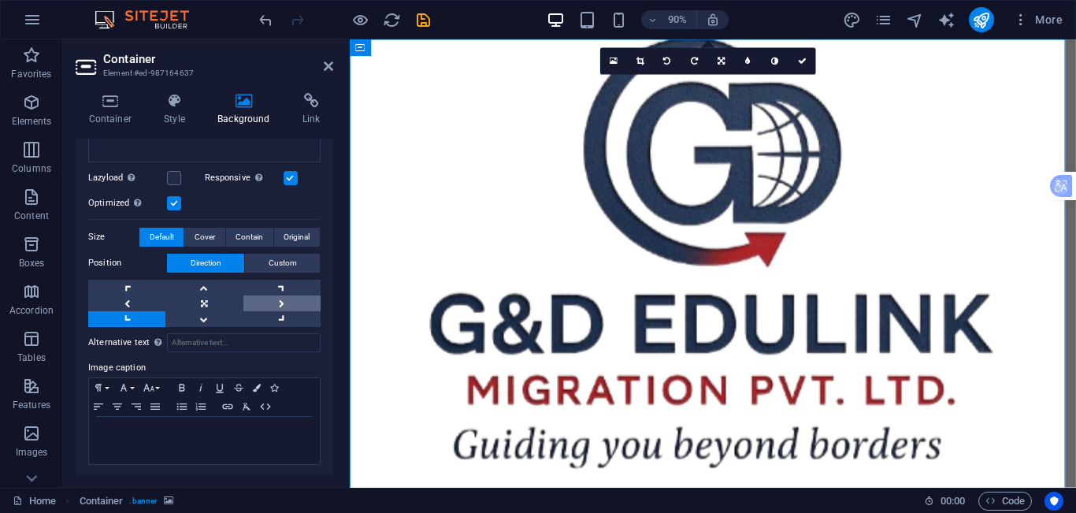
click at [287, 303] on link at bounding box center [281, 303] width 77 height 16
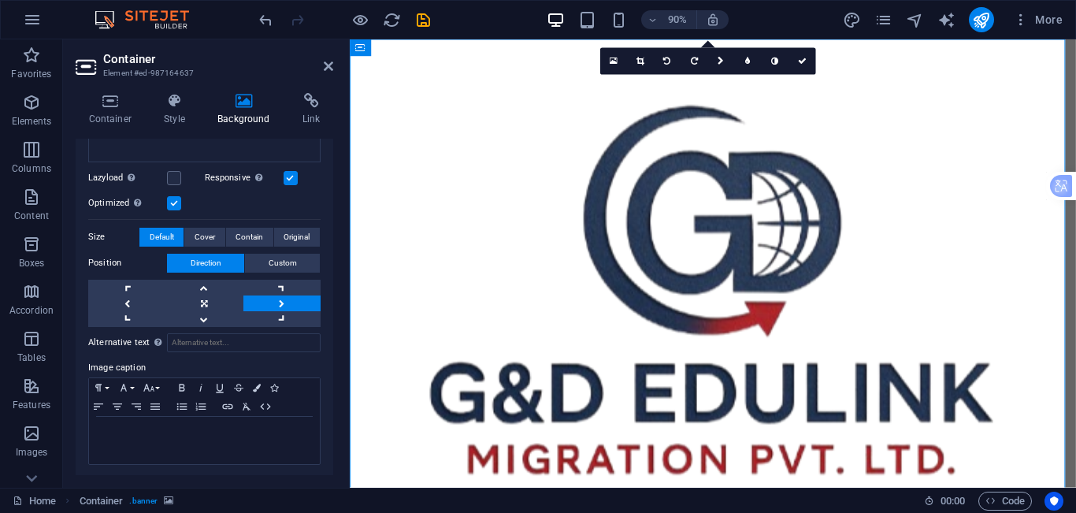
click at [287, 303] on link at bounding box center [281, 303] width 77 height 16
click at [291, 319] on link at bounding box center [281, 319] width 77 height 16
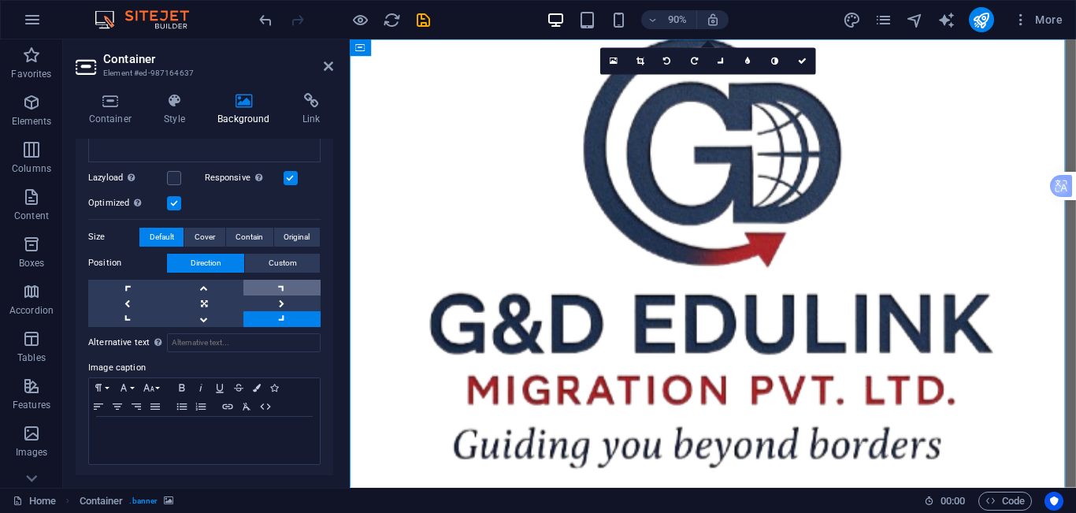
click at [292, 289] on link at bounding box center [281, 288] width 77 height 16
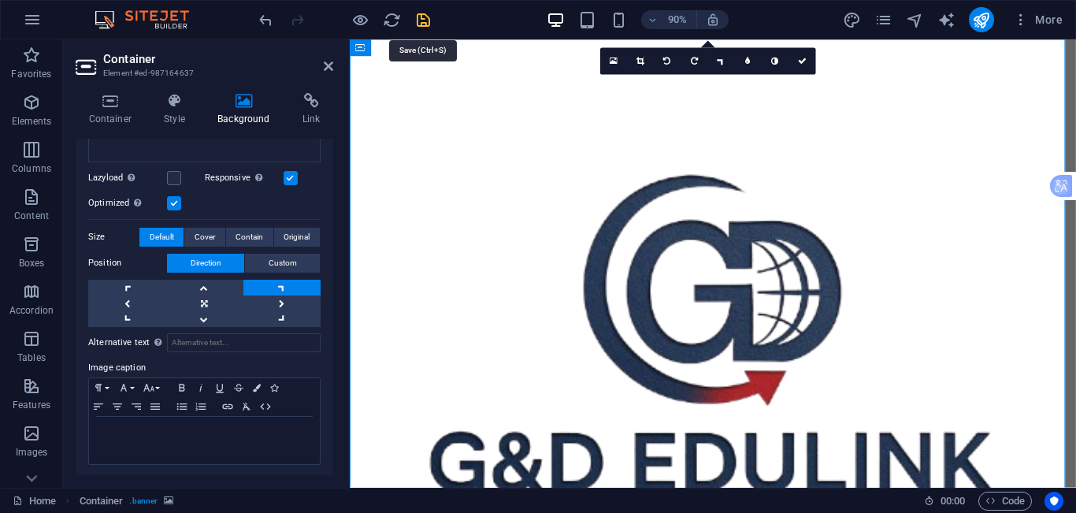
click at [420, 26] on icon "save" at bounding box center [423, 20] width 18 height 18
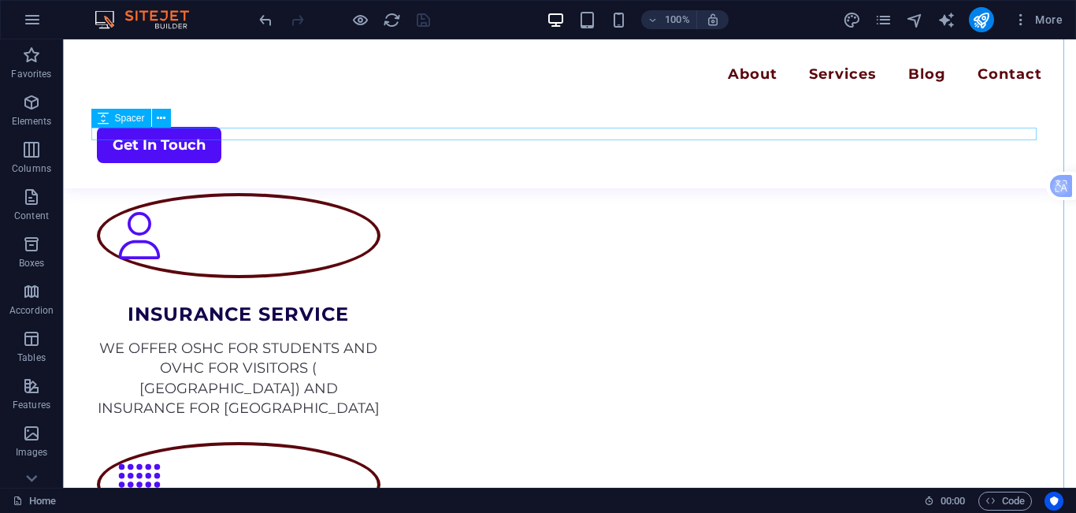
scroll to position [1812, 0]
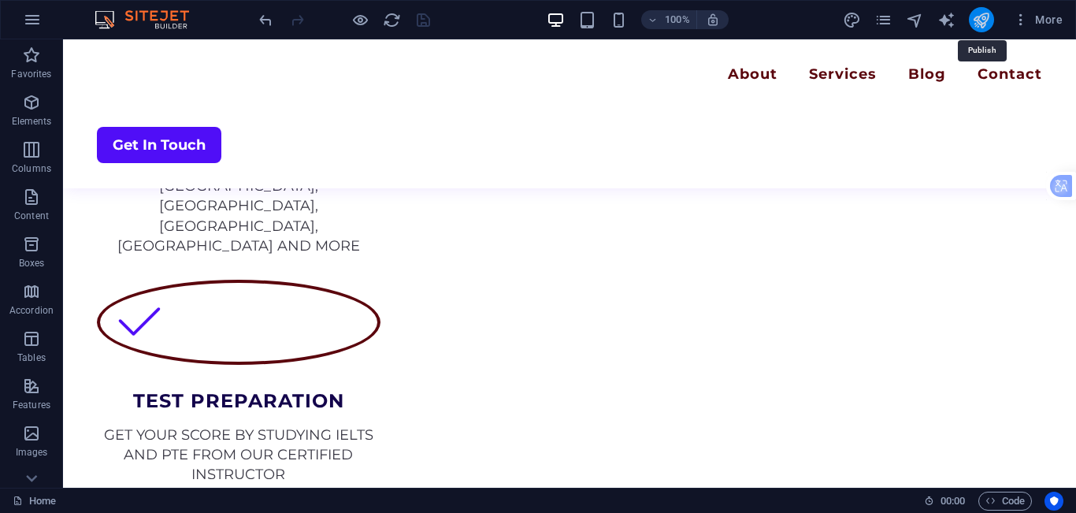
drag, startPoint x: 984, startPoint y: 26, endPoint x: 906, endPoint y: 0, distance: 82.2
click at [984, 26] on icon "publish" at bounding box center [981, 20] width 18 height 18
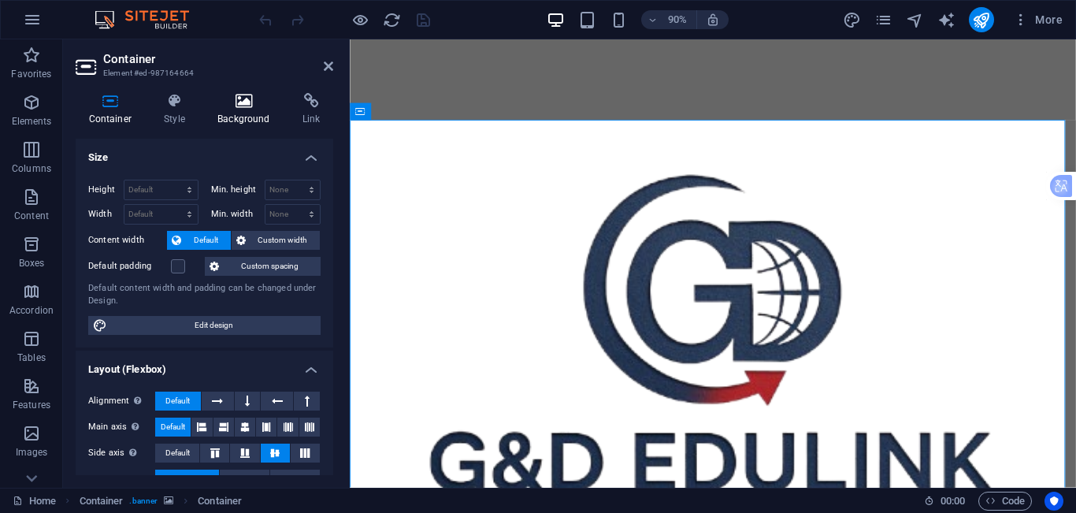
click at [224, 100] on icon at bounding box center [244, 101] width 79 height 16
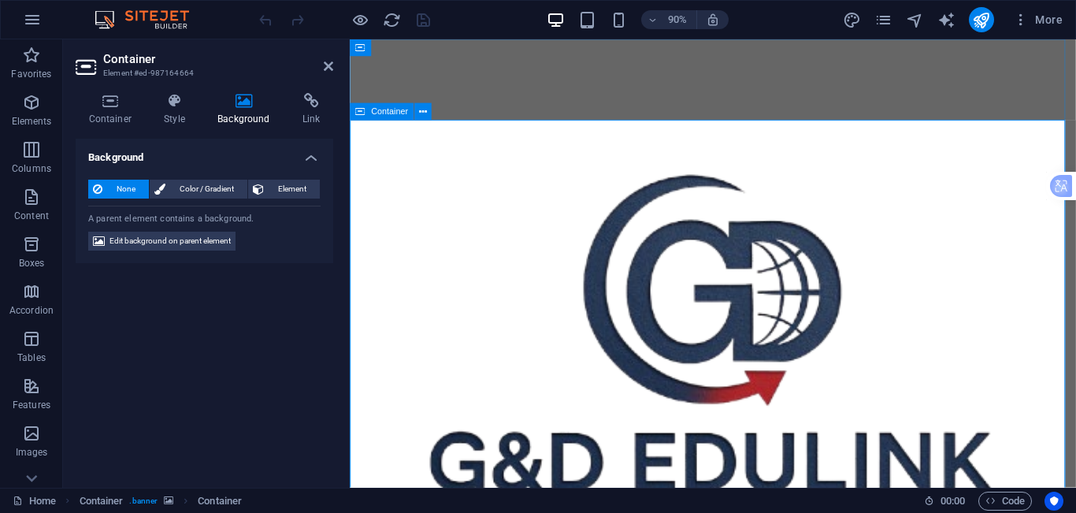
click at [122, 102] on icon at bounding box center [110, 101] width 69 height 16
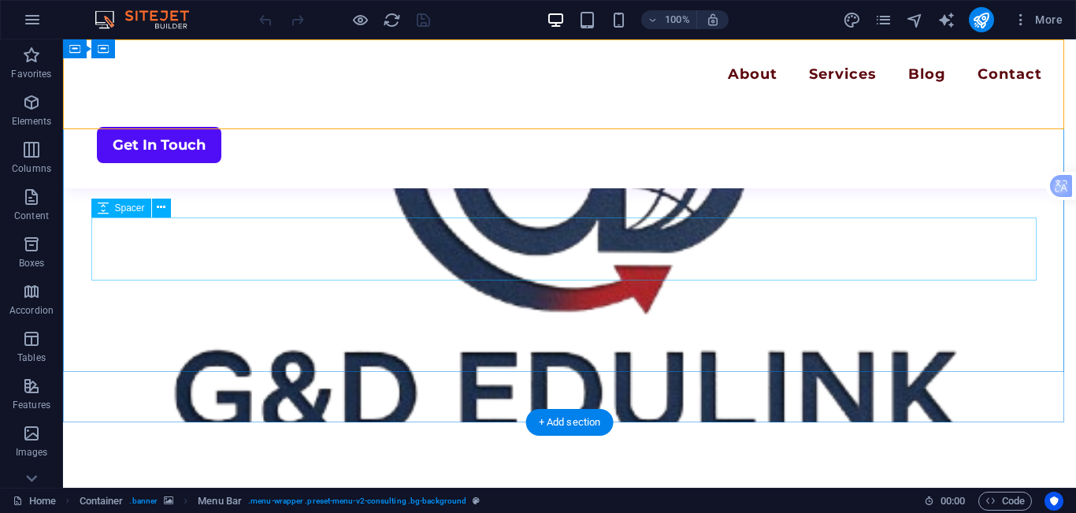
scroll to position [79, 0]
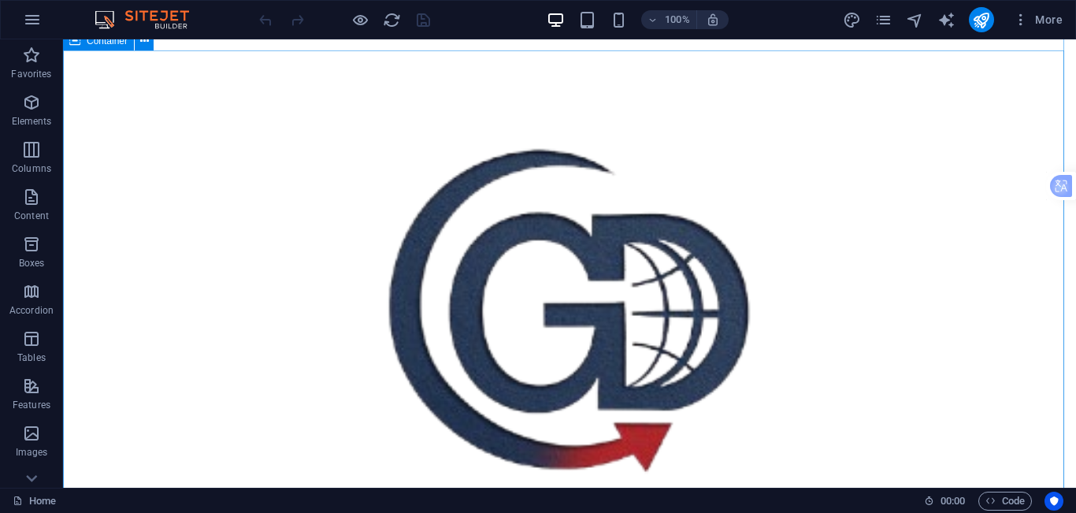
click at [142, 43] on icon at bounding box center [144, 41] width 9 height 17
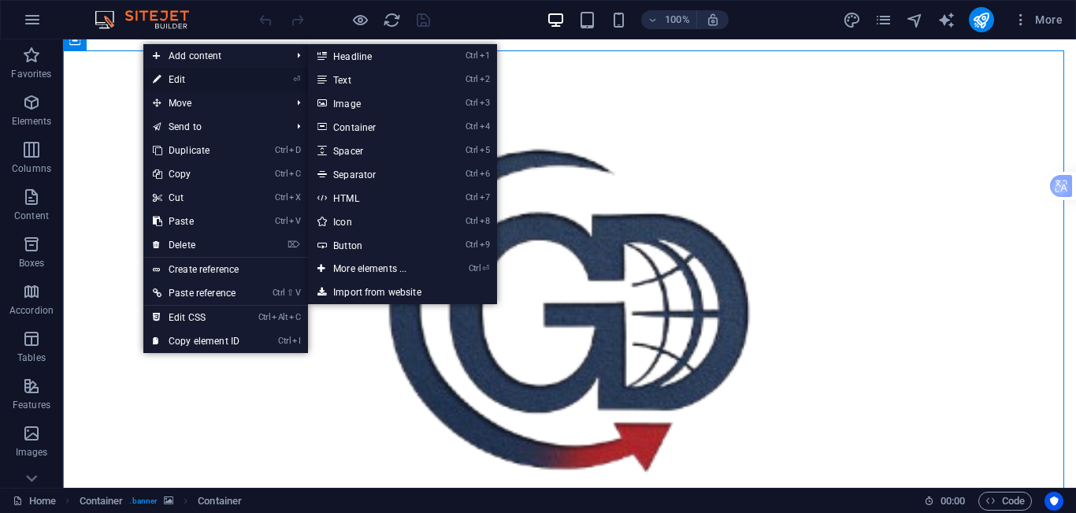
click at [214, 80] on link "⏎ Edit" at bounding box center [196, 80] width 106 height 24
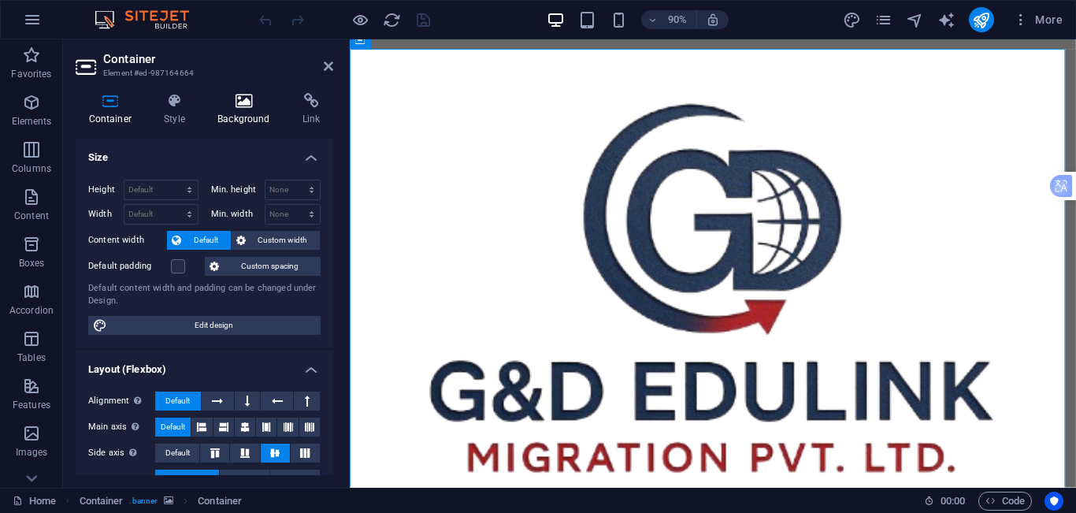
click at [243, 115] on h4 "Background" at bounding box center [247, 109] width 85 height 33
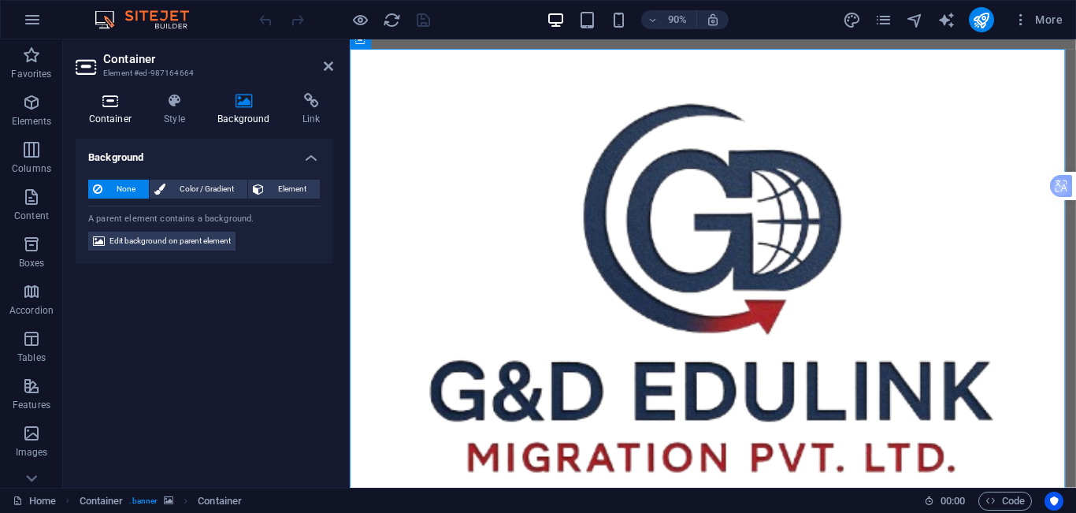
click at [113, 106] on icon at bounding box center [110, 101] width 69 height 16
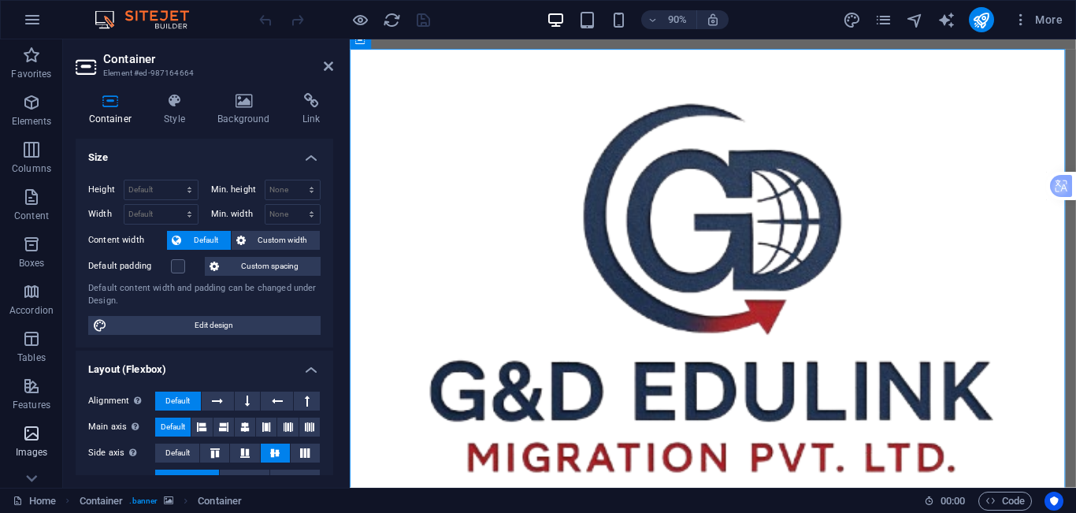
click at [35, 436] on icon "button" at bounding box center [31, 433] width 19 height 19
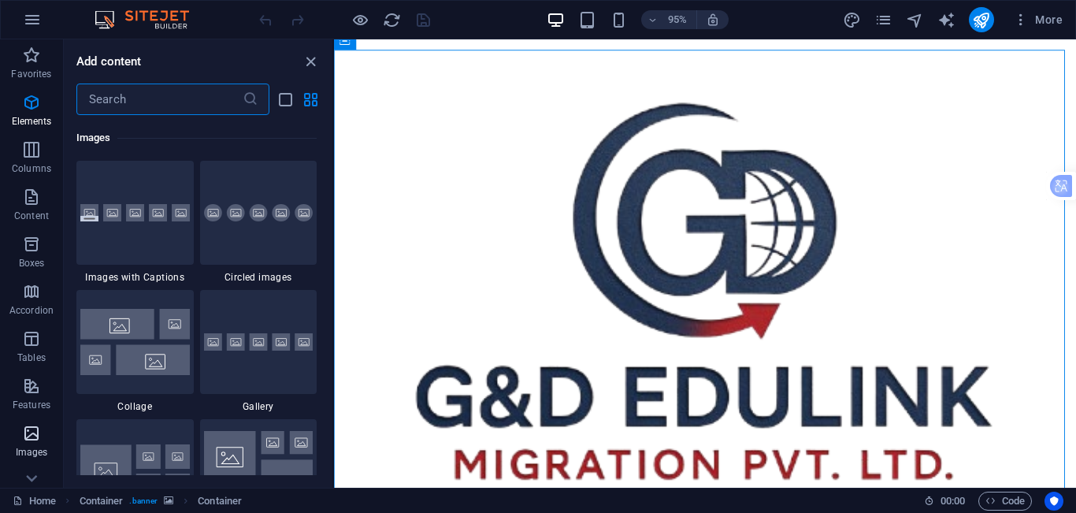
scroll to position [7986, 0]
click at [43, 72] on p "Favorites" at bounding box center [31, 74] width 40 height 13
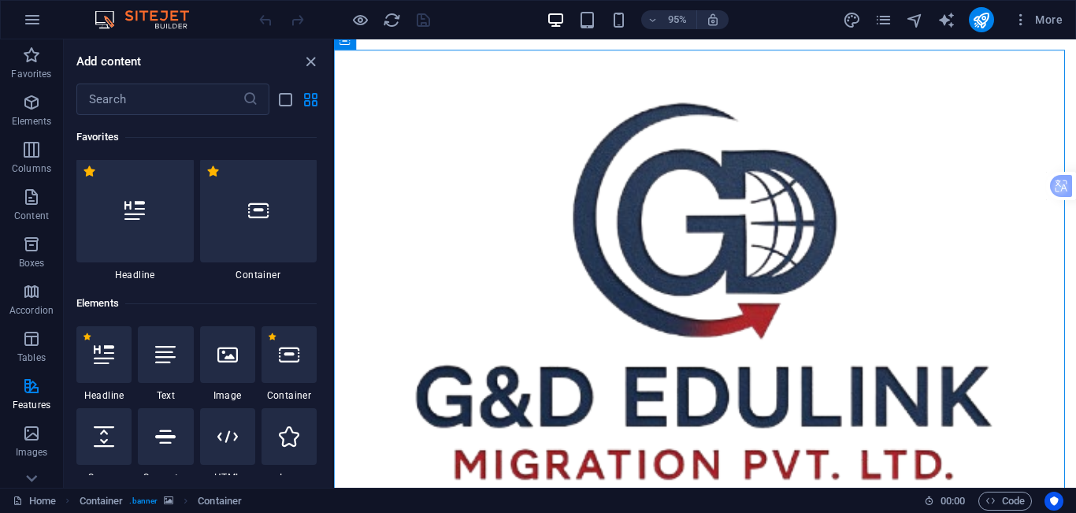
scroll to position [0, 0]
click at [313, 57] on icon "close panel" at bounding box center [311, 62] width 18 height 18
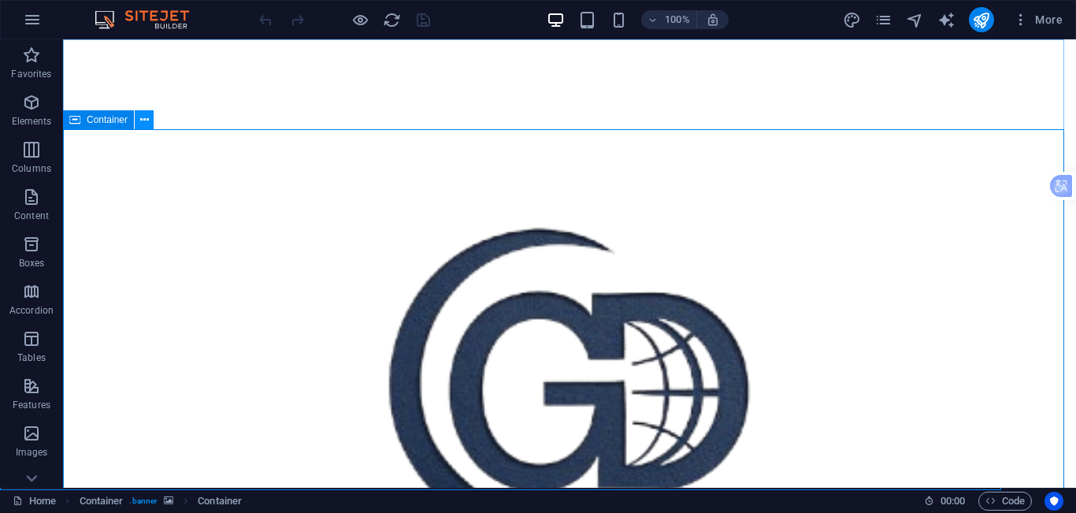
click at [147, 112] on icon at bounding box center [144, 120] width 9 height 17
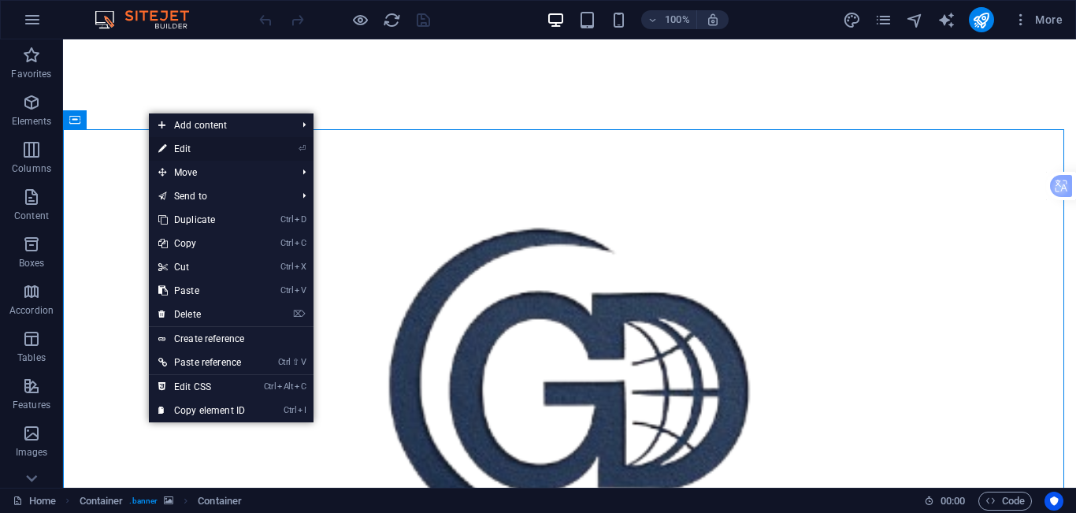
click at [207, 148] on link "⏎ Edit" at bounding box center [202, 149] width 106 height 24
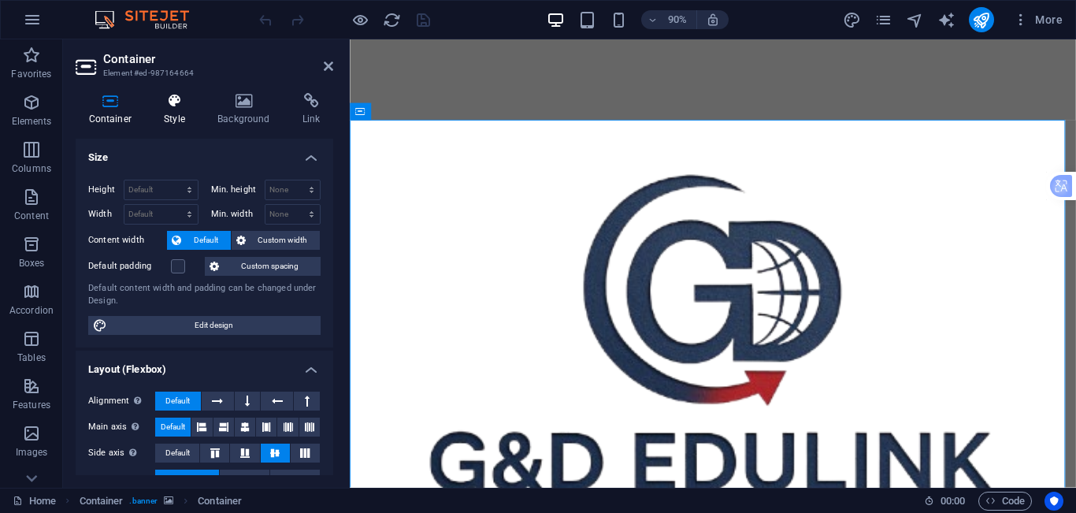
click at [166, 113] on h4 "Style" at bounding box center [178, 109] width 54 height 33
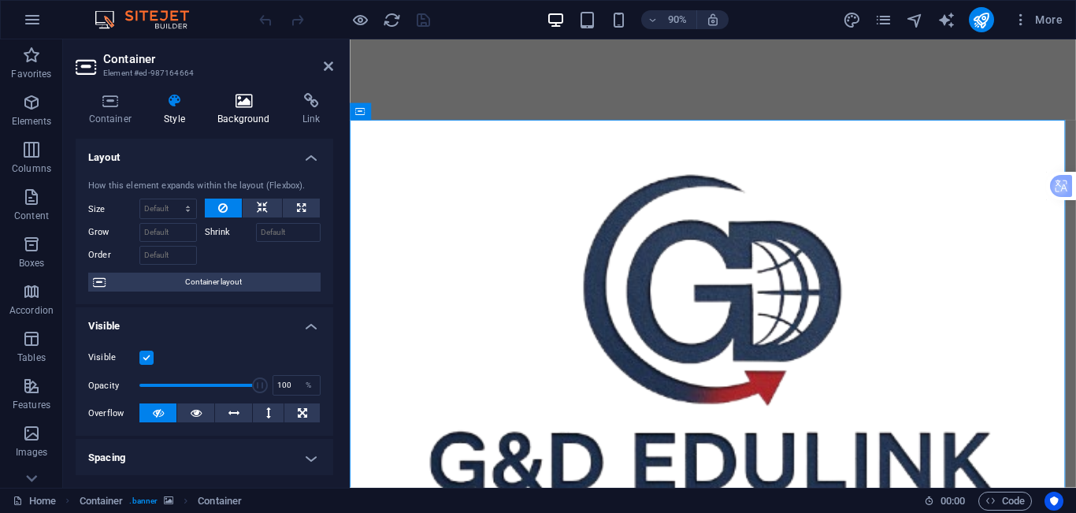
click at [248, 124] on h4 "Background" at bounding box center [247, 109] width 85 height 33
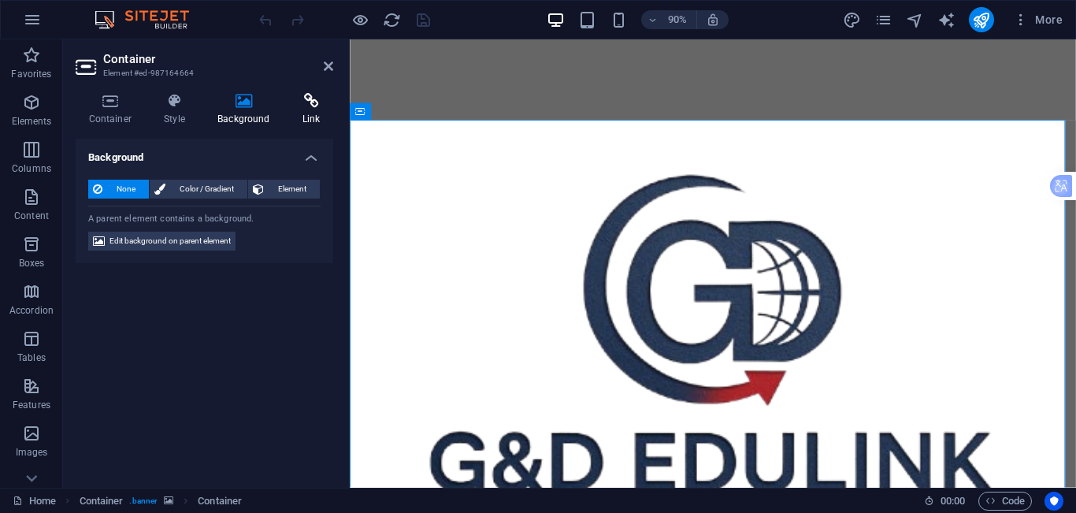
click at [302, 120] on h4 "Link" at bounding box center [311, 109] width 44 height 33
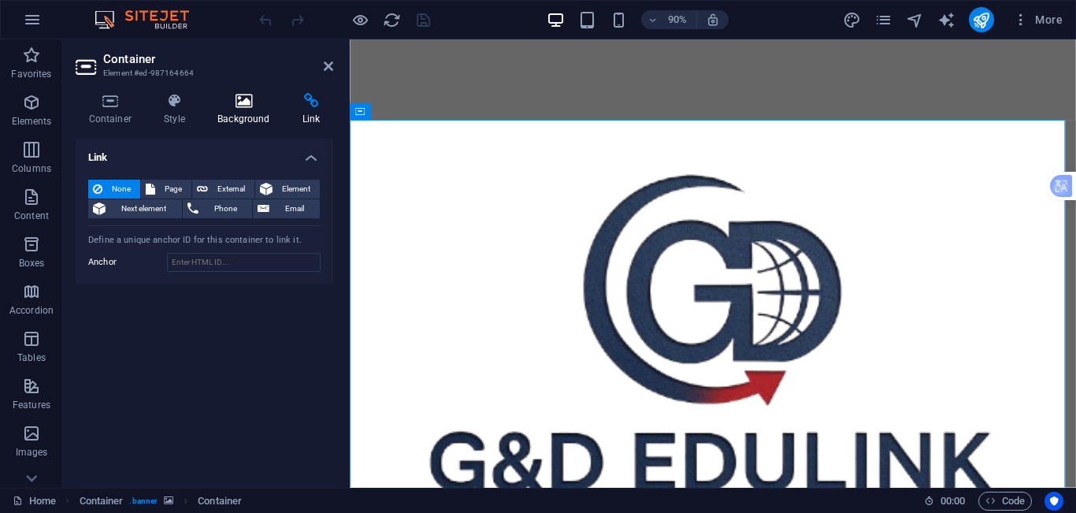
click at [251, 106] on icon at bounding box center [244, 101] width 79 height 16
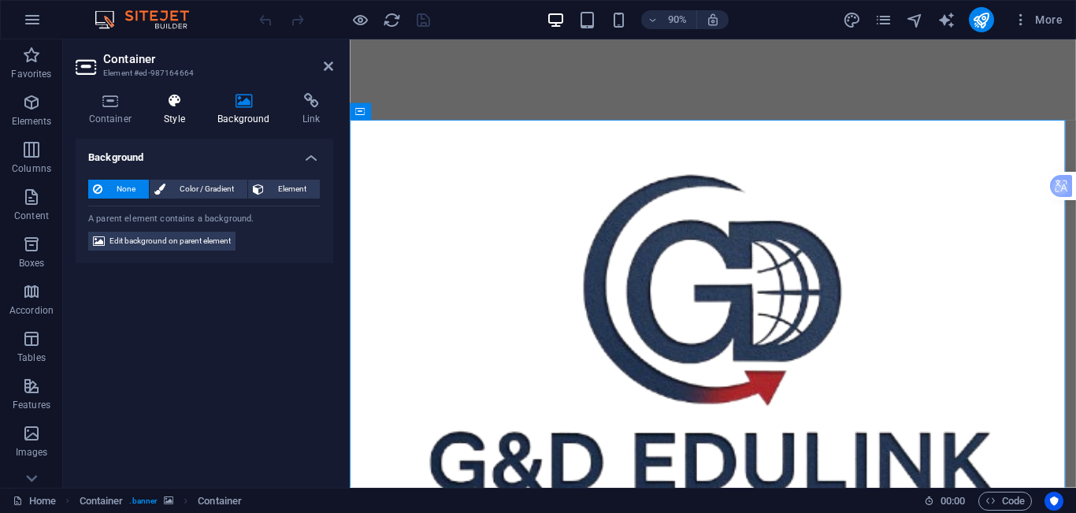
click at [190, 115] on h4 "Style" at bounding box center [178, 109] width 54 height 33
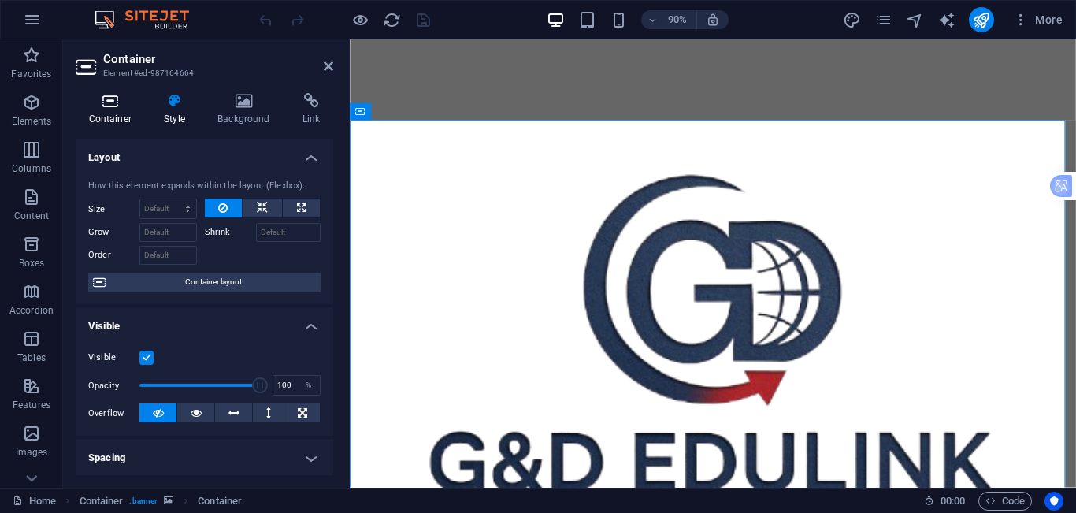
click at [94, 122] on h4 "Container" at bounding box center [114, 109] width 76 height 33
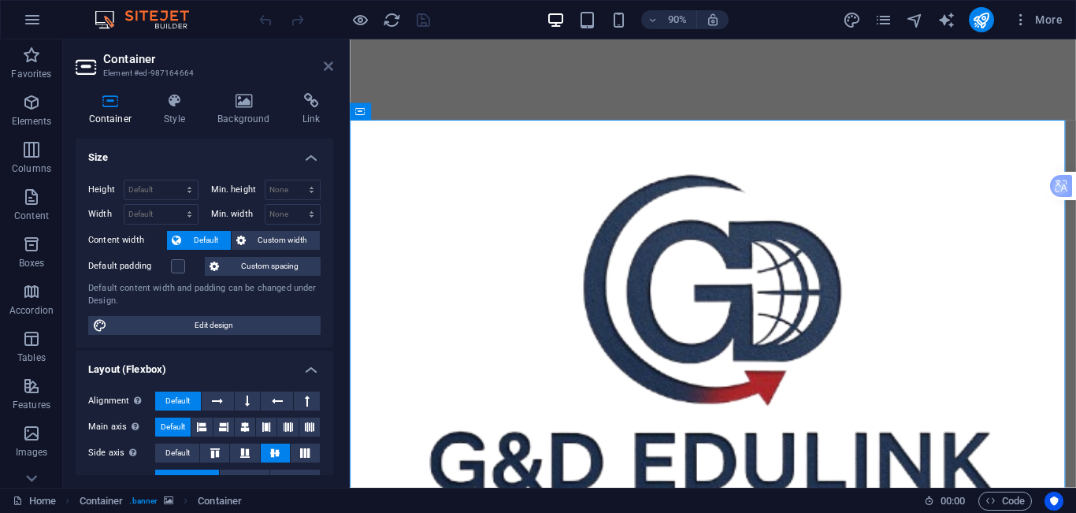
drag, startPoint x: 327, startPoint y: 64, endPoint x: 247, endPoint y: 24, distance: 88.8
click at [327, 64] on icon at bounding box center [328, 66] width 9 height 13
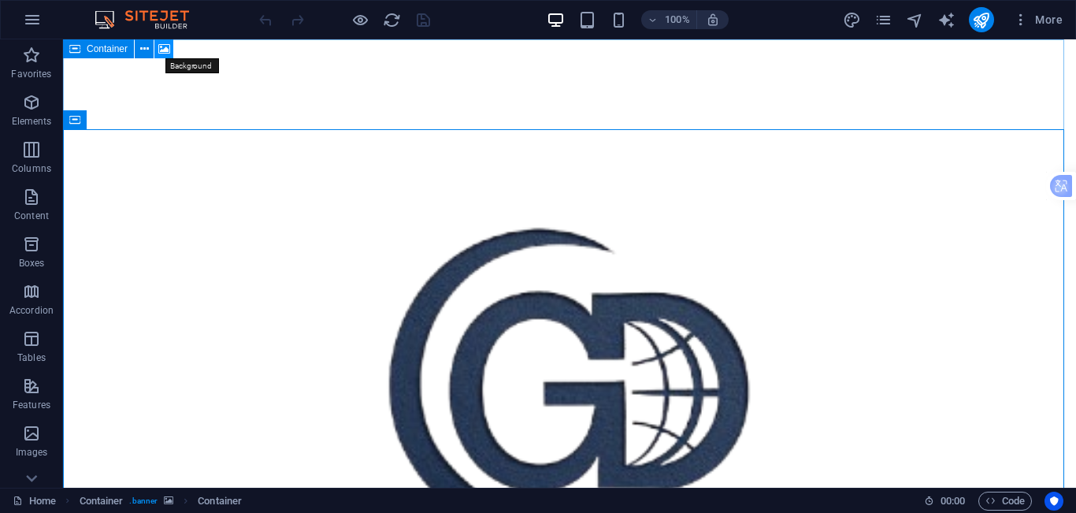
click at [163, 47] on icon at bounding box center [164, 49] width 12 height 17
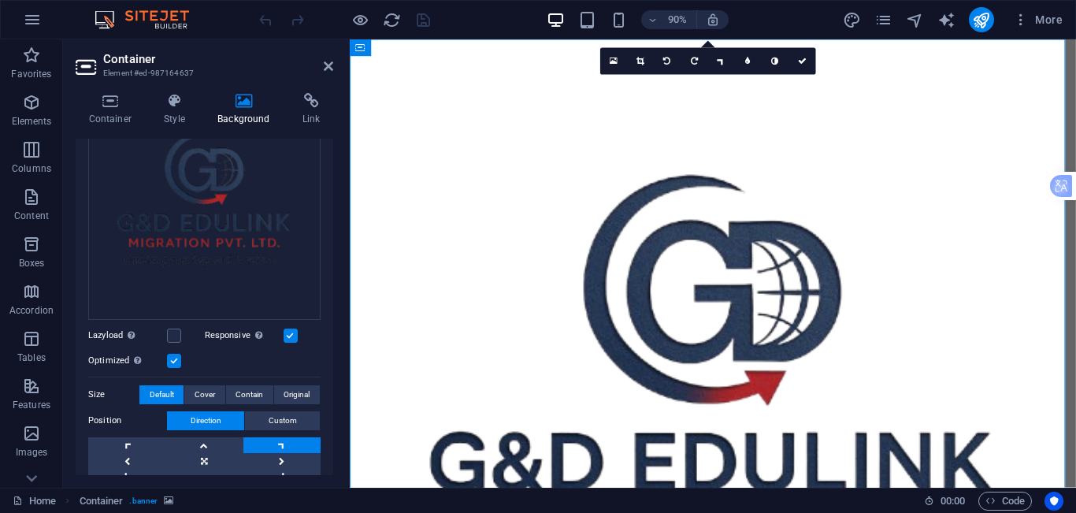
scroll to position [269, 0]
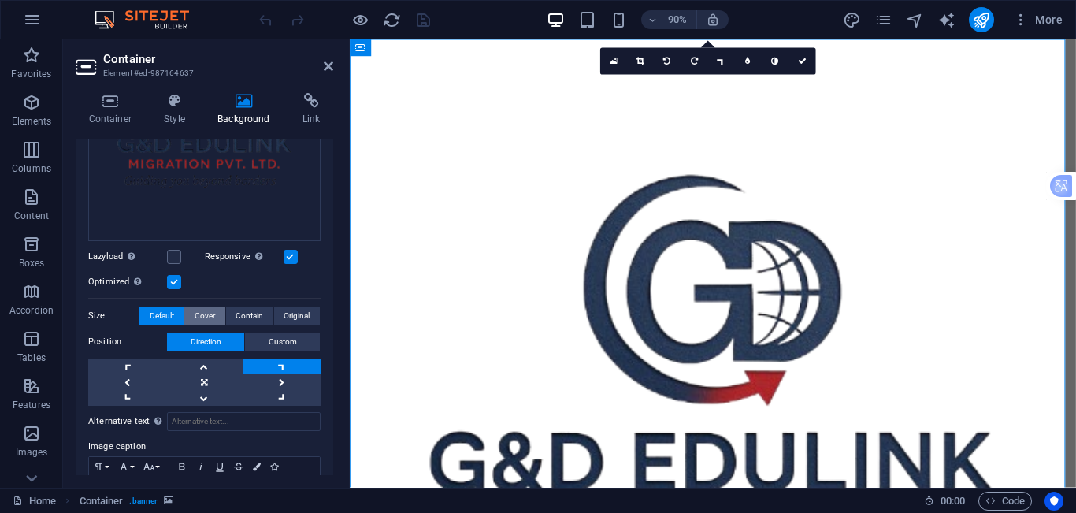
click at [199, 306] on span "Cover" at bounding box center [205, 315] width 20 height 19
click at [247, 310] on span "Contain" at bounding box center [249, 315] width 28 height 19
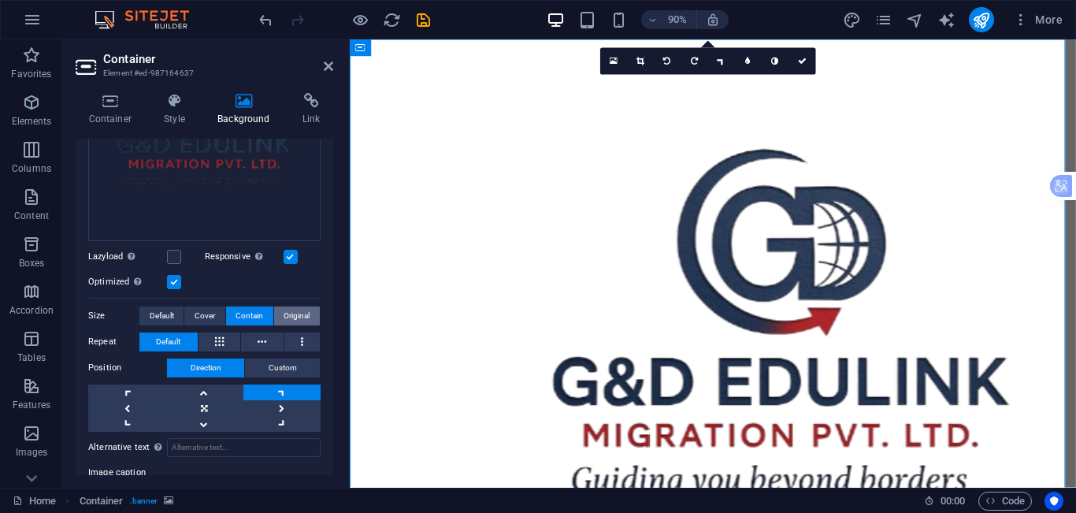
click at [292, 312] on span "Original" at bounding box center [297, 315] width 26 height 19
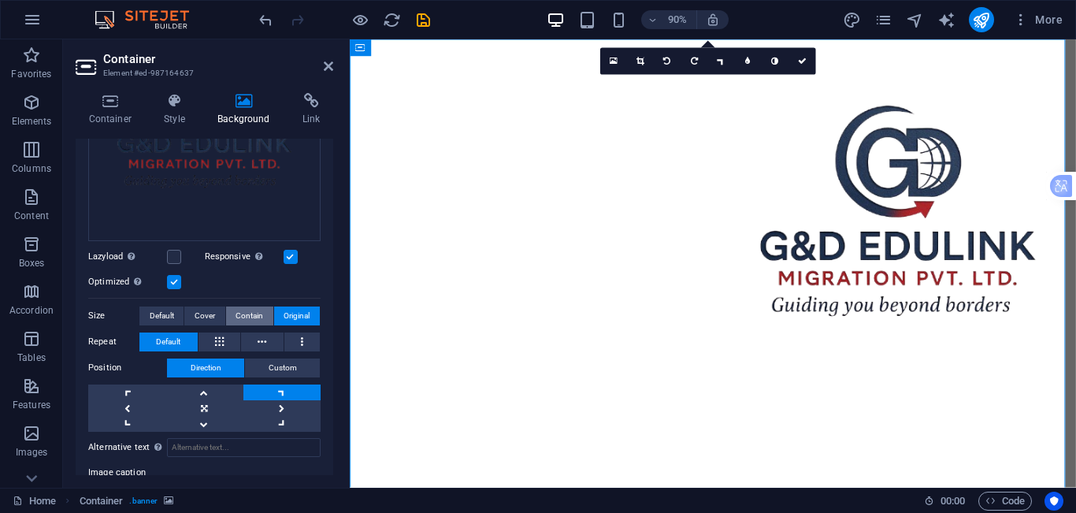
click at [240, 315] on span "Contain" at bounding box center [249, 315] width 28 height 19
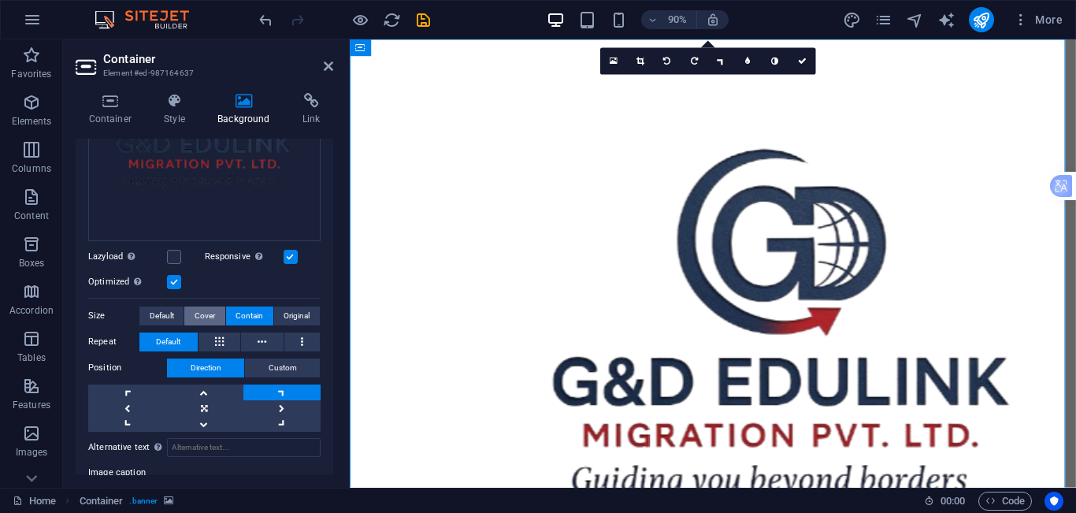
click at [215, 313] on button "Cover" at bounding box center [204, 315] width 40 height 19
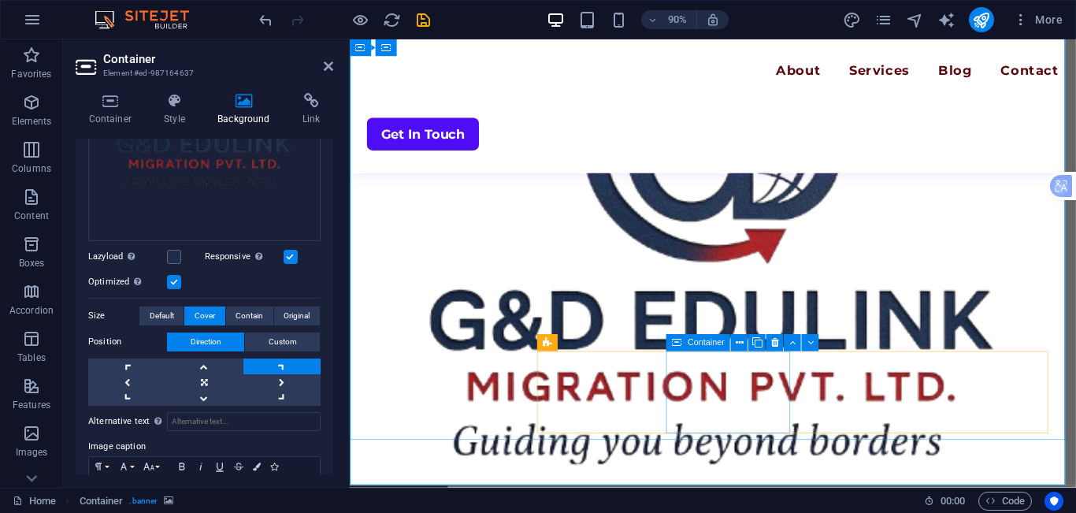
scroll to position [236, 0]
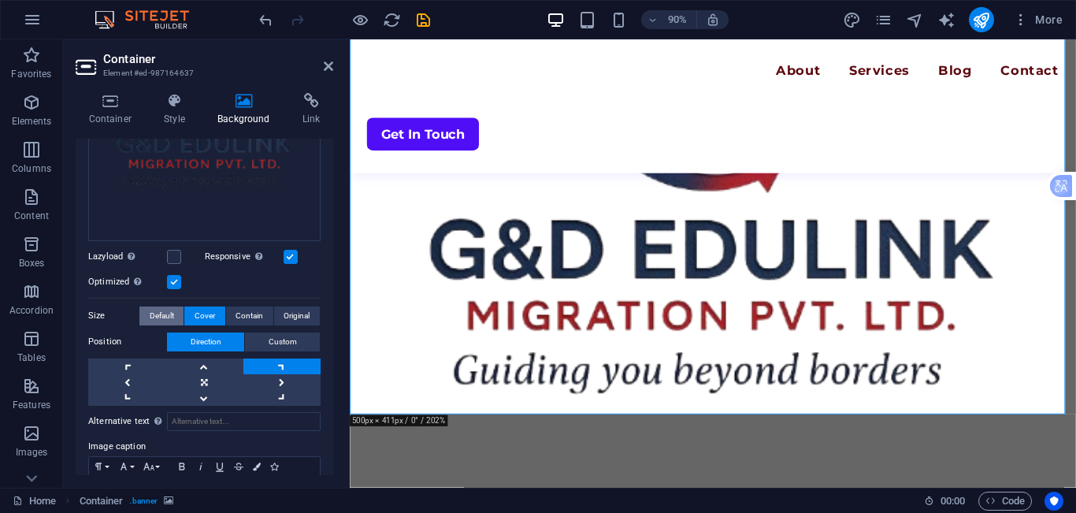
click at [163, 310] on span "Default" at bounding box center [162, 315] width 24 height 19
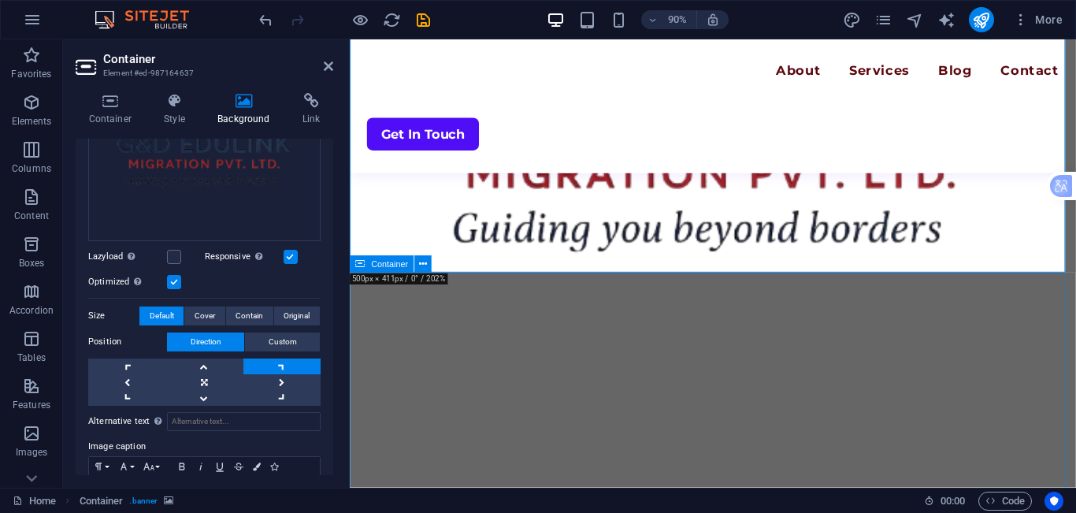
scroll to position [79, 0]
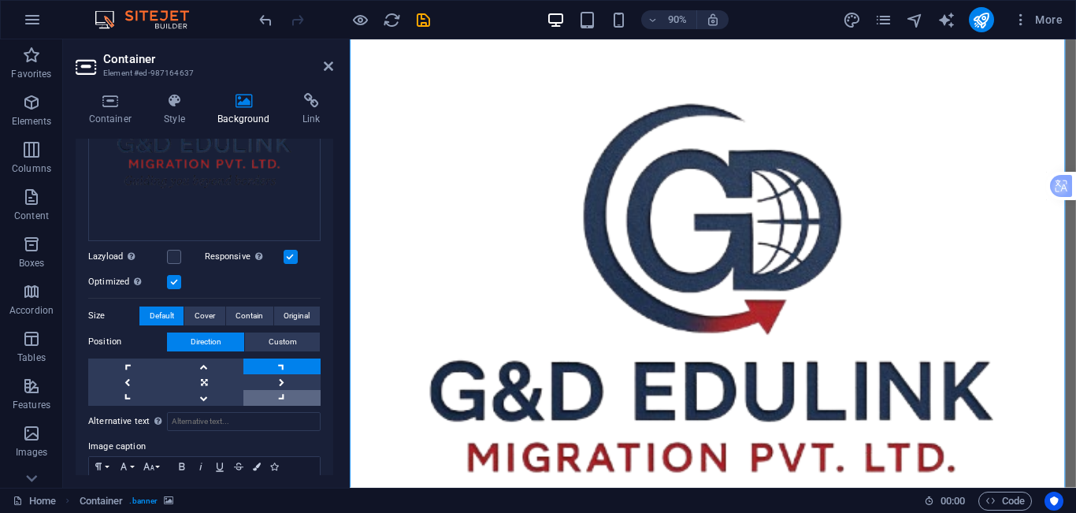
click at [278, 390] on link at bounding box center [281, 398] width 77 height 16
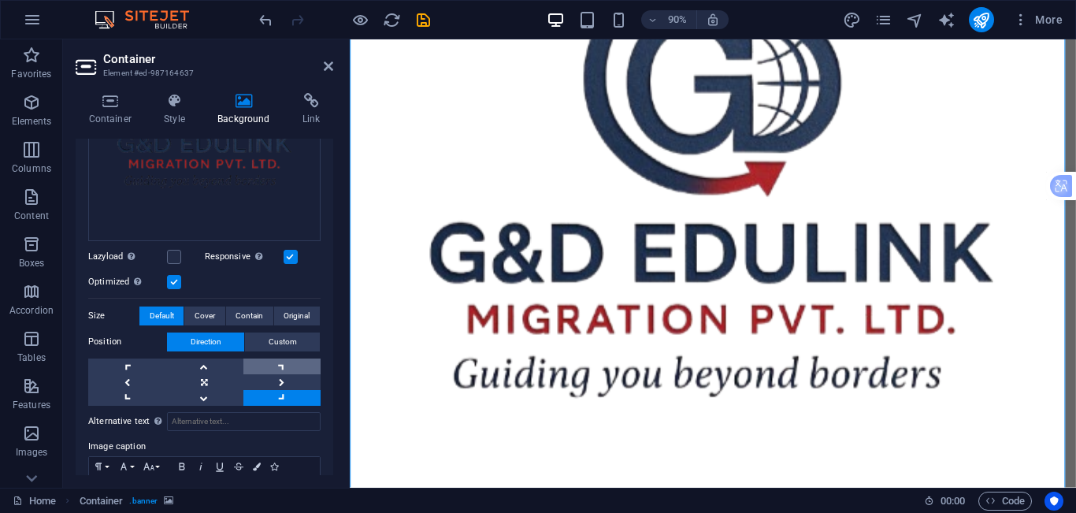
click at [281, 369] on link at bounding box center [281, 366] width 77 height 16
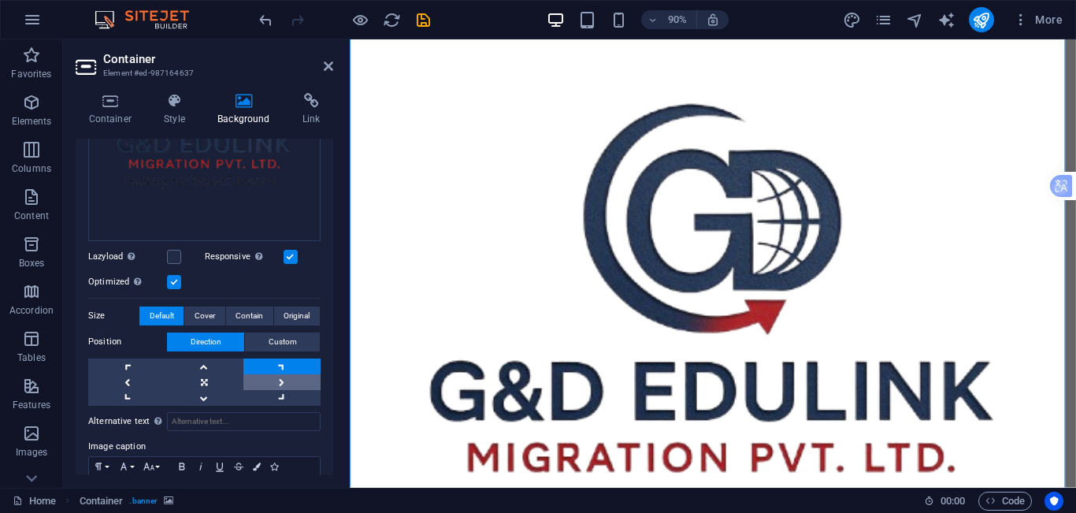
click at [289, 375] on link at bounding box center [281, 382] width 77 height 16
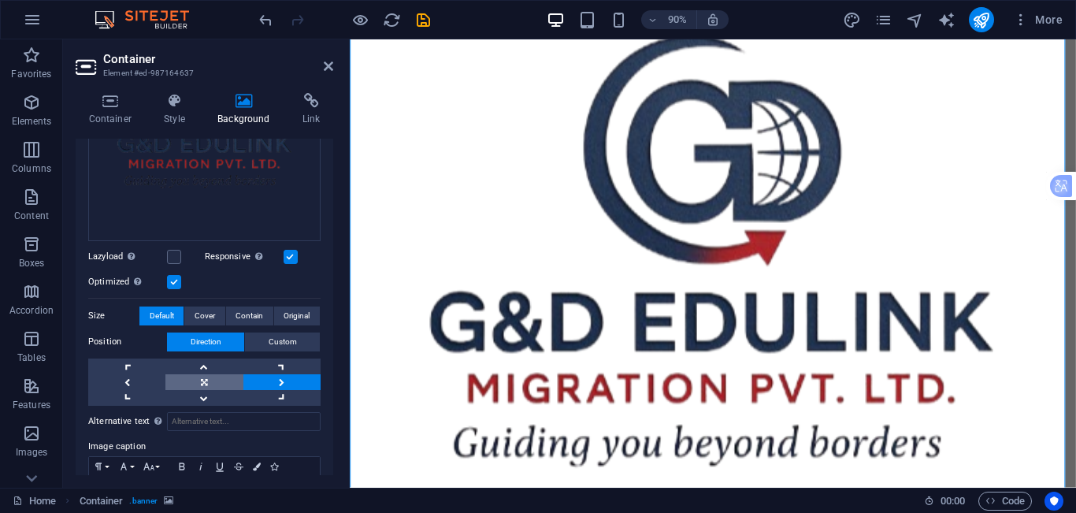
click at [172, 375] on link at bounding box center [203, 382] width 77 height 16
click at [146, 375] on link at bounding box center [126, 382] width 77 height 16
click at [281, 381] on link at bounding box center [281, 382] width 77 height 16
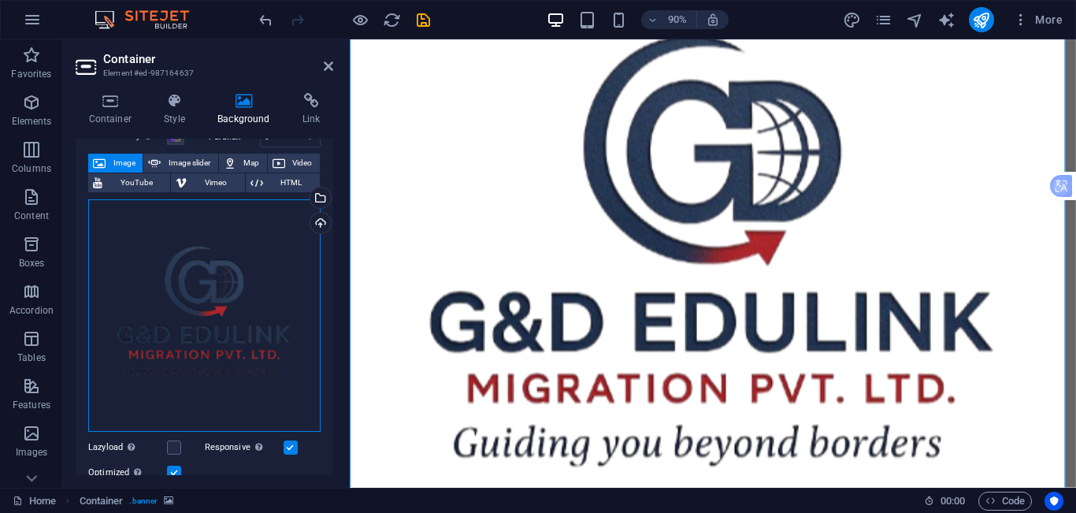
click at [251, 347] on div "Drag files here, click to choose files or select files from Files or our free s…" at bounding box center [204, 315] width 232 height 232
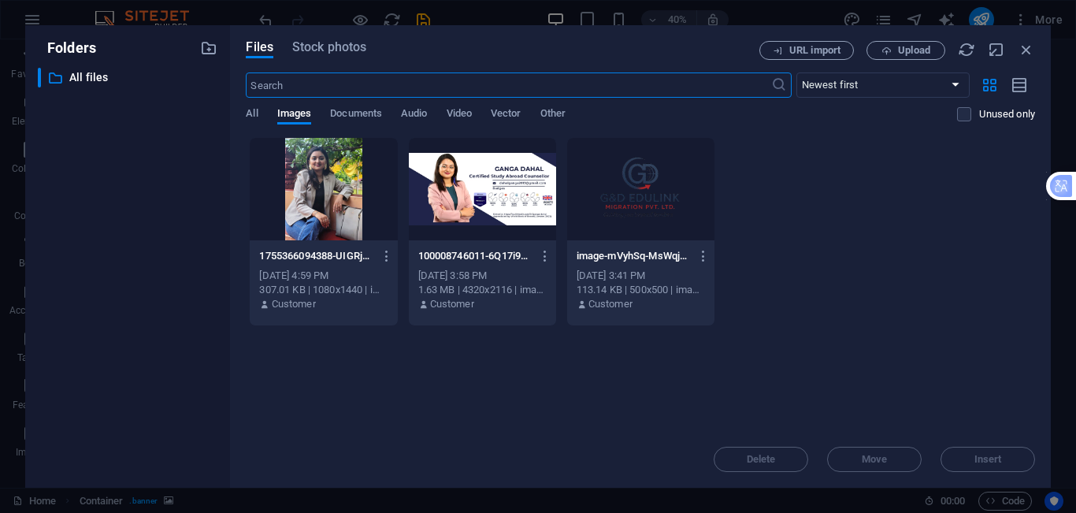
click at [651, 222] on div at bounding box center [640, 189] width 147 height 102
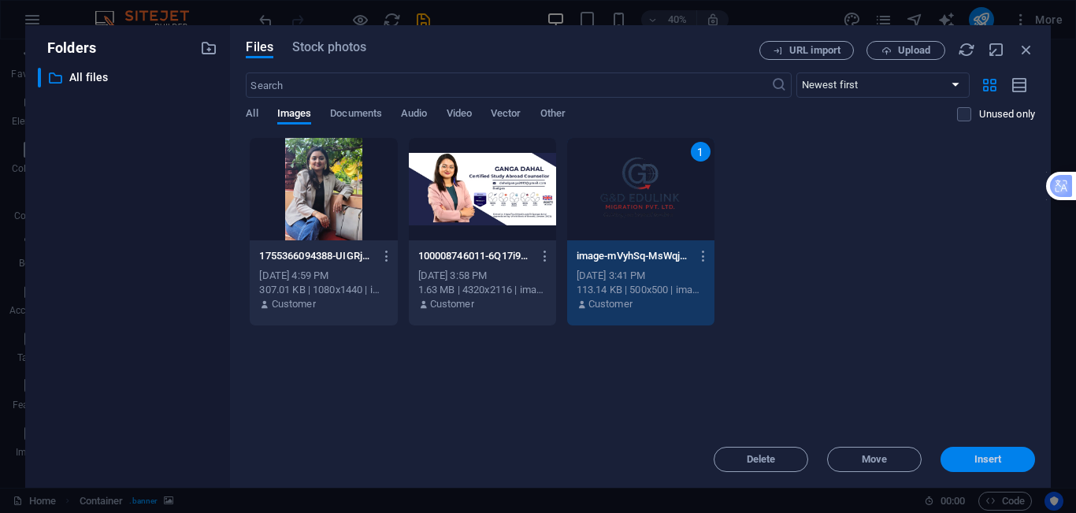
click at [966, 447] on button "Insert" at bounding box center [987, 459] width 95 height 25
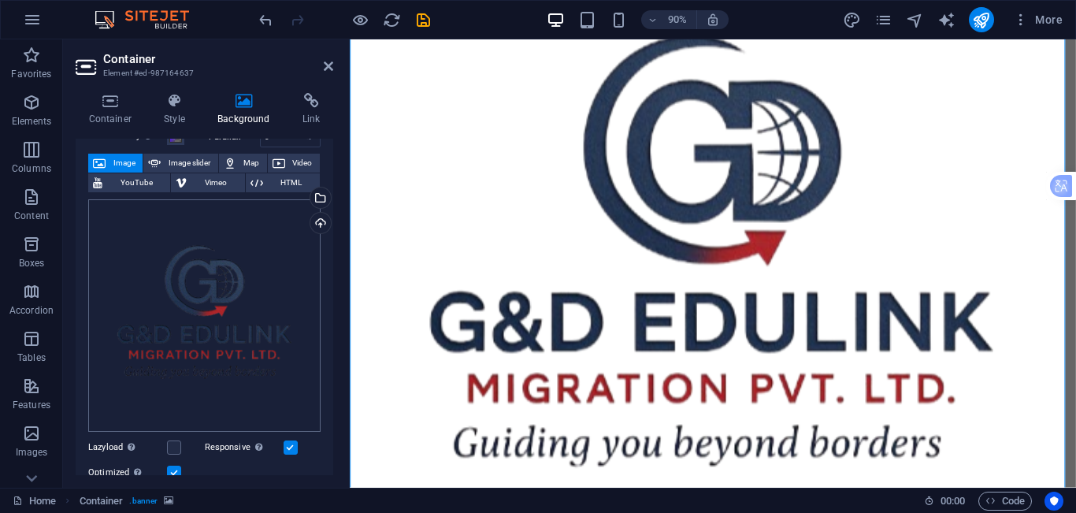
scroll to position [158, 0]
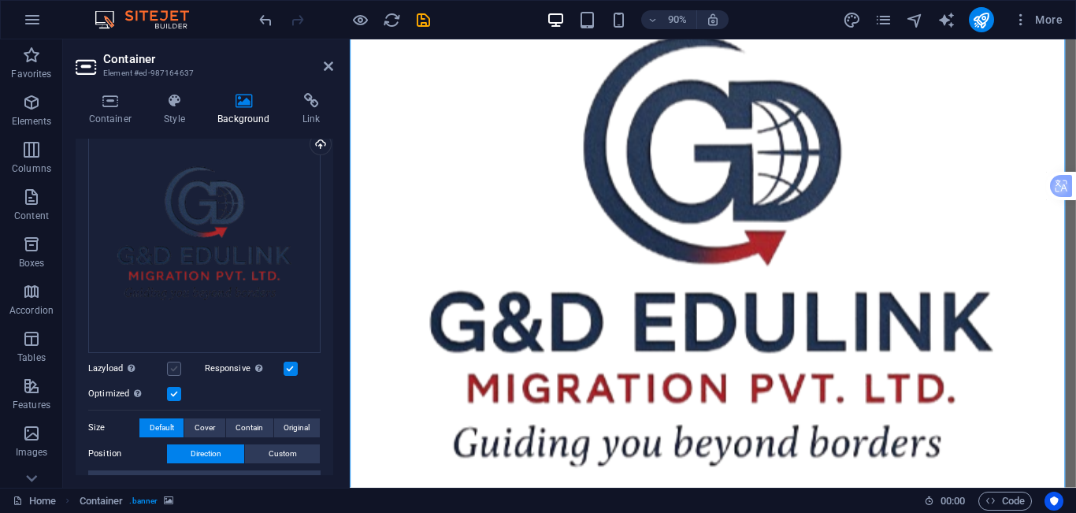
click at [171, 365] on label at bounding box center [174, 369] width 14 height 14
click at [0, 0] on input "Lazyload Loading images after the page loads improves page speed." at bounding box center [0, 0] width 0 height 0
click at [171, 365] on label at bounding box center [174, 369] width 14 height 14
click at [0, 0] on input "Lazyload Loading images after the page loads improves page speed." at bounding box center [0, 0] width 0 height 0
click at [176, 369] on label at bounding box center [174, 369] width 14 height 14
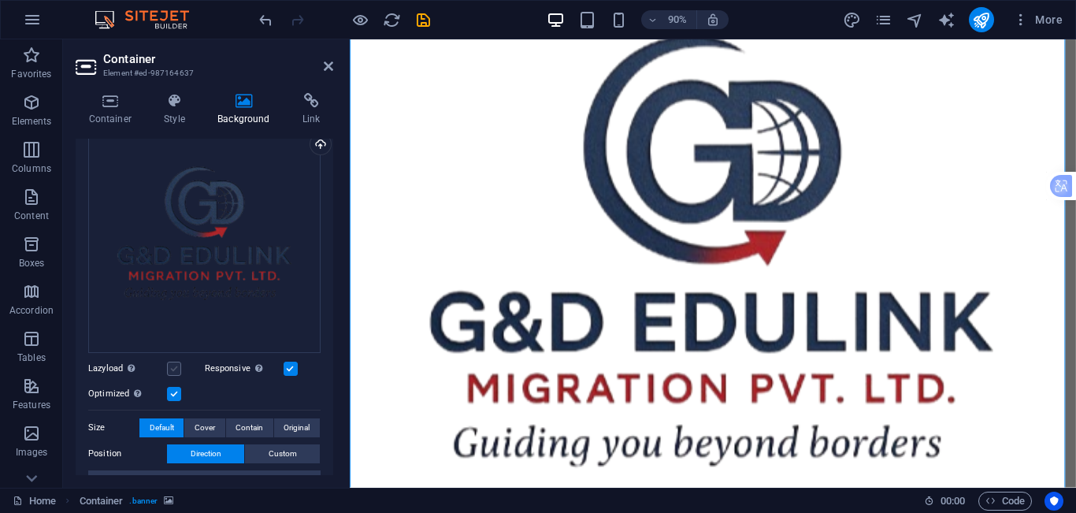
click at [0, 0] on input "Lazyload Loading images after the page loads improves page speed." at bounding box center [0, 0] width 0 height 0
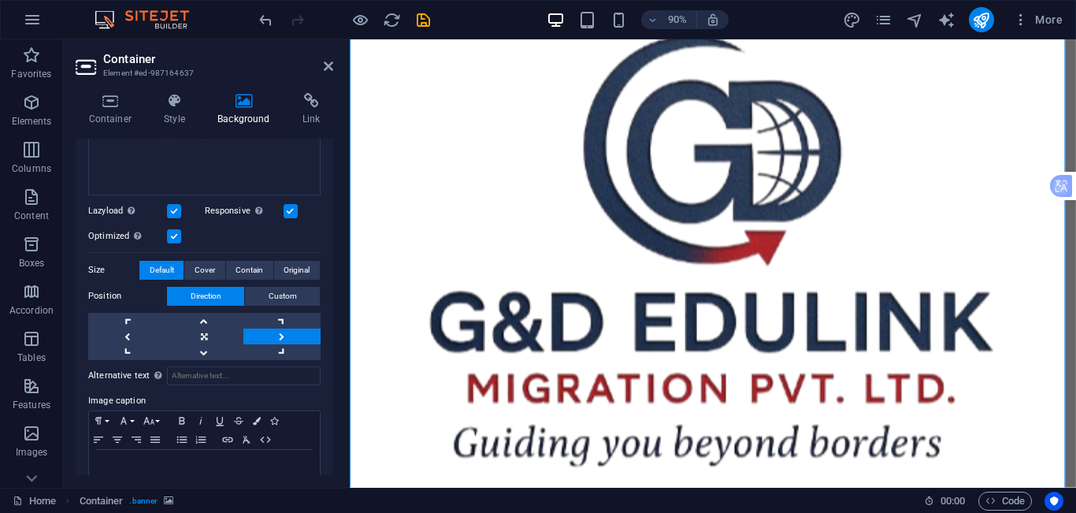
scroll to position [348, 0]
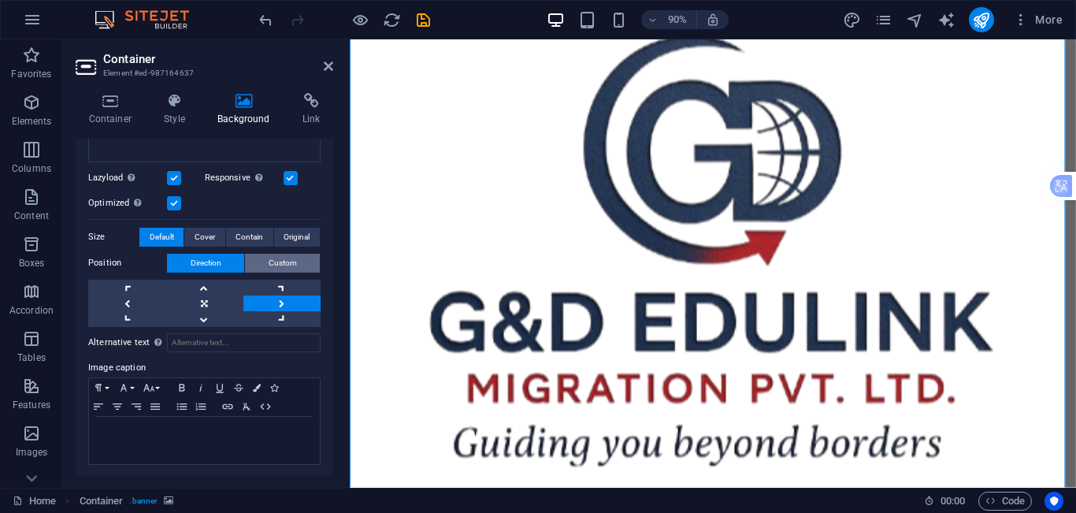
click at [305, 268] on button "Custom" at bounding box center [282, 263] width 75 height 19
click at [305, 268] on div "Drag files here, click to choose files or select files from Files or our free s…" at bounding box center [204, 125] width 232 height 403
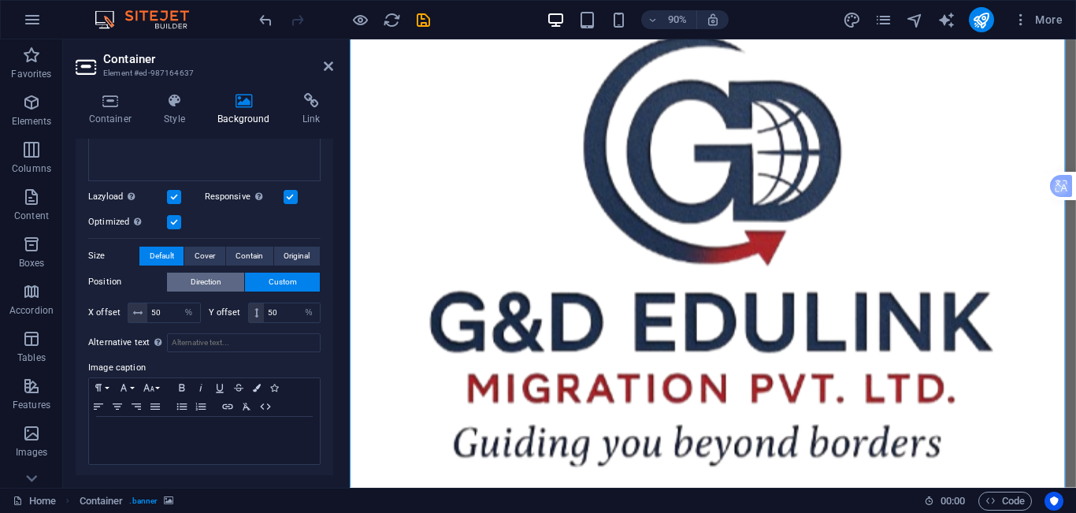
click at [201, 277] on span "Direction" at bounding box center [206, 282] width 31 height 19
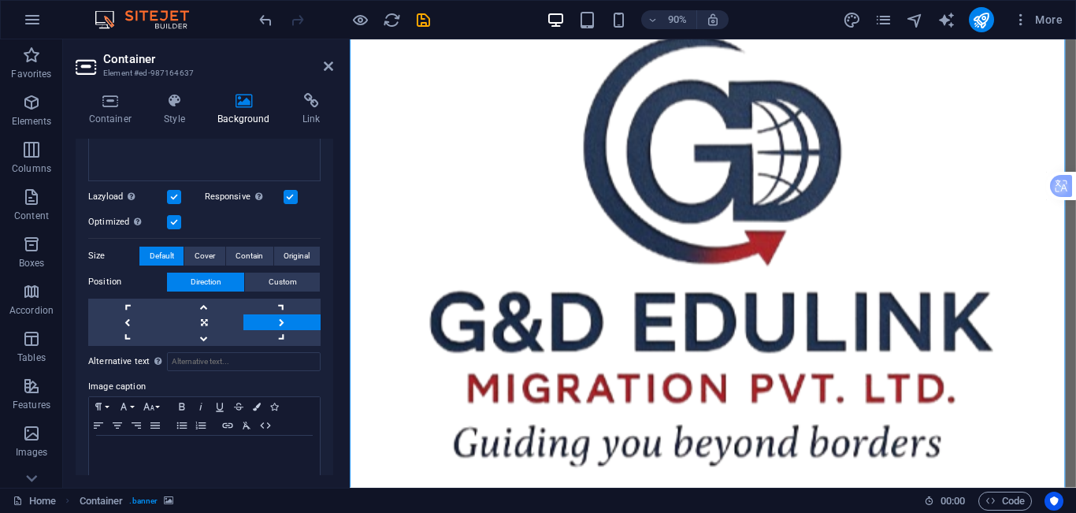
click at [161, 255] on span "Default" at bounding box center [162, 256] width 24 height 19
click at [284, 257] on span "Original" at bounding box center [297, 256] width 26 height 19
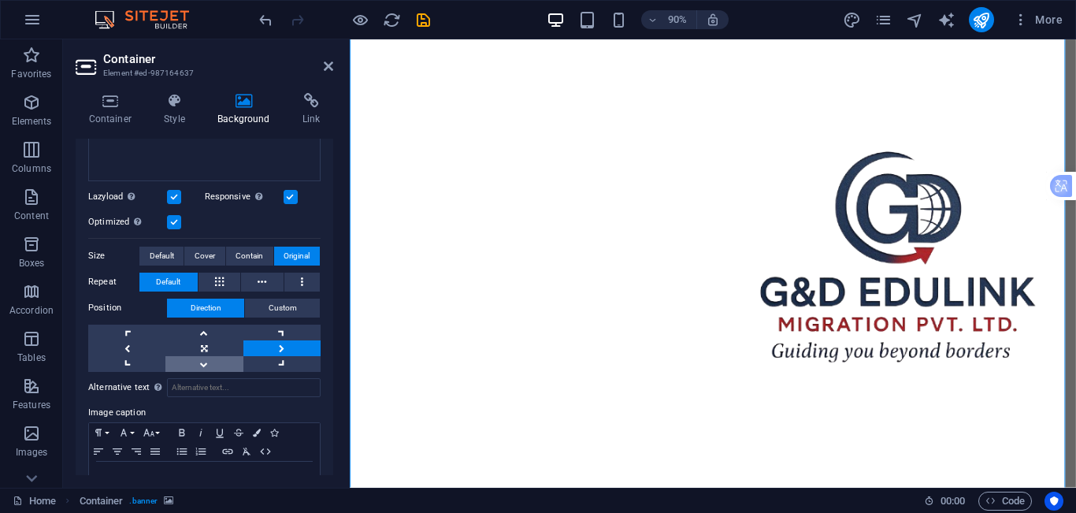
click at [212, 356] on link at bounding box center [203, 364] width 77 height 16
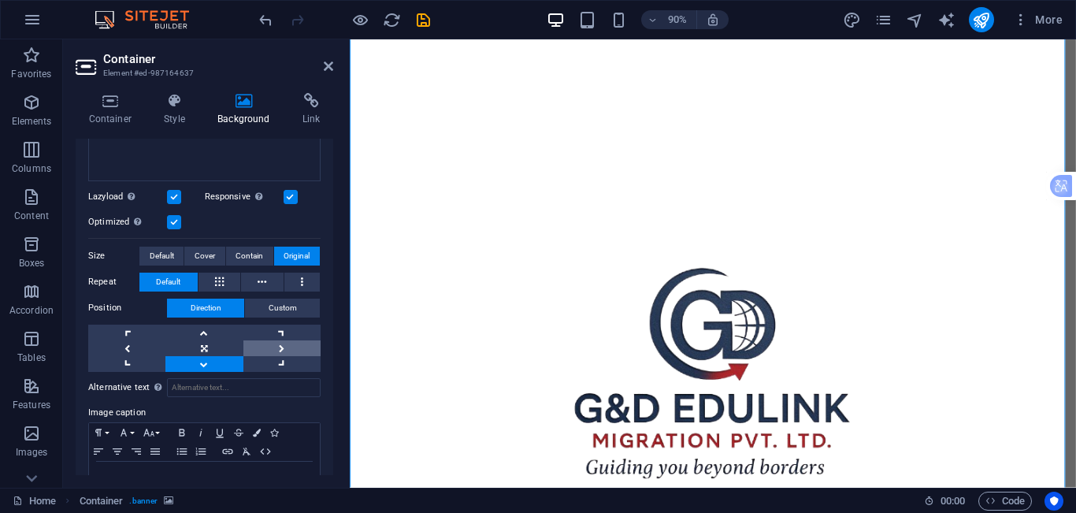
click at [264, 350] on link at bounding box center [281, 348] width 77 height 16
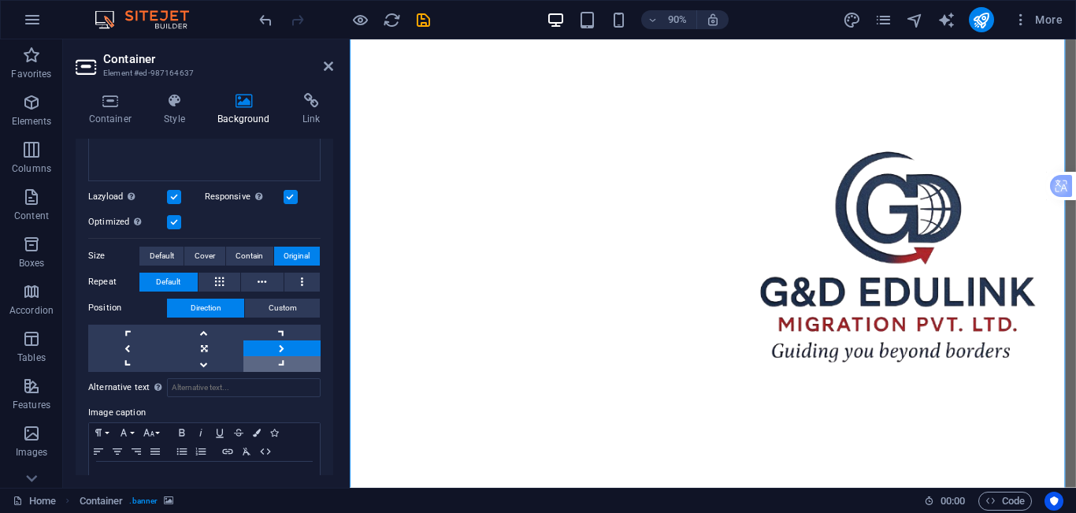
click at [265, 356] on link at bounding box center [281, 364] width 77 height 16
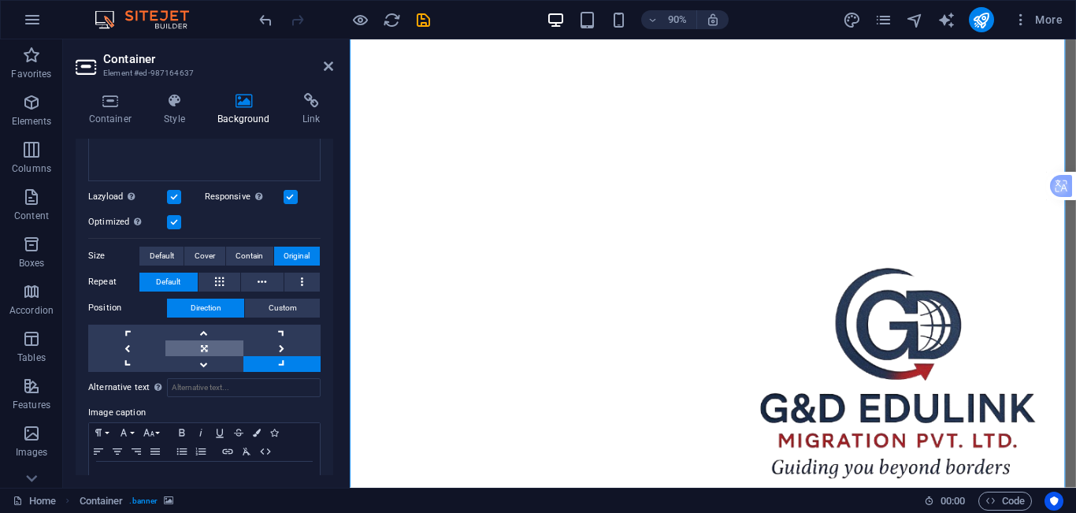
click at [220, 340] on link at bounding box center [203, 348] width 77 height 16
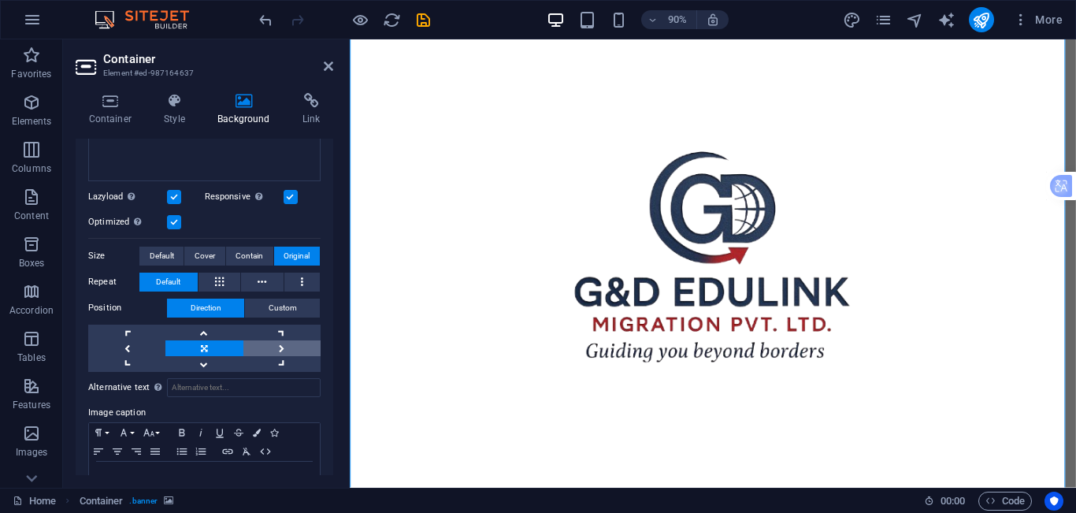
click at [281, 345] on link at bounding box center [281, 348] width 77 height 16
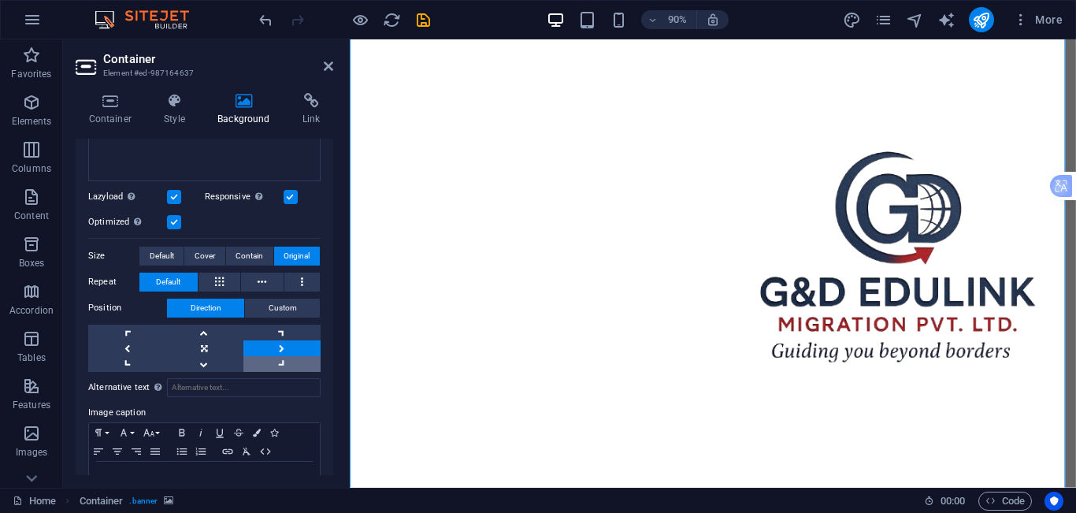
click at [267, 362] on link at bounding box center [281, 364] width 77 height 16
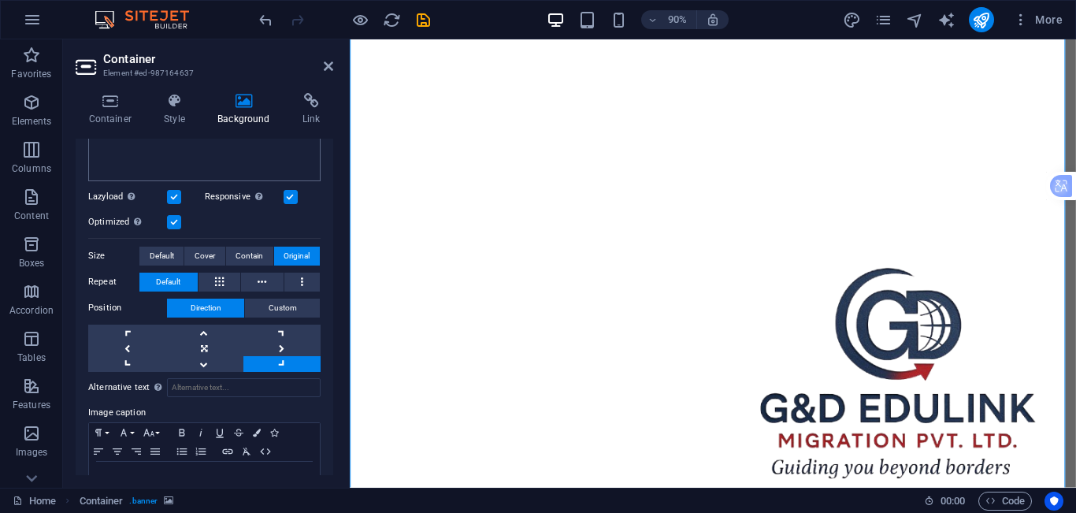
scroll to position [374, 0]
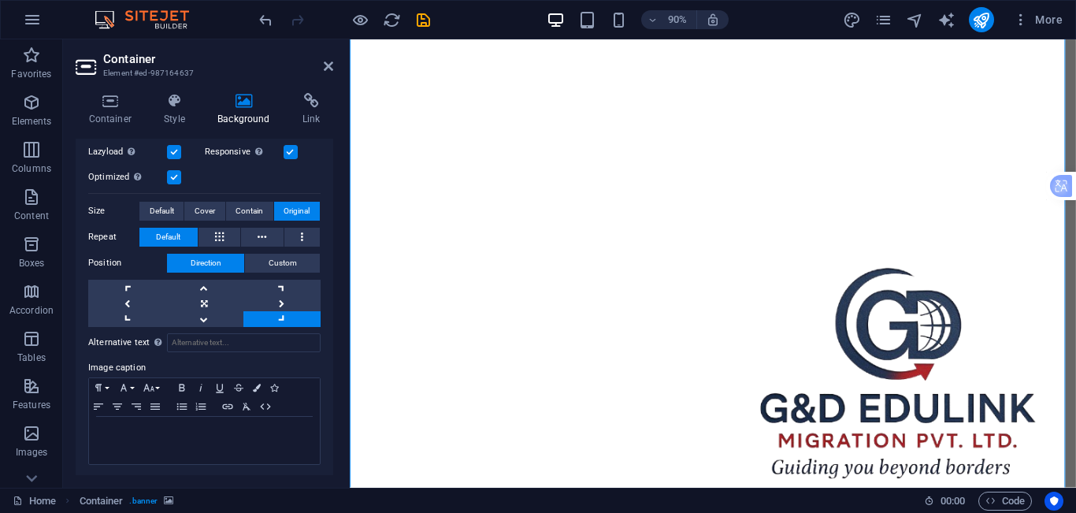
click at [327, 59] on h2 "Container" at bounding box center [218, 59] width 230 height 14
click at [335, 64] on aside "Container Element #ed-987164637 Container Style Background Link Size Height Def…" at bounding box center [206, 263] width 287 height 448
click at [328, 64] on icon at bounding box center [328, 66] width 9 height 13
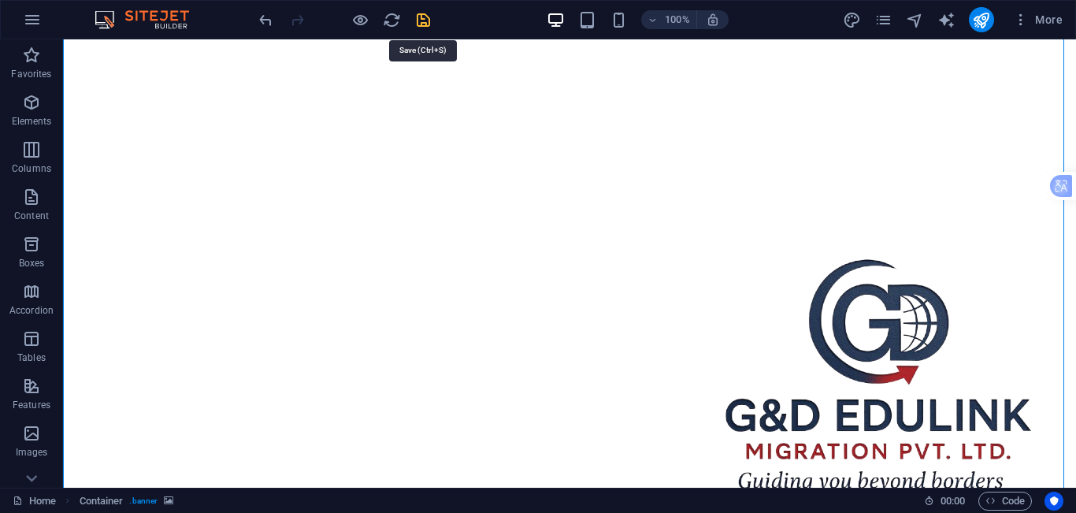
click at [425, 17] on icon "save" at bounding box center [423, 20] width 18 height 18
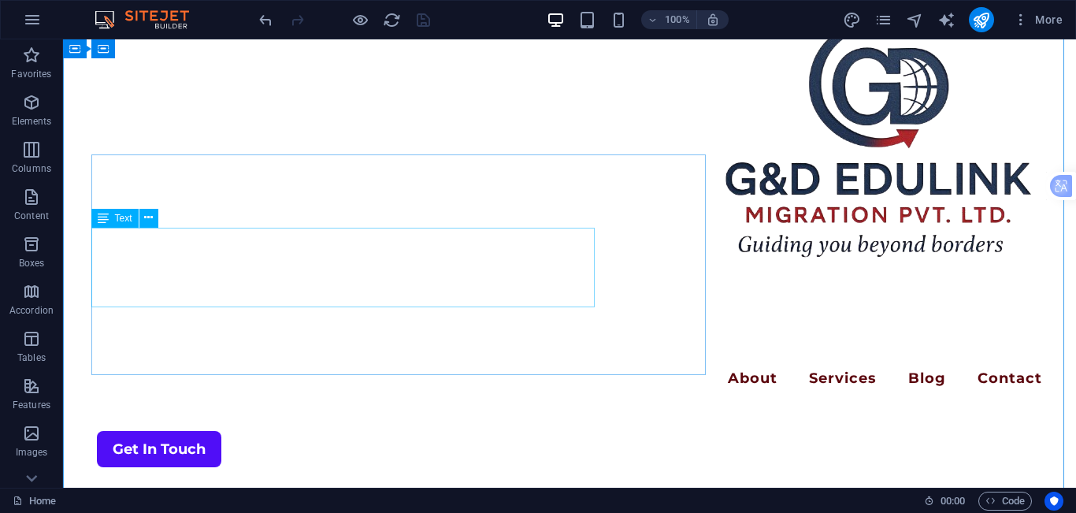
scroll to position [0, 0]
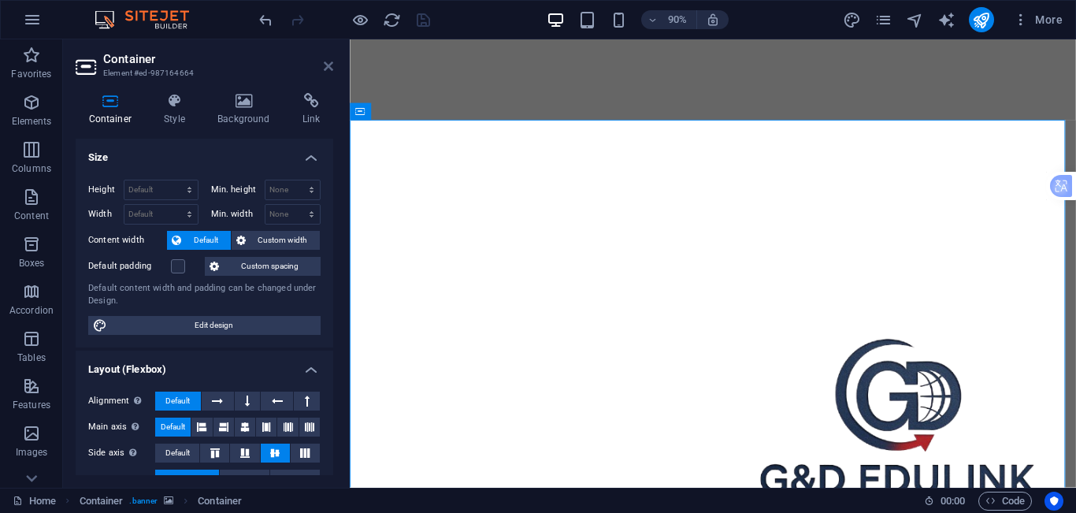
click at [327, 60] on icon at bounding box center [328, 66] width 9 height 13
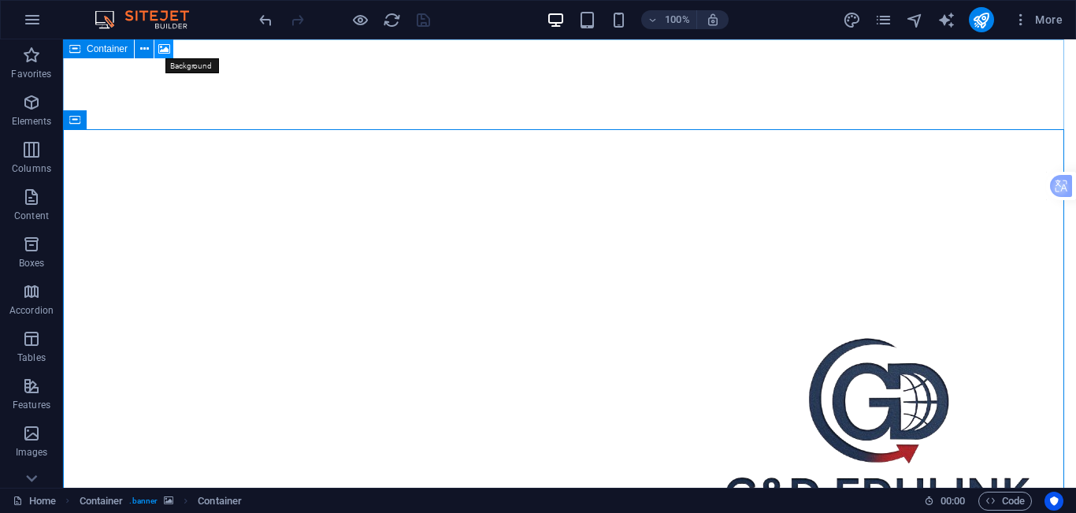
click at [161, 54] on icon at bounding box center [164, 49] width 12 height 17
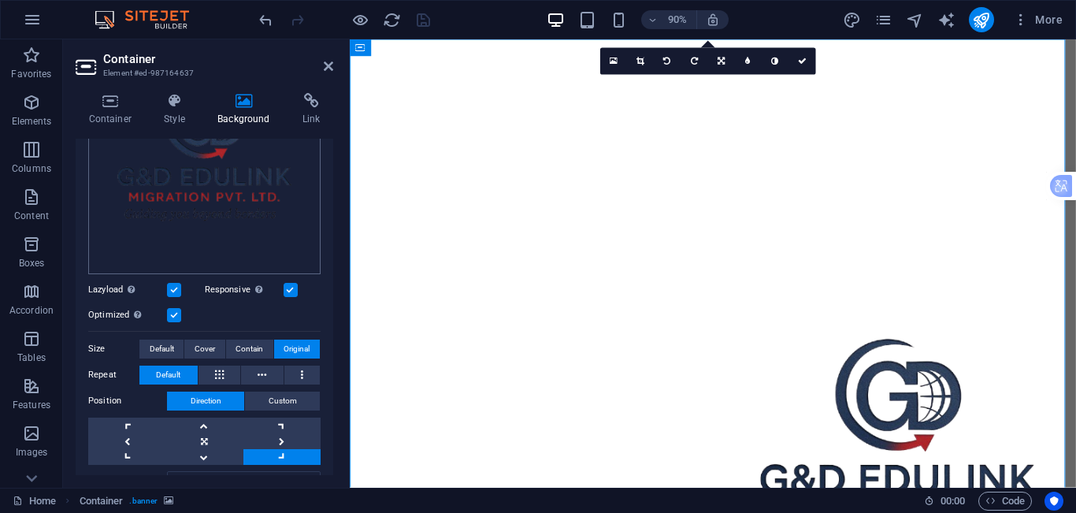
scroll to position [315, 0]
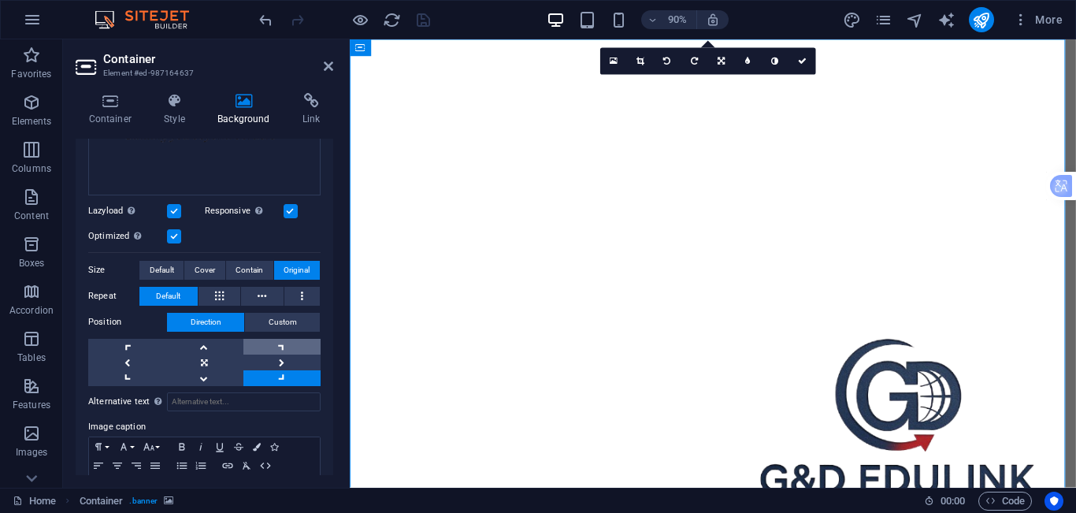
click at [276, 350] on link at bounding box center [281, 347] width 77 height 16
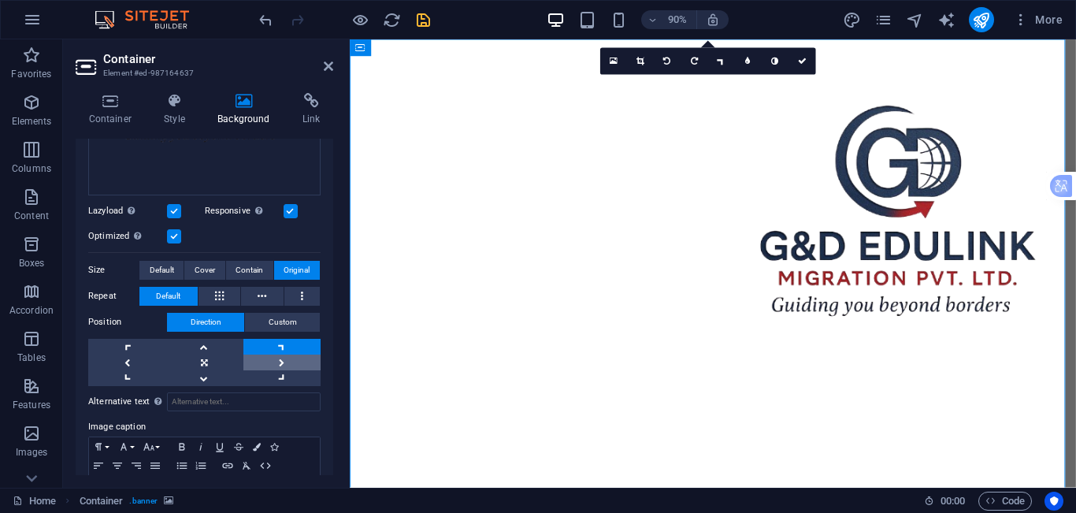
click at [287, 354] on link at bounding box center [281, 362] width 77 height 16
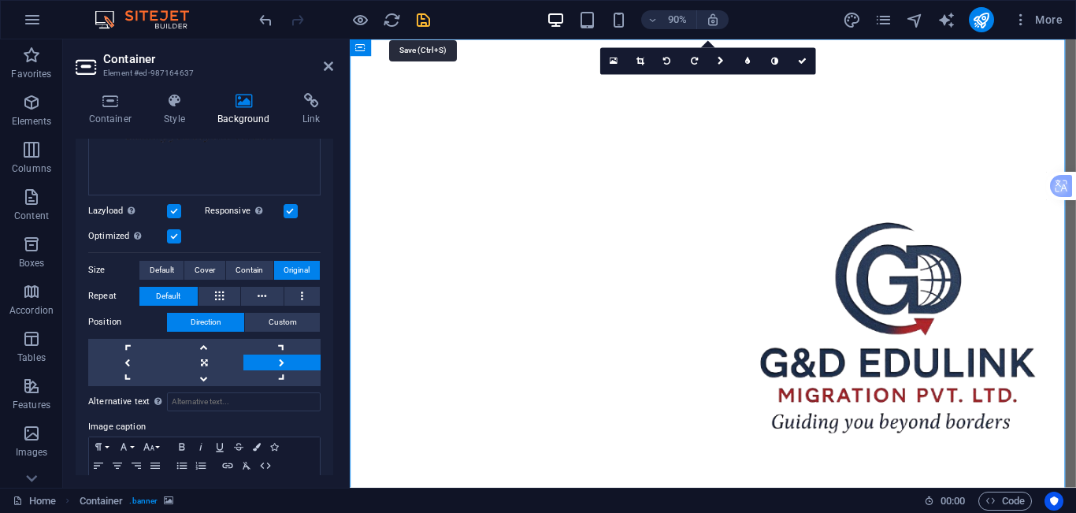
click at [421, 20] on icon "save" at bounding box center [423, 20] width 18 height 18
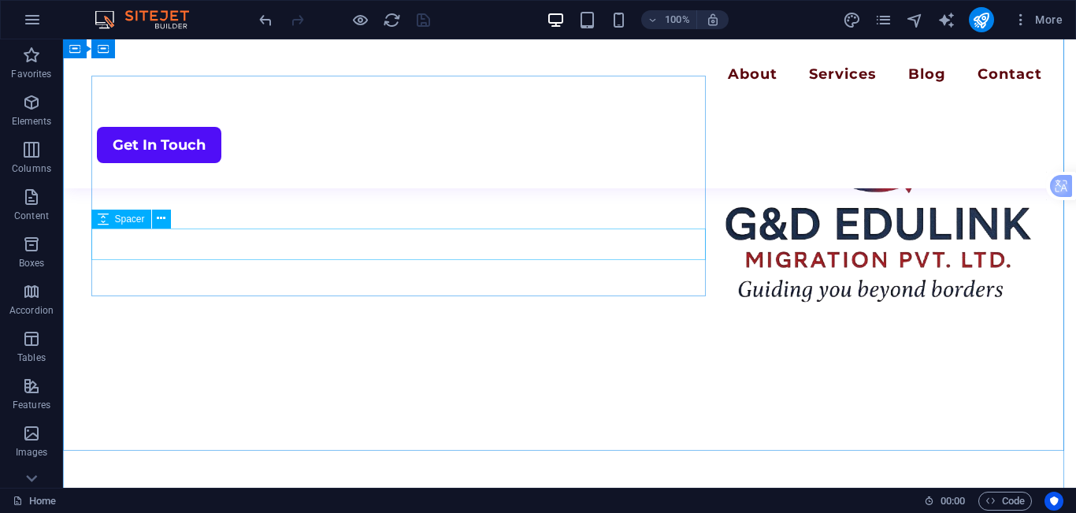
scroll to position [0, 0]
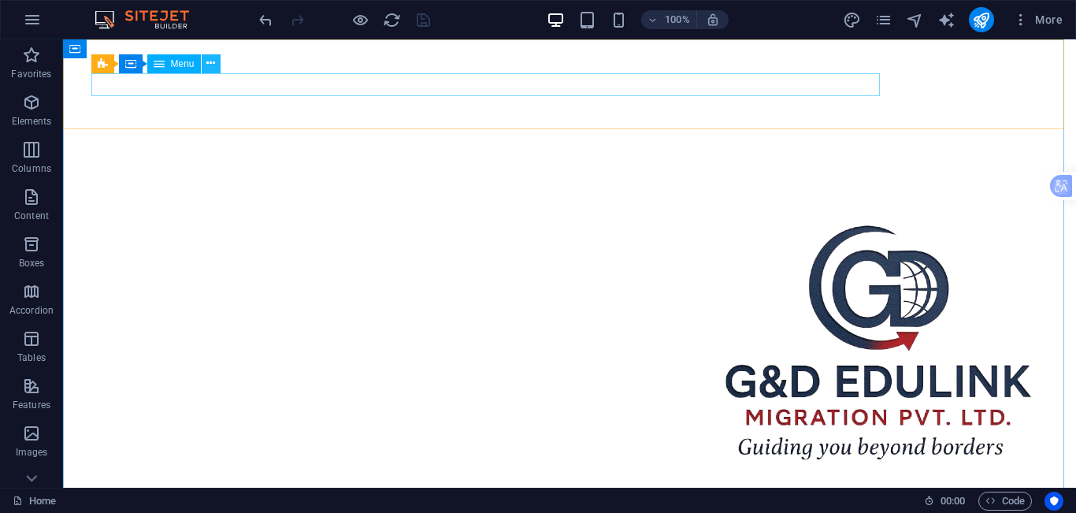
click at [212, 59] on icon at bounding box center [210, 63] width 9 height 17
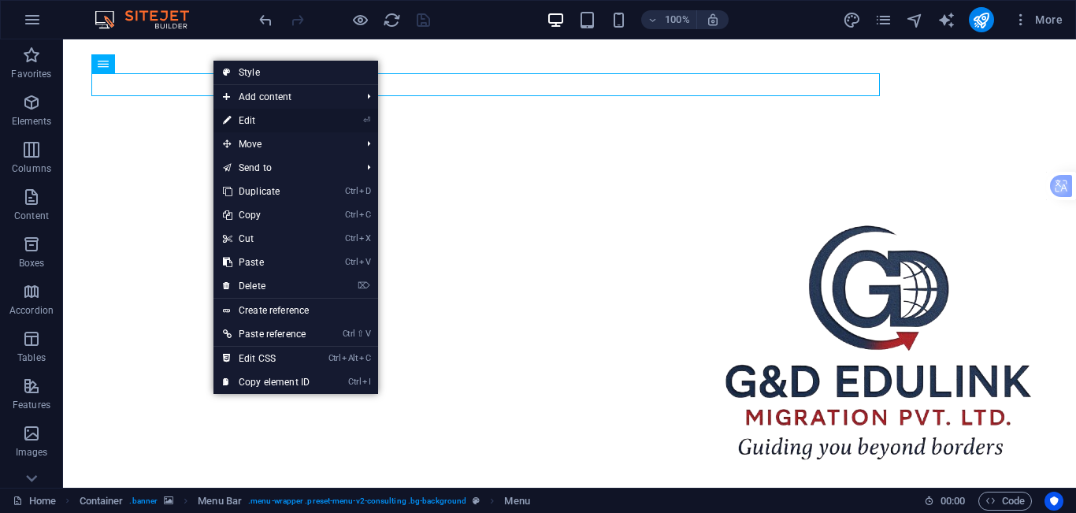
click at [289, 119] on link "⏎ Edit" at bounding box center [266, 121] width 106 height 24
select select "1"
select select
select select "2"
select select
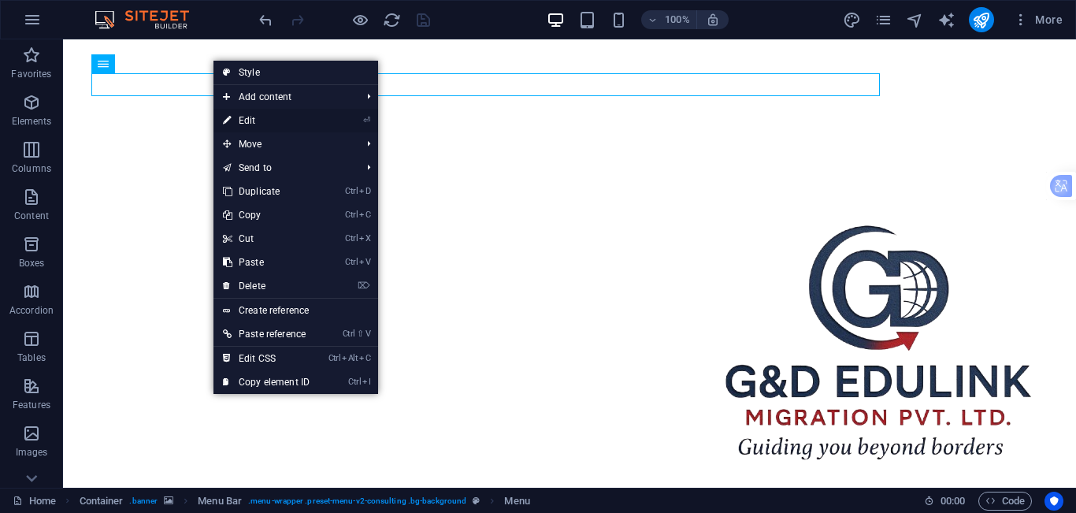
select select "4"
select select
select select "5"
select select
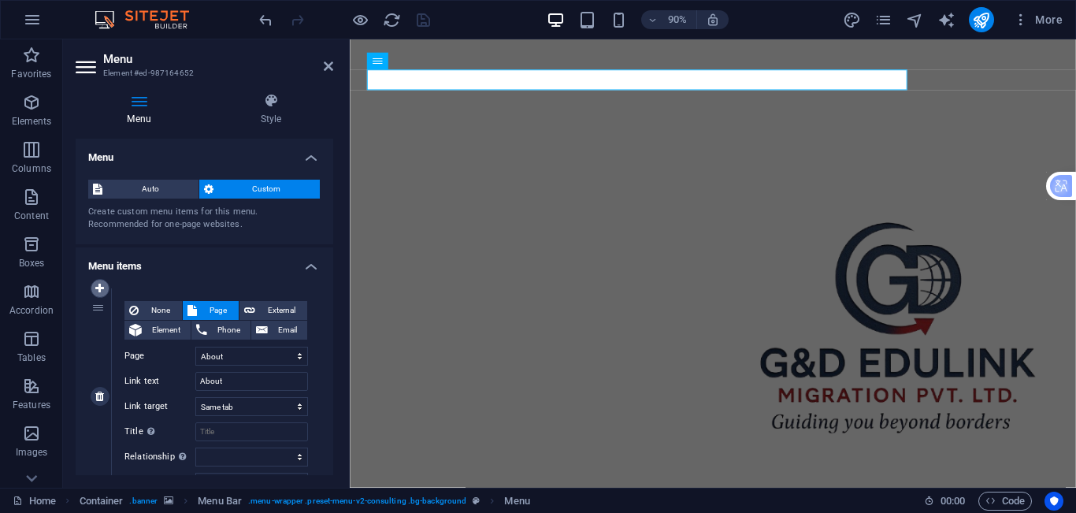
click at [100, 284] on icon at bounding box center [99, 288] width 9 height 11
select select
select select "1"
type input "About"
select select
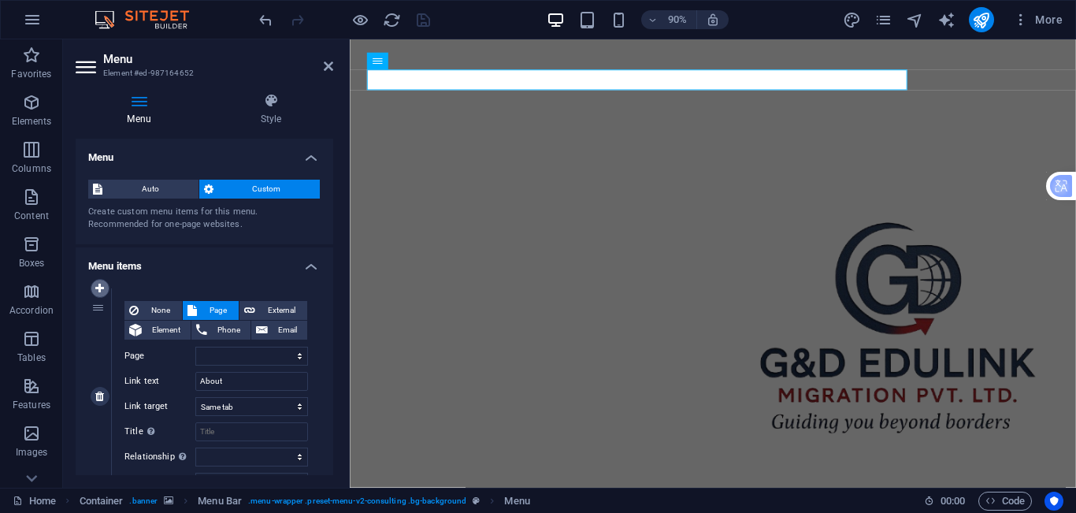
select select "2"
type input "Services"
select select
select select "4"
type input "Blog"
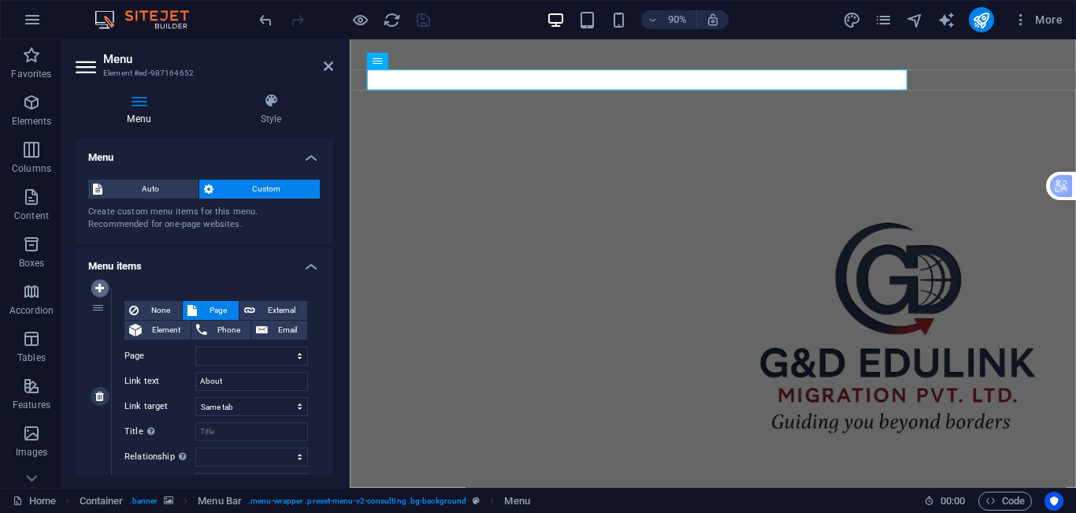
select select
select select "5"
select select
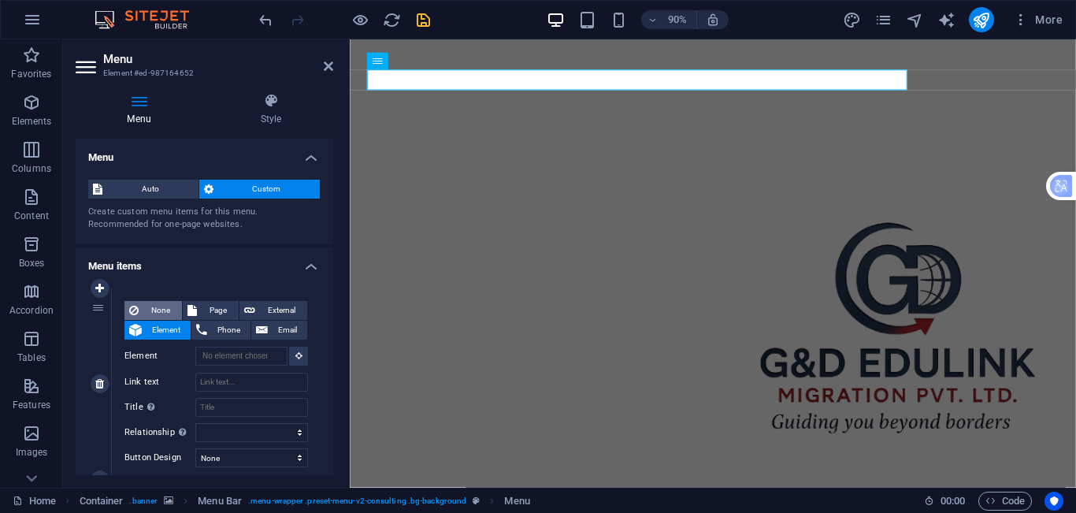
click at [155, 310] on span "None" at bounding box center [160, 310] width 34 height 19
select select
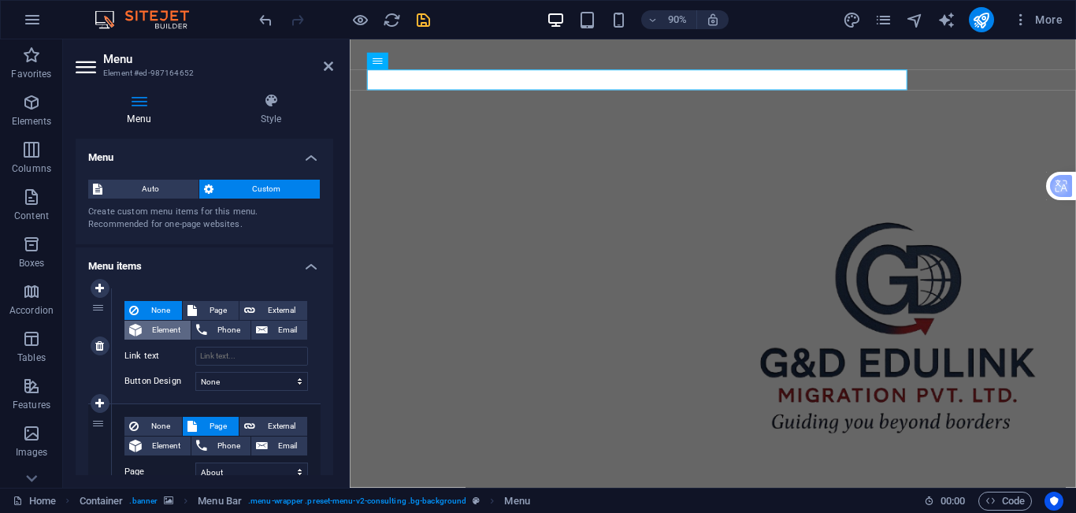
click at [168, 325] on span "Element" at bounding box center [165, 330] width 39 height 19
select select
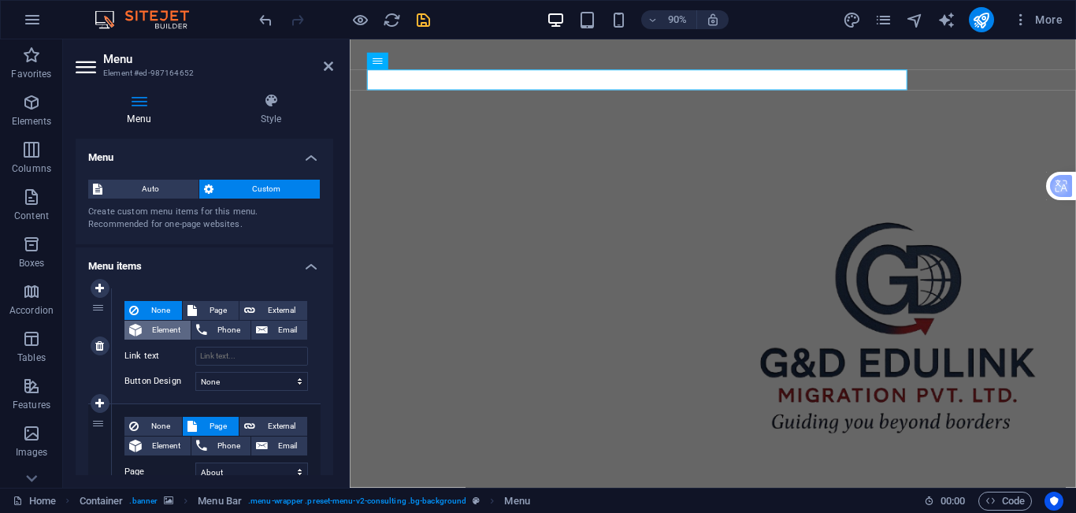
select select
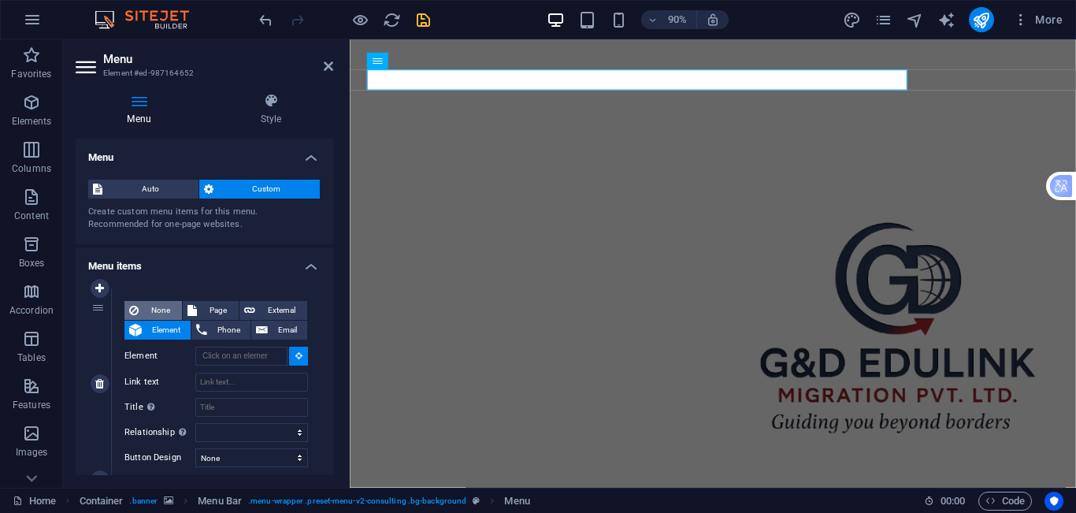
click at [158, 311] on span "None" at bounding box center [160, 310] width 34 height 19
select select
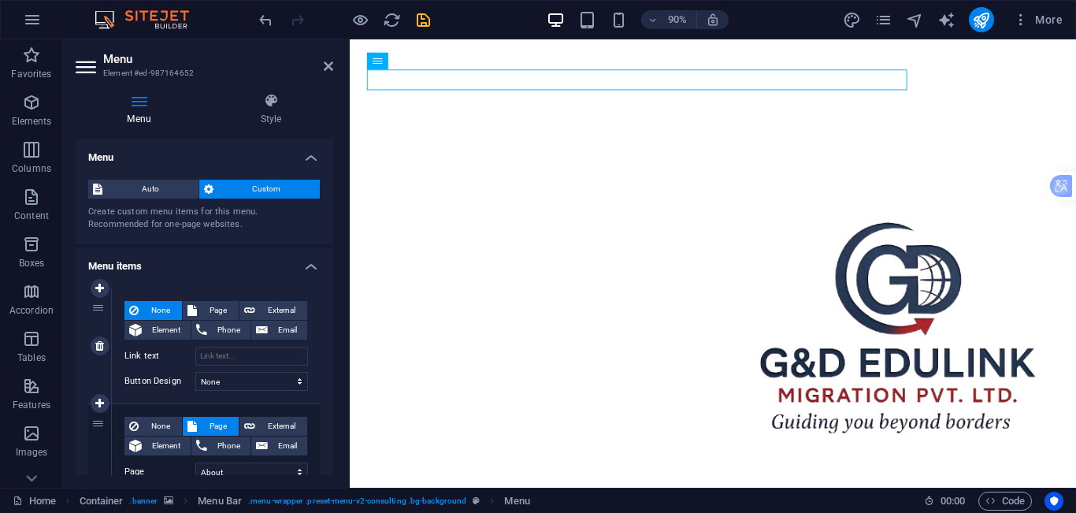
click at [158, 311] on span "None" at bounding box center [160, 310] width 34 height 19
click at [226, 379] on select "None Default Primary Secondary" at bounding box center [251, 381] width 113 height 19
click at [163, 328] on span "Element" at bounding box center [165, 330] width 39 height 19
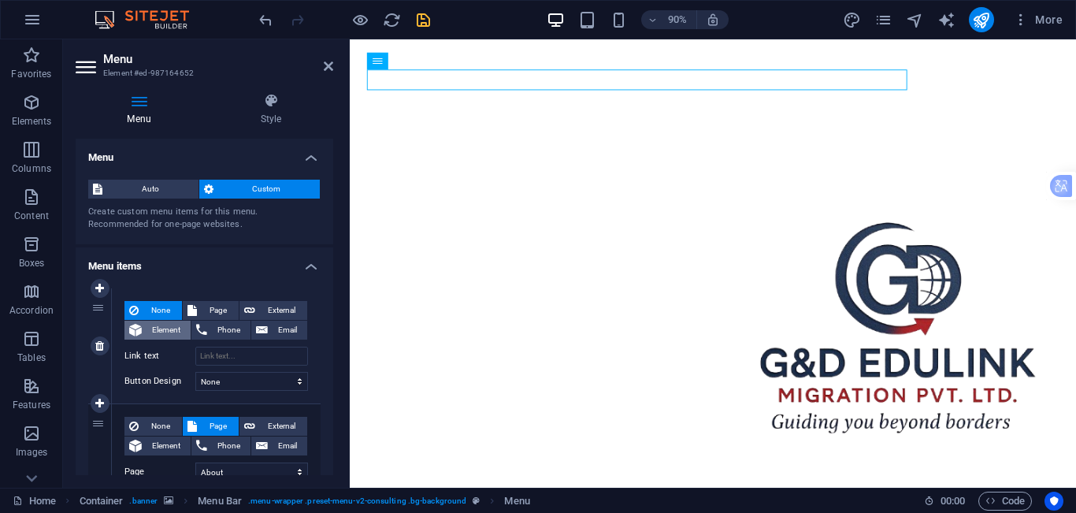
select select
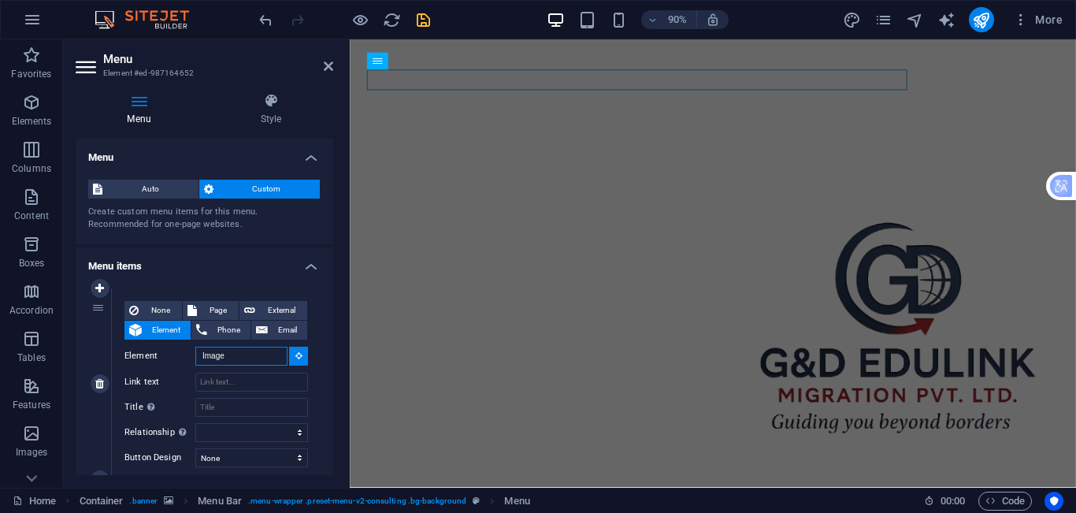
type input "Image"
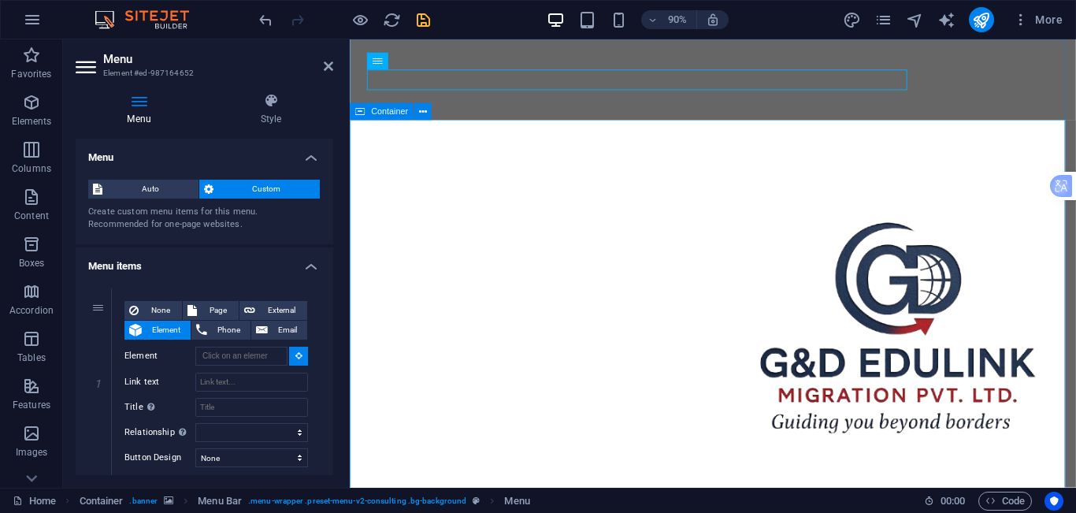
type input "#ed-987164664"
select select
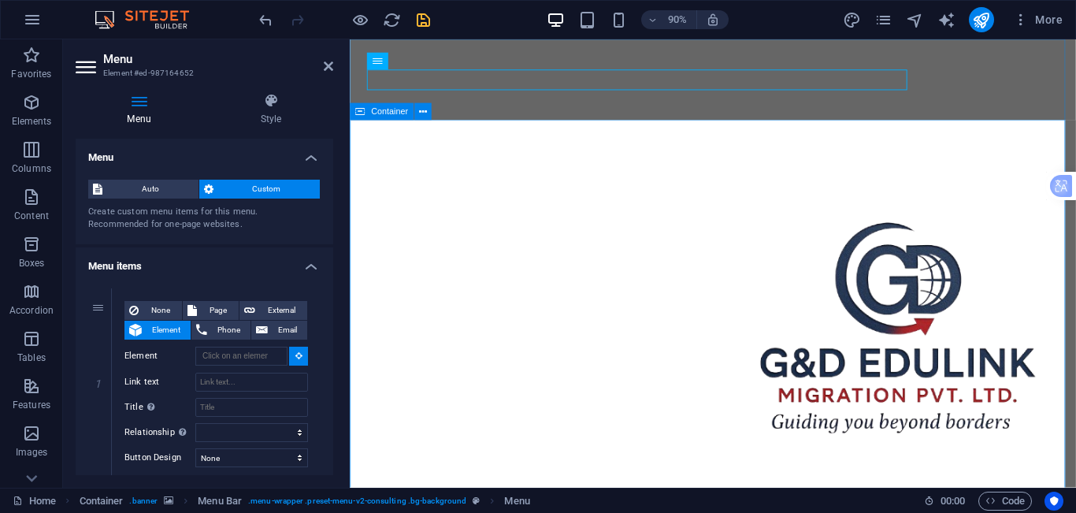
select select
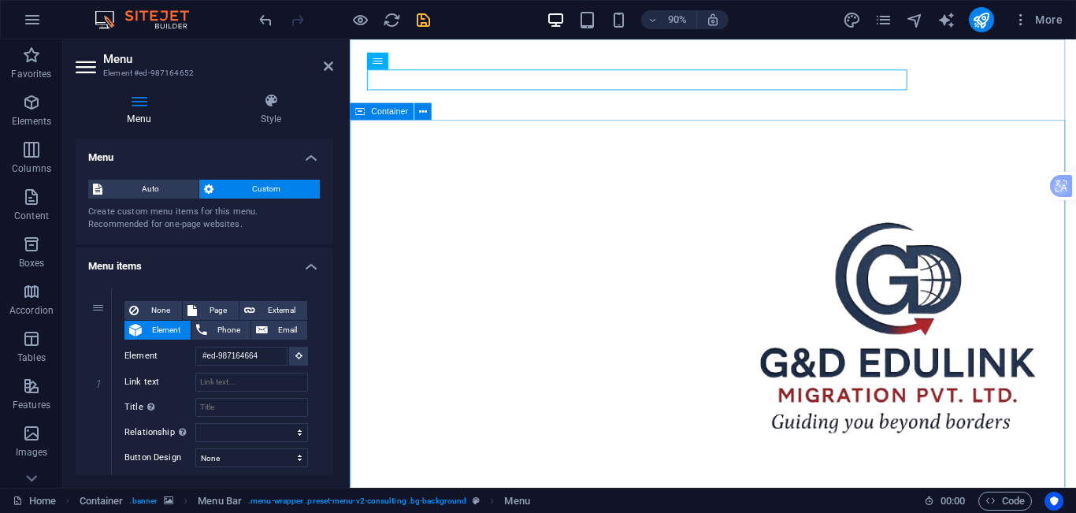
select select
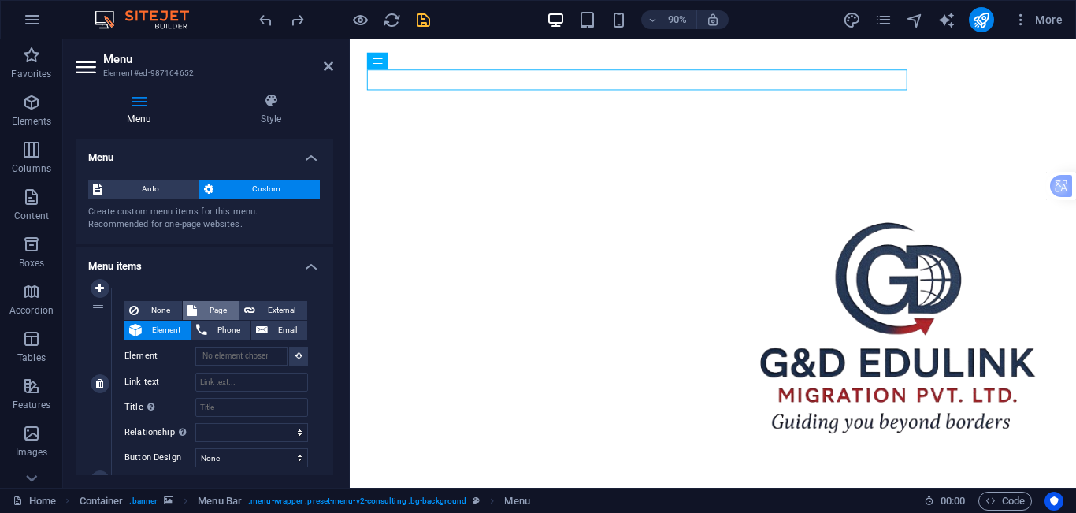
scroll to position [79, 0]
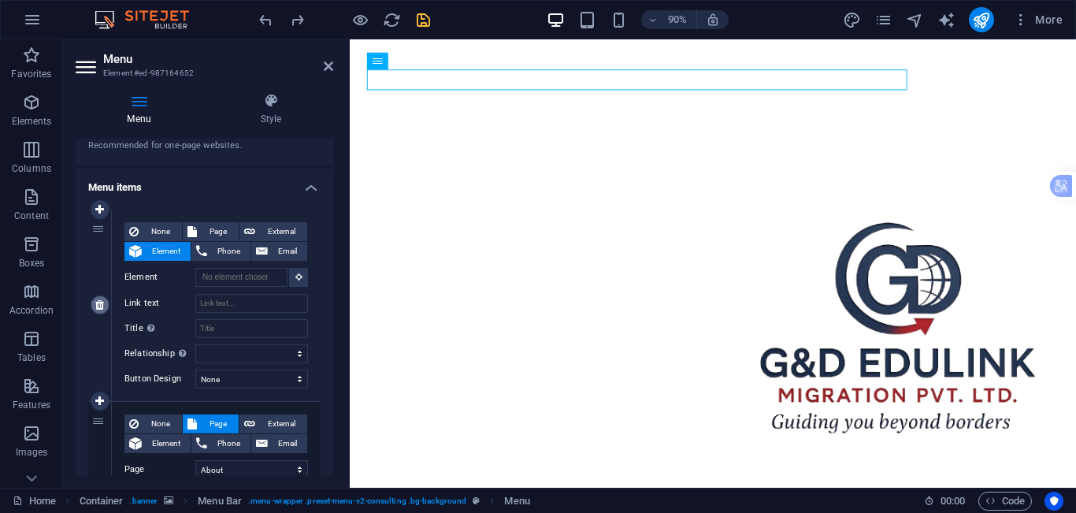
click at [102, 306] on icon at bounding box center [99, 304] width 9 height 11
select select "1"
type input "About"
select select
select select "2"
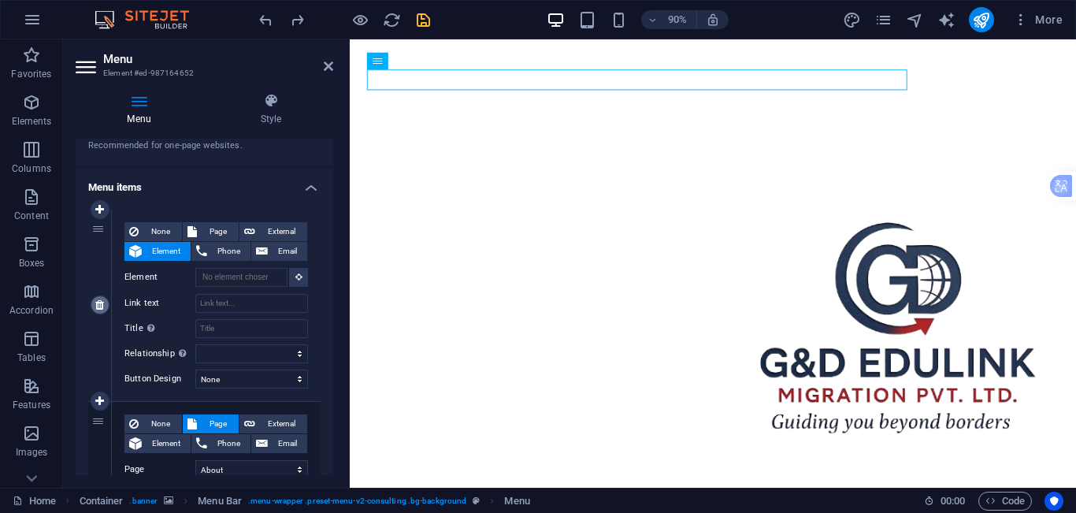
type input "Services"
select select
select select "4"
type input "Blog"
select select
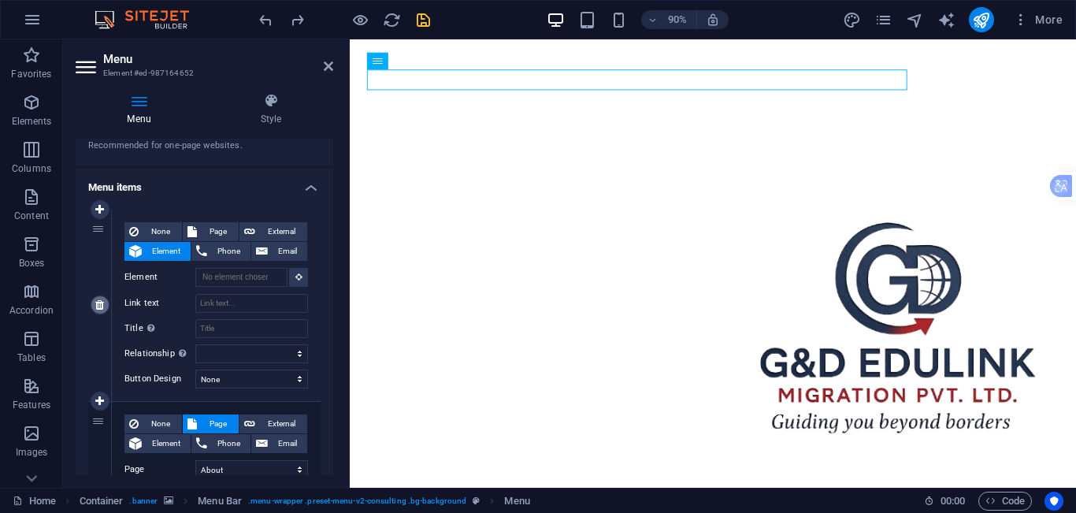
select select "5"
type input "Contact"
select select
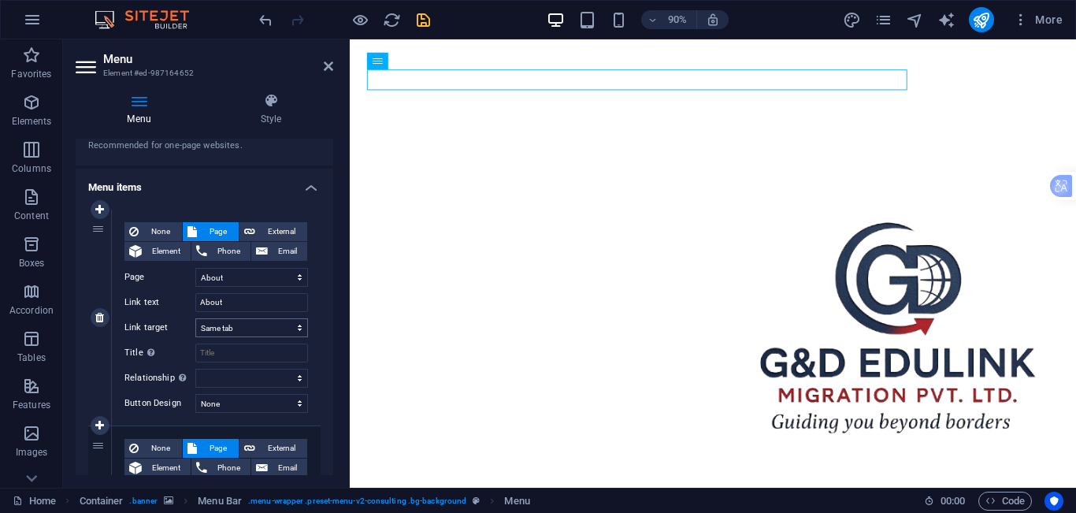
scroll to position [158, 0]
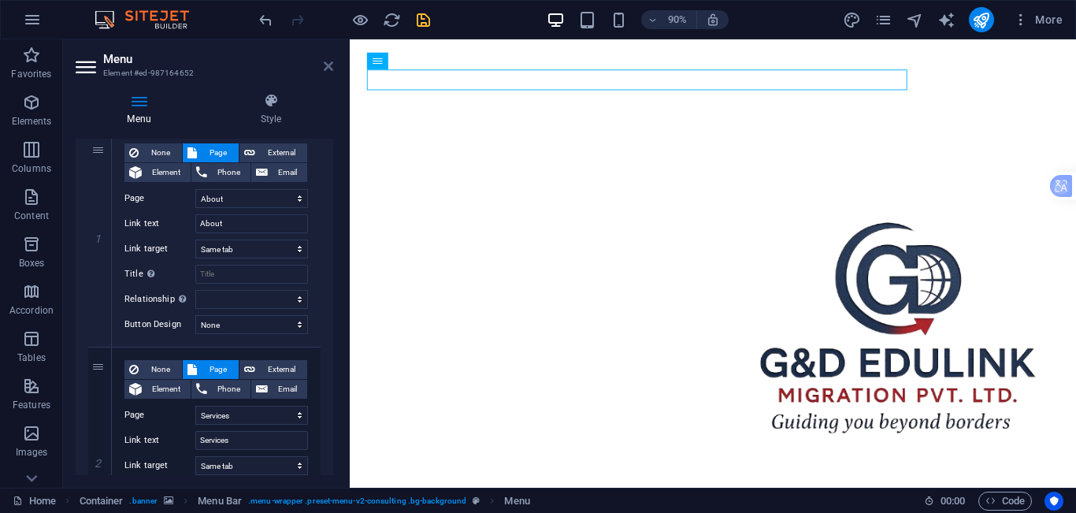
drag, startPoint x: 326, startPoint y: 65, endPoint x: 355, endPoint y: 79, distance: 32.1
click at [326, 65] on icon at bounding box center [328, 66] width 9 height 13
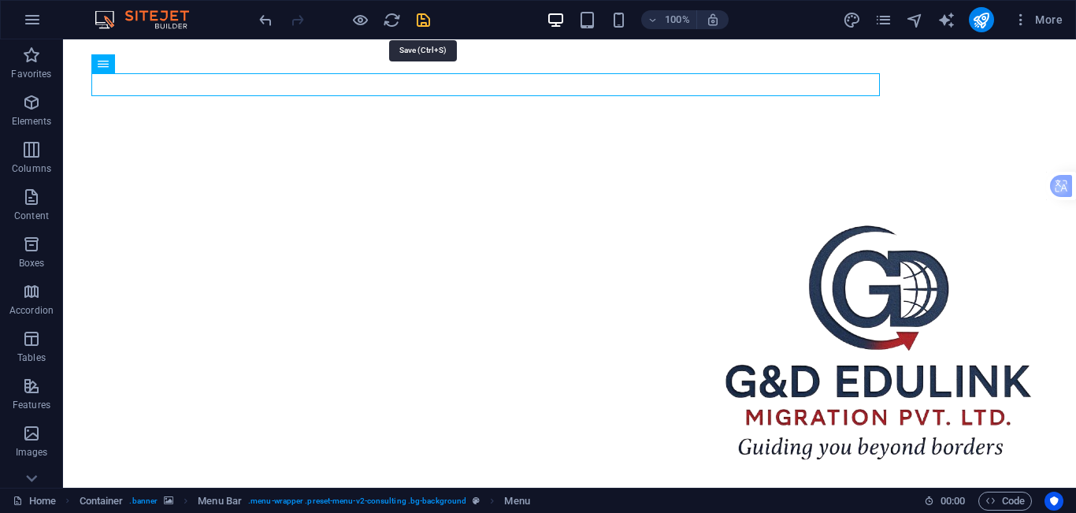
click at [421, 13] on icon "save" at bounding box center [423, 20] width 18 height 18
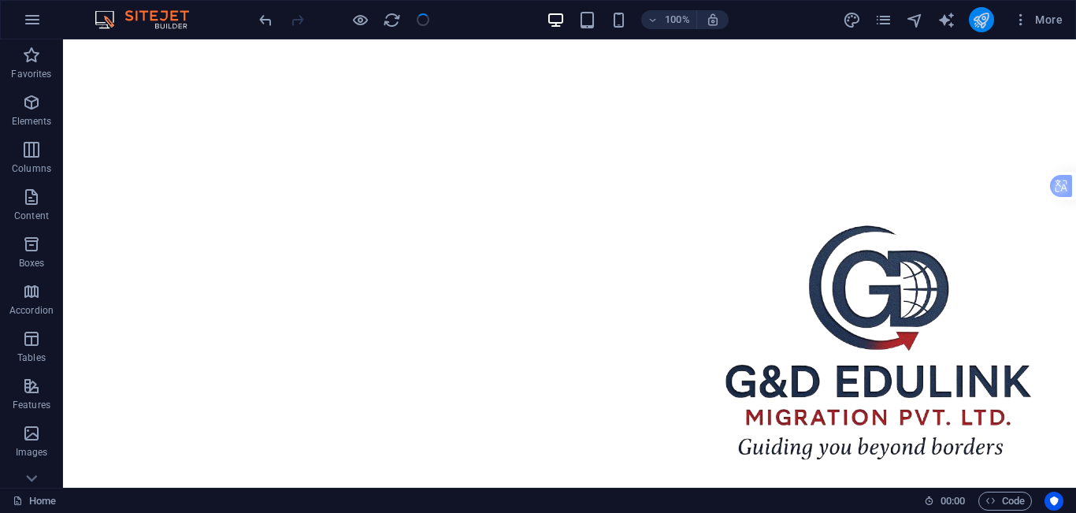
click at [991, 11] on button "publish" at bounding box center [981, 19] width 25 height 25
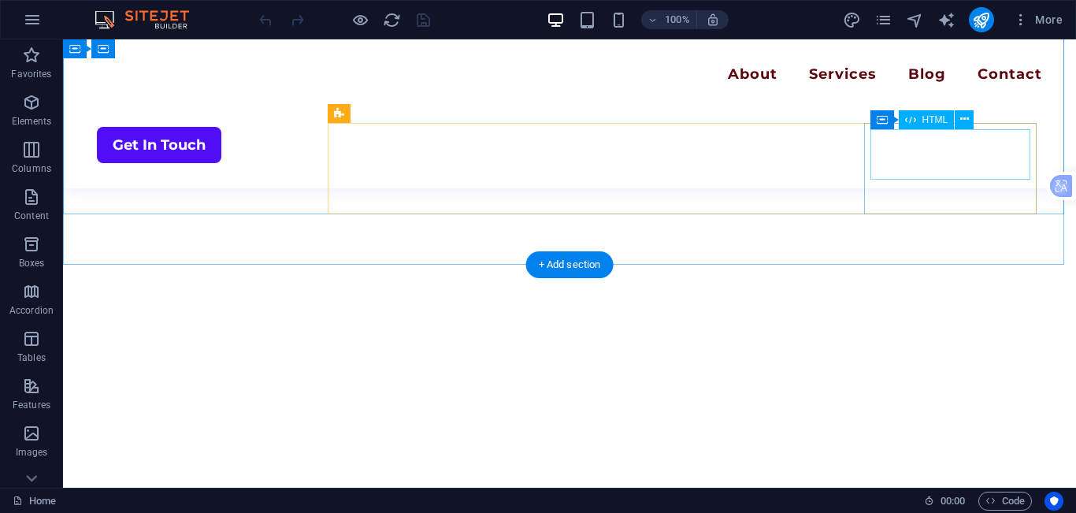
scroll to position [315, 0]
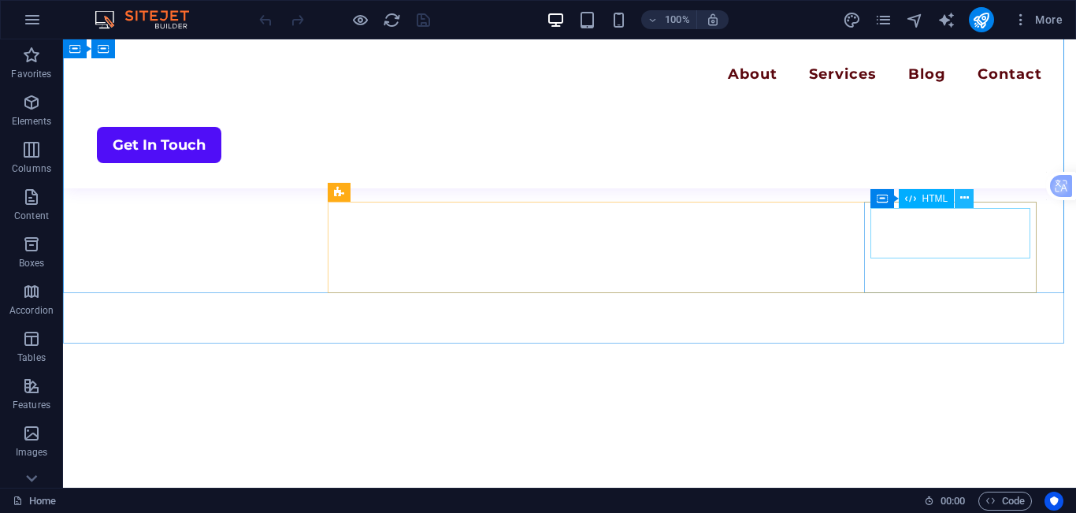
click at [970, 202] on button at bounding box center [964, 198] width 19 height 19
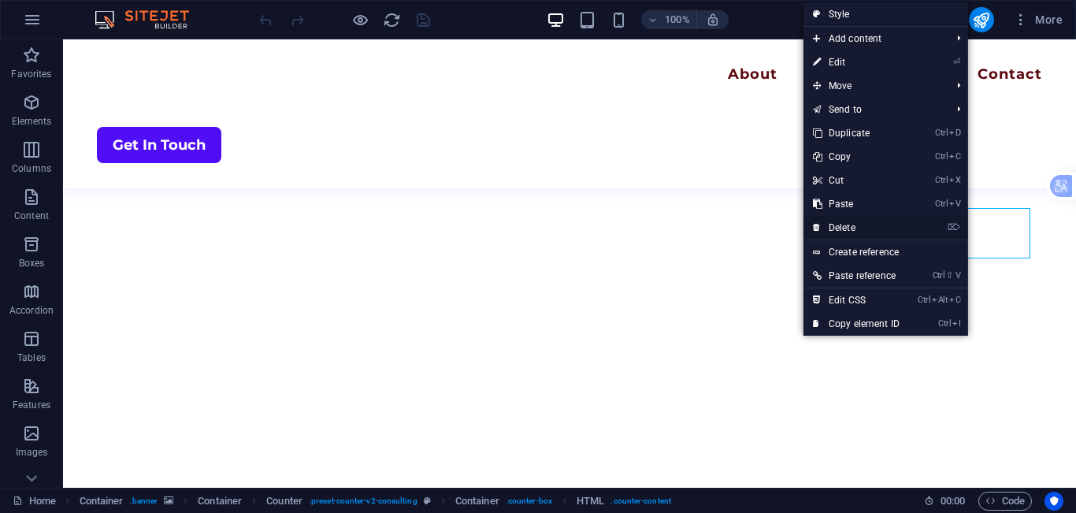
click at [873, 225] on link "⌦ Delete" at bounding box center [856, 228] width 106 height 24
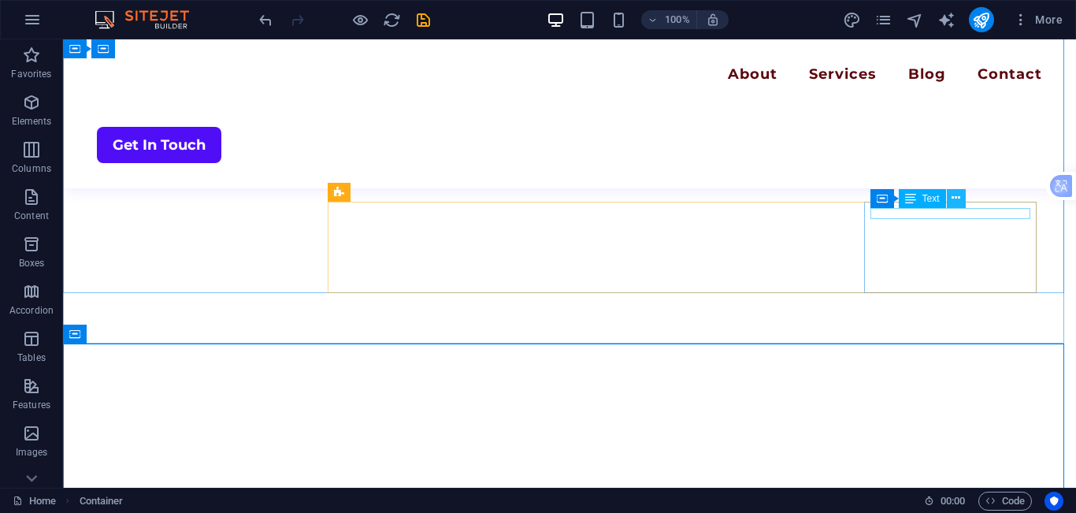
click at [957, 198] on icon at bounding box center [955, 198] width 9 height 17
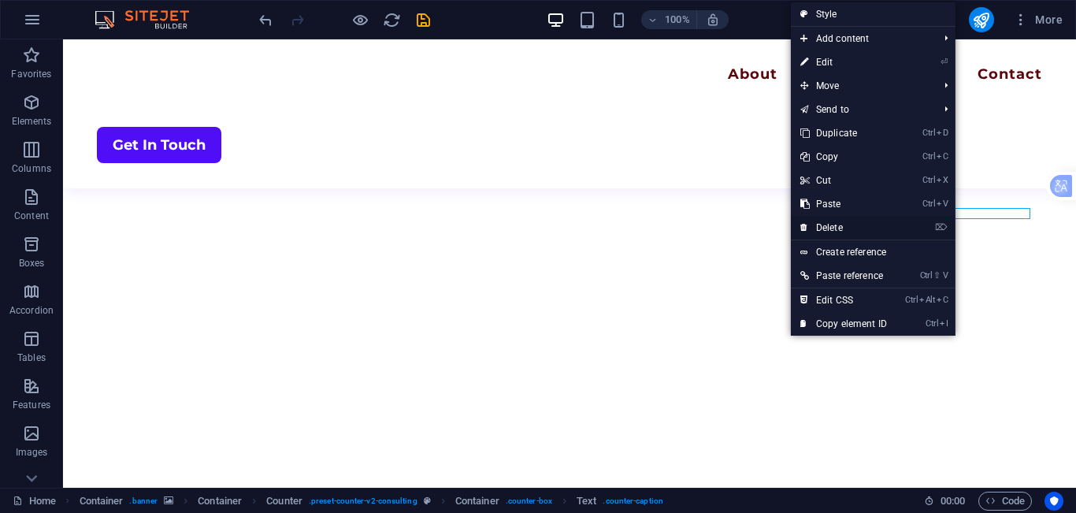
click at [844, 225] on link "⌦ Delete" at bounding box center [844, 228] width 106 height 24
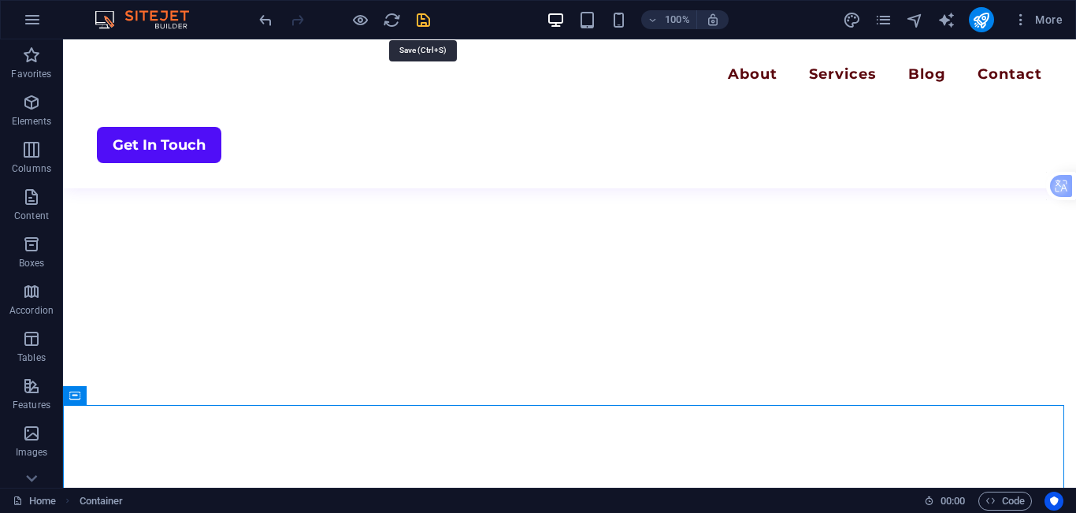
click at [429, 24] on icon "save" at bounding box center [423, 20] width 18 height 18
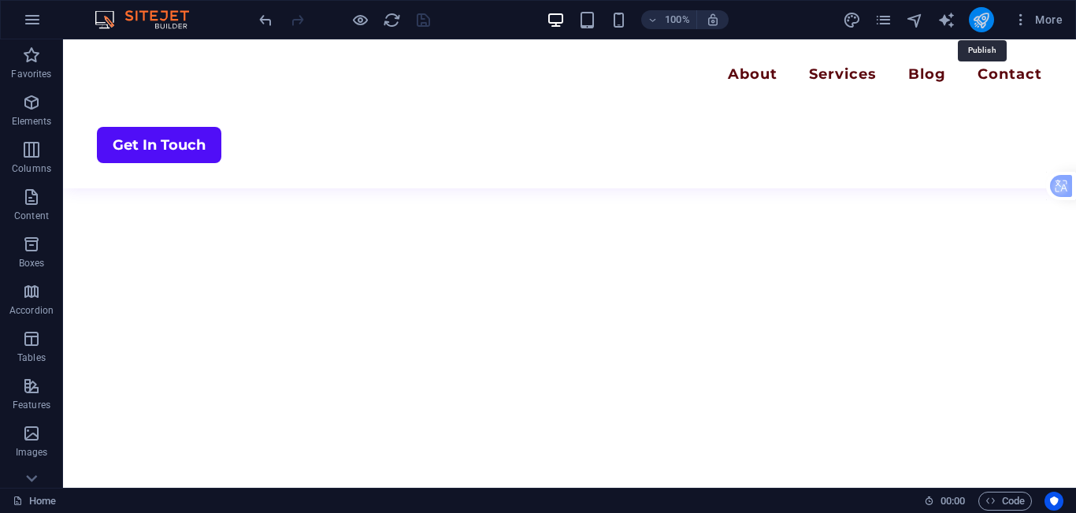
click at [974, 16] on icon "publish" at bounding box center [981, 20] width 18 height 18
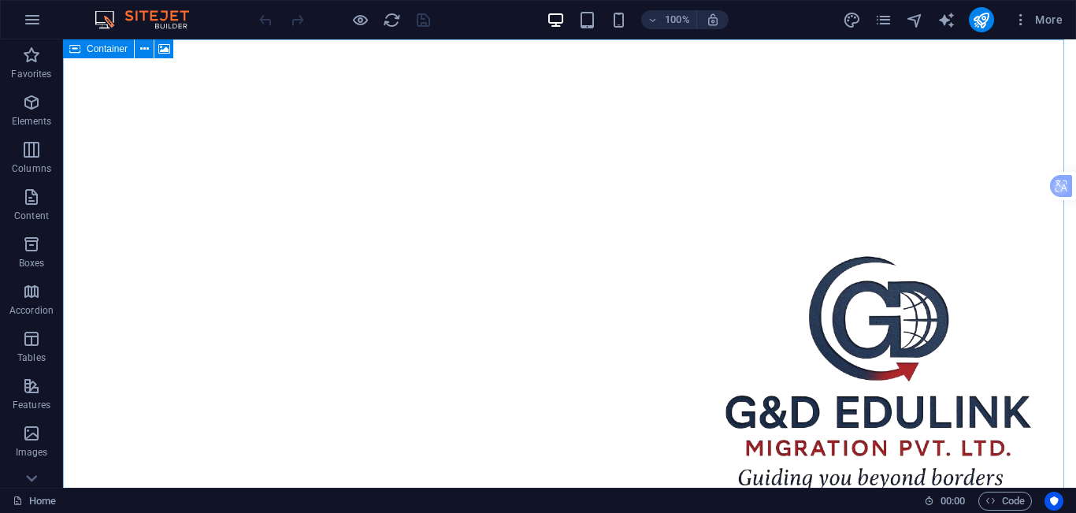
click at [76, 48] on icon at bounding box center [74, 48] width 11 height 19
drag, startPoint x: 162, startPoint y: 50, endPoint x: 145, endPoint y: 161, distance: 113.2
click at [162, 50] on icon at bounding box center [164, 49] width 12 height 17
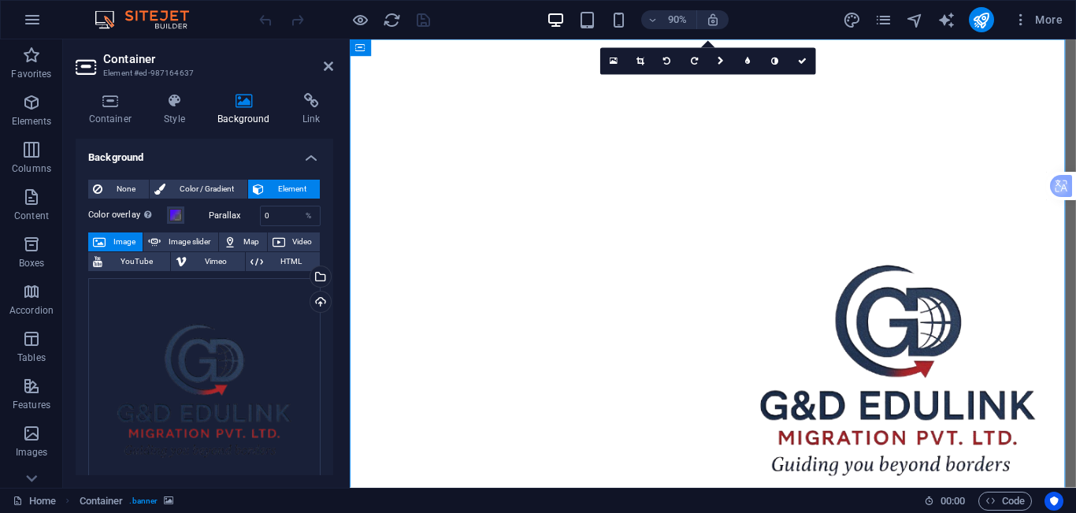
click at [321, 64] on h2 "Container" at bounding box center [218, 59] width 230 height 14
click at [328, 72] on icon at bounding box center [328, 66] width 9 height 13
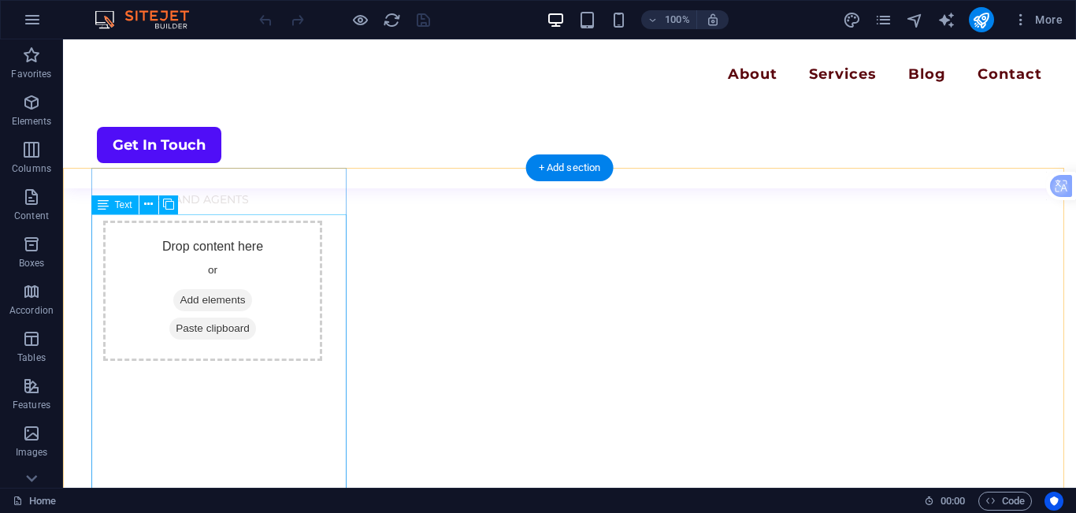
scroll to position [1418, 0]
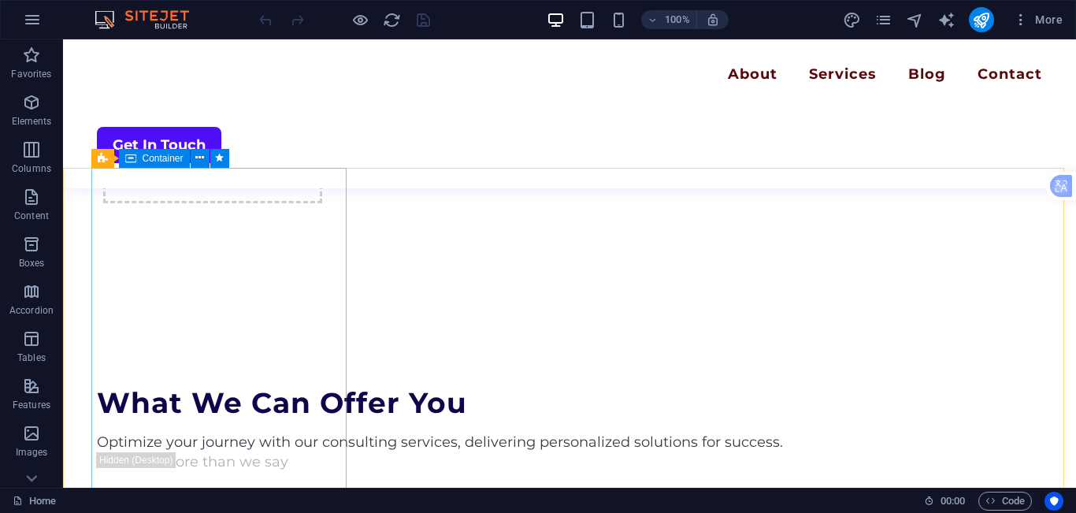
click at [165, 161] on span "Container" at bounding box center [163, 158] width 41 height 9
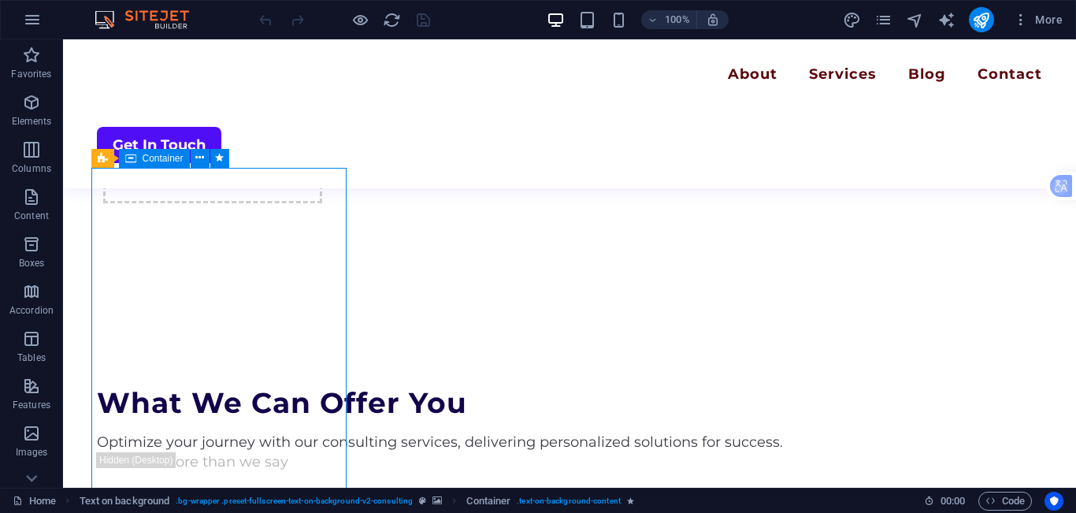
click at [165, 161] on span "Container" at bounding box center [163, 158] width 41 height 9
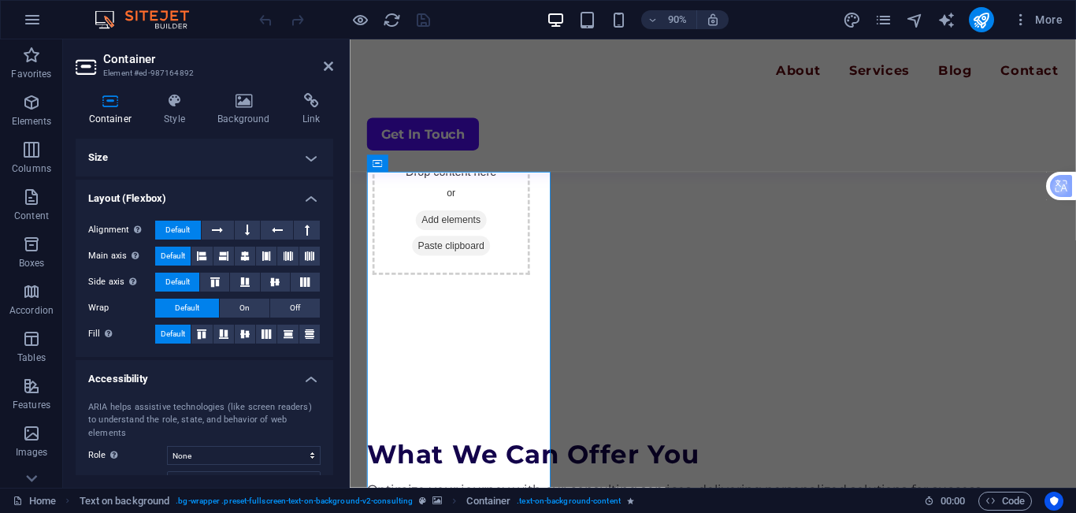
scroll to position [1548, 0]
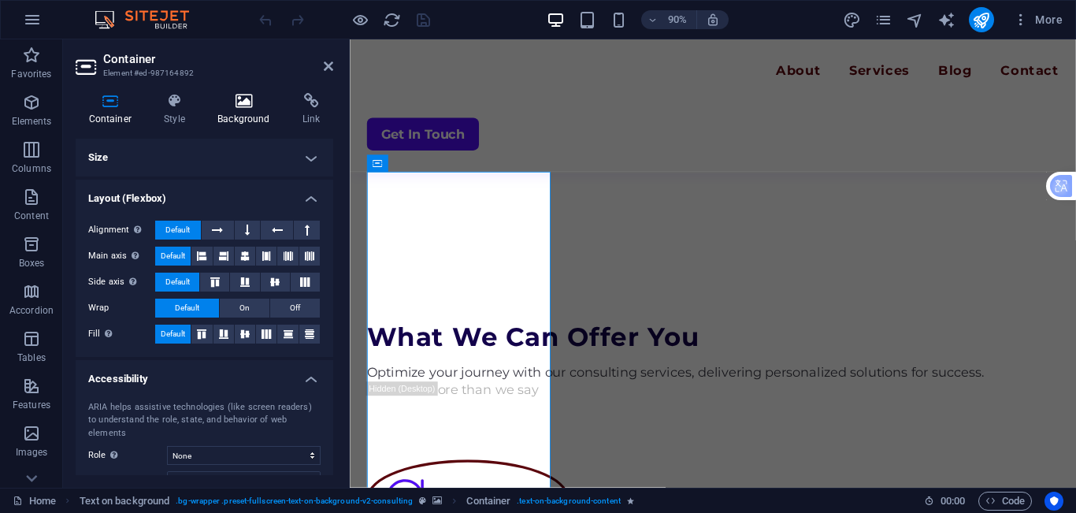
click at [240, 124] on h4 "Background" at bounding box center [247, 109] width 85 height 33
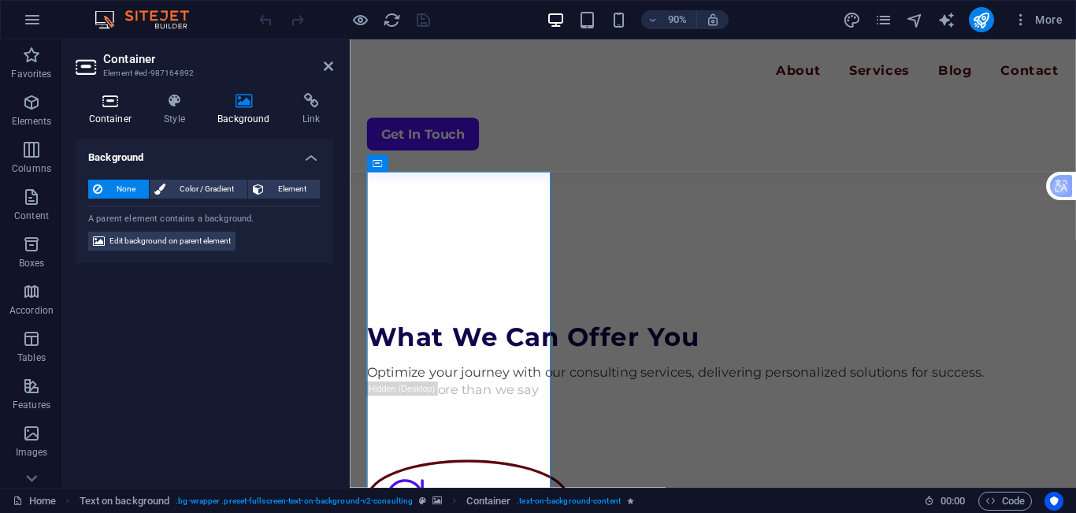
click at [116, 113] on h4 "Container" at bounding box center [114, 109] width 76 height 33
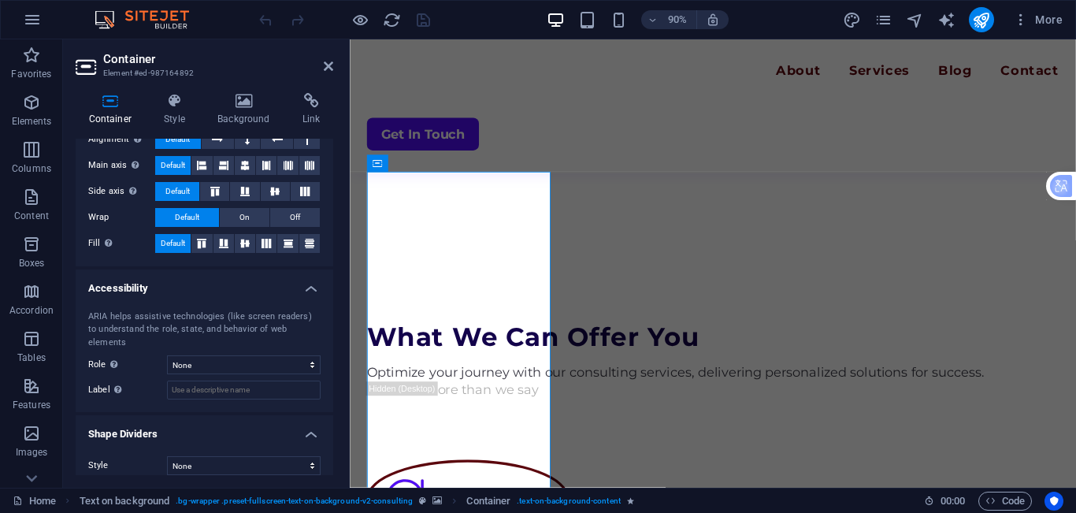
scroll to position [0, 0]
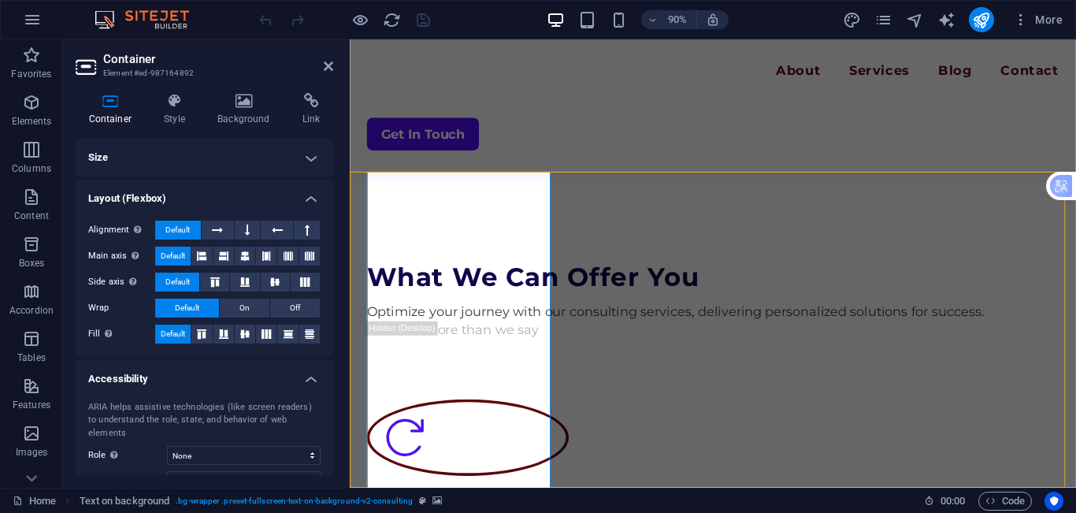
scroll to position [1418, 0]
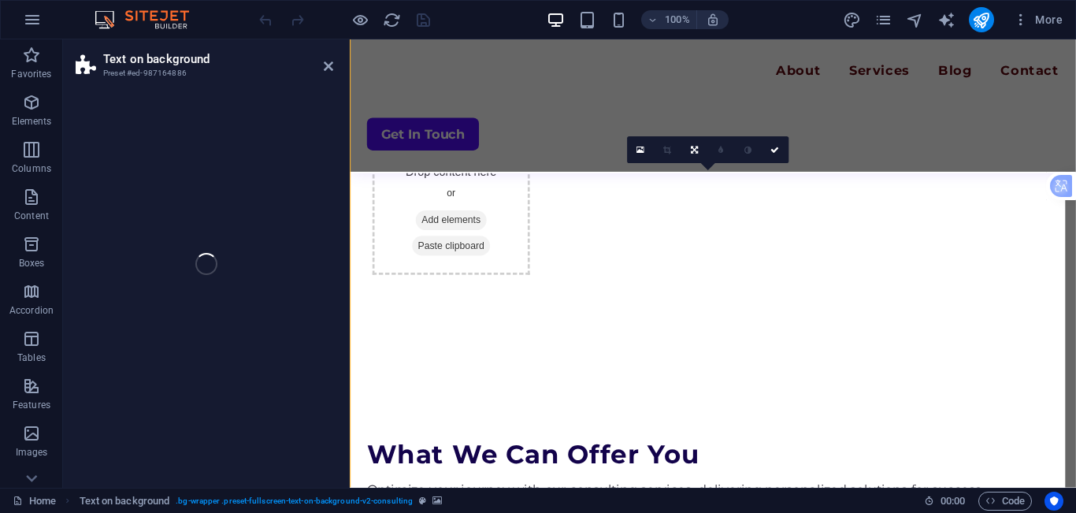
select select "px"
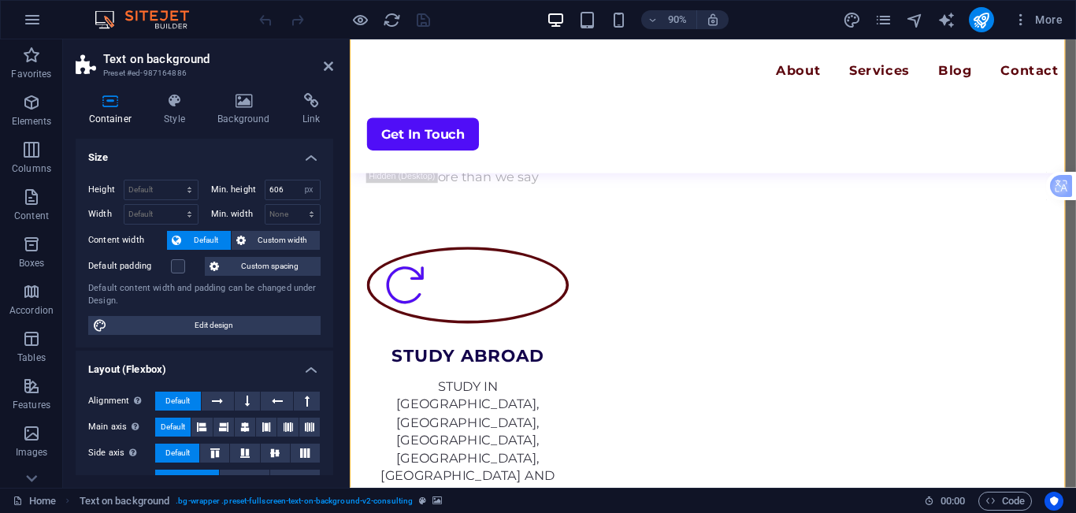
scroll to position [1863, 0]
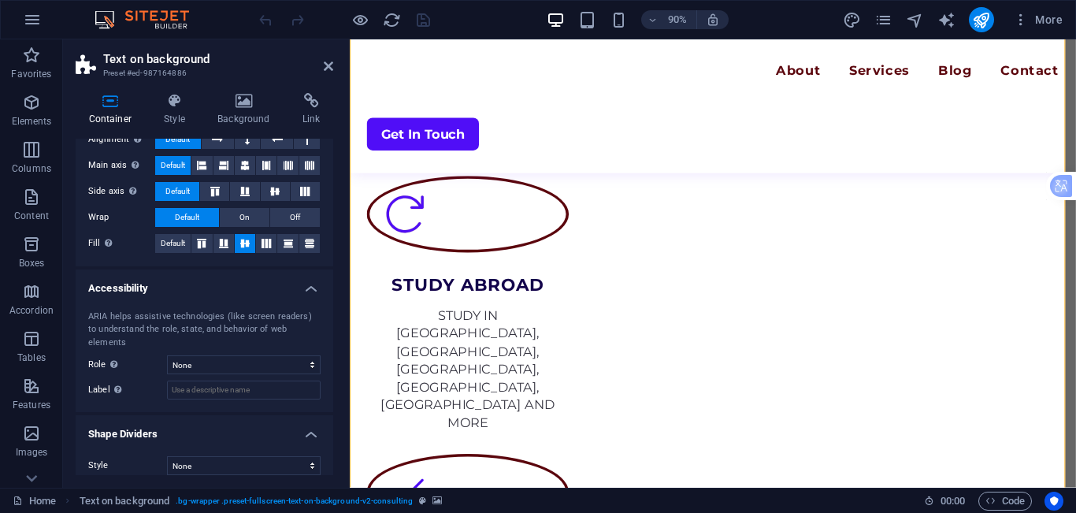
scroll to position [0, 0]
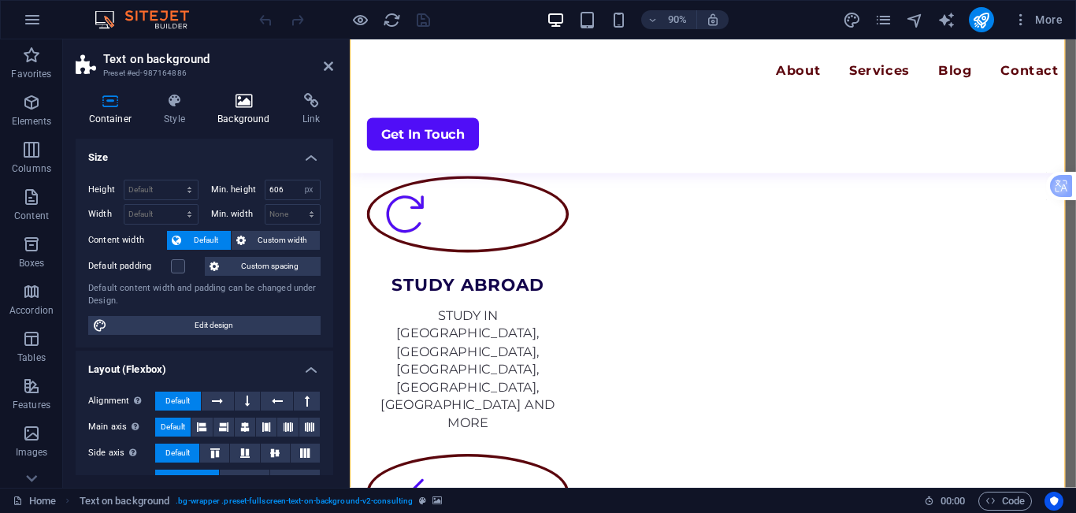
click at [239, 121] on h4 "Background" at bounding box center [247, 109] width 85 height 33
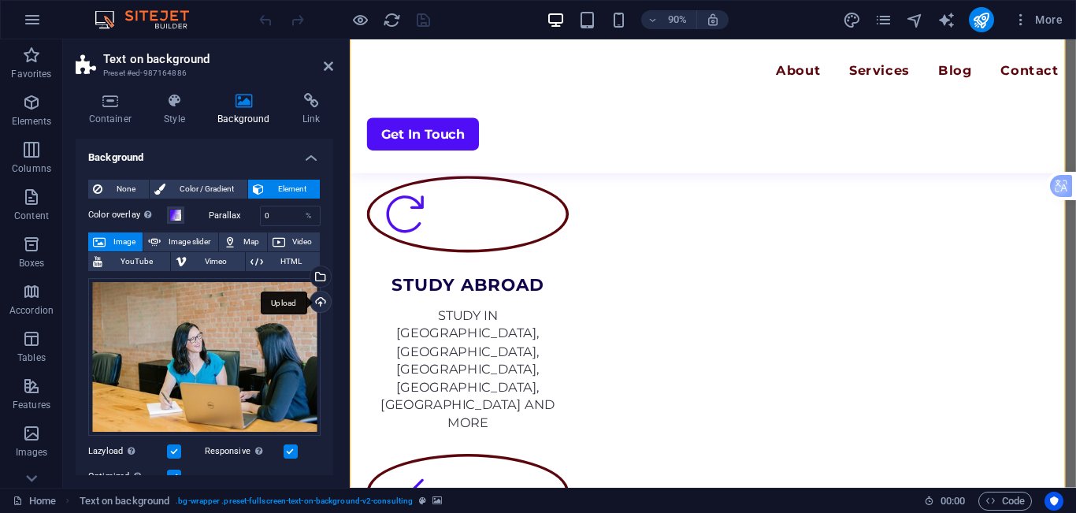
click at [319, 307] on div "Upload" at bounding box center [319, 303] width 24 height 24
click at [316, 274] on div "Select files from the file manager, stock photos, or upload file(s)" at bounding box center [319, 278] width 24 height 24
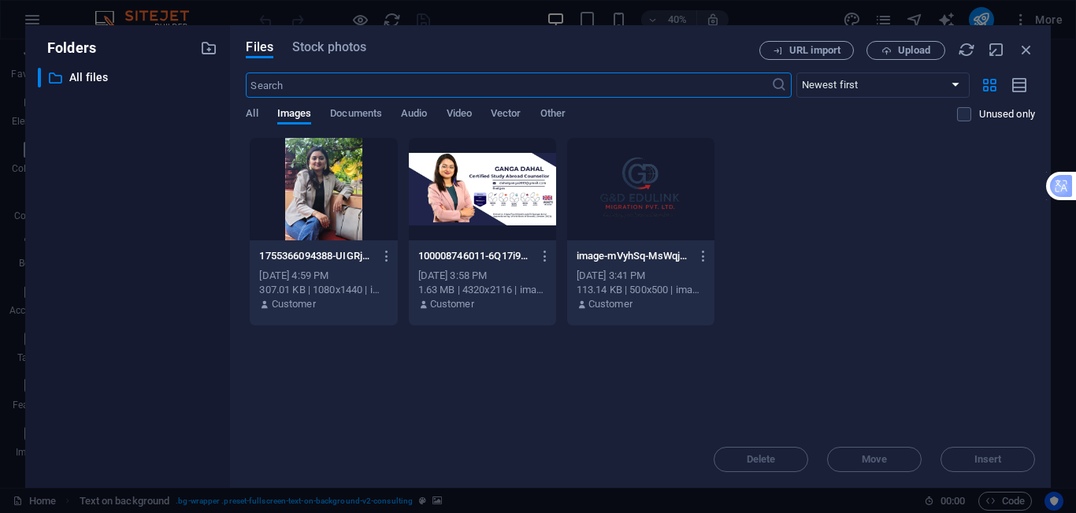
click at [514, 231] on div at bounding box center [482, 189] width 147 height 102
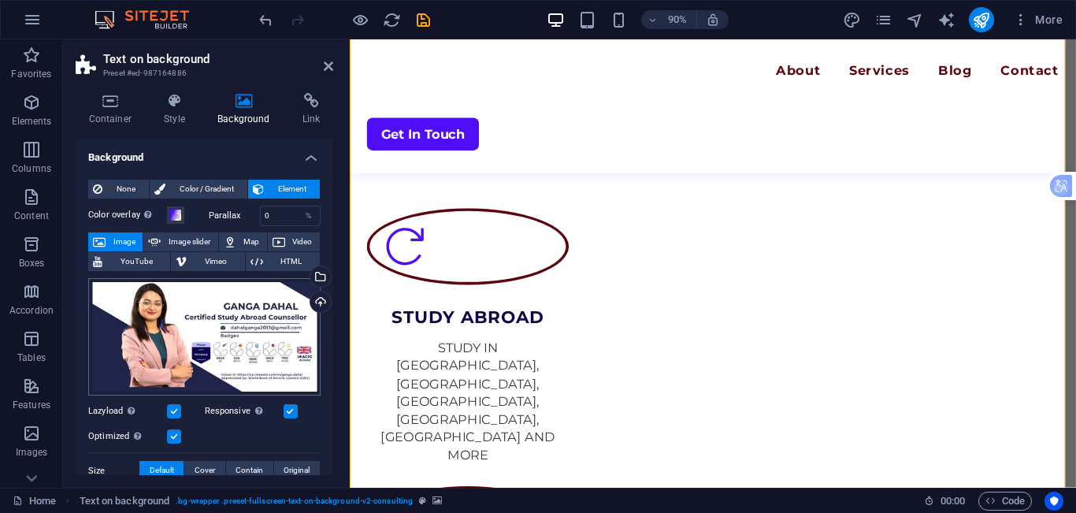
scroll to position [79, 0]
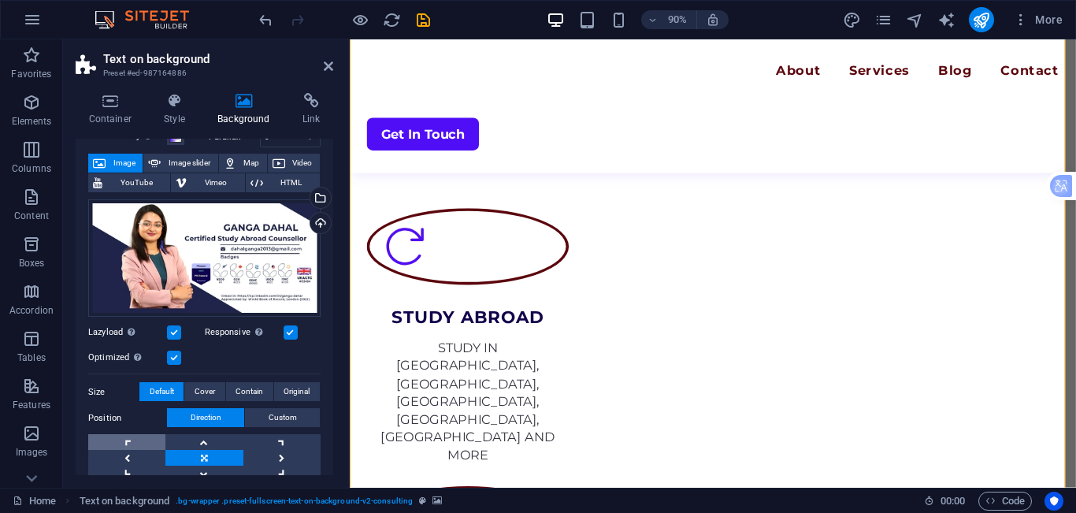
click at [136, 441] on link at bounding box center [126, 442] width 77 height 16
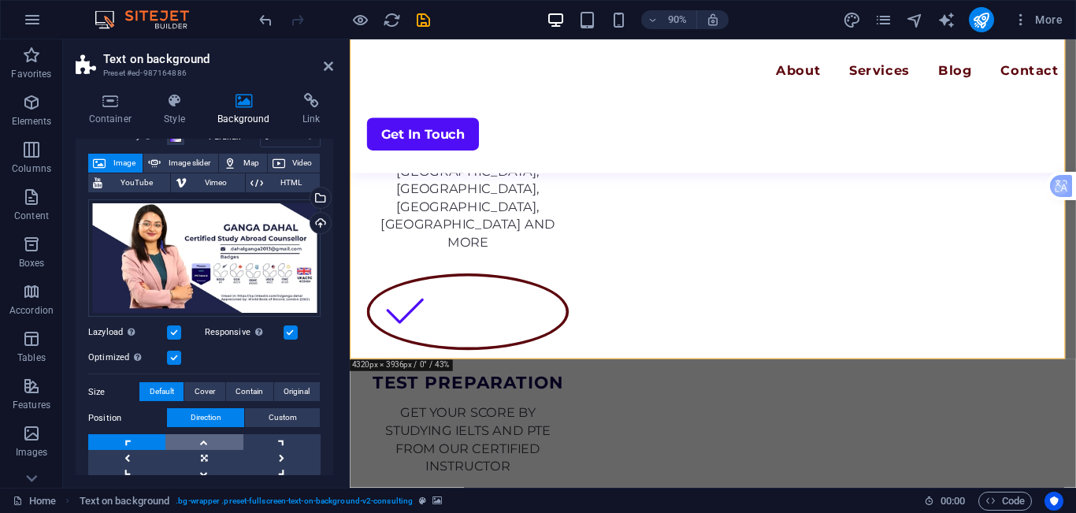
scroll to position [235, 0]
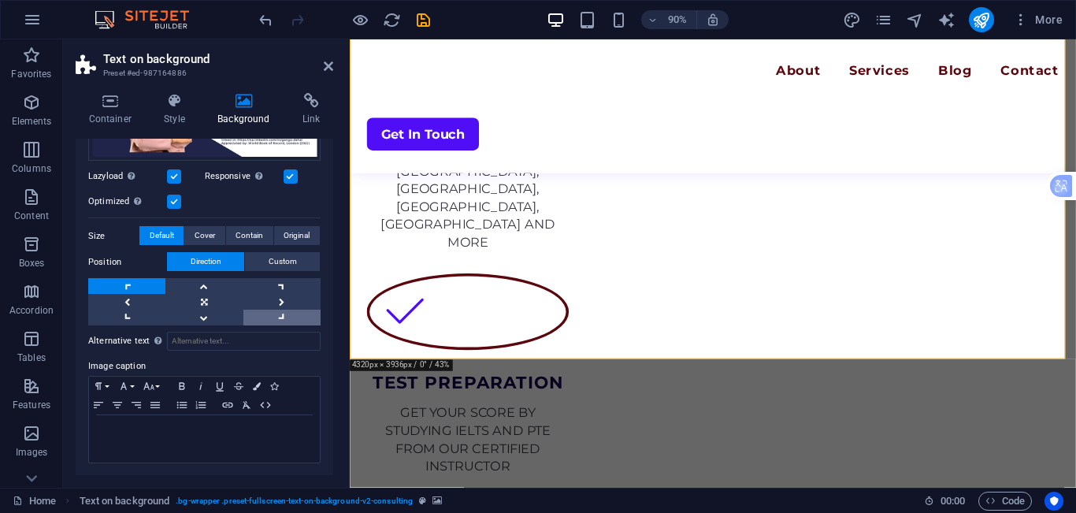
click at [295, 320] on link at bounding box center [281, 318] width 77 height 16
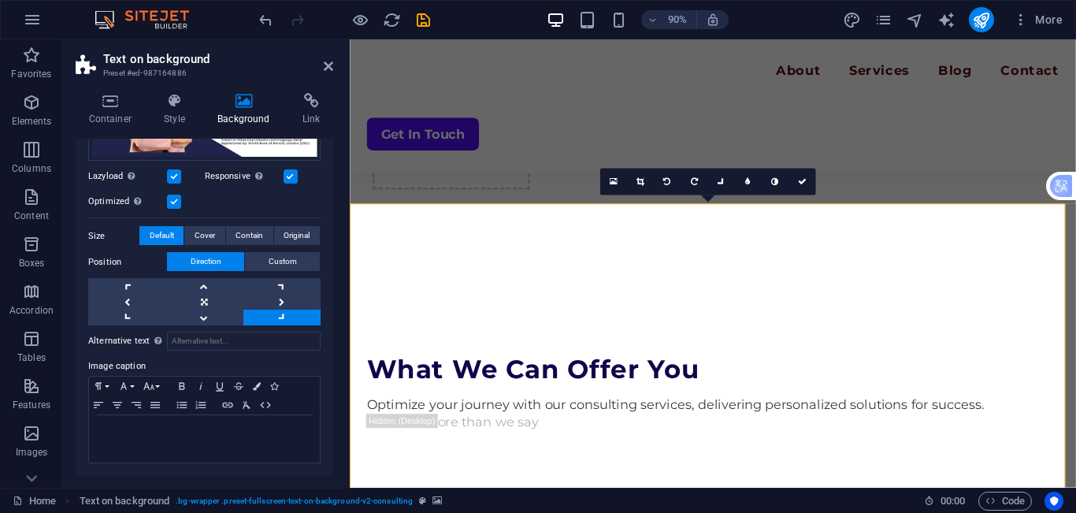
scroll to position [1591, 0]
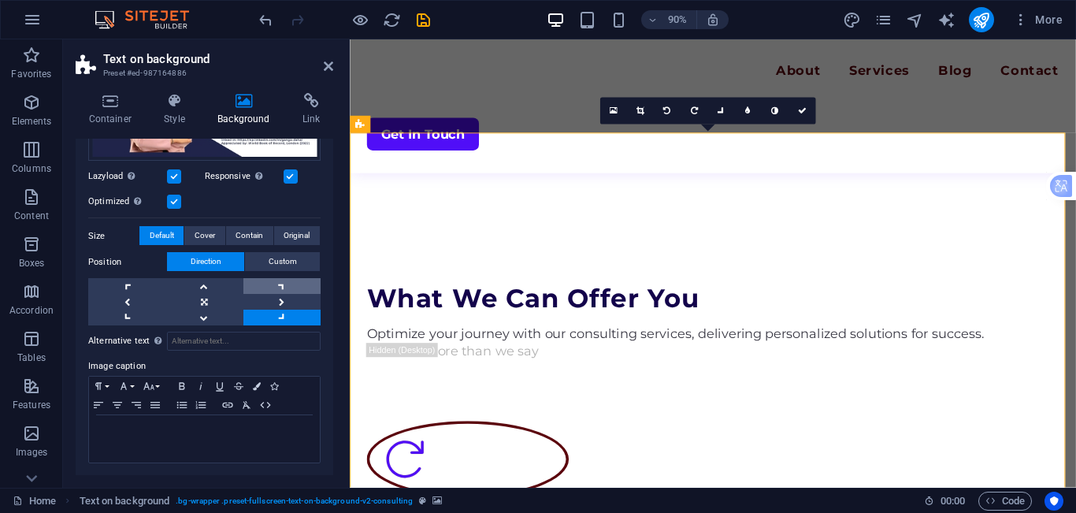
click at [276, 284] on link at bounding box center [281, 286] width 77 height 16
click at [281, 301] on link at bounding box center [281, 302] width 77 height 16
click at [218, 306] on link at bounding box center [203, 302] width 77 height 16
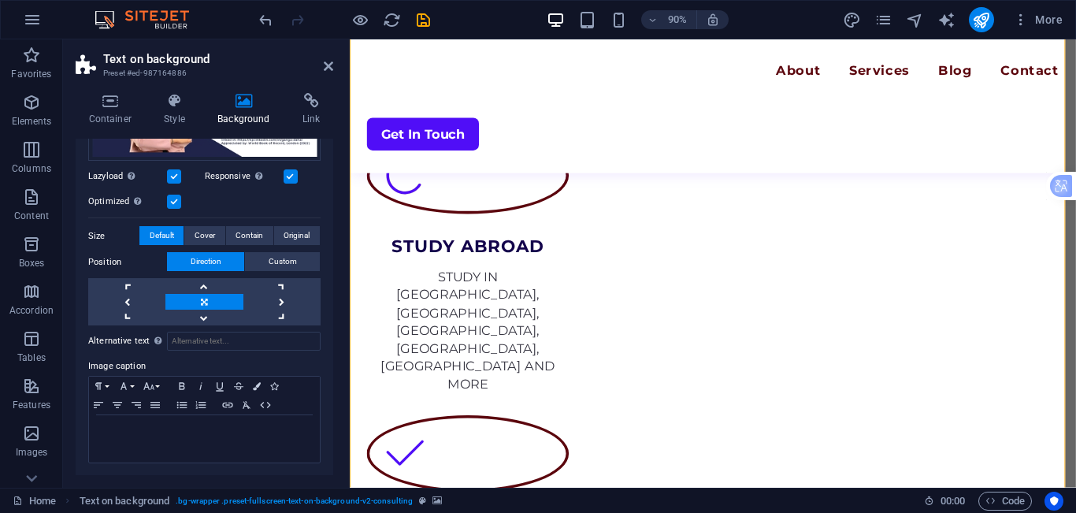
scroll to position [1670, 0]
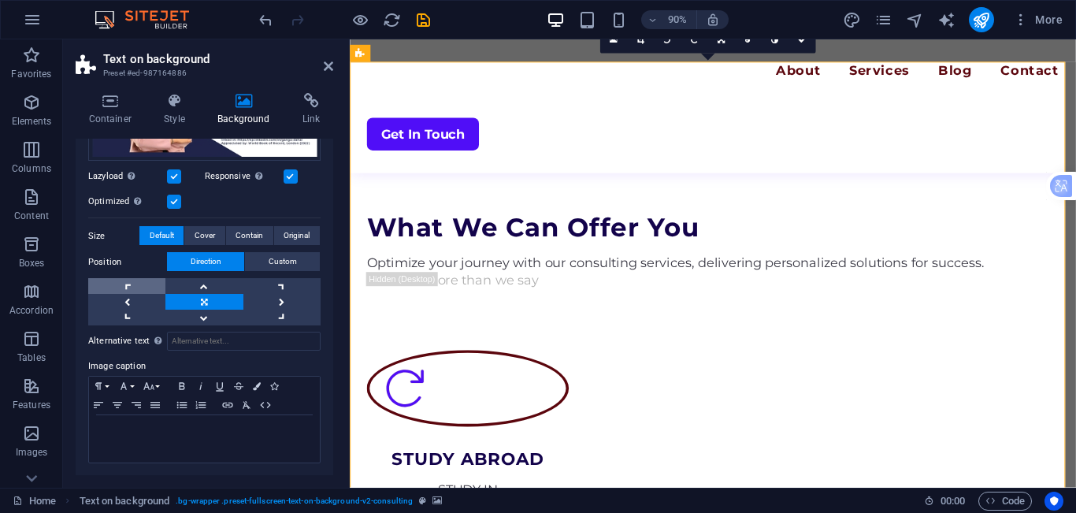
click at [122, 279] on link at bounding box center [126, 286] width 77 height 16
click at [128, 310] on link at bounding box center [126, 318] width 77 height 16
click at [135, 276] on div "Position Direction Custom X offset 50 px rem % vh vw Y offset 50 px rem % vh vw" at bounding box center [204, 288] width 232 height 73
click at [139, 280] on link at bounding box center [126, 286] width 77 height 16
click at [143, 284] on link at bounding box center [126, 286] width 77 height 16
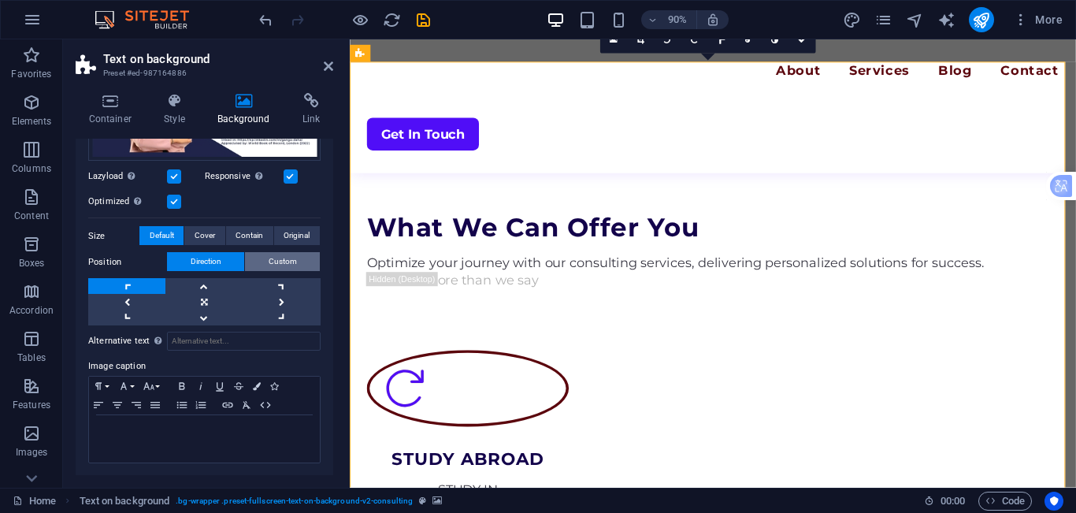
click at [291, 265] on span "Custom" at bounding box center [283, 261] width 28 height 19
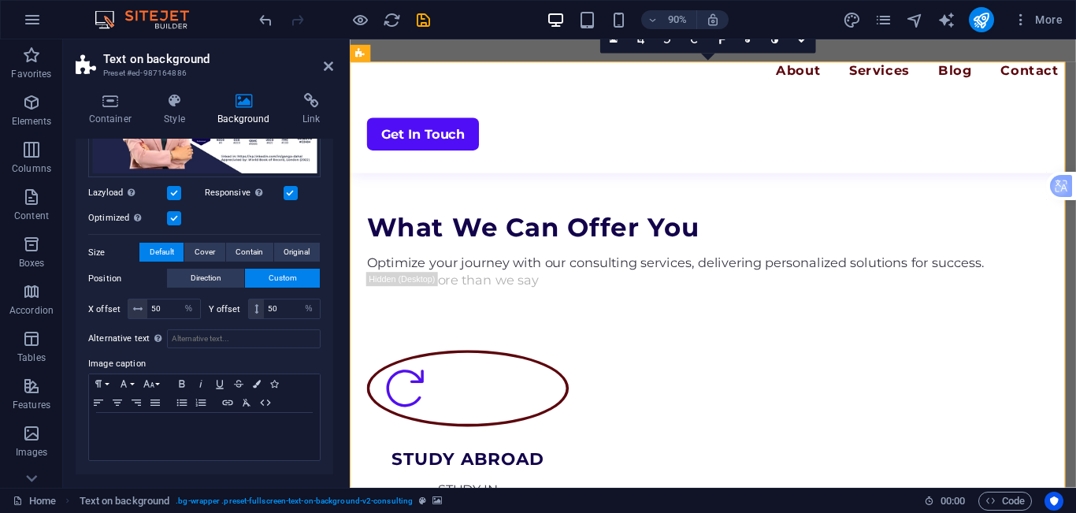
scroll to position [217, 0]
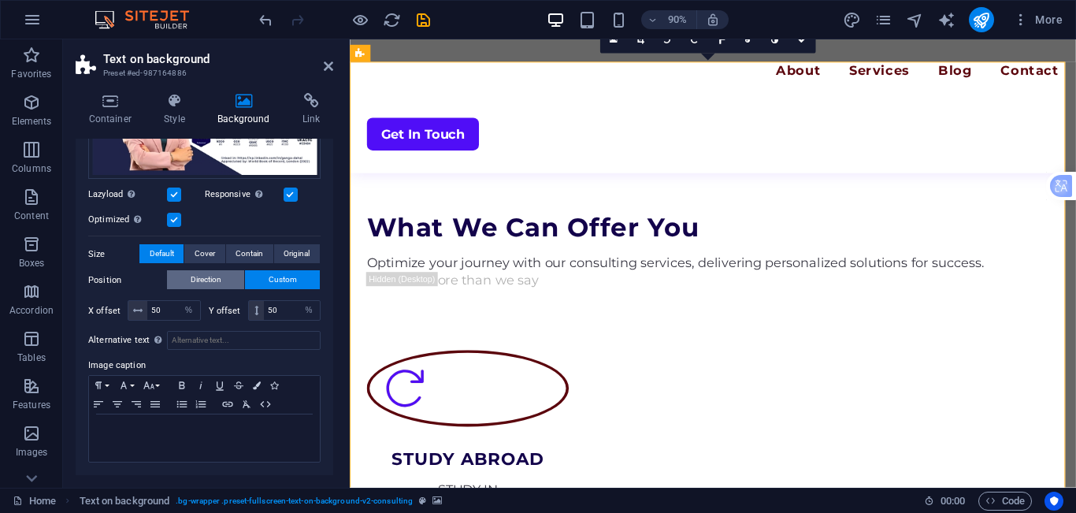
click at [217, 280] on span "Direction" at bounding box center [206, 279] width 31 height 19
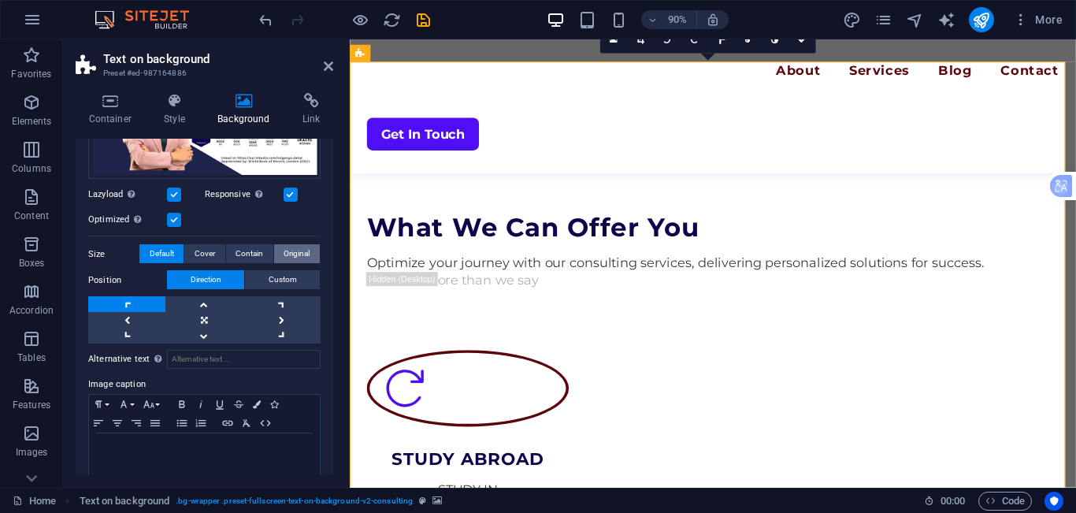
click at [289, 258] on span "Original" at bounding box center [297, 253] width 26 height 19
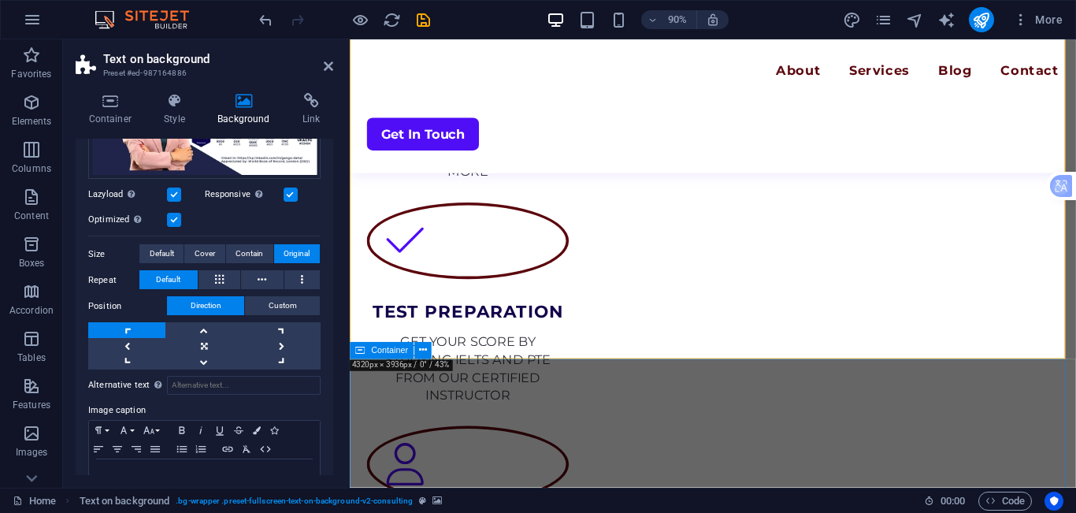
scroll to position [1985, 0]
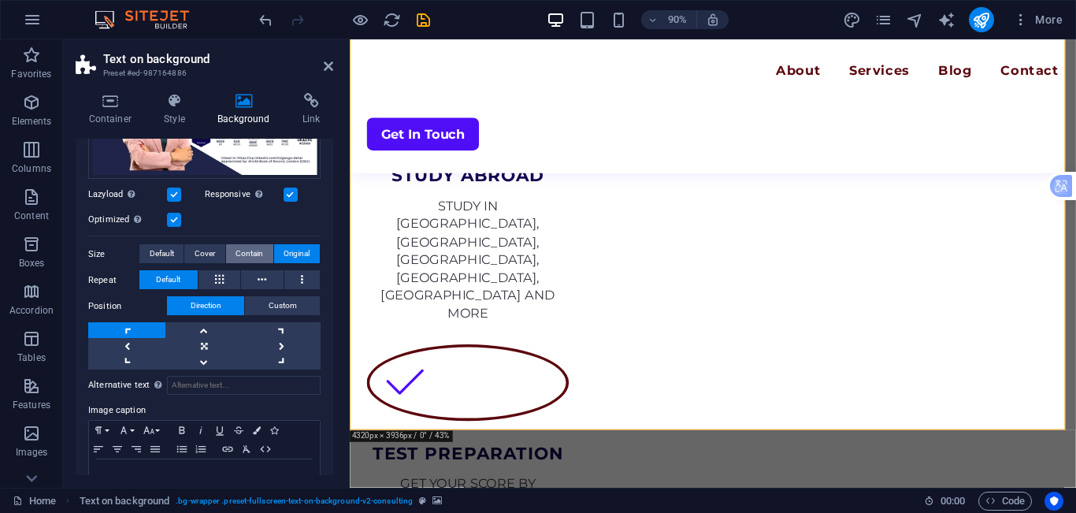
click at [259, 252] on span "Contain" at bounding box center [249, 253] width 28 height 19
click at [300, 254] on span "Original" at bounding box center [297, 253] width 26 height 19
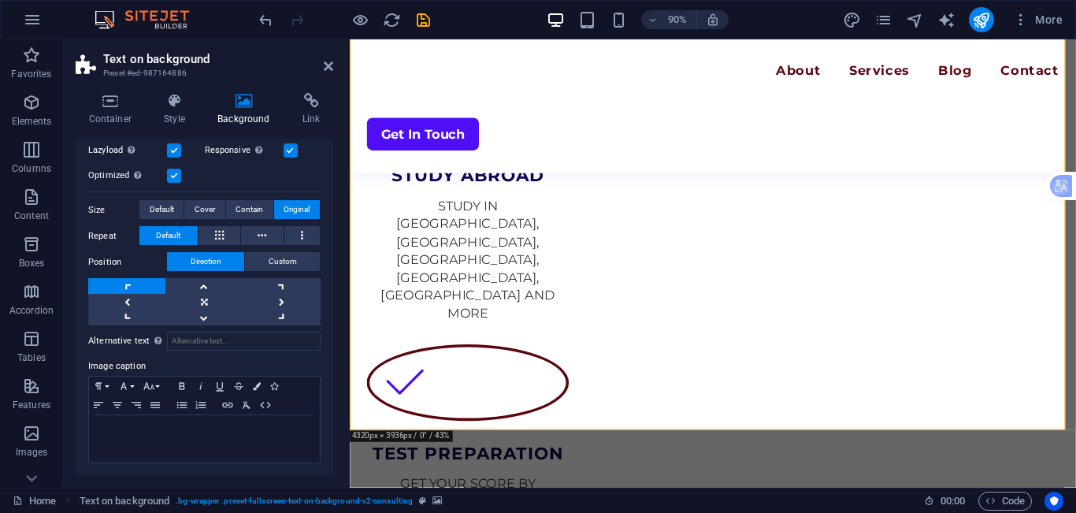
scroll to position [24, 0]
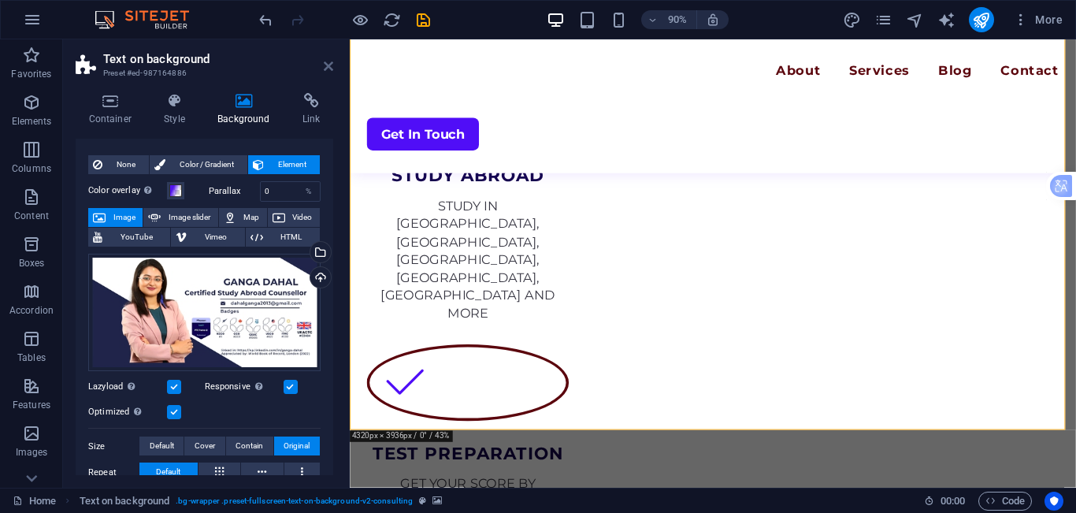
click at [326, 68] on icon at bounding box center [328, 66] width 9 height 13
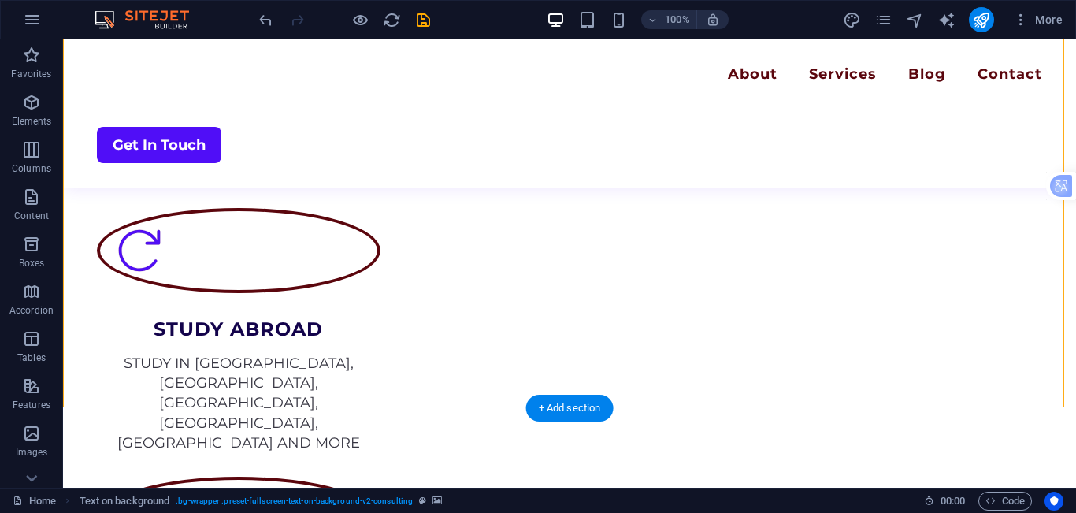
scroll to position [1827, 0]
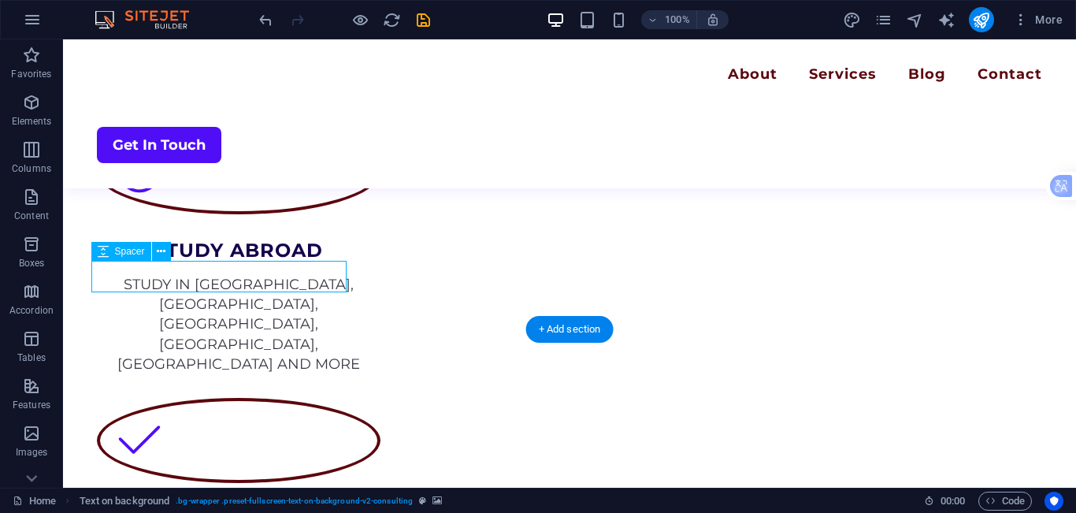
select select "px"
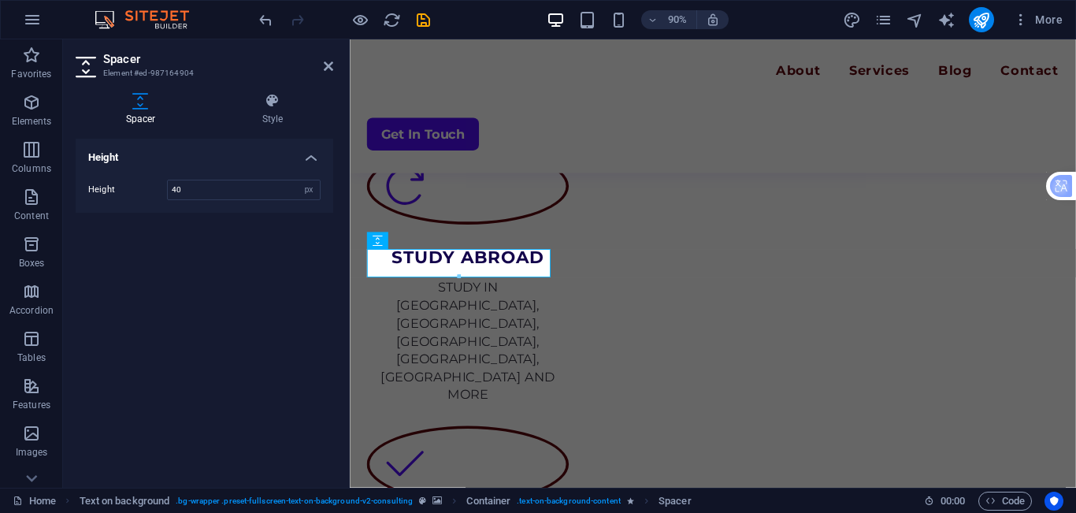
scroll to position [2118, 0]
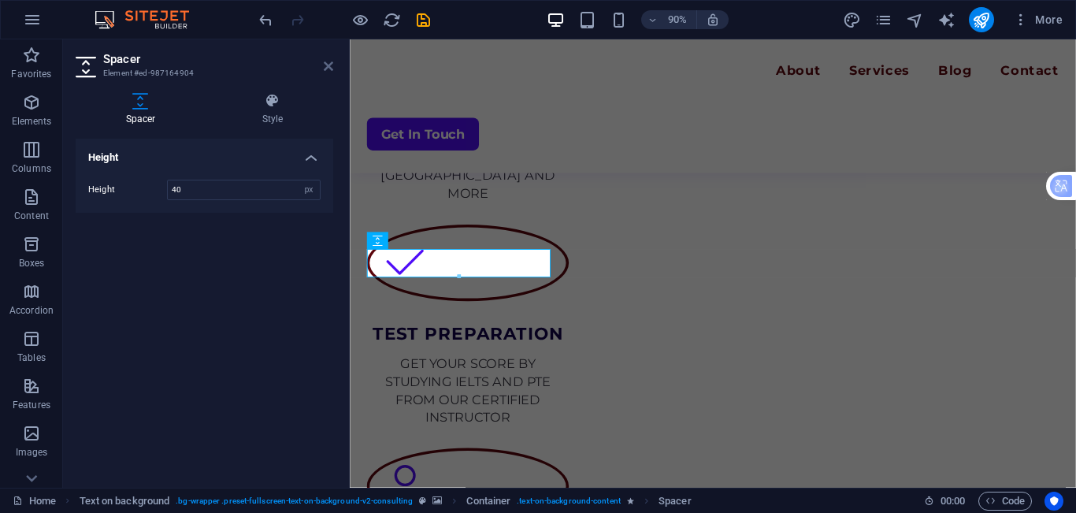
drag, startPoint x: 329, startPoint y: 69, endPoint x: 661, endPoint y: 148, distance: 341.0
click at [329, 69] on icon at bounding box center [328, 66] width 9 height 13
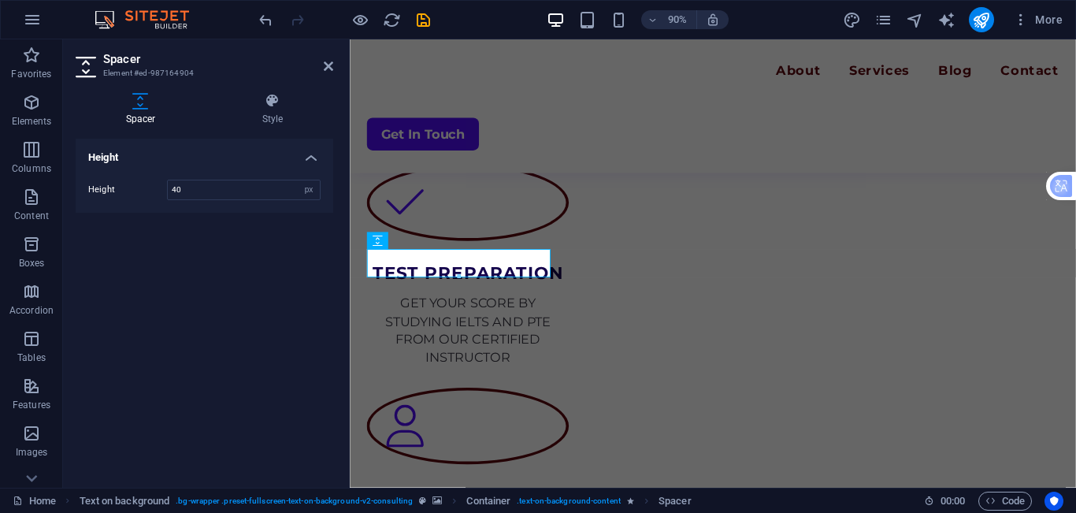
scroll to position [1841, 0]
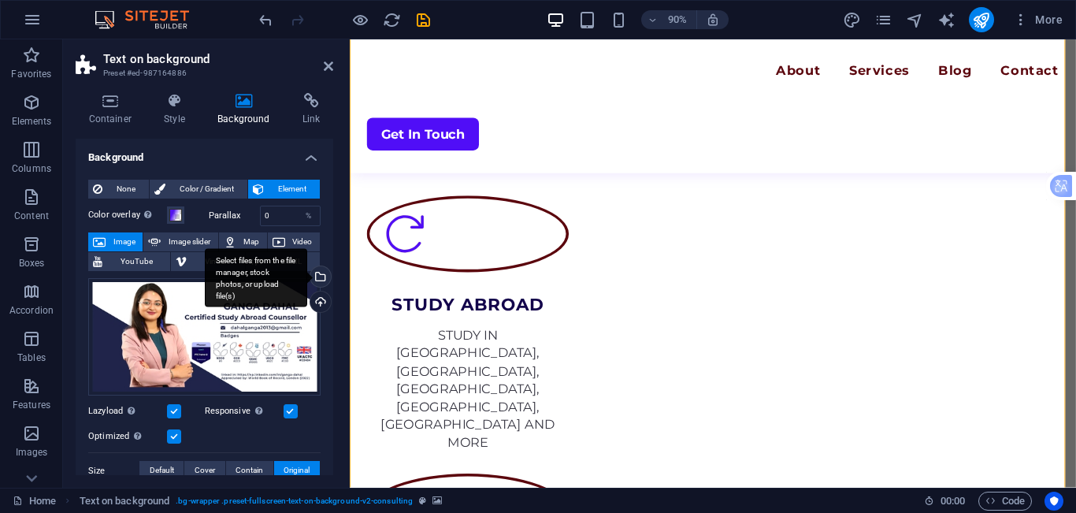
click at [317, 277] on div "Select files from the file manager, stock photos, or upload file(s)" at bounding box center [319, 278] width 24 height 24
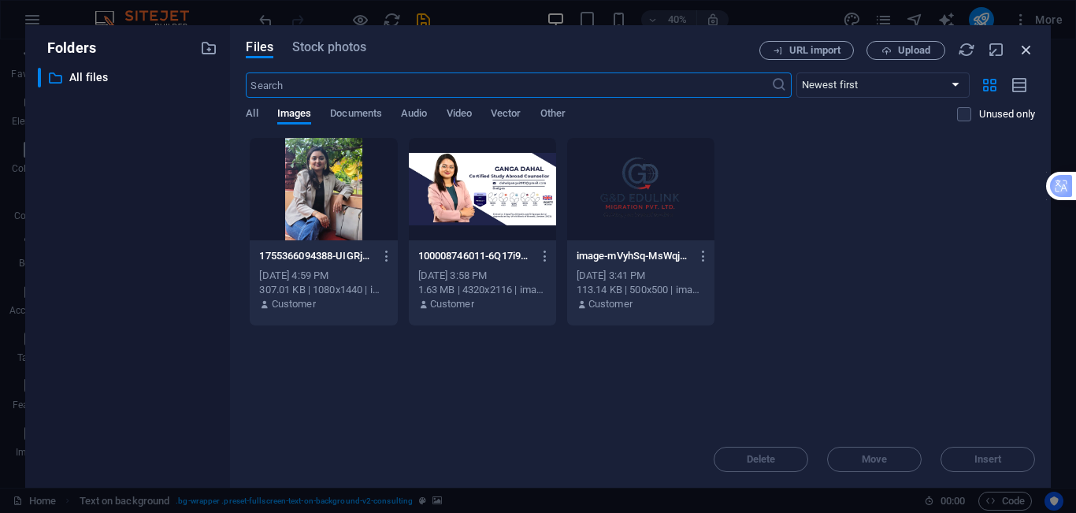
drag, startPoint x: 1032, startPoint y: 34, endPoint x: 1032, endPoint y: 45, distance: 11.0
click at [1032, 35] on div "Files Stock photos URL import Upload ​ Newest first Oldest first Name (A-Z) Nam…" at bounding box center [640, 256] width 821 height 462
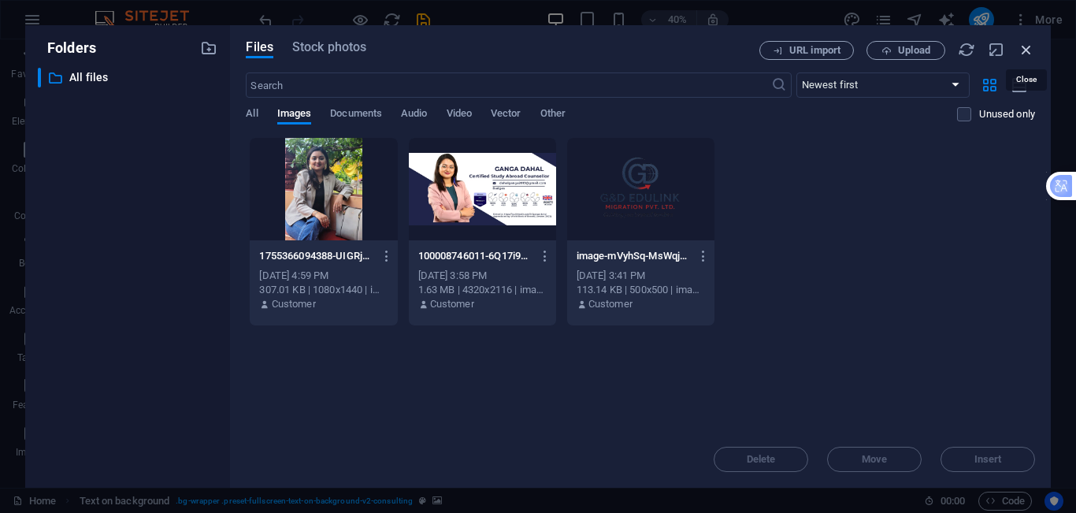
click at [1032, 46] on icon "button" at bounding box center [1026, 49] width 17 height 17
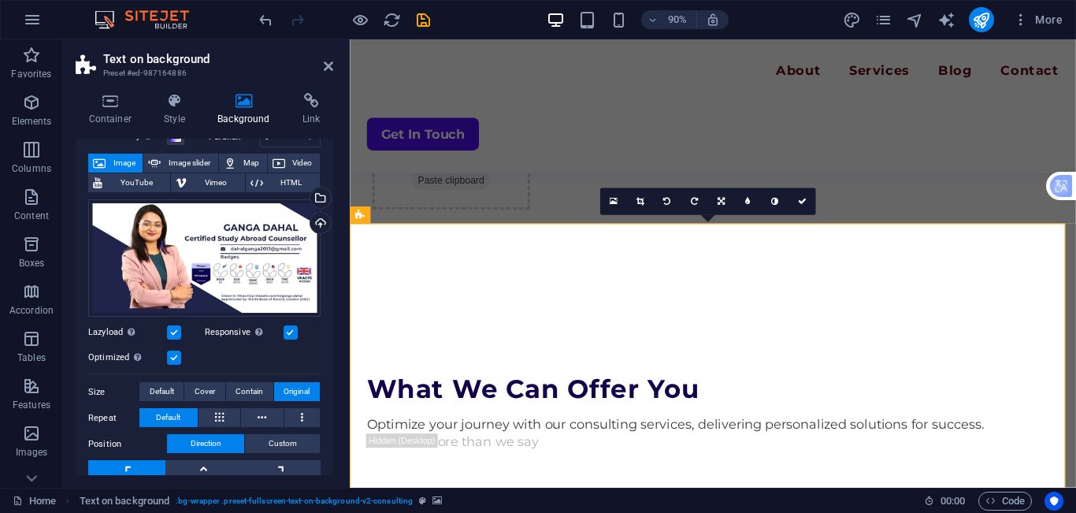
scroll to position [158, 0]
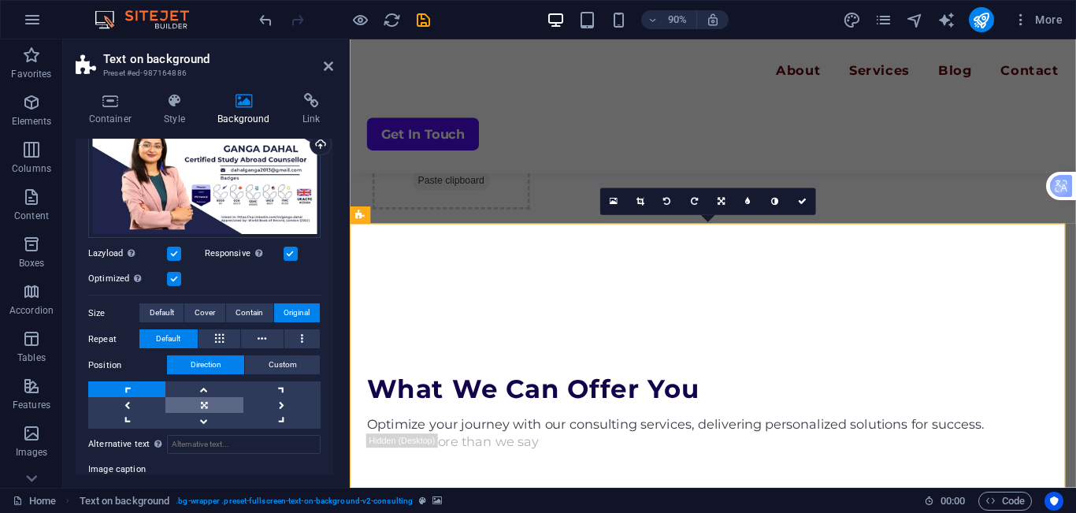
click at [217, 398] on link at bounding box center [203, 405] width 77 height 16
click at [142, 406] on link at bounding box center [126, 405] width 77 height 16
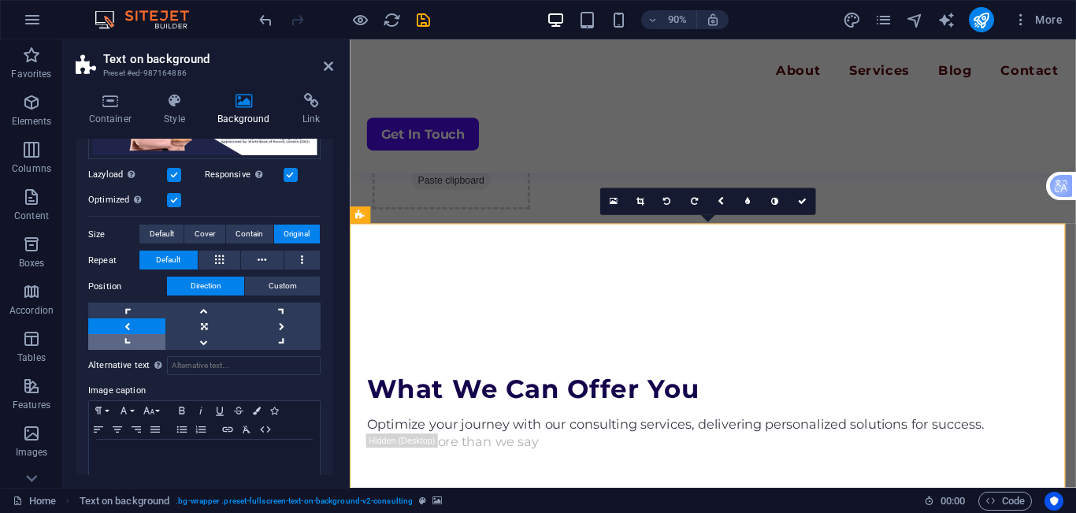
click at [129, 338] on link at bounding box center [126, 342] width 77 height 16
click at [118, 310] on link at bounding box center [126, 310] width 77 height 16
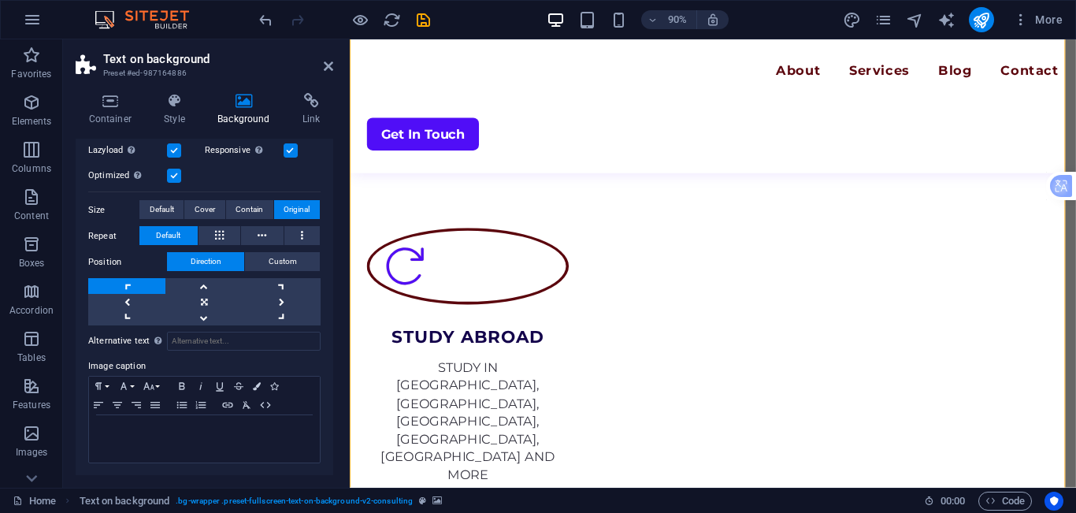
scroll to position [1963, 0]
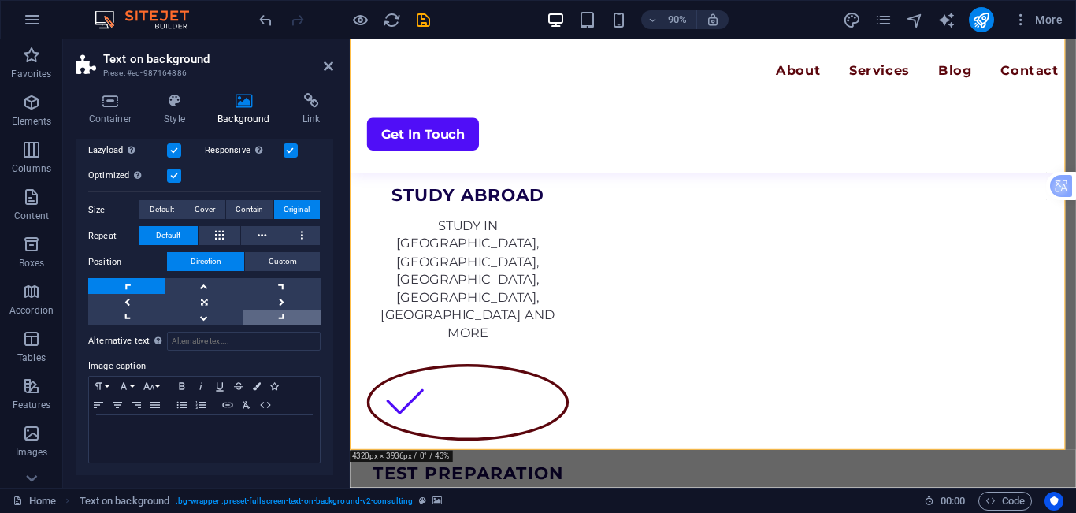
click at [265, 313] on link at bounding box center [281, 318] width 77 height 16
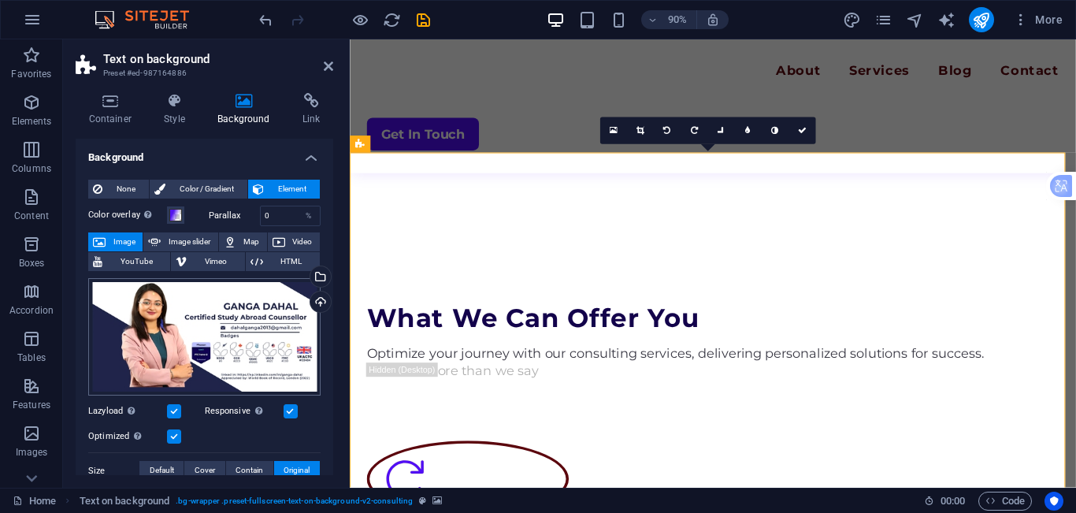
scroll to position [79, 0]
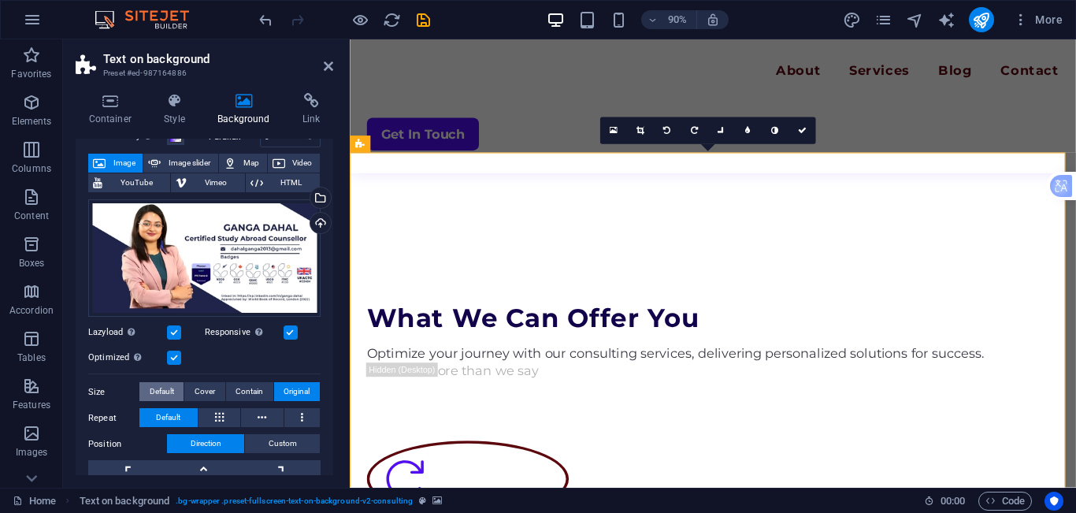
click at [164, 393] on span "Default" at bounding box center [162, 391] width 24 height 19
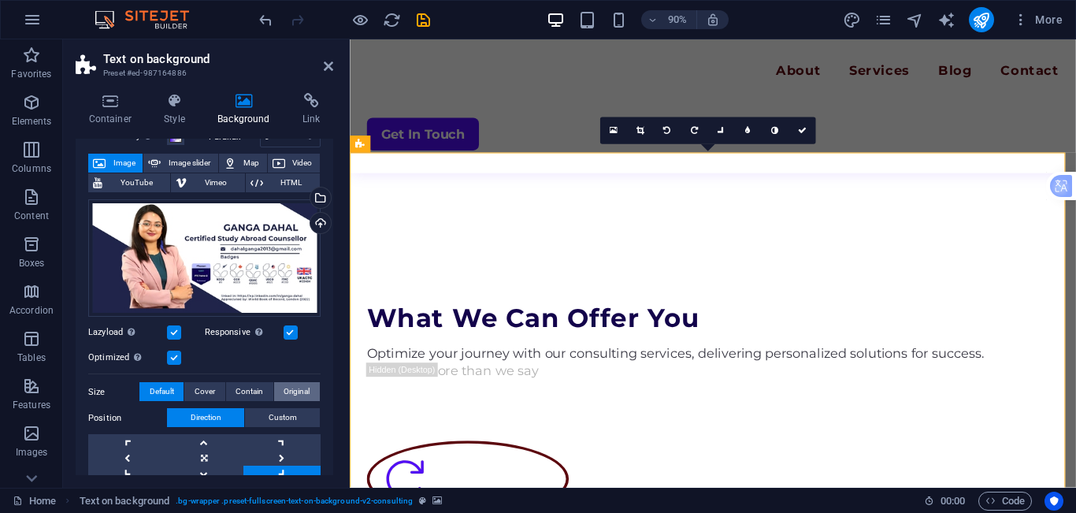
click at [293, 384] on span "Original" at bounding box center [297, 391] width 26 height 19
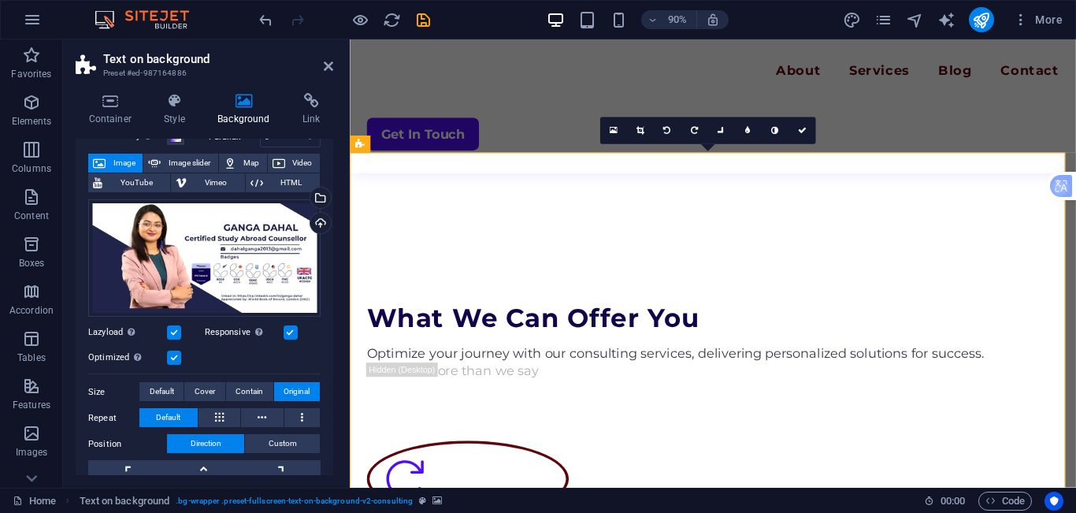
scroll to position [158, 0]
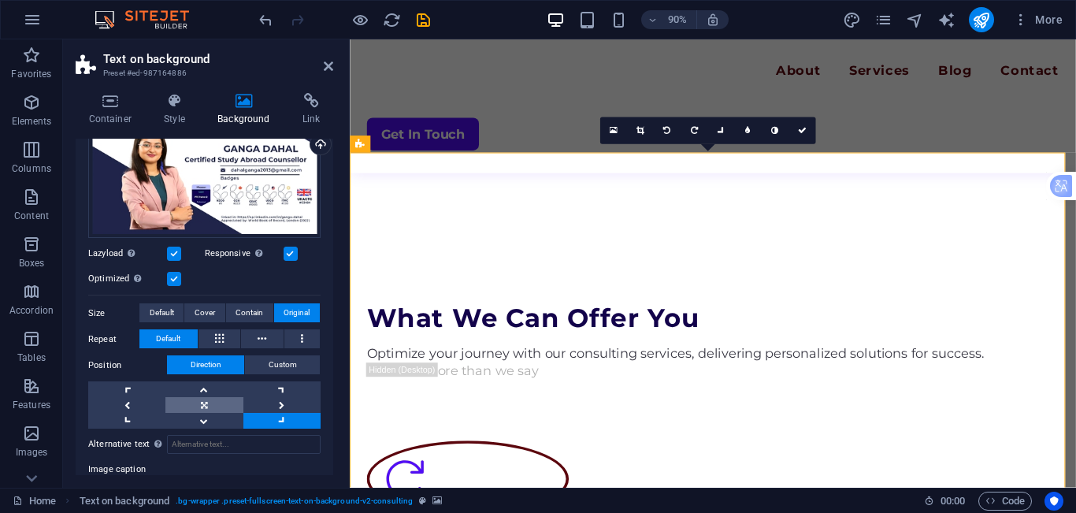
click at [206, 406] on link at bounding box center [203, 405] width 77 height 16
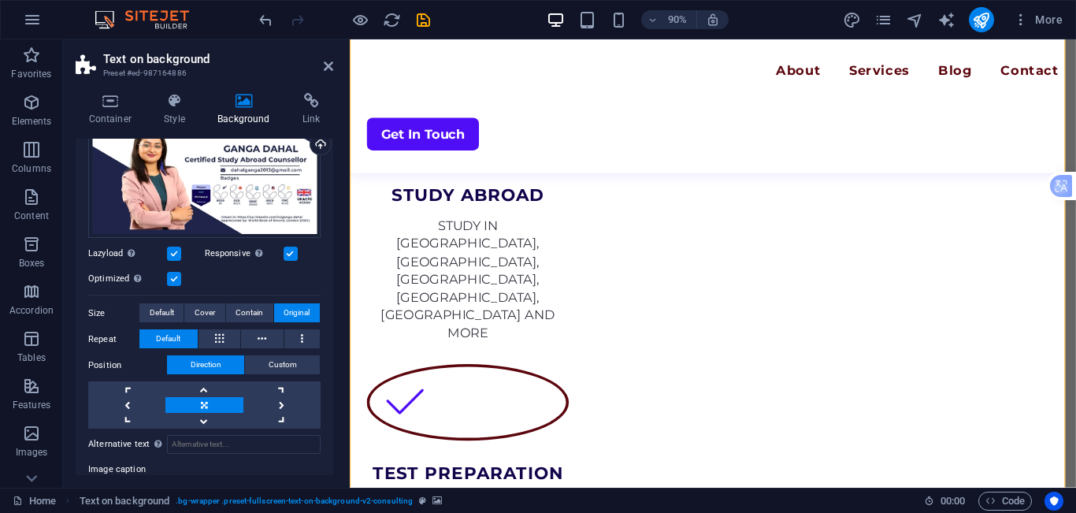
scroll to position [1884, 0]
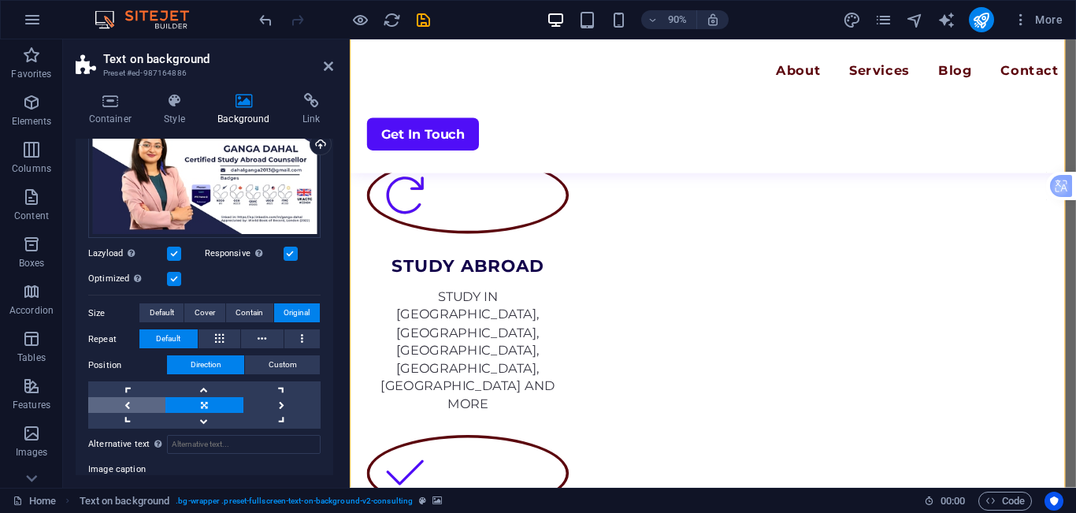
click at [159, 405] on link at bounding box center [126, 405] width 77 height 16
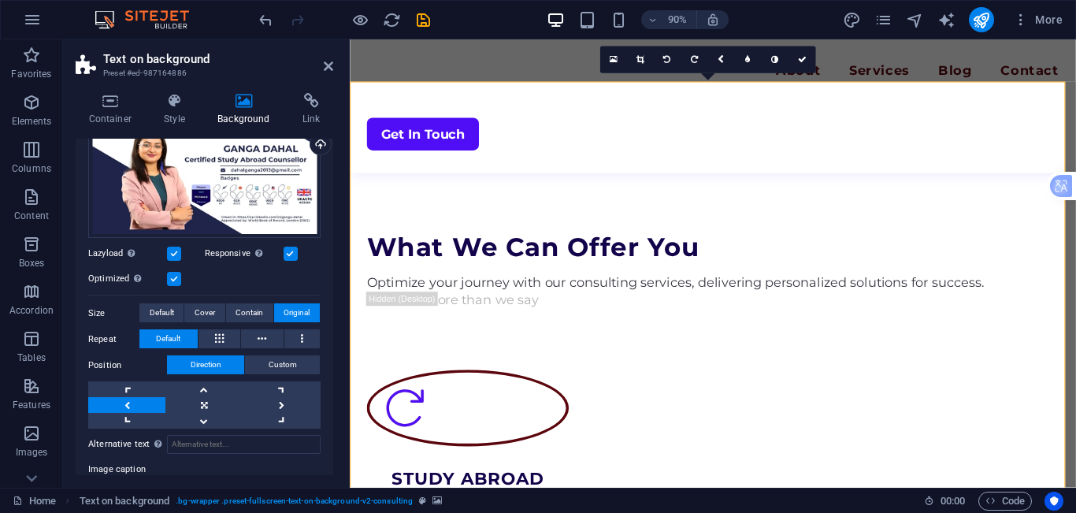
scroll to position [1805, 0]
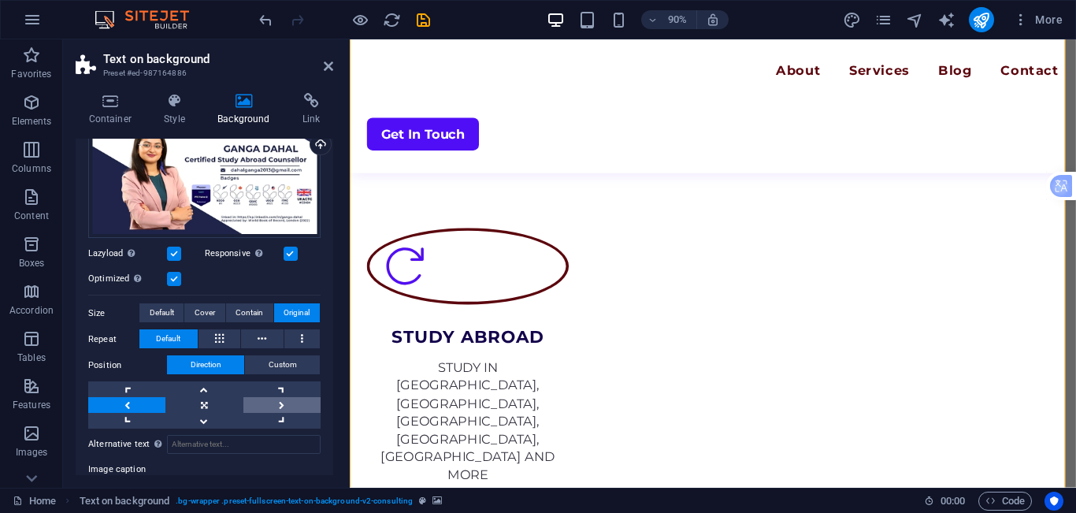
click at [265, 402] on link at bounding box center [281, 405] width 77 height 16
click at [202, 408] on link at bounding box center [203, 405] width 77 height 16
click at [214, 428] on div "Alternative text The alternative text is used by devices that cannot display im…" at bounding box center [204, 497] width 232 height 139
click at [203, 410] on link at bounding box center [203, 405] width 77 height 16
click at [210, 421] on link at bounding box center [203, 421] width 77 height 16
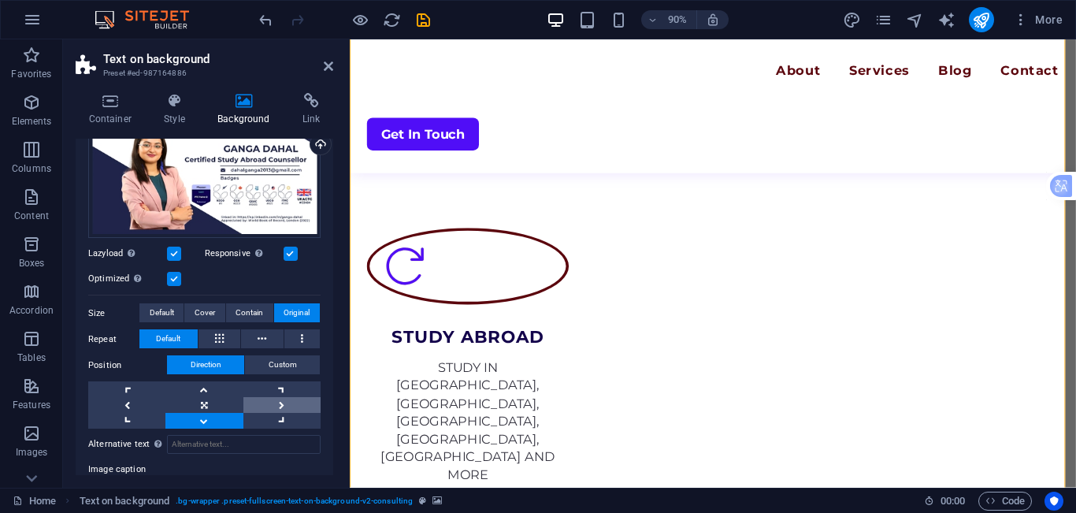
click at [284, 399] on link at bounding box center [281, 405] width 77 height 16
click at [205, 402] on link at bounding box center [203, 405] width 77 height 16
click at [266, 402] on link at bounding box center [281, 405] width 77 height 16
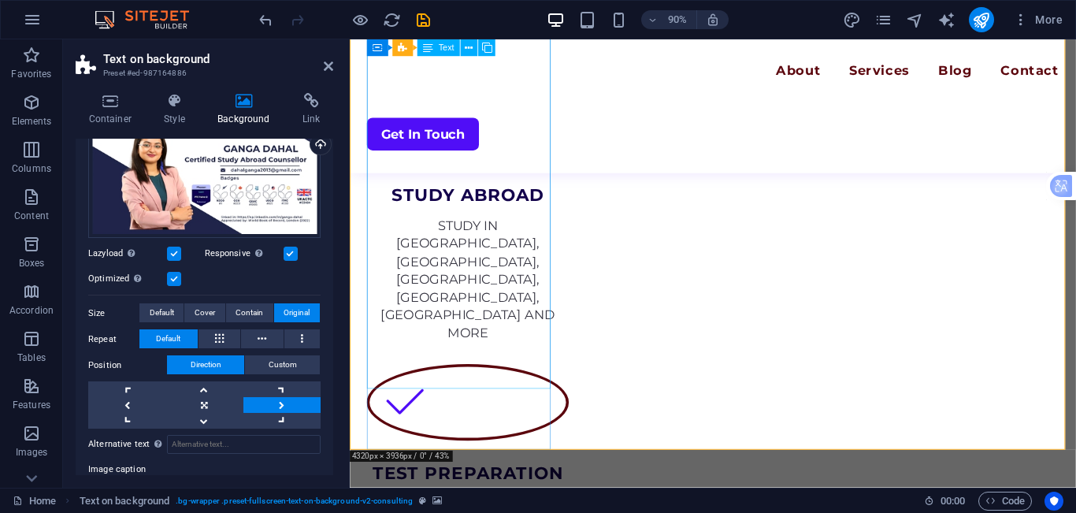
scroll to position [1884, 0]
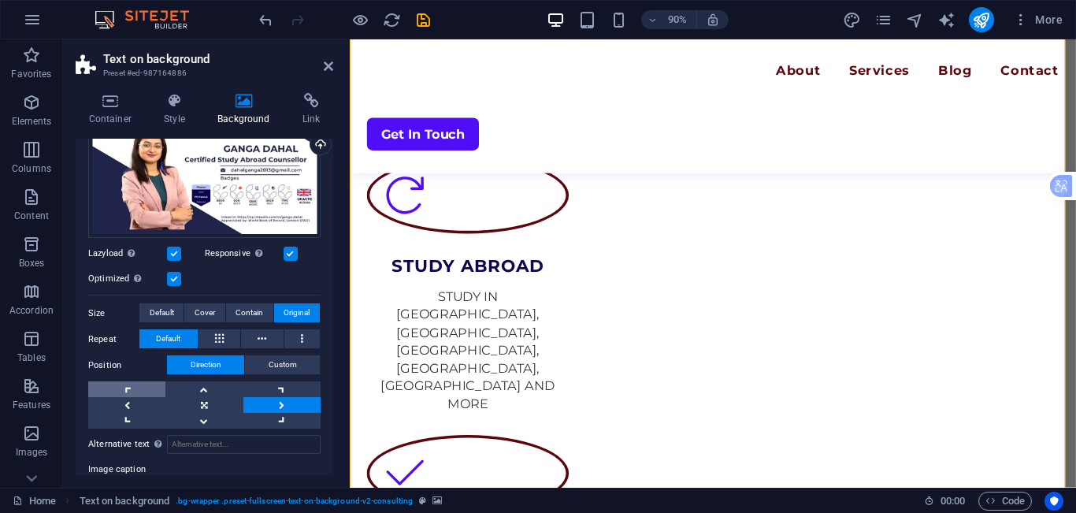
click at [123, 382] on link at bounding box center [126, 389] width 77 height 16
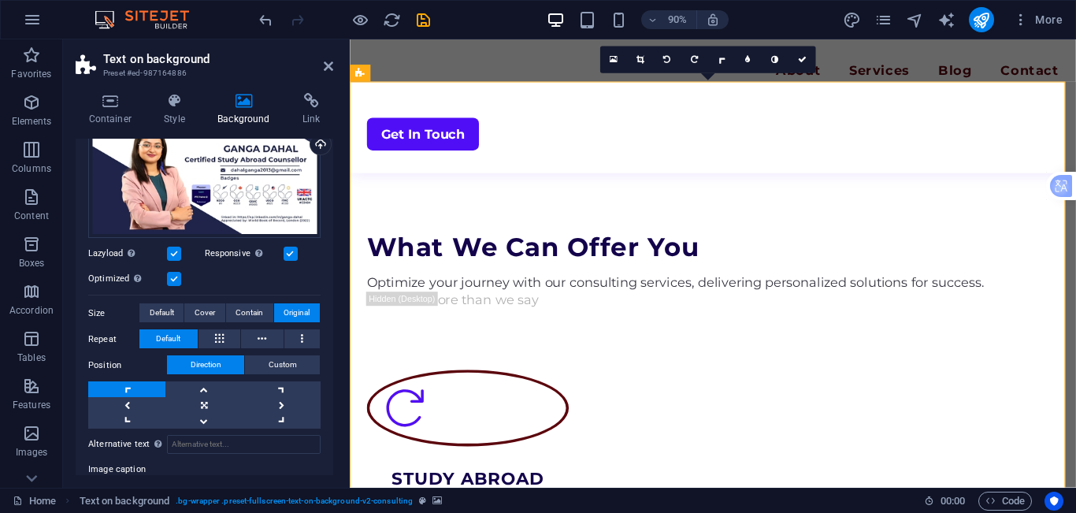
scroll to position [1805, 0]
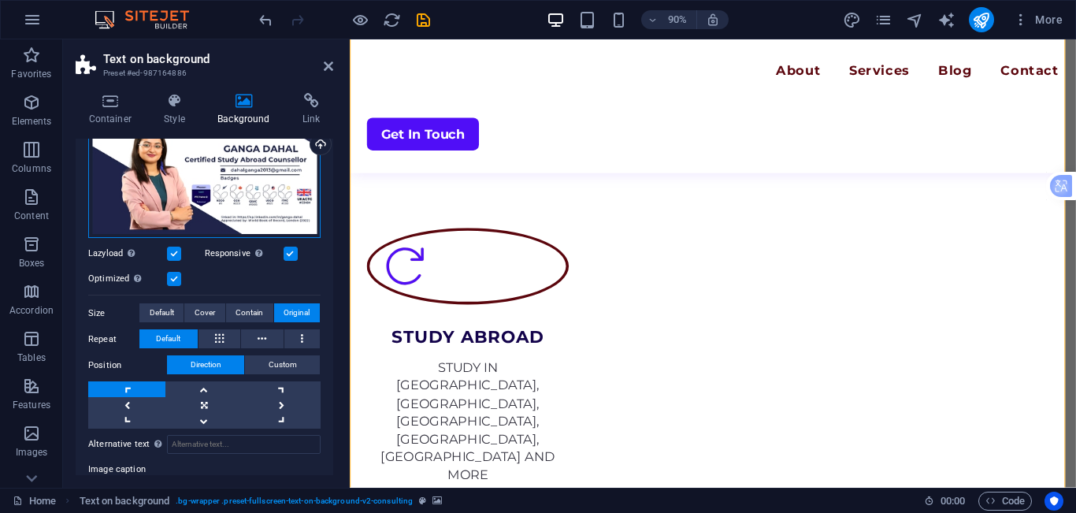
click at [200, 194] on div "Drag files here, click to choose files or select files from Files or our free s…" at bounding box center [204, 180] width 232 height 118
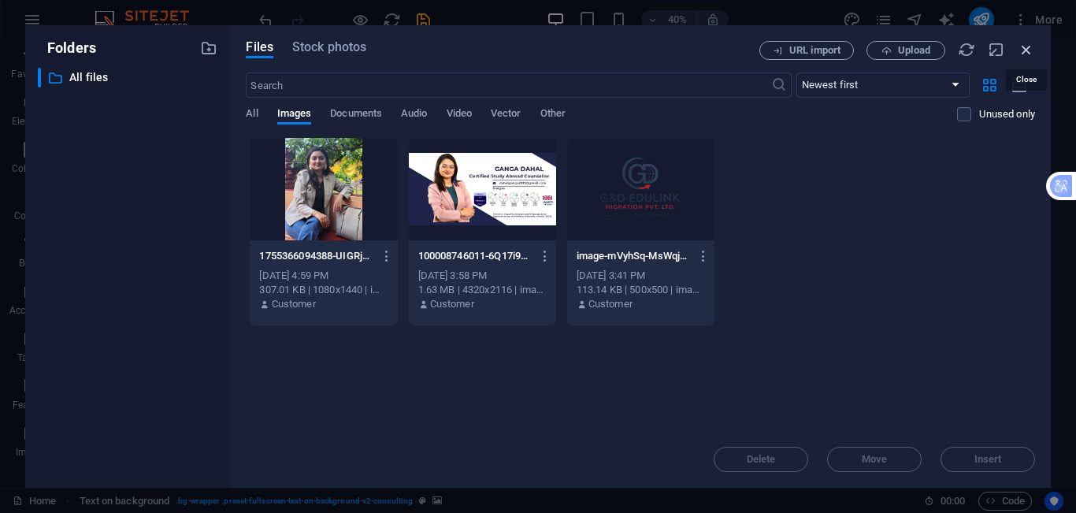
click at [1024, 47] on icon "button" at bounding box center [1026, 49] width 17 height 17
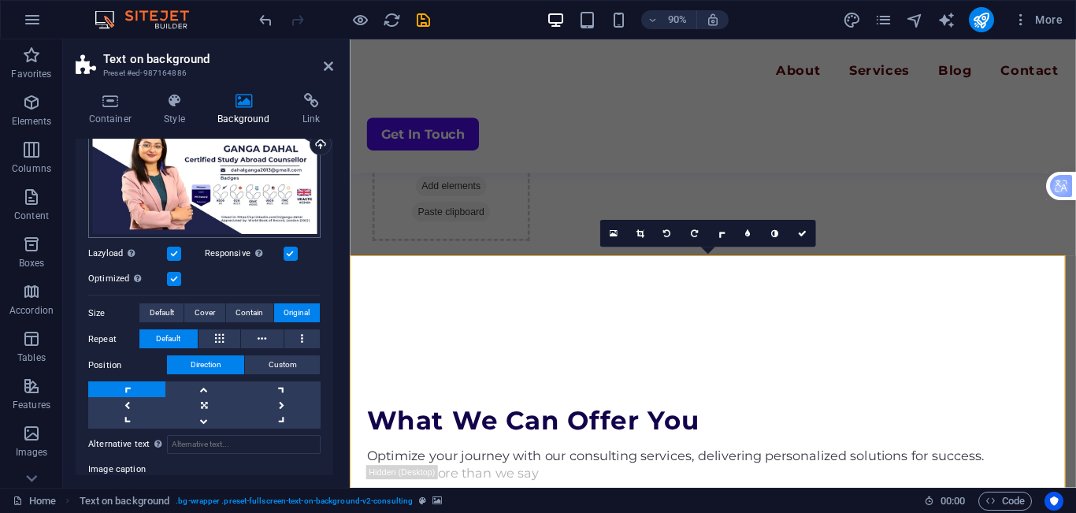
scroll to position [79, 0]
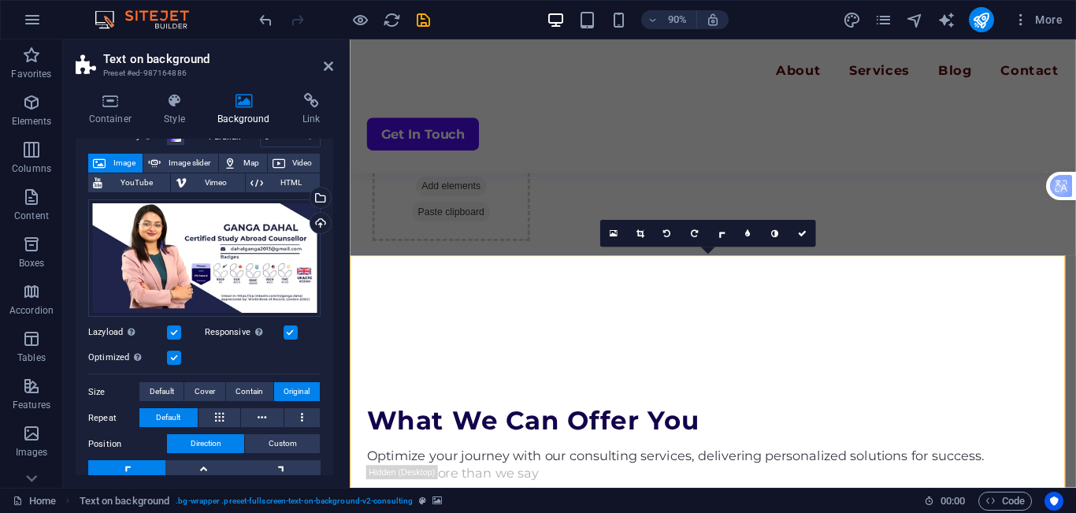
drag, startPoint x: 588, startPoint y: 301, endPoint x: 732, endPoint y: 209, distance: 171.7
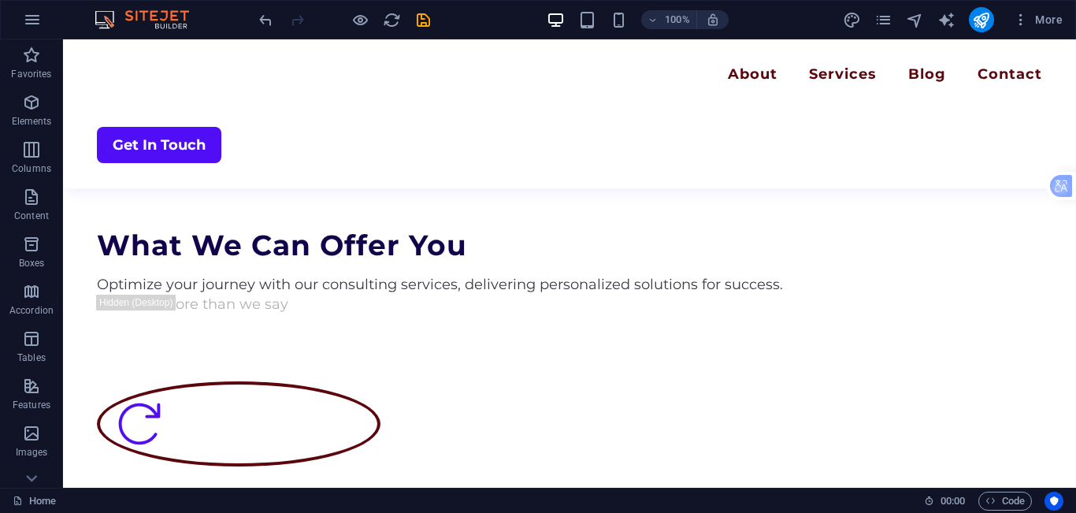
scroll to position [1654, 0]
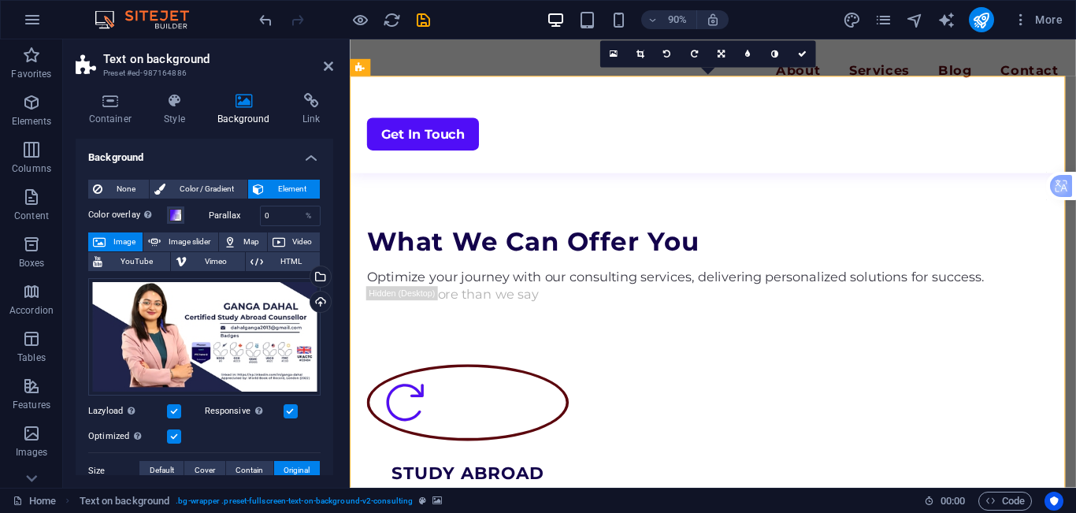
scroll to position [261, 0]
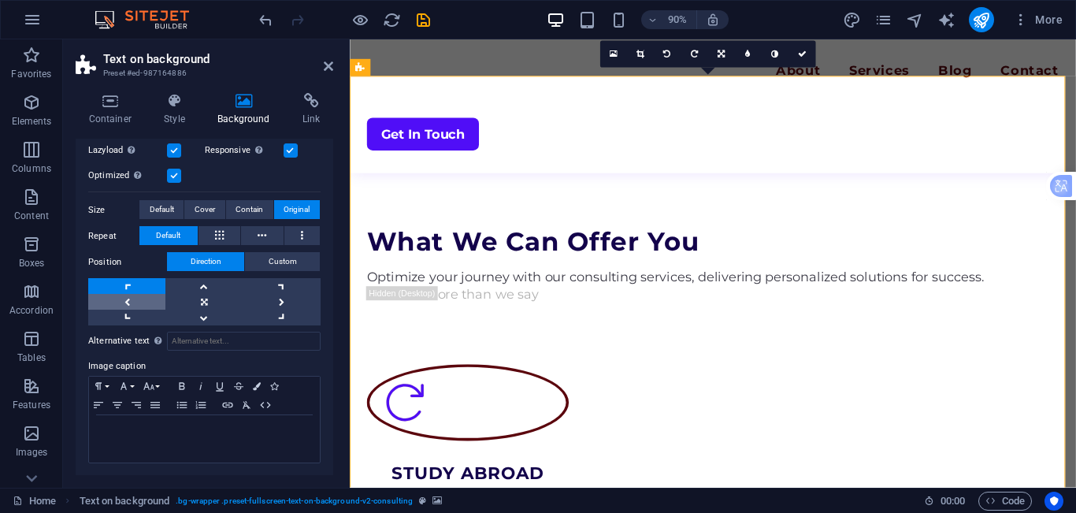
click at [117, 299] on link at bounding box center [126, 302] width 77 height 16
click at [124, 284] on link at bounding box center [126, 286] width 77 height 16
click at [186, 298] on link at bounding box center [203, 302] width 77 height 16
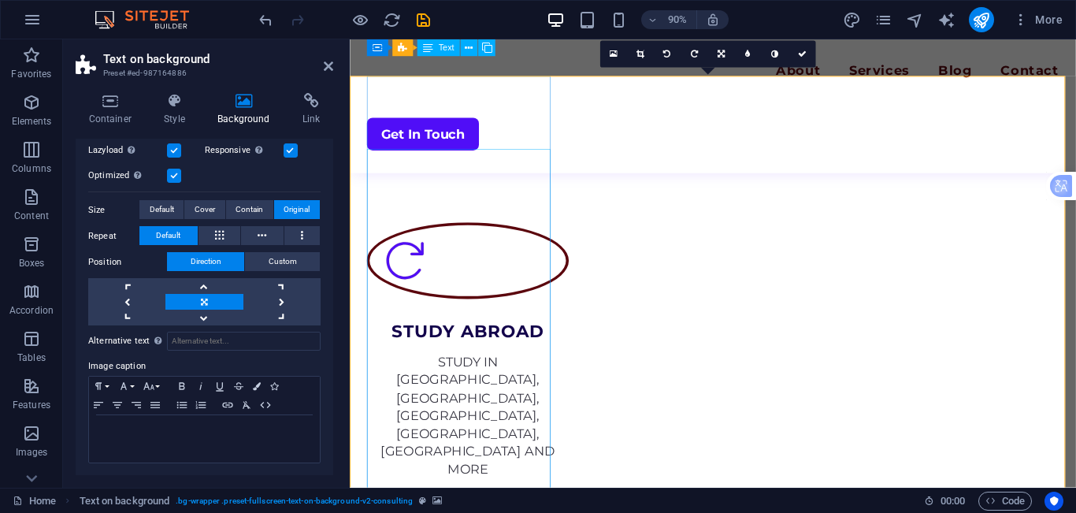
scroll to position [1654, 0]
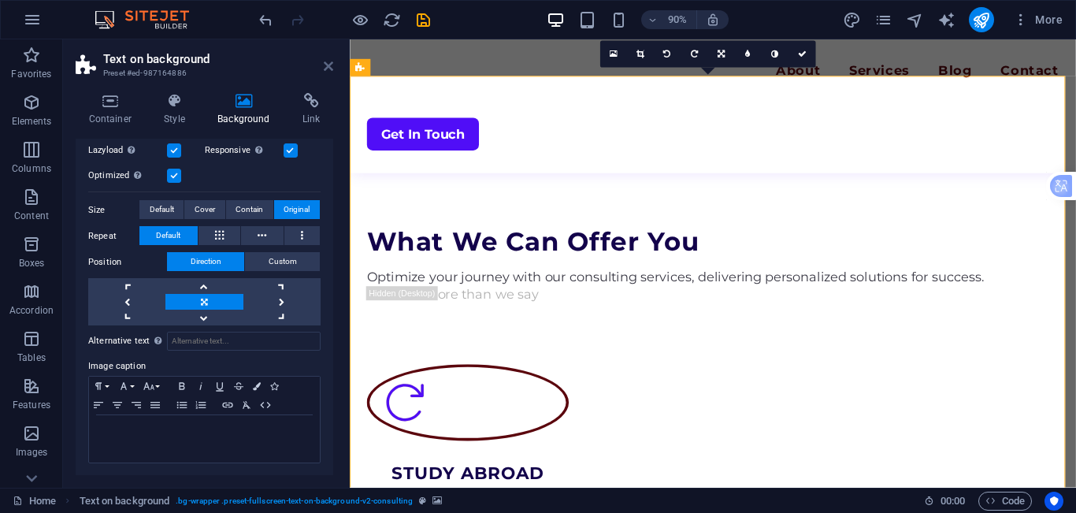
drag, startPoint x: 323, startPoint y: 65, endPoint x: 262, endPoint y: 26, distance: 71.9
click at [324, 65] on icon at bounding box center [328, 66] width 9 height 13
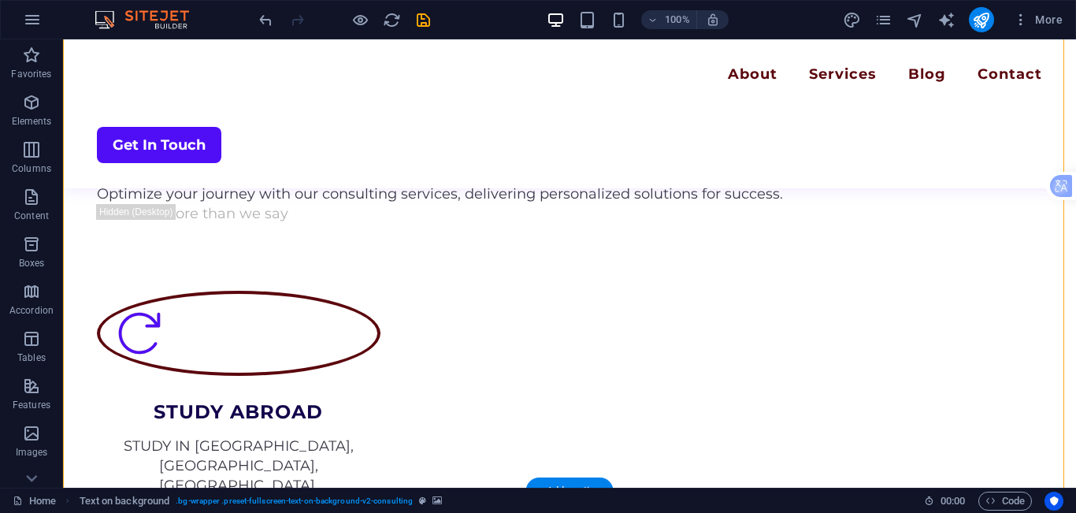
scroll to position [1745, 0]
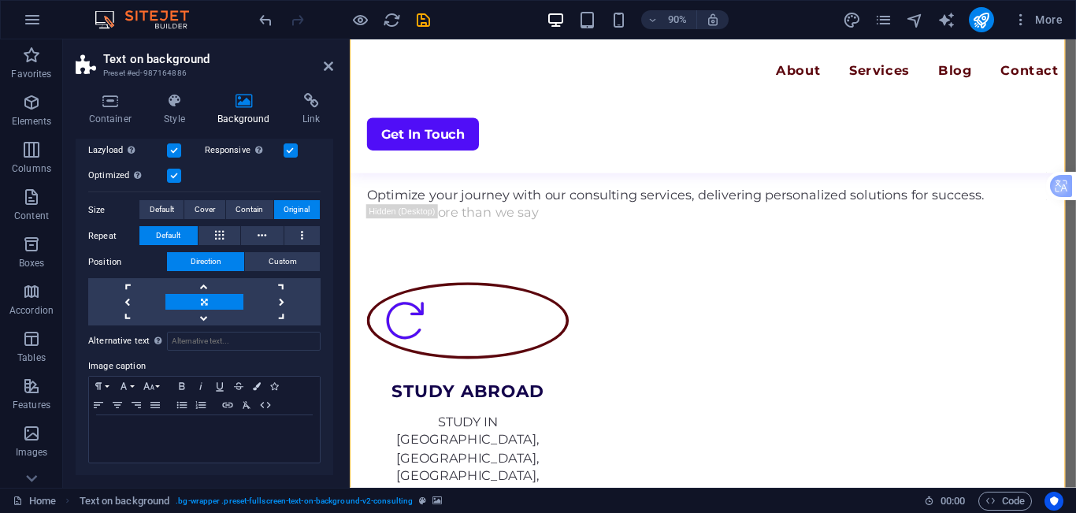
scroll to position [103, 0]
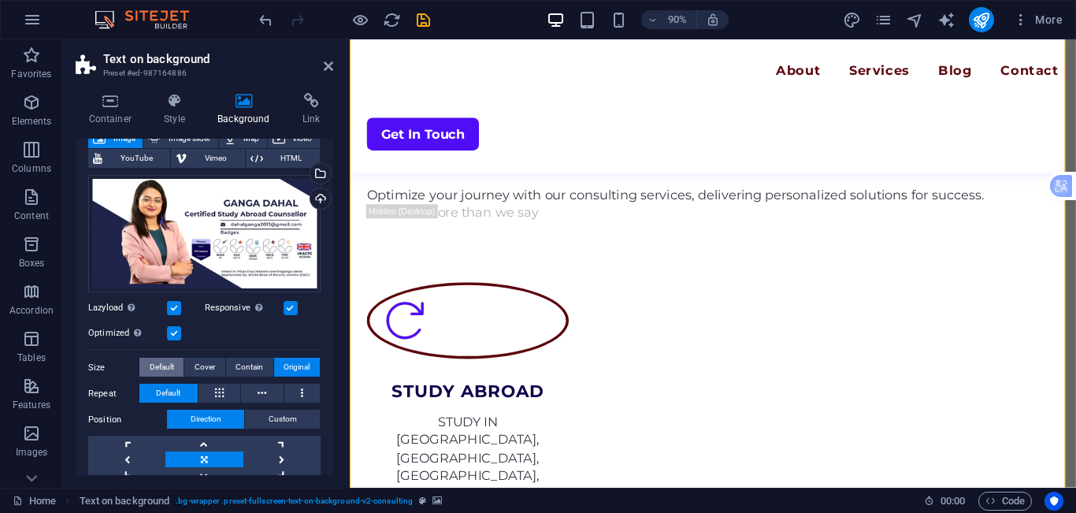
click at [175, 362] on button "Default" at bounding box center [161, 367] width 44 height 19
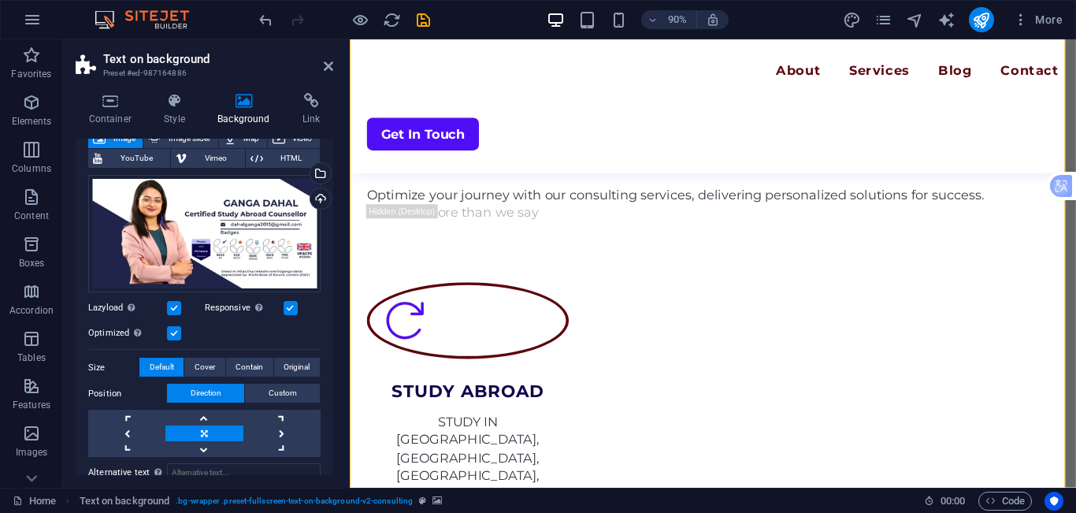
scroll to position [182, 0]
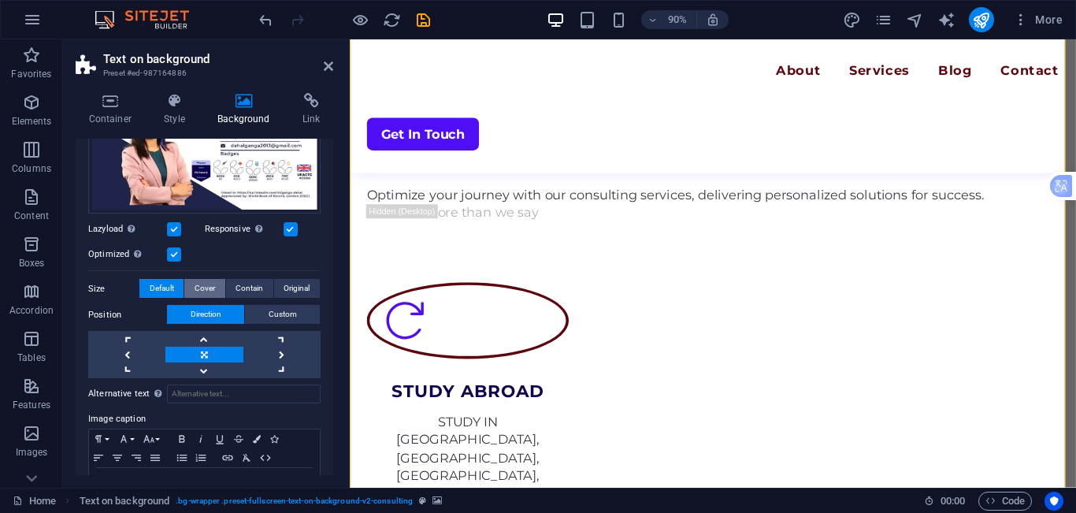
click at [203, 287] on span "Cover" at bounding box center [205, 288] width 20 height 19
click at [244, 285] on span "Contain" at bounding box center [249, 288] width 28 height 19
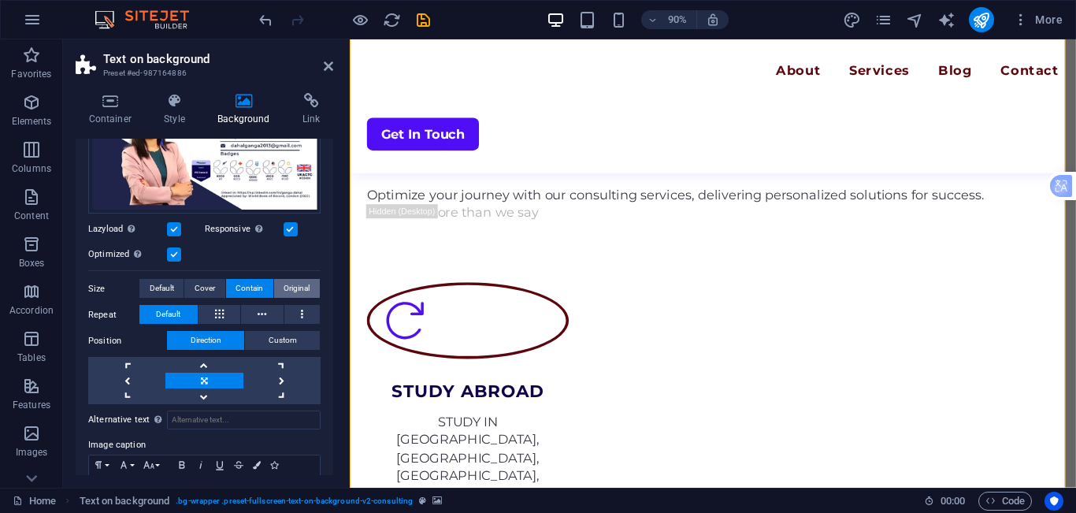
click at [304, 288] on span "Original" at bounding box center [297, 288] width 26 height 19
click at [154, 285] on span "Default" at bounding box center [162, 288] width 24 height 19
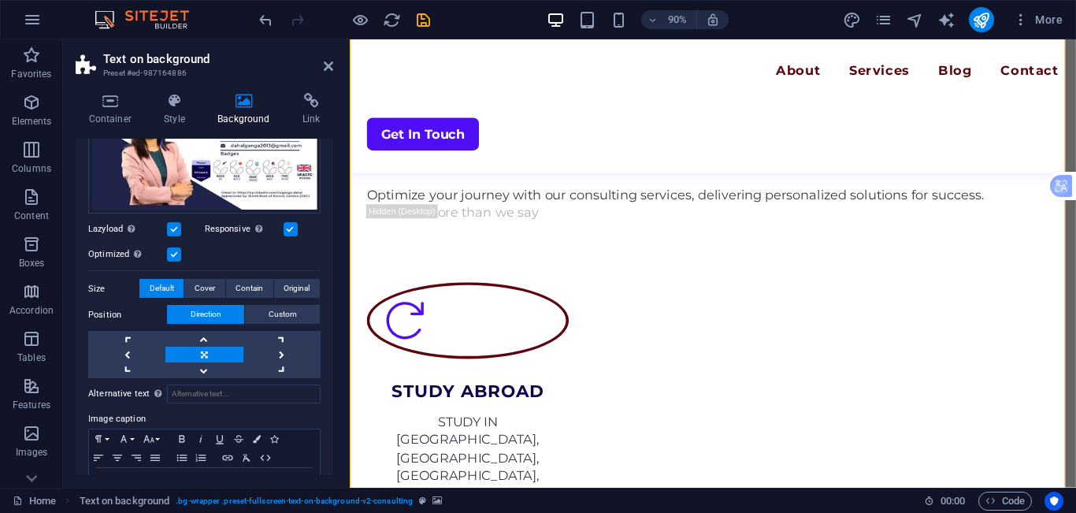
scroll to position [1666, 0]
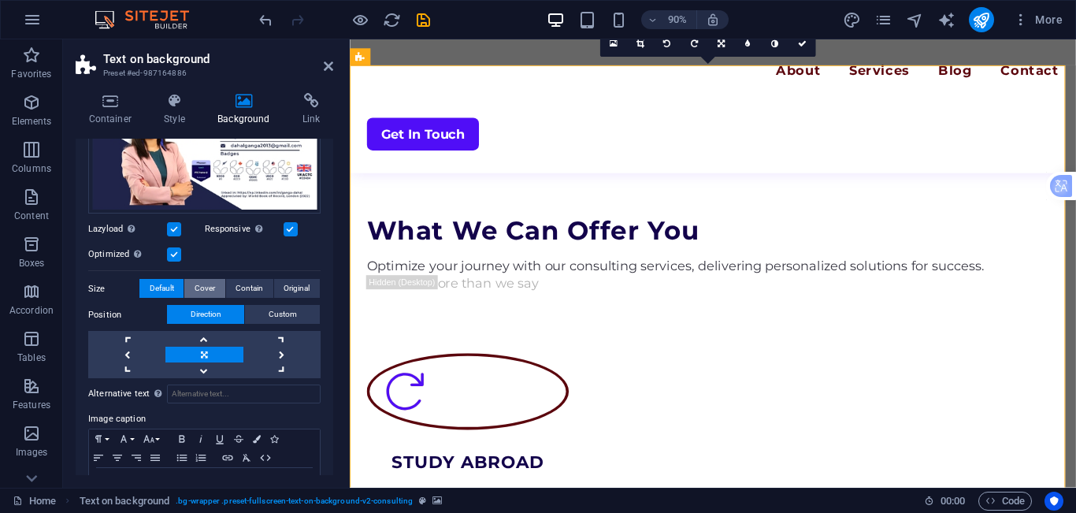
click at [195, 289] on span "Cover" at bounding box center [205, 288] width 20 height 19
click at [257, 291] on span "Contain" at bounding box center [249, 288] width 28 height 19
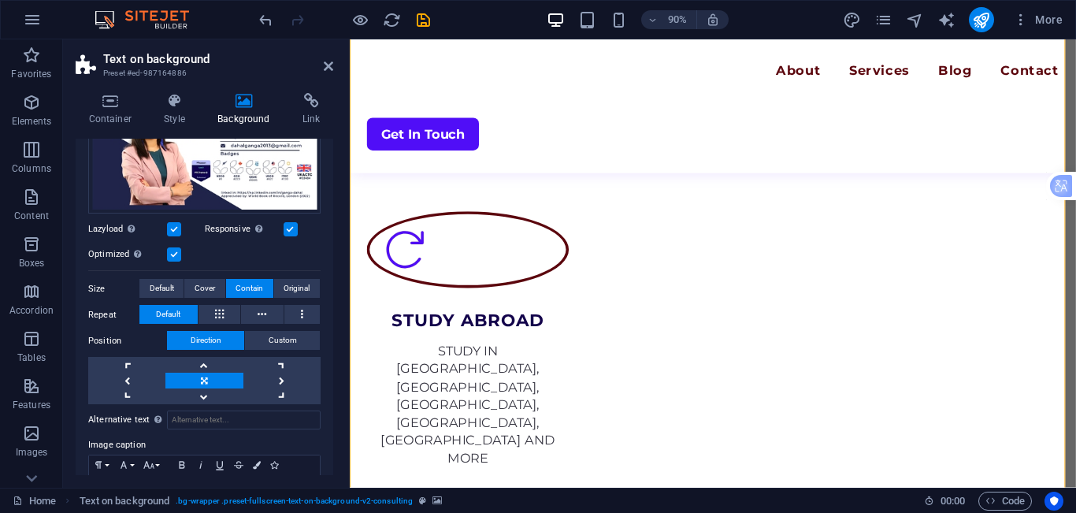
scroll to position [1745, 0]
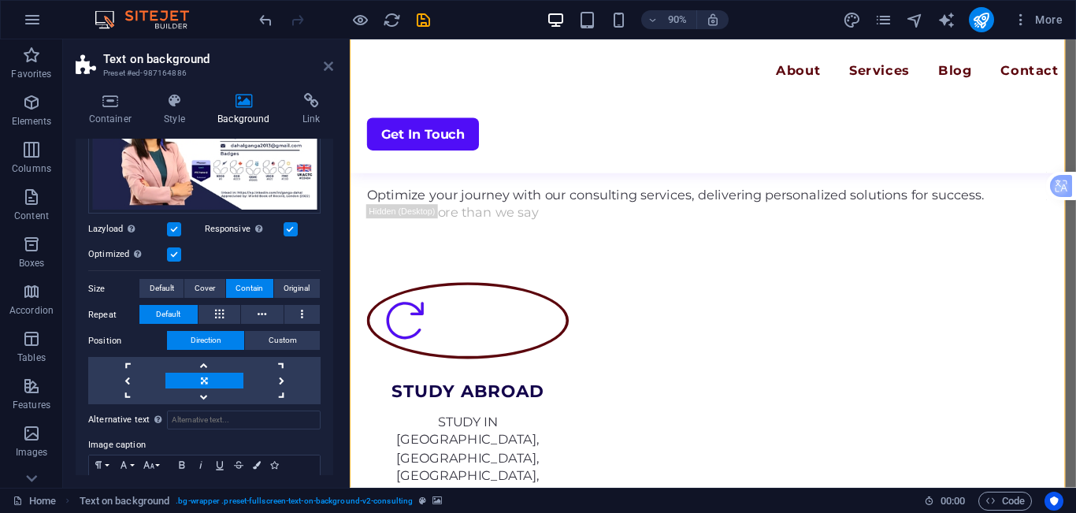
click at [326, 70] on icon at bounding box center [328, 66] width 9 height 13
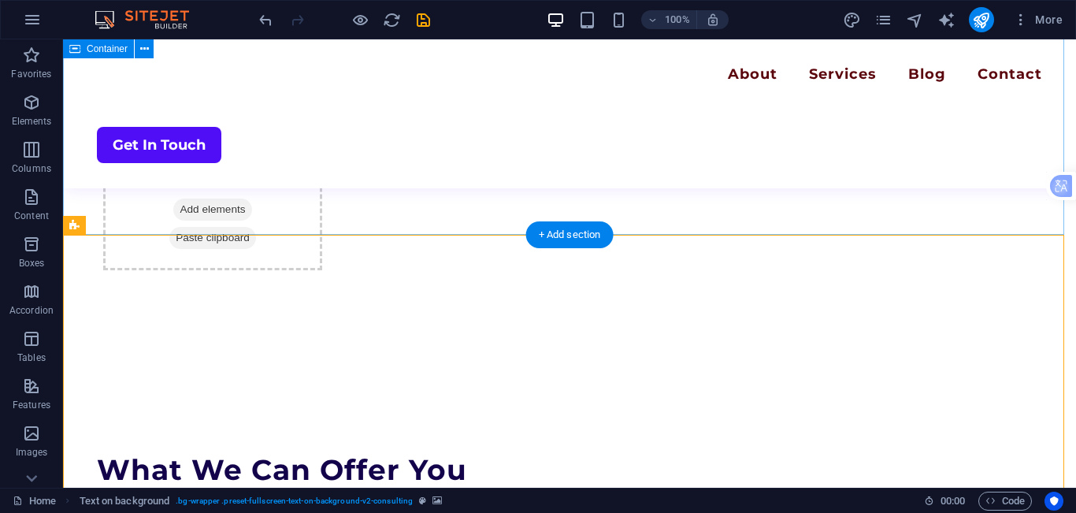
scroll to position [1193, 0]
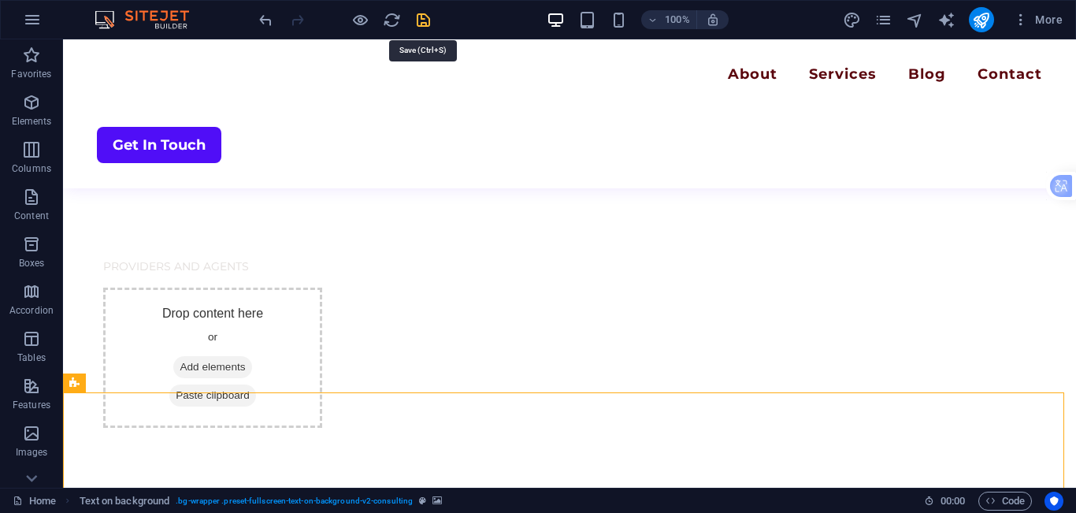
click at [427, 26] on icon "save" at bounding box center [423, 20] width 18 height 18
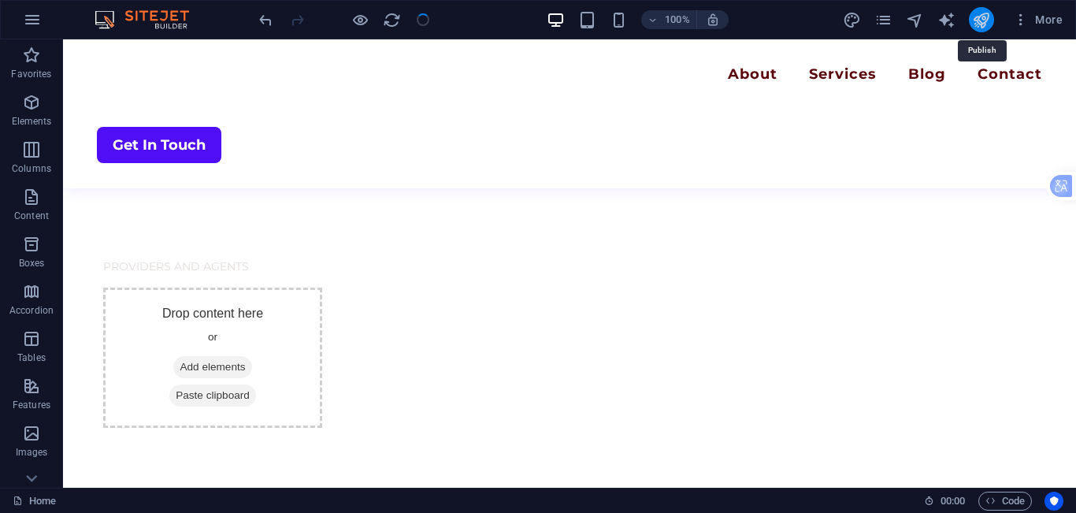
click at [983, 24] on icon "publish" at bounding box center [981, 20] width 18 height 18
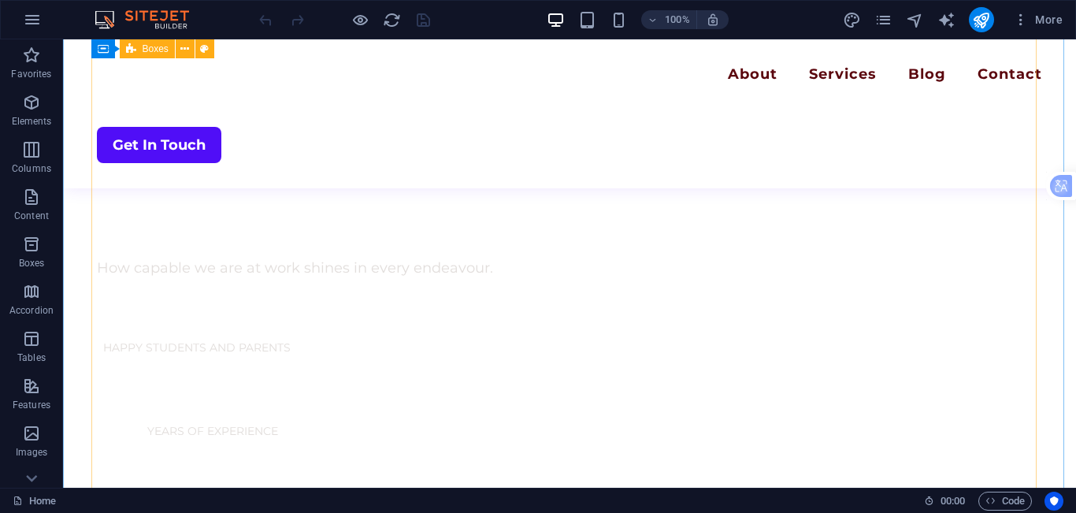
scroll to position [709, 0]
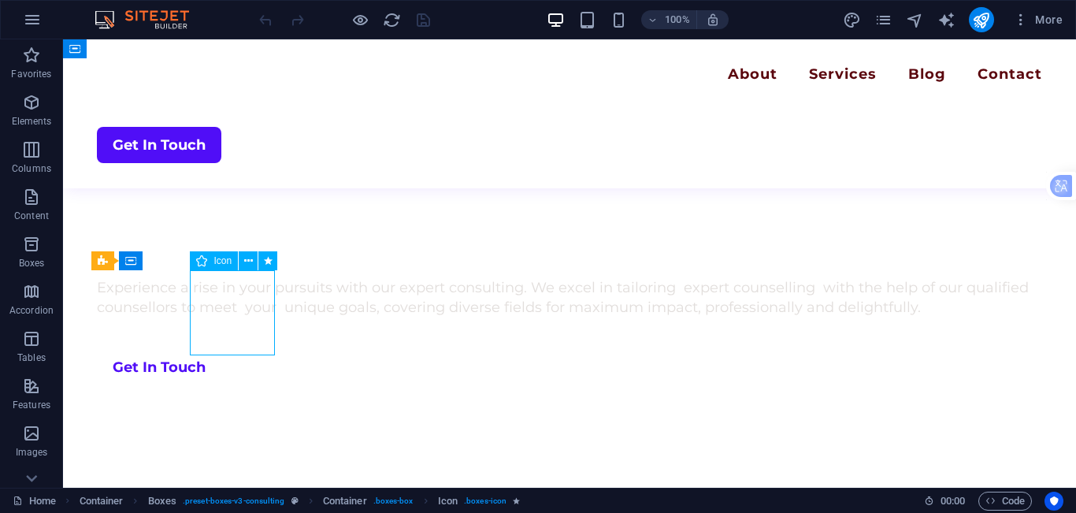
select select "xMidYMid"
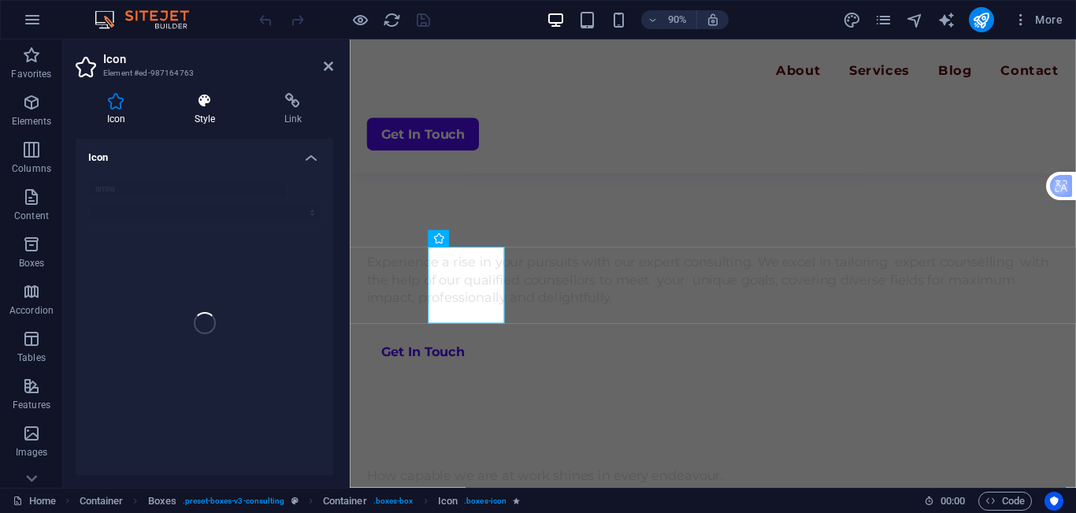
click at [194, 103] on icon at bounding box center [204, 101] width 83 height 16
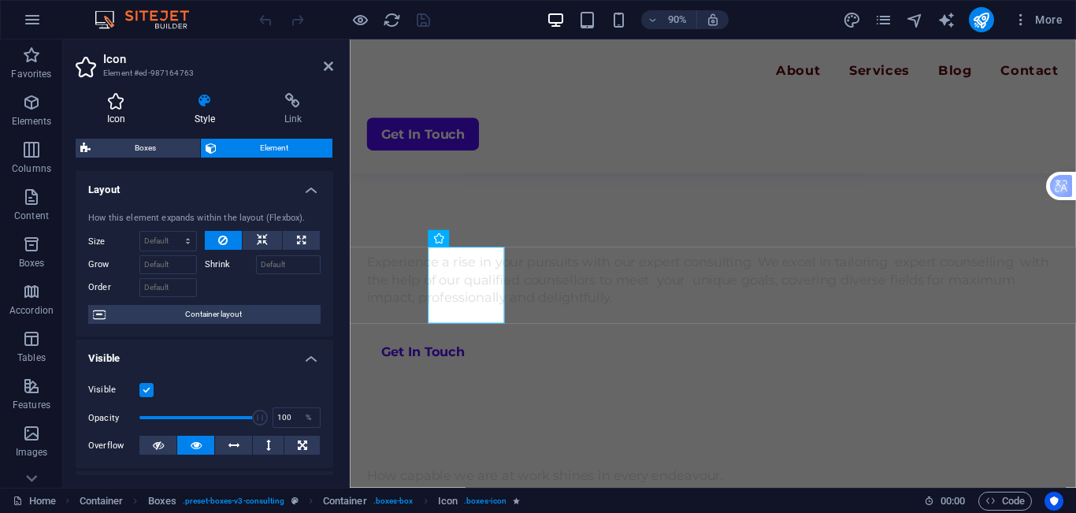
click at [124, 122] on h4 "Icon" at bounding box center [119, 109] width 87 height 33
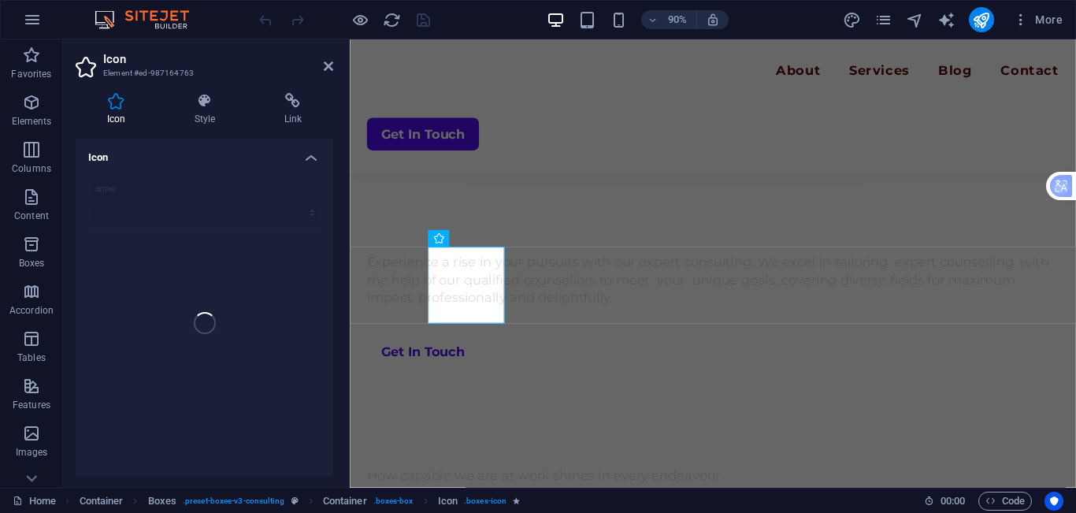
click at [184, 314] on div "arrow" at bounding box center [205, 323] width 258 height 312
click at [171, 202] on div "arrow" at bounding box center [205, 323] width 258 height 312
click at [517, 235] on icon at bounding box center [517, 239] width 6 height 15
click at [467, 239] on icon at bounding box center [465, 239] width 8 height 15
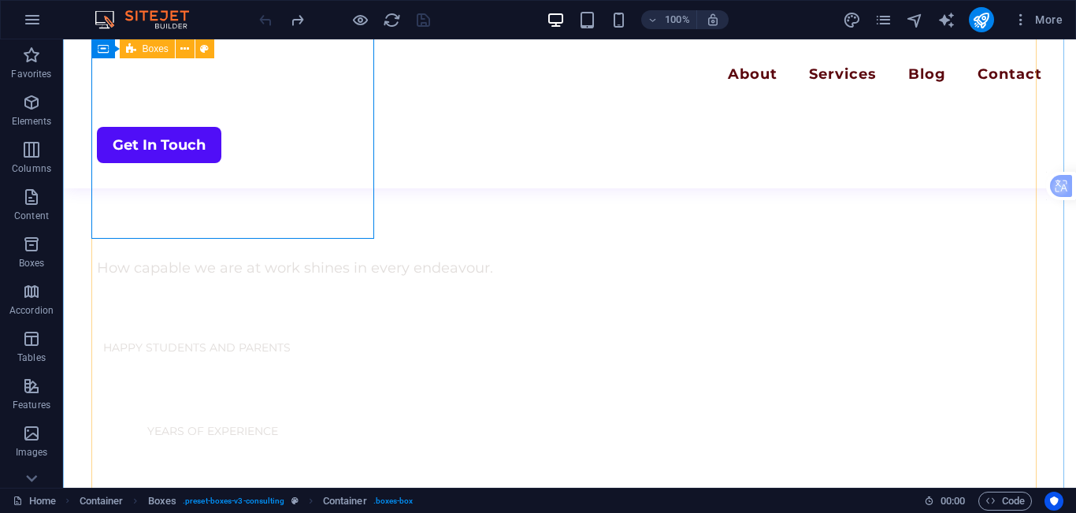
scroll to position [709, 0]
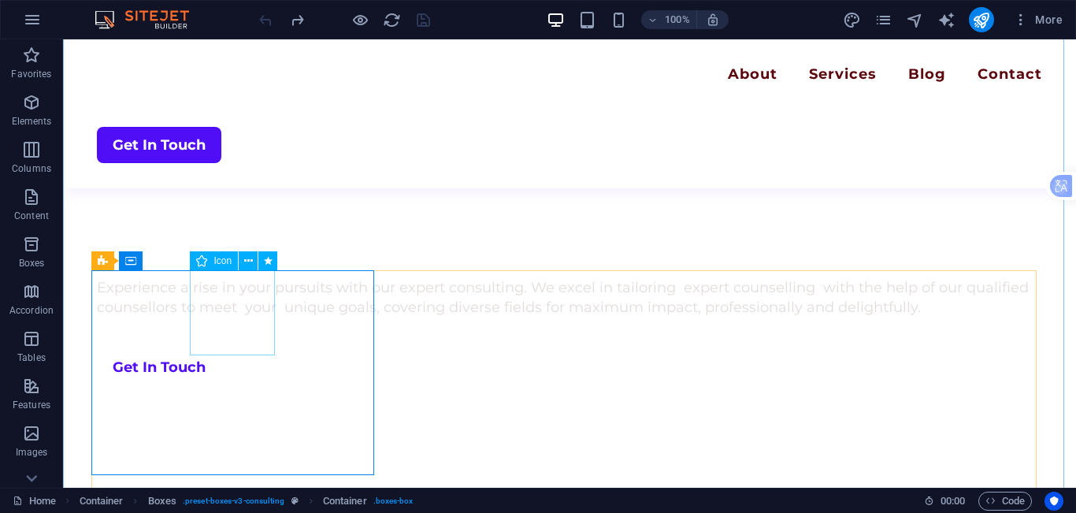
select select "xMidYMid"
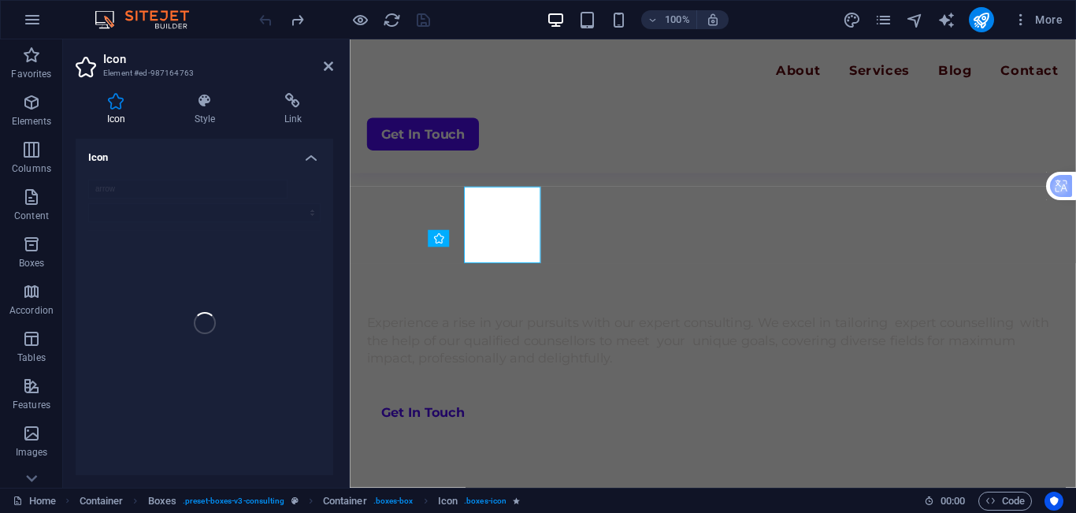
scroll to position [776, 0]
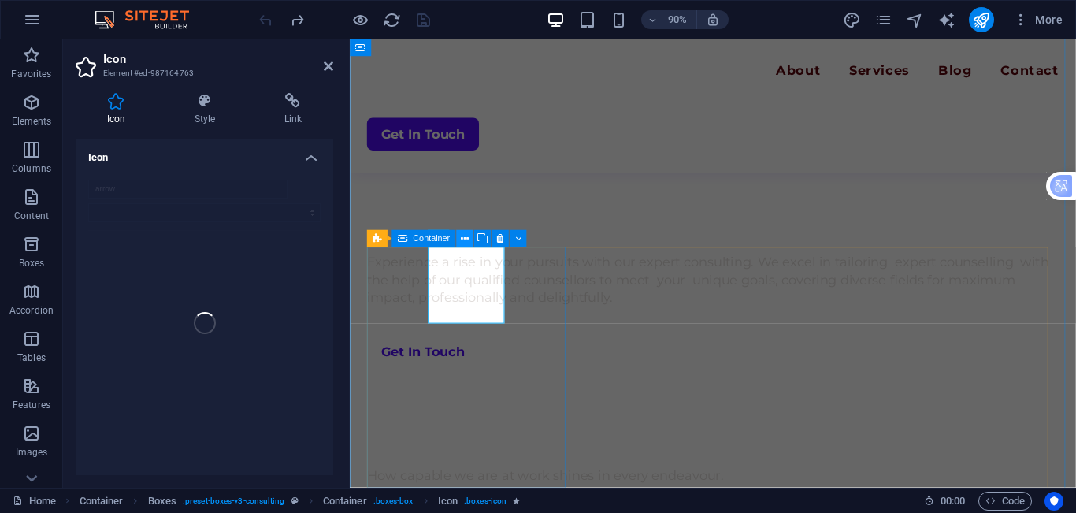
click at [456, 238] on button at bounding box center [464, 238] width 17 height 17
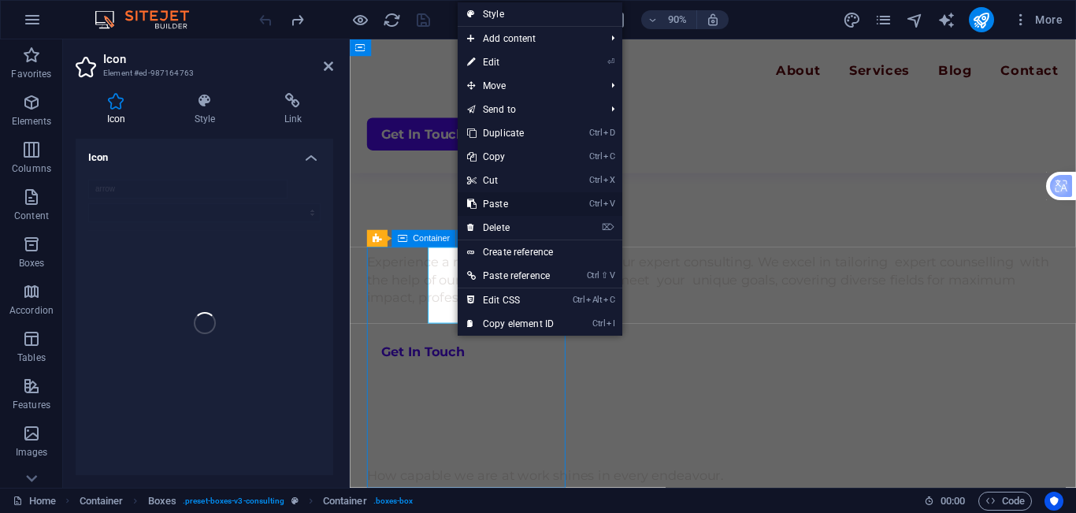
scroll to position [709, 0]
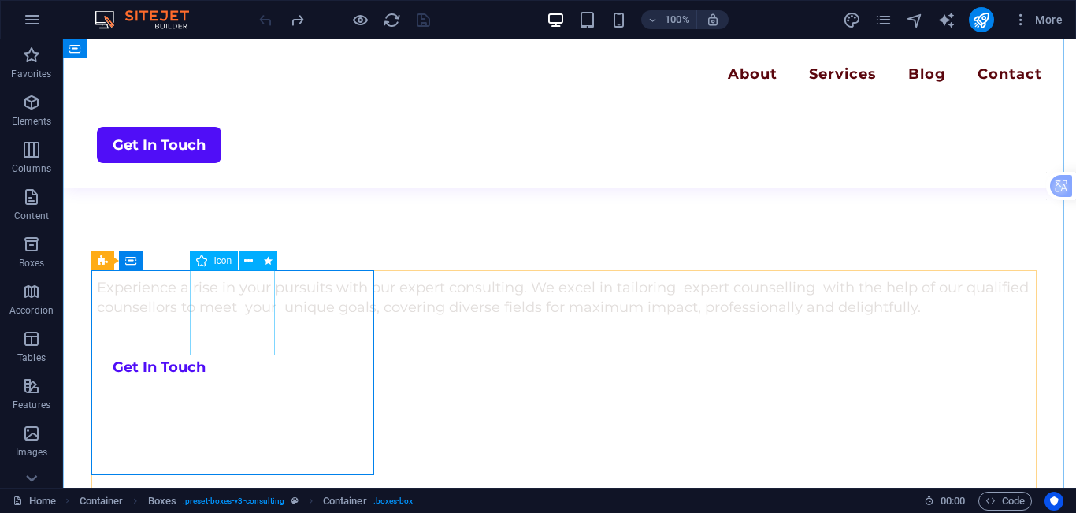
select select "xMidYMid"
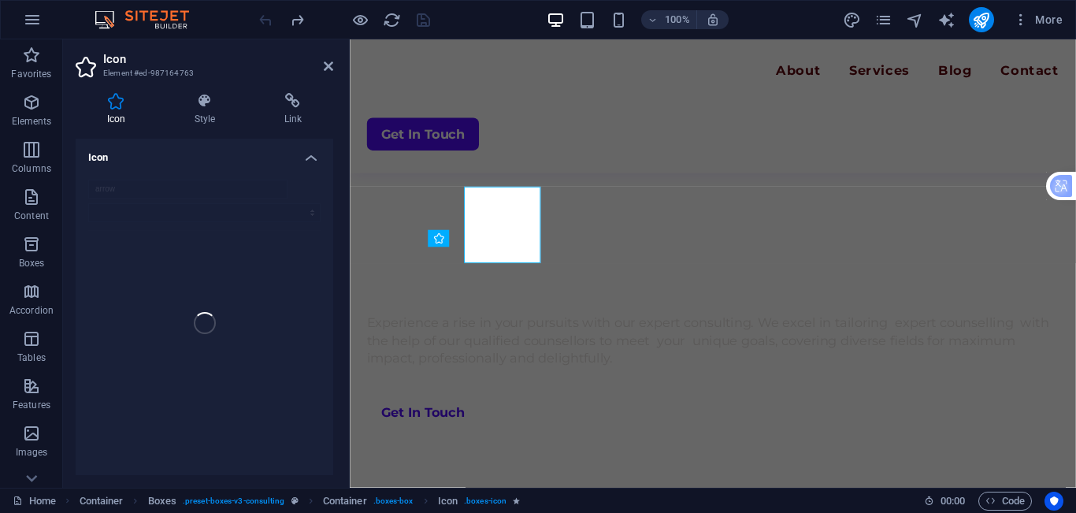
scroll to position [776, 0]
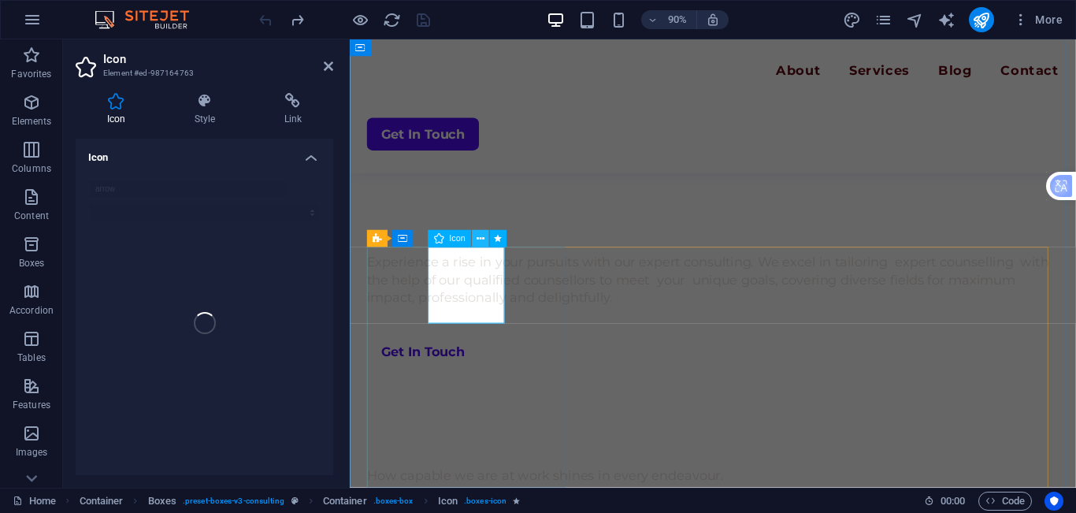
click at [480, 238] on icon at bounding box center [480, 239] width 8 height 15
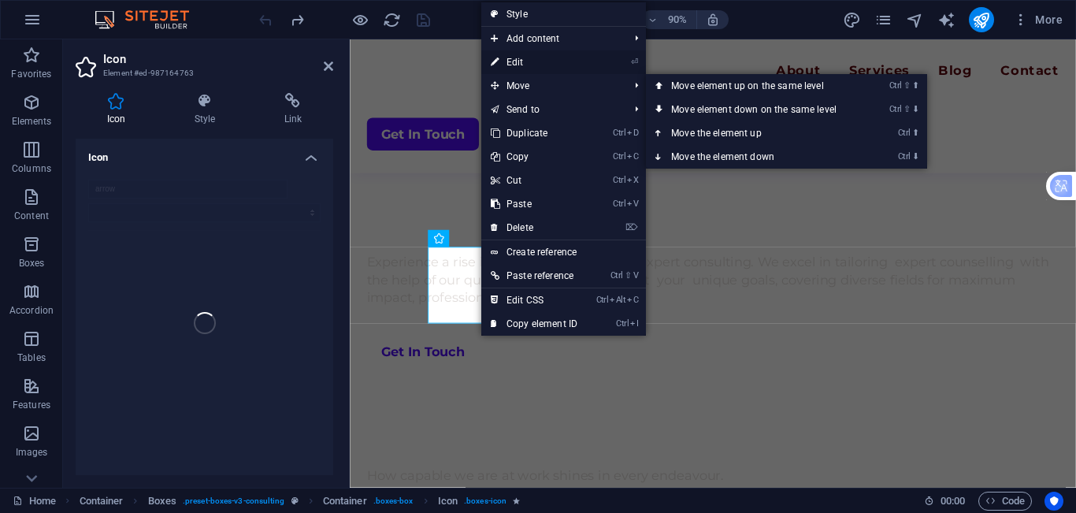
click at [503, 65] on link "⏎ Edit" at bounding box center [534, 62] width 106 height 24
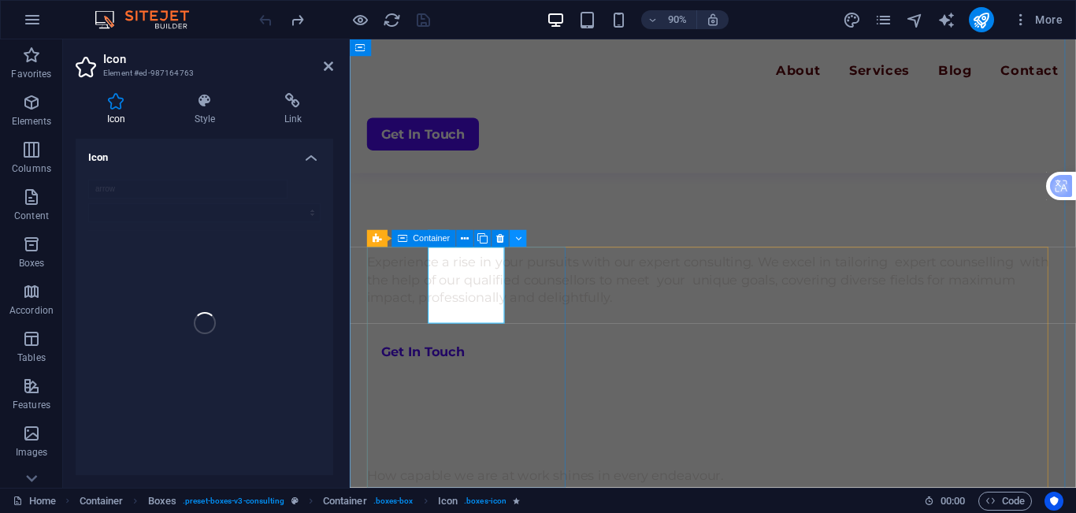
click at [517, 238] on icon at bounding box center [517, 239] width 6 height 15
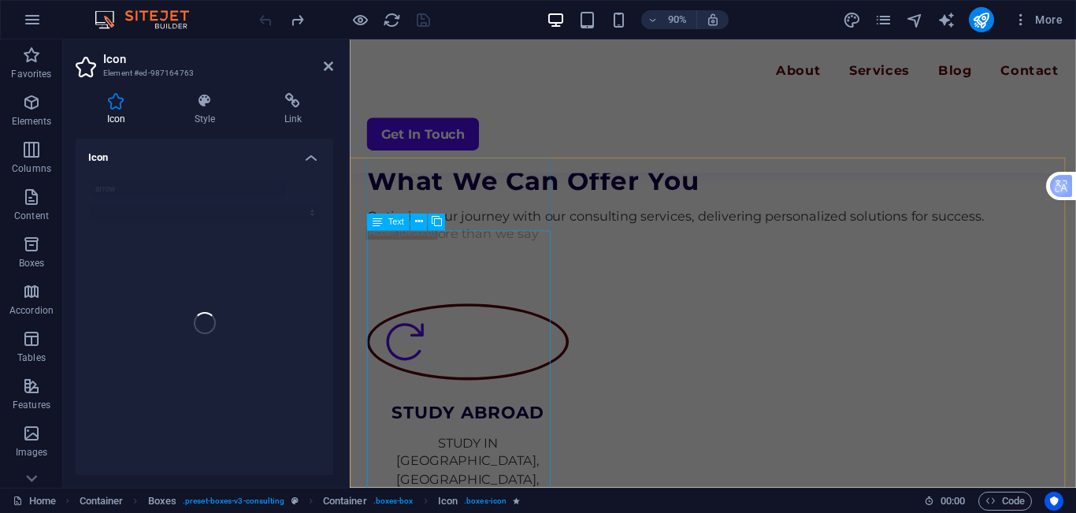
scroll to position [1563, 0]
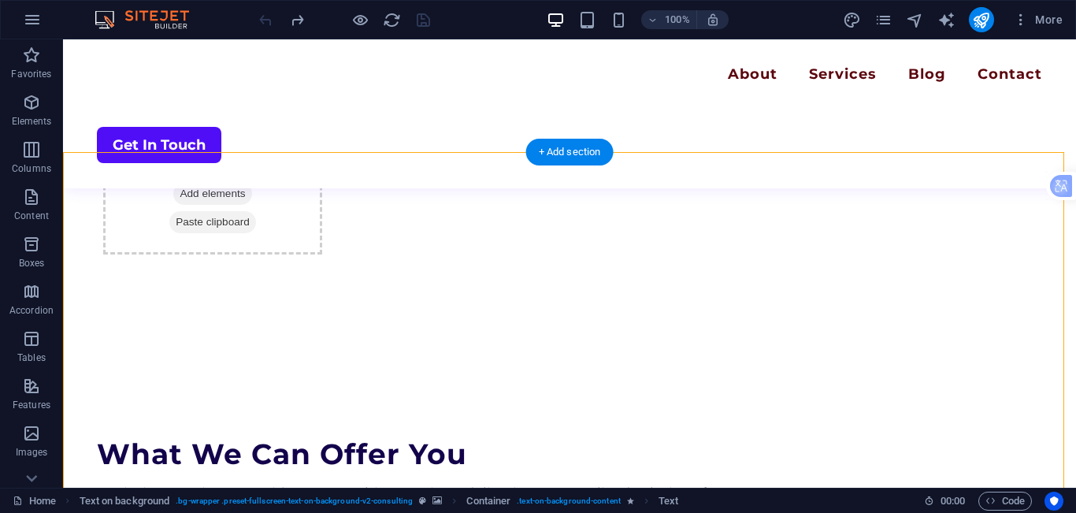
select select "px"
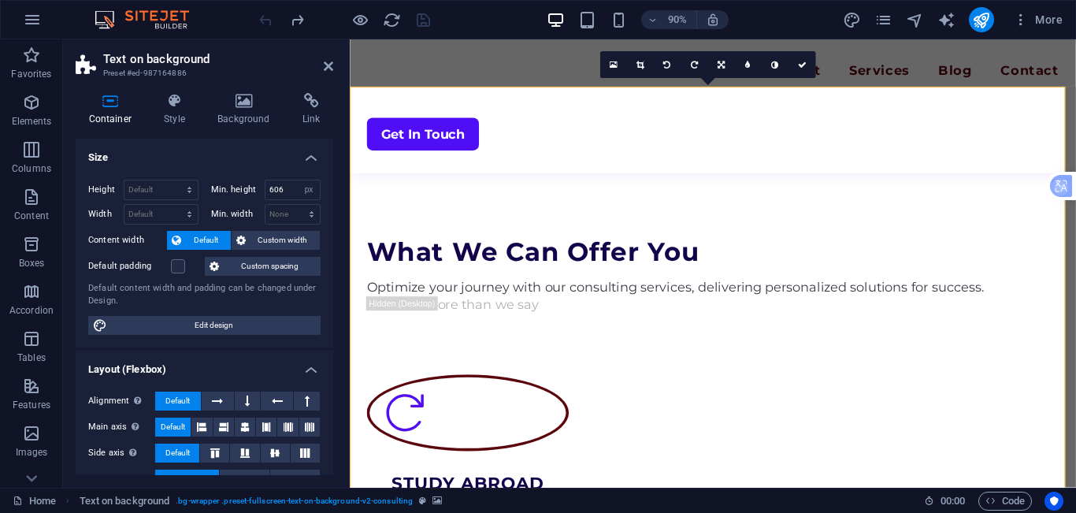
scroll to position [261, 0]
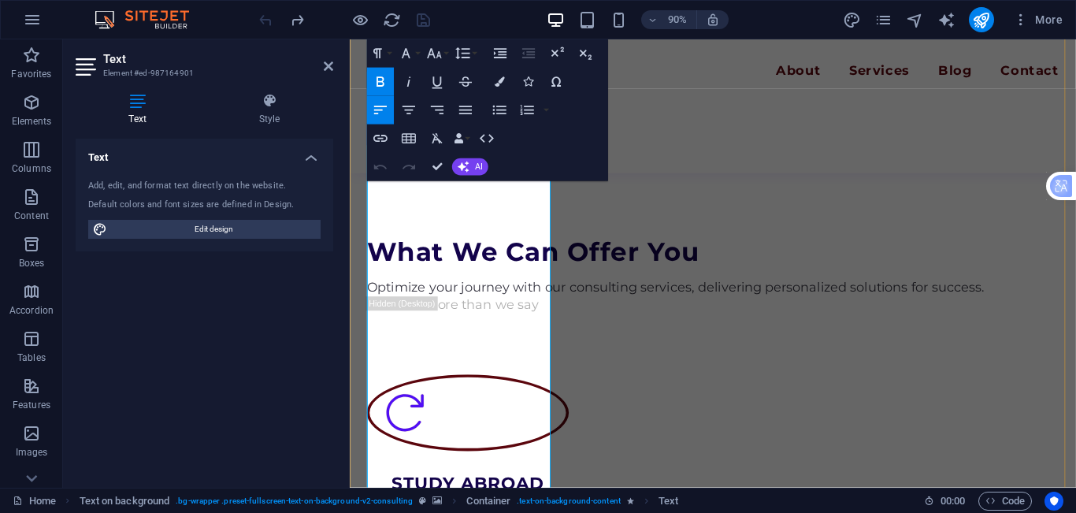
scroll to position [1721, 0]
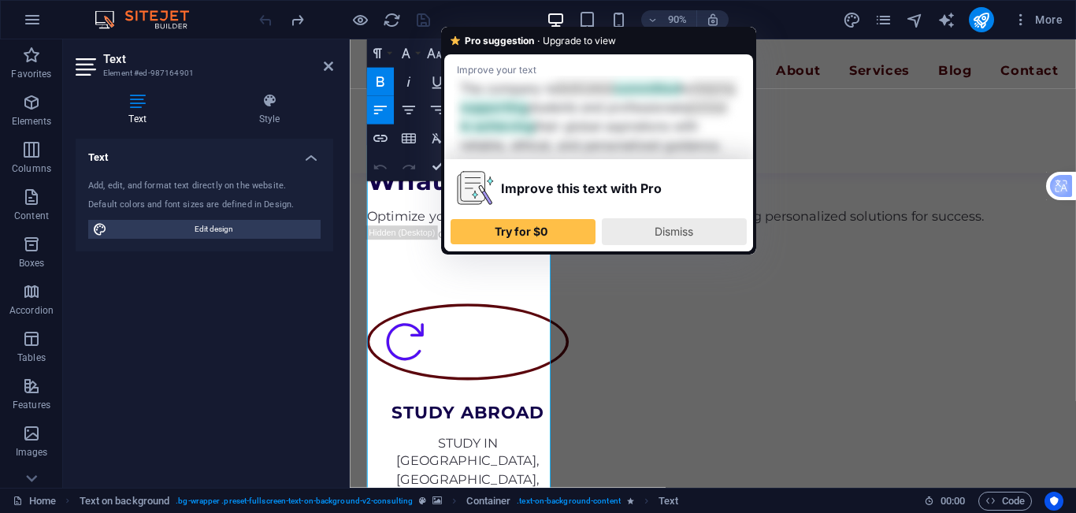
click at [653, 244] on div "Dismiss" at bounding box center [674, 231] width 131 height 25
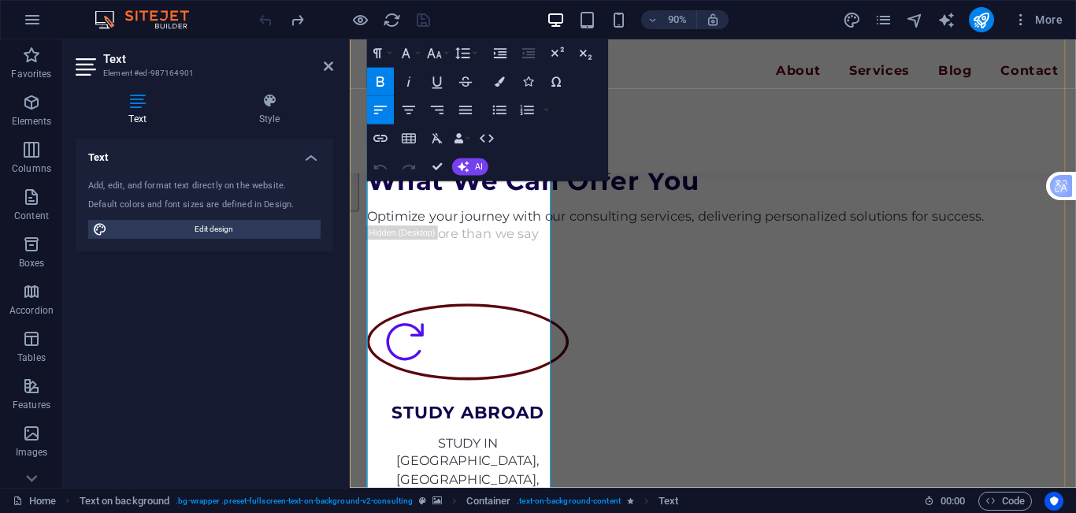
drag, startPoint x: 504, startPoint y: 263, endPoint x: 524, endPoint y: 373, distance: 112.0
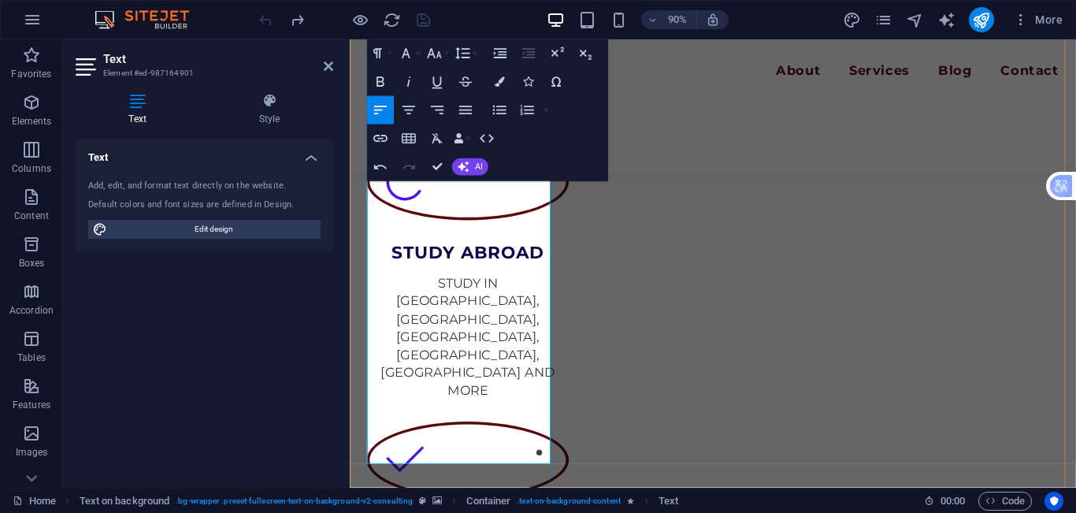
scroll to position [1978, 0]
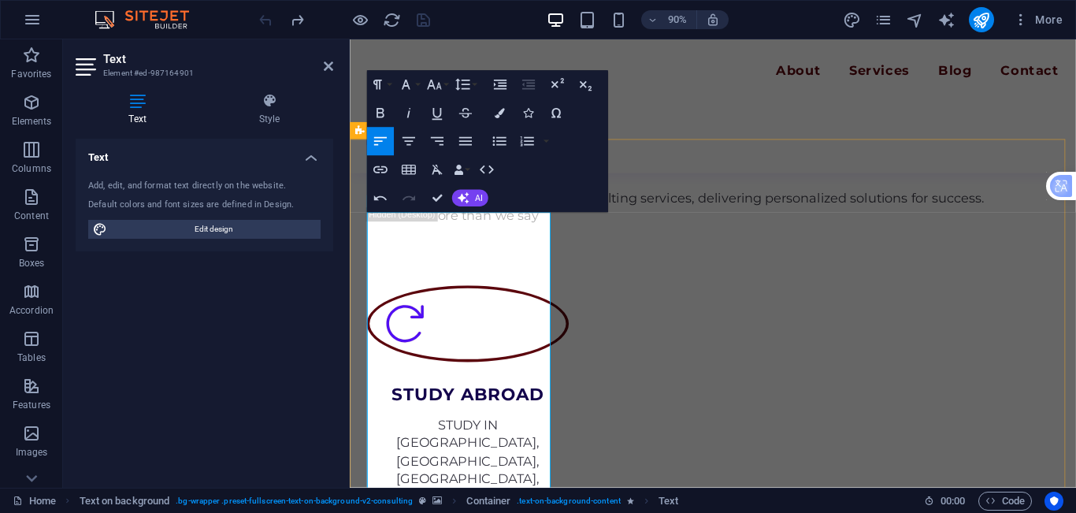
scroll to position [1584, 0]
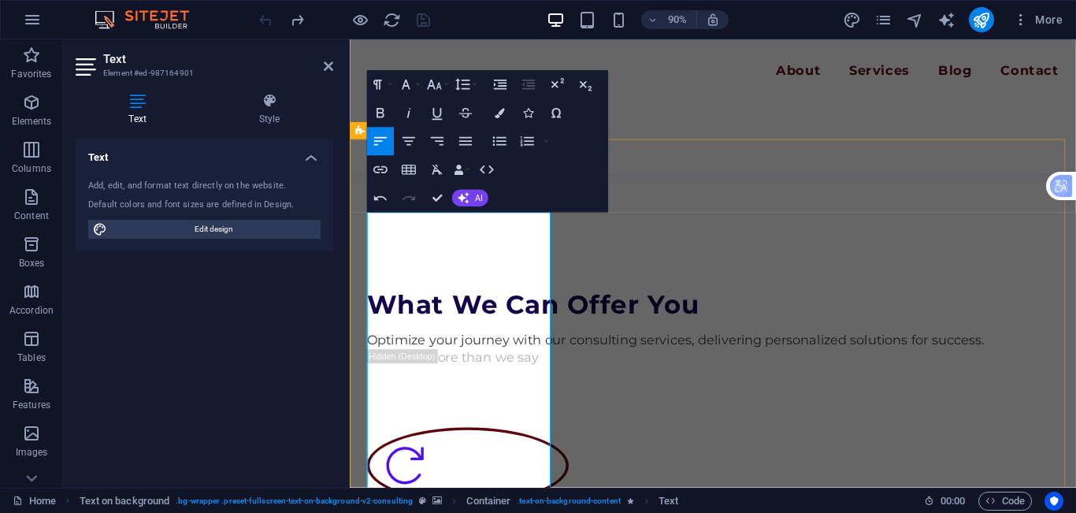
click at [467, 143] on icon "button" at bounding box center [465, 140] width 17 height 17
click at [467, 142] on icon "button" at bounding box center [465, 140] width 17 height 17
click at [374, 143] on icon "button" at bounding box center [380, 140] width 17 height 17
click at [413, 146] on icon "button" at bounding box center [408, 140] width 17 height 17
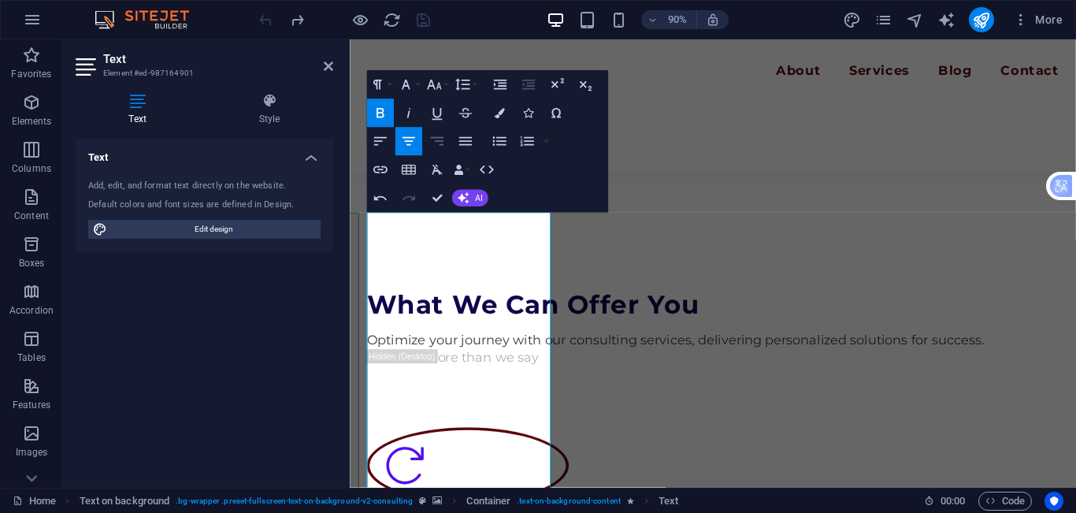
click at [442, 142] on icon "button" at bounding box center [436, 140] width 17 height 17
click at [478, 142] on button "Align Justify" at bounding box center [465, 141] width 27 height 28
click at [499, 142] on icon "button" at bounding box center [499, 140] width 17 height 17
click at [525, 143] on icon "button" at bounding box center [526, 140] width 17 height 17
click at [494, 143] on icon "button" at bounding box center [498, 140] width 13 height 9
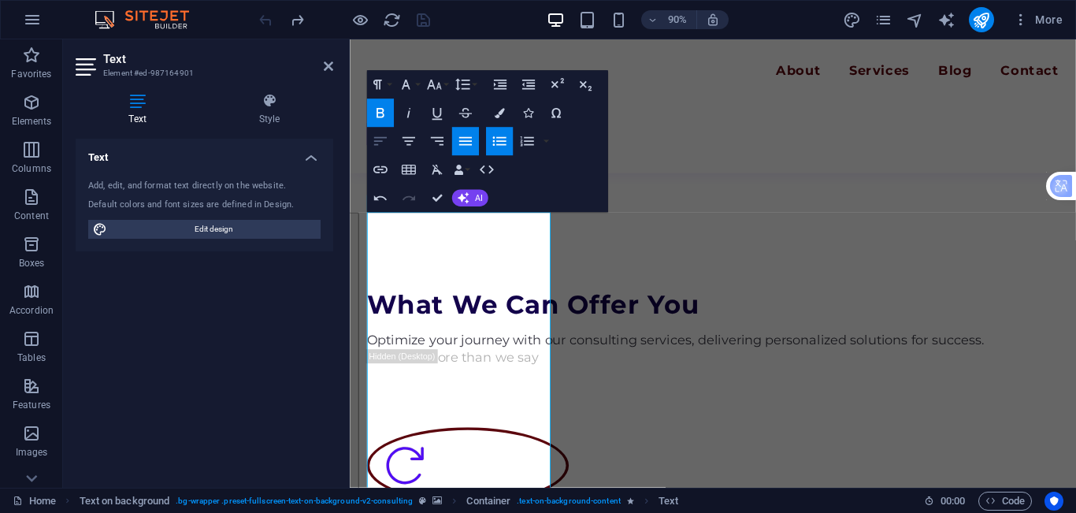
click at [384, 142] on icon "button" at bounding box center [380, 140] width 17 height 17
click at [412, 143] on icon "button" at bounding box center [408, 140] width 17 height 17
click at [522, 143] on icon "button" at bounding box center [526, 141] width 13 height 10
click at [488, 146] on button "Unordered List" at bounding box center [499, 141] width 27 height 28
click at [469, 143] on icon "button" at bounding box center [465, 140] width 17 height 17
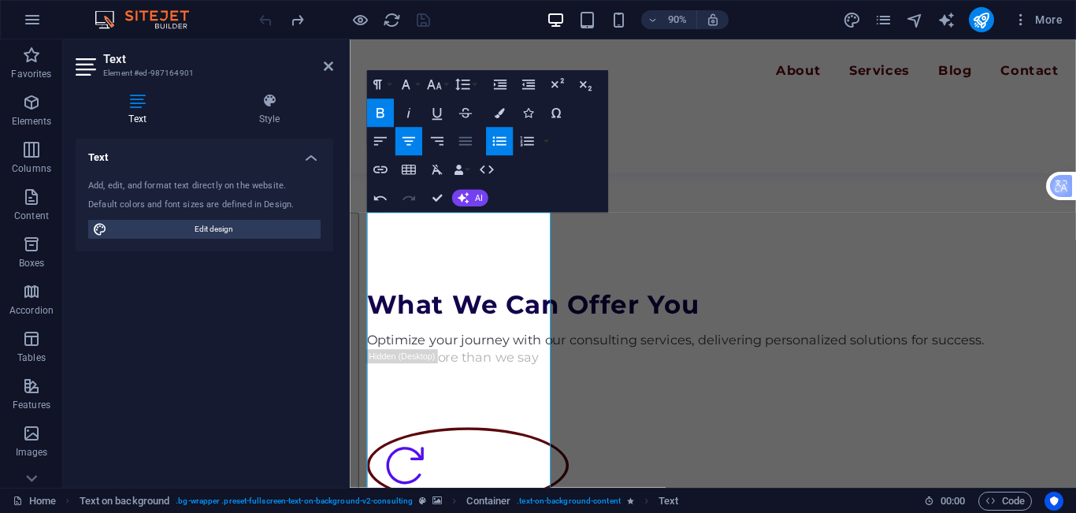
click at [469, 143] on icon "button" at bounding box center [465, 140] width 17 height 17
click at [439, 143] on icon "button" at bounding box center [436, 140] width 17 height 17
click at [428, 143] on button "Align Right" at bounding box center [437, 141] width 27 height 28
click at [410, 143] on icon "button" at bounding box center [408, 140] width 17 height 17
click at [382, 143] on icon "button" at bounding box center [380, 140] width 17 height 17
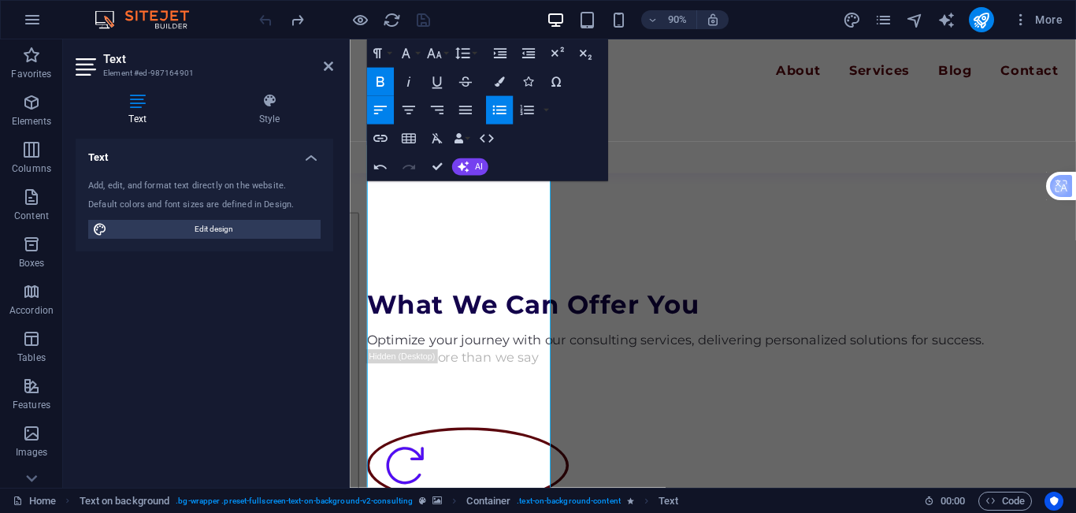
scroll to position [1741, 0]
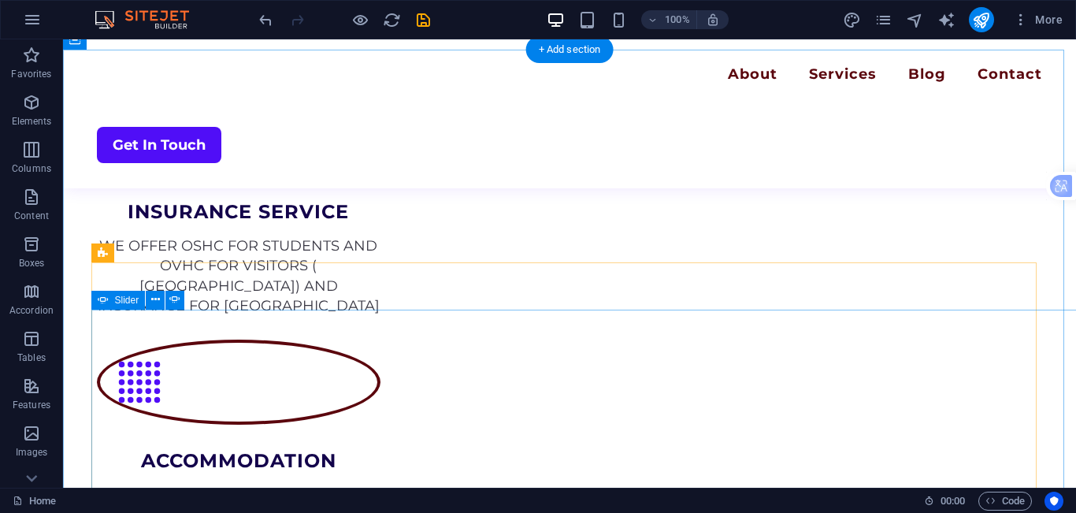
scroll to position [2048, 0]
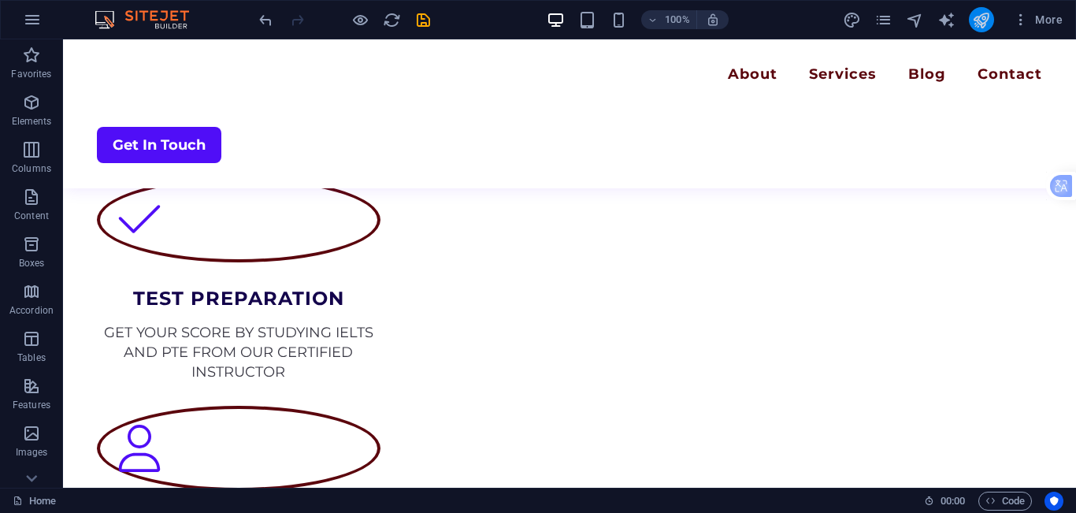
click at [971, 20] on button "publish" at bounding box center [981, 19] width 25 height 25
